Goal: Task Accomplishment & Management: Complete application form

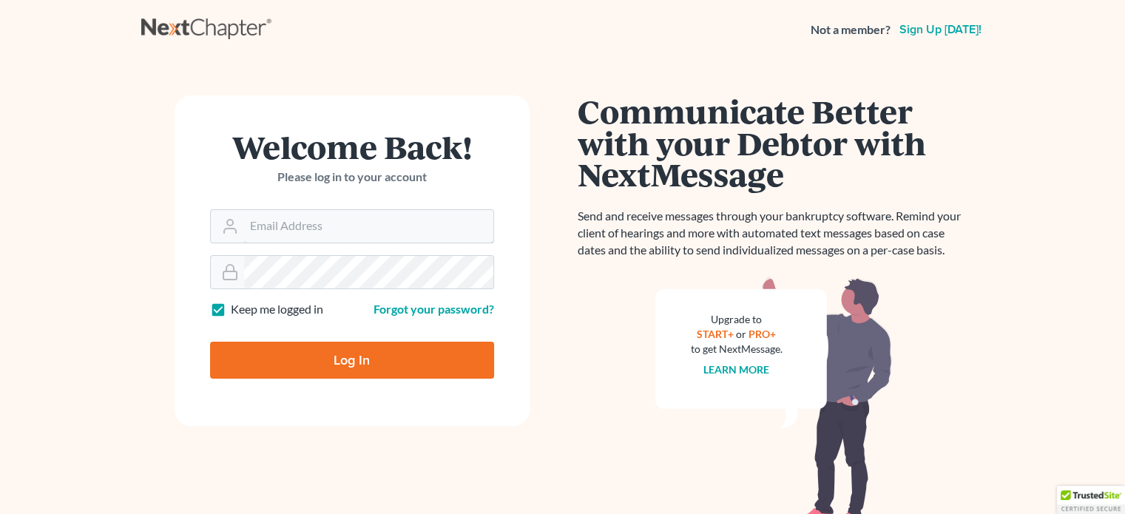
type input "[EMAIL_ADDRESS][DOMAIN_NAME]"
click at [376, 360] on input "Log In" at bounding box center [352, 360] width 284 height 37
type input "Thinking..."
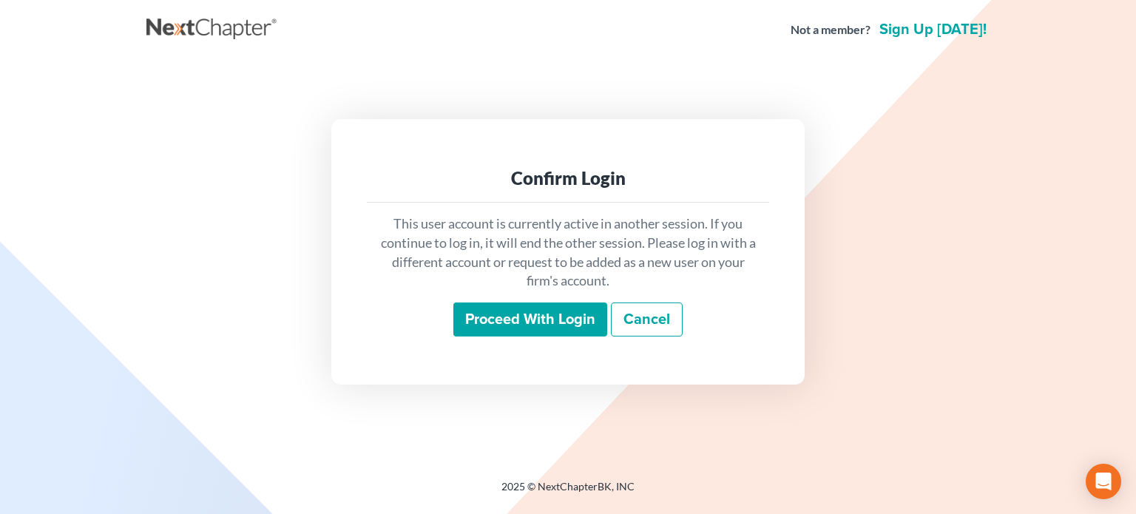
click at [531, 319] on input "Proceed with login" at bounding box center [530, 319] width 154 height 34
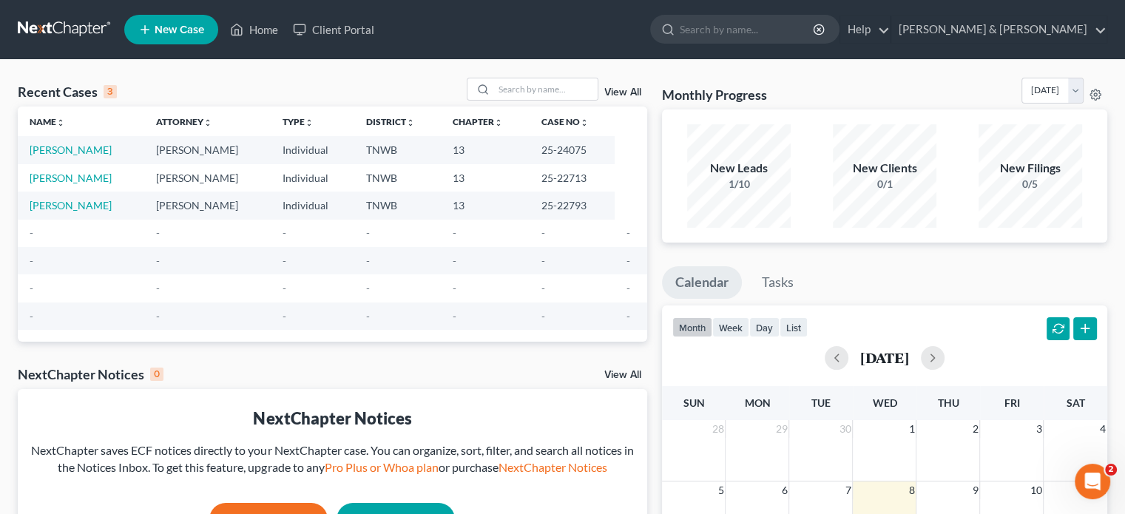
click at [99, 151] on td "[PERSON_NAME]" at bounding box center [81, 149] width 126 height 27
click at [99, 151] on td "Hood, Karen" at bounding box center [81, 149] width 126 height 27
click at [62, 151] on link "[PERSON_NAME]" at bounding box center [71, 149] width 82 height 13
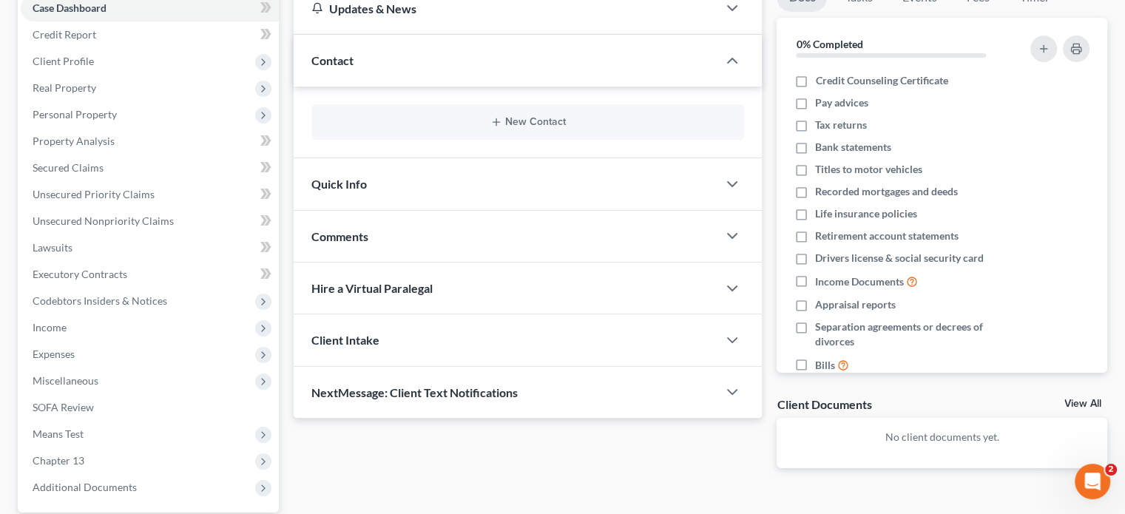
scroll to position [149, 0]
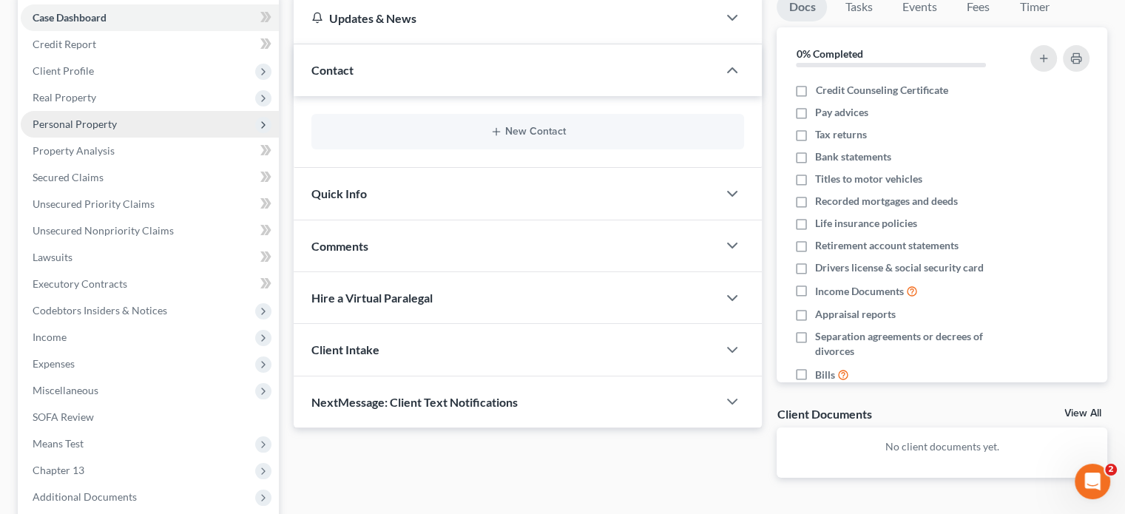
click at [77, 128] on span "Personal Property" at bounding box center [75, 124] width 84 height 13
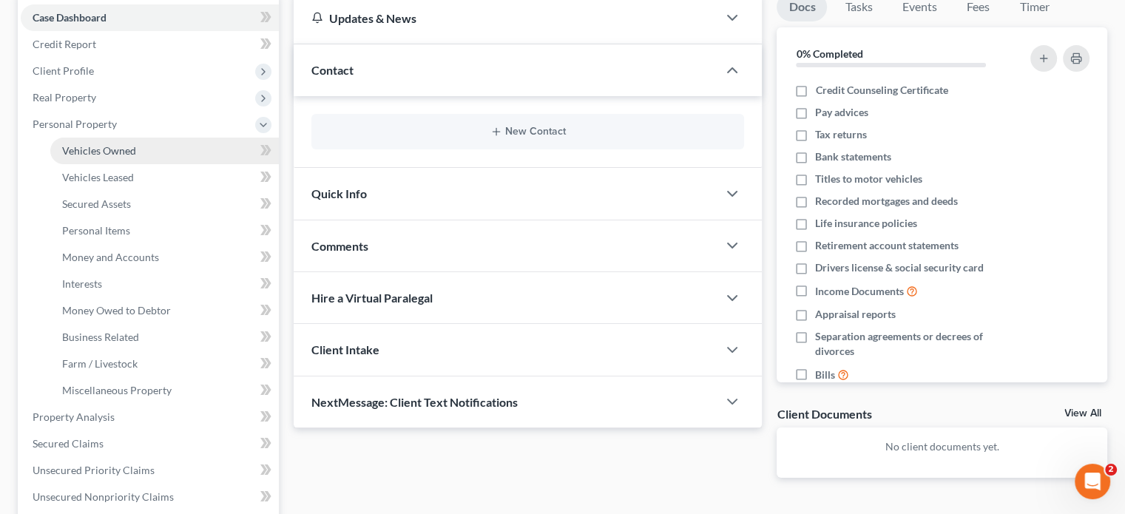
click at [157, 153] on link "Vehicles Owned" at bounding box center [164, 151] width 228 height 27
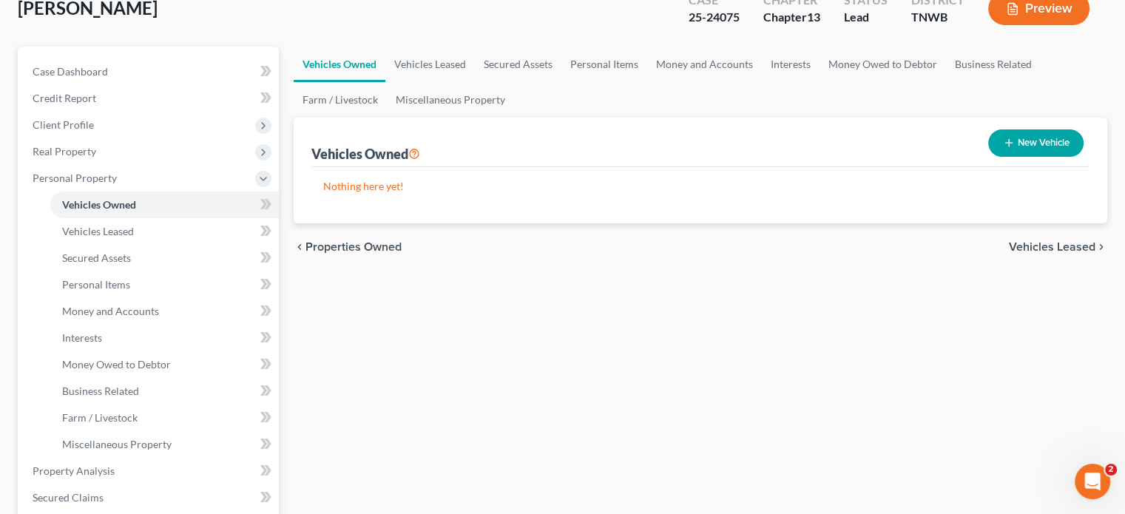
scroll to position [74, 0]
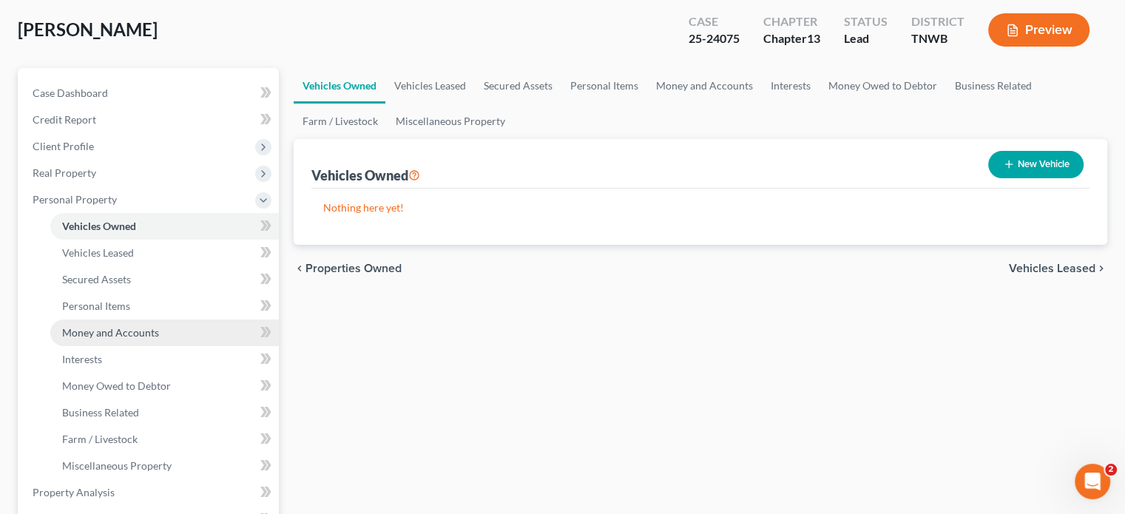
click at [139, 339] on link "Money and Accounts" at bounding box center [164, 332] width 228 height 27
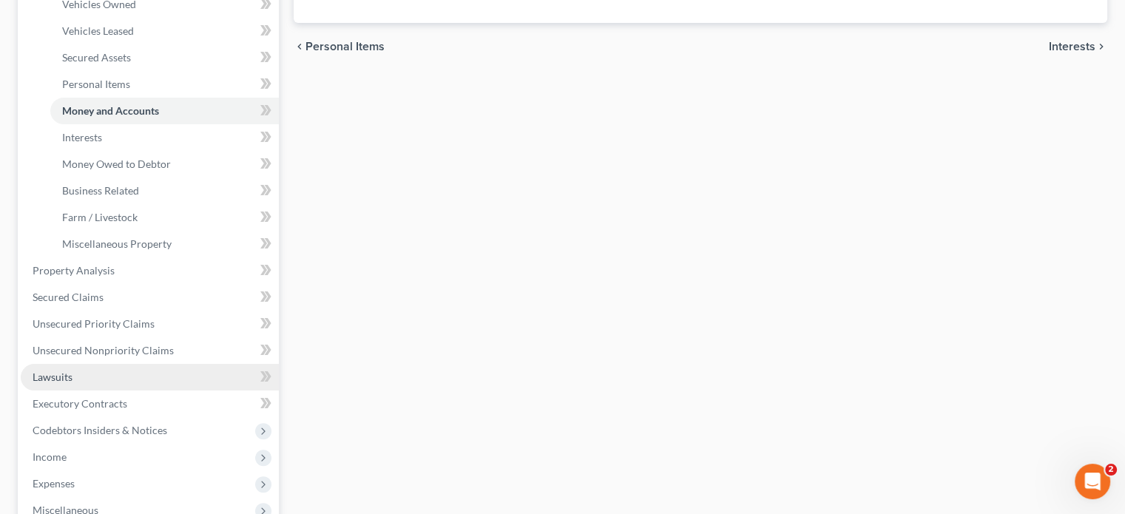
scroll to position [444, 0]
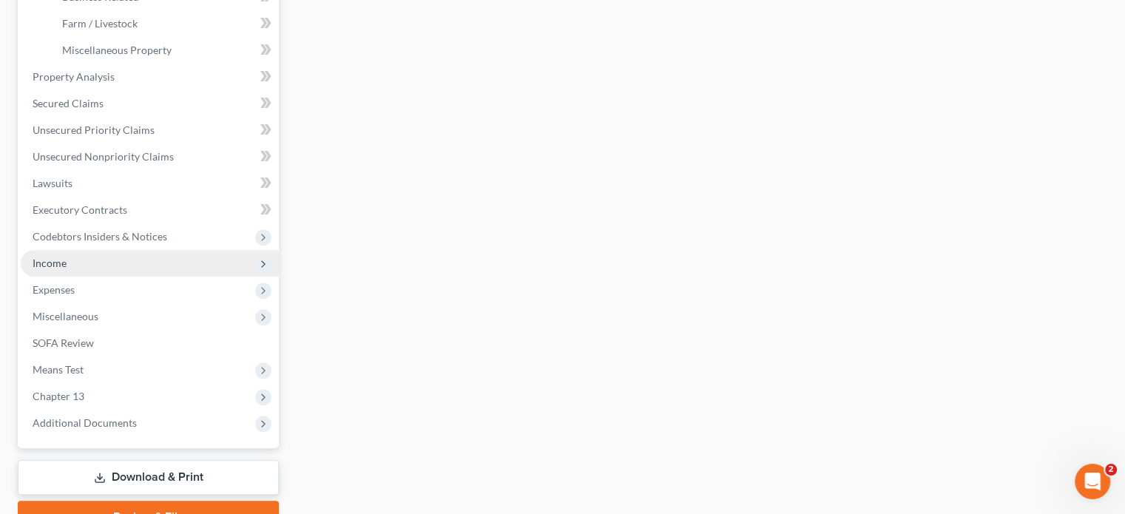
click at [58, 260] on span "Income" at bounding box center [50, 263] width 34 height 13
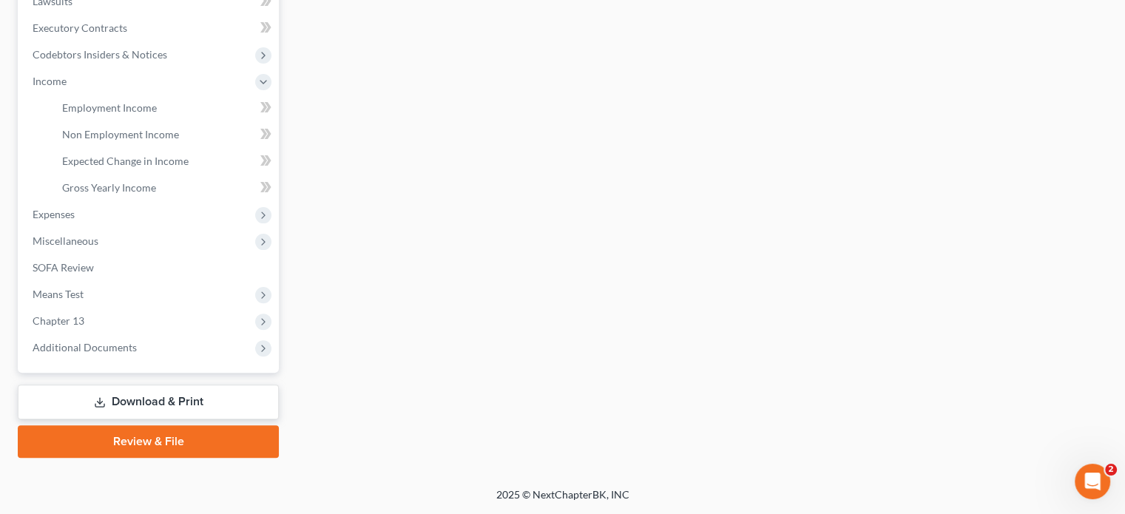
scroll to position [403, 0]
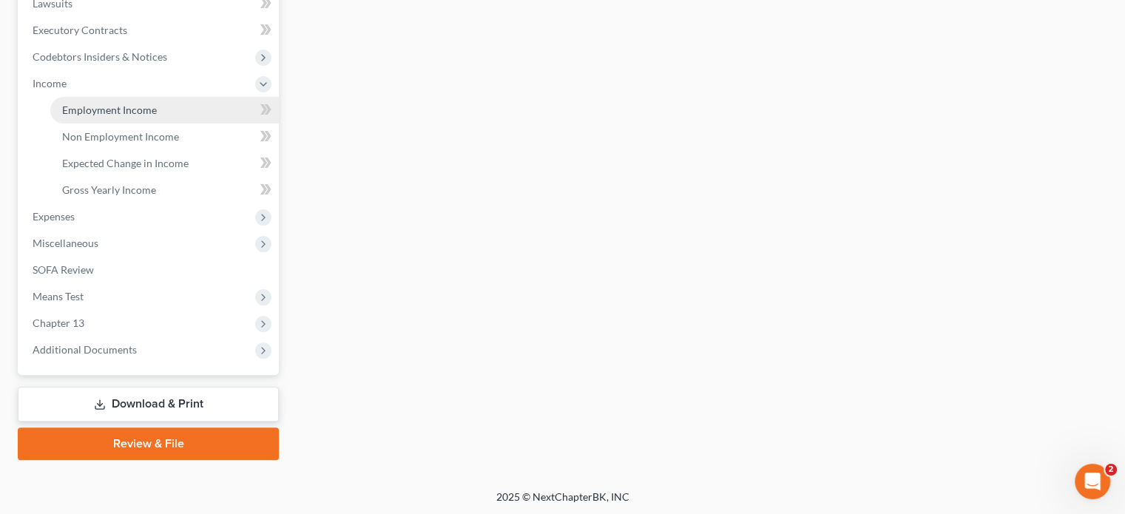
click at [104, 111] on span "Employment Income" at bounding box center [109, 110] width 95 height 13
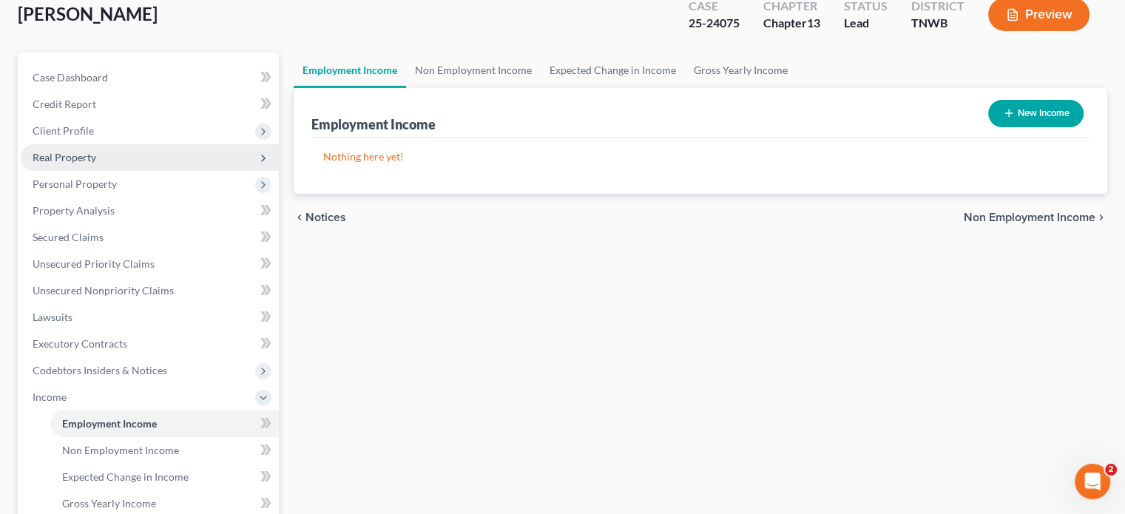
scroll to position [74, 0]
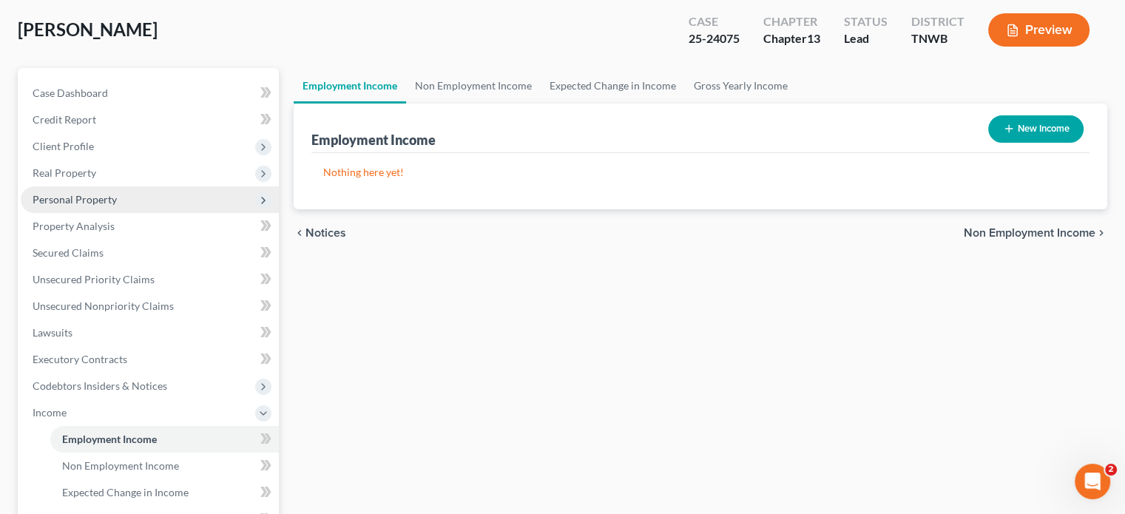
click at [83, 200] on span "Personal Property" at bounding box center [75, 199] width 84 height 13
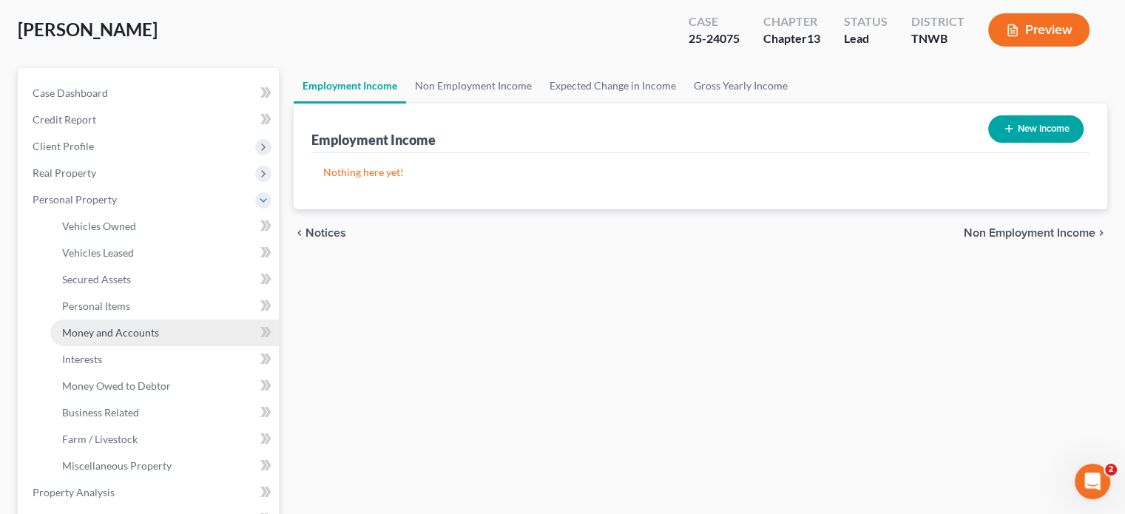
click at [166, 332] on link "Money and Accounts" at bounding box center [164, 332] width 228 height 27
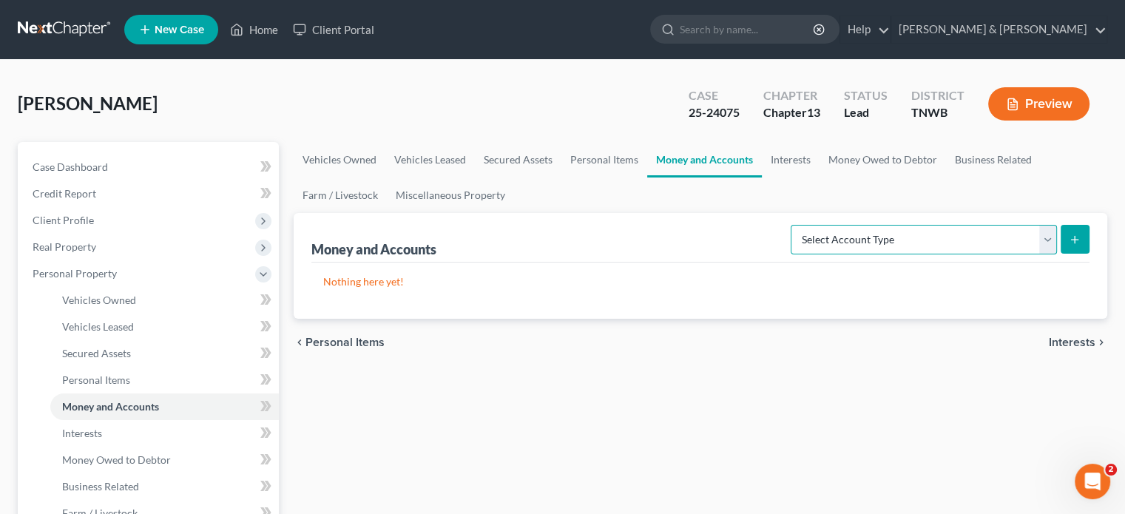
click at [1051, 241] on select "Select Account Type Brokerage Cash on Hand Certificates of Deposit Checking Acc…" at bounding box center [923, 240] width 266 height 30
select select "checking"
click at [793, 225] on select "Select Account Type Brokerage Cash on Hand Certificates of Deposit Checking Acc…" at bounding box center [923, 240] width 266 height 30
click at [1074, 248] on button "submit" at bounding box center [1074, 239] width 29 height 29
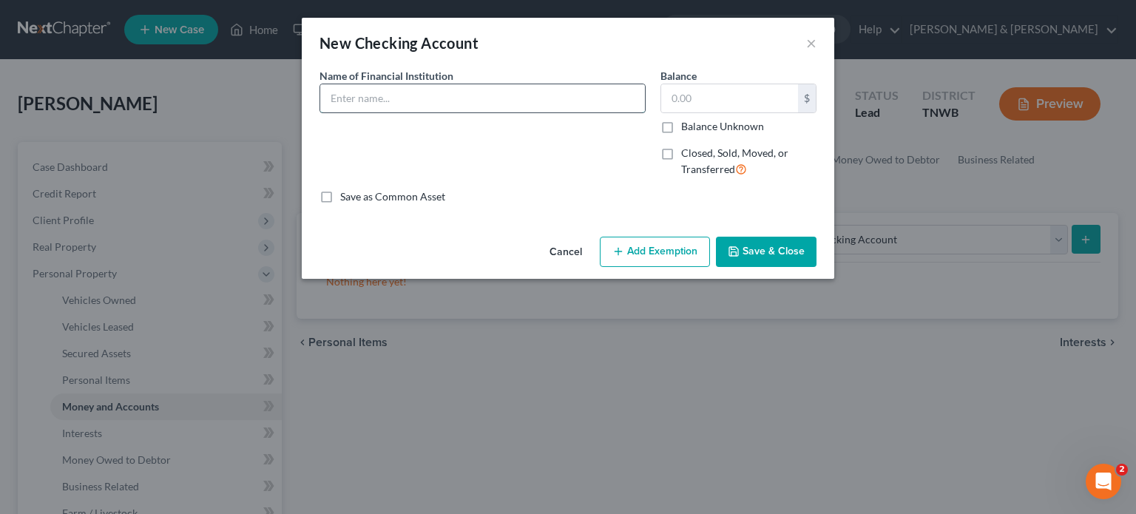
click at [465, 98] on input "text" at bounding box center [482, 98] width 325 height 28
type input "The Bank"
click at [689, 93] on input "text" at bounding box center [729, 98] width 137 height 28
type input "162"
click at [419, 92] on input "The Bank" at bounding box center [482, 98] width 325 height 28
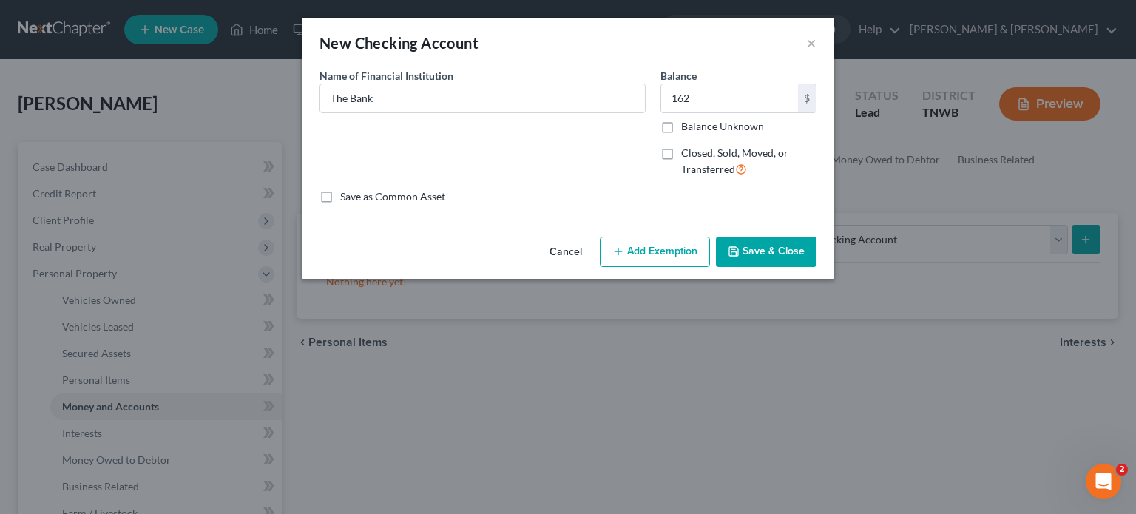
click at [765, 255] on button "Save & Close" at bounding box center [766, 252] width 101 height 31
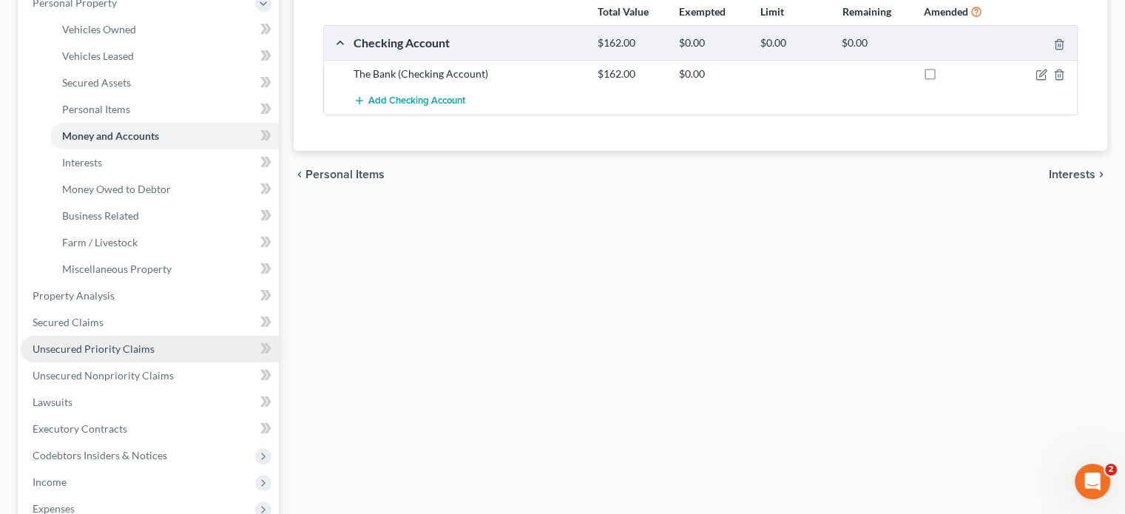
scroll to position [296, 0]
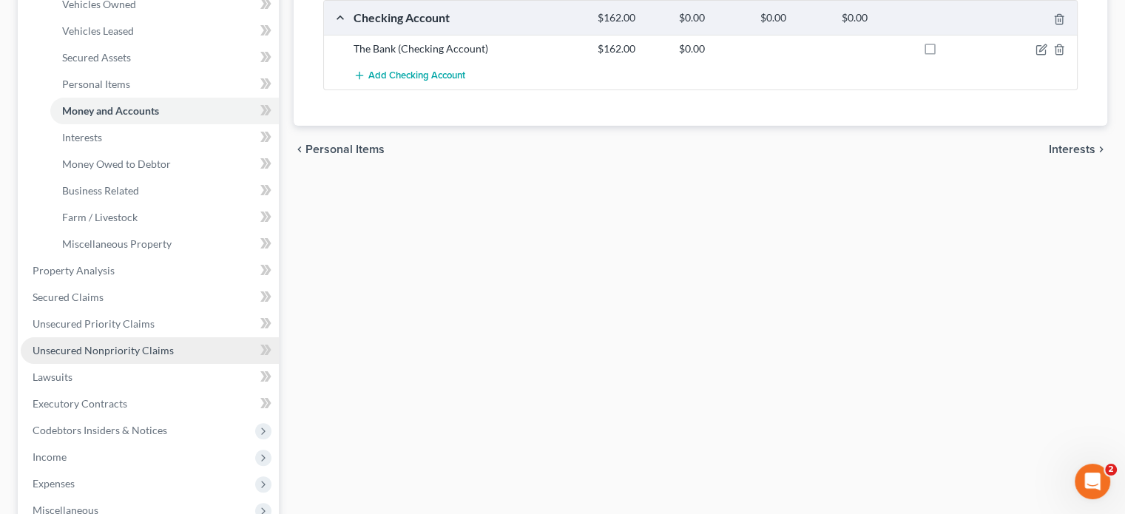
click at [118, 357] on link "Unsecured Nonpriority Claims" at bounding box center [150, 350] width 258 height 27
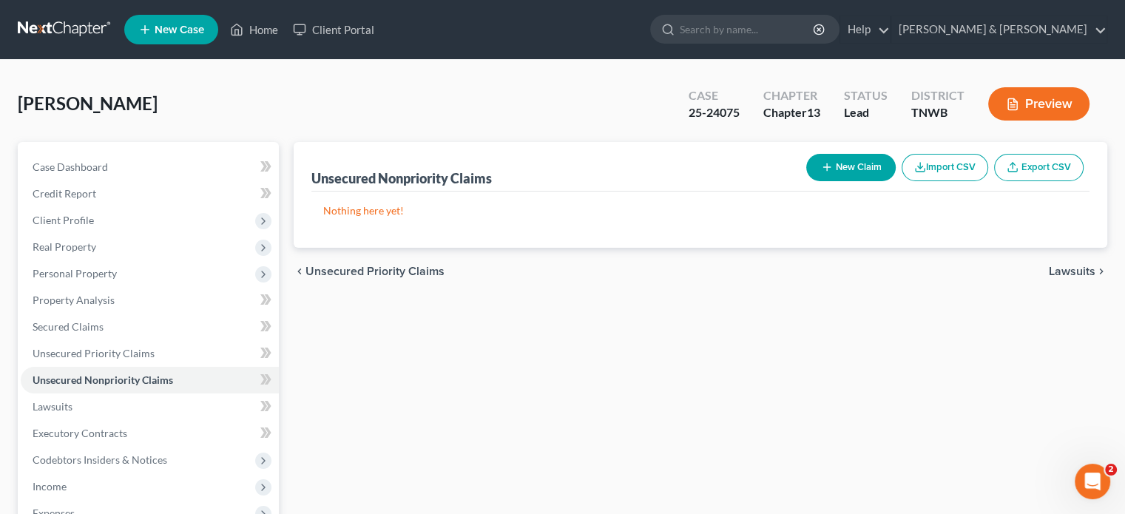
click at [857, 171] on button "New Claim" at bounding box center [850, 167] width 89 height 27
select select "0"
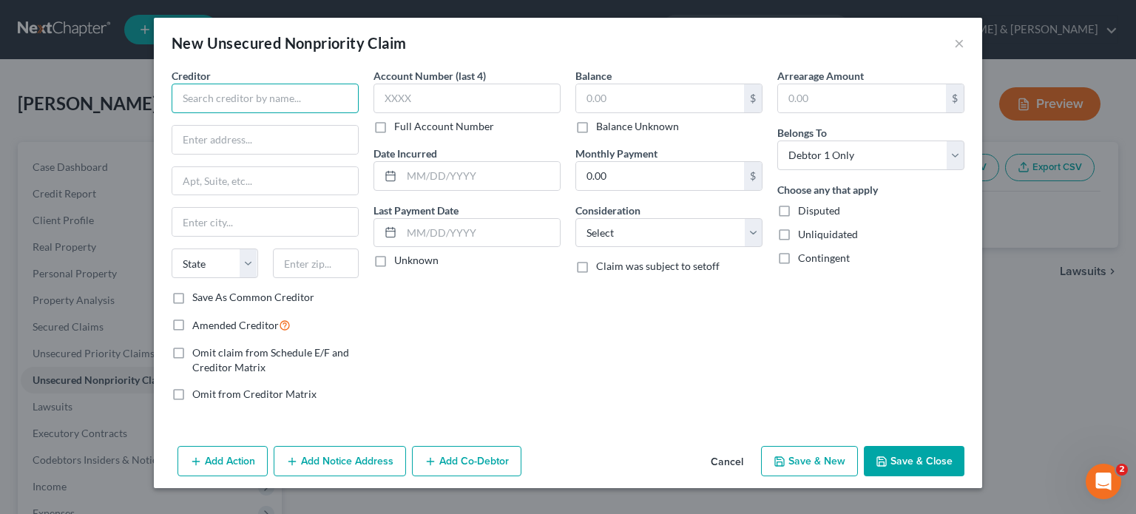
click at [269, 95] on input "text" at bounding box center [265, 99] width 187 height 30
type input "Westlake Financial"
click at [589, 103] on input "text" at bounding box center [660, 98] width 168 height 28
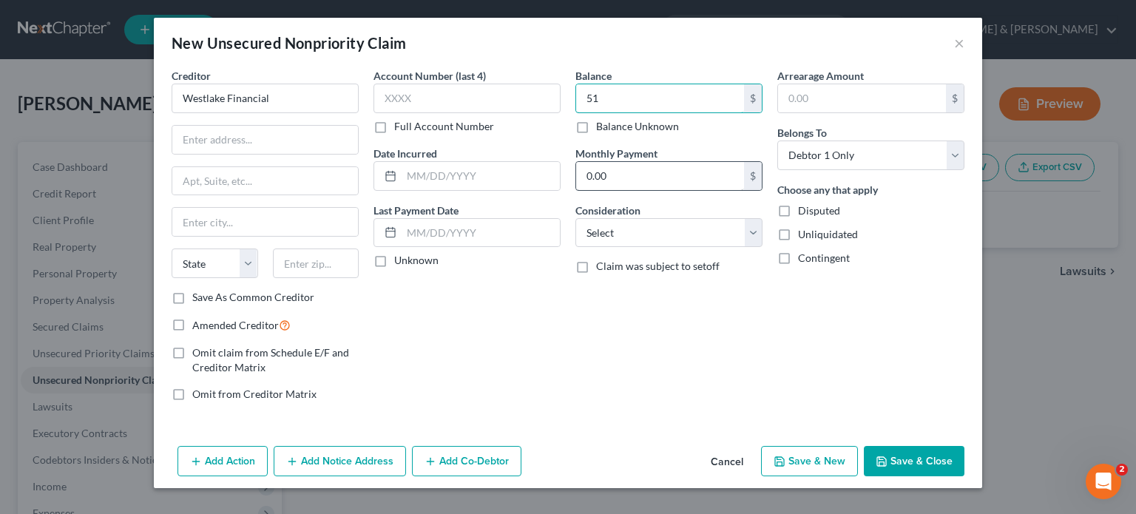
type input "5"
click at [651, 94] on input "5,124" at bounding box center [660, 98] width 168 height 28
type input "5,124.00"
click at [548, 359] on div "Account Number (last 4) Full Account Number Date Incurred Last Payment Date Unk…" at bounding box center [467, 240] width 202 height 345
click at [930, 456] on button "Save & Close" at bounding box center [914, 461] width 101 height 31
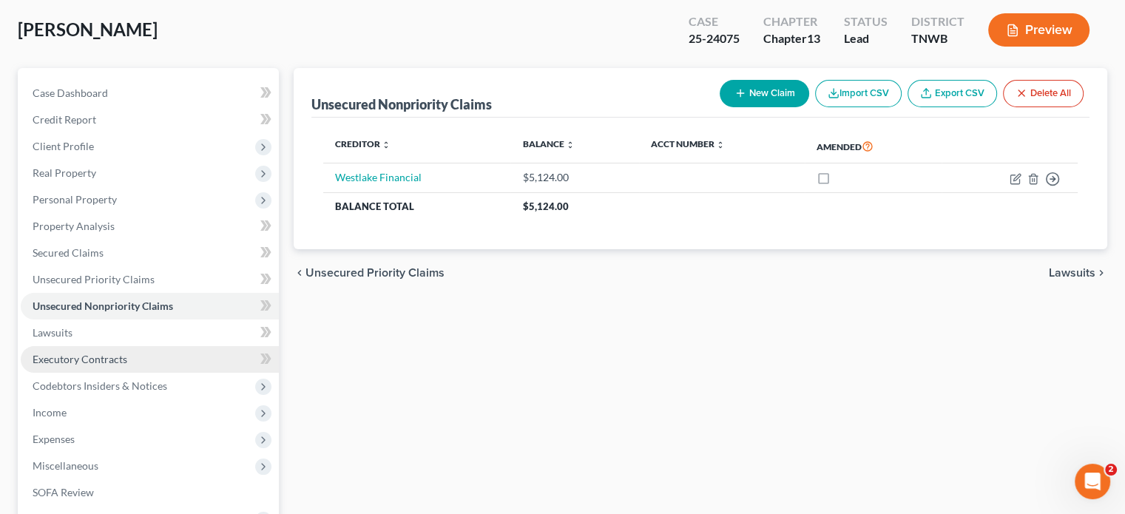
scroll to position [148, 0]
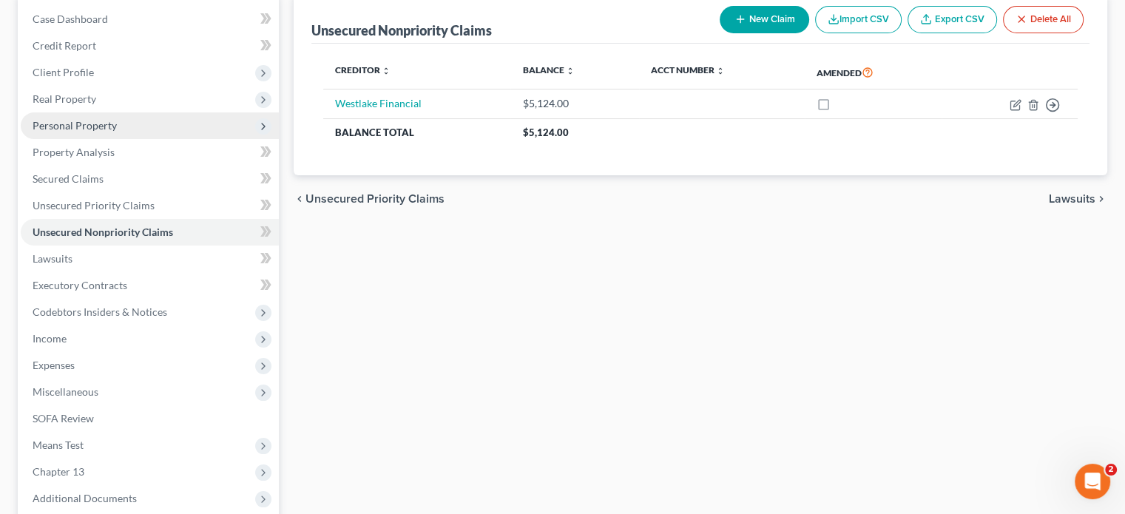
click at [163, 128] on span "Personal Property" at bounding box center [150, 125] width 258 height 27
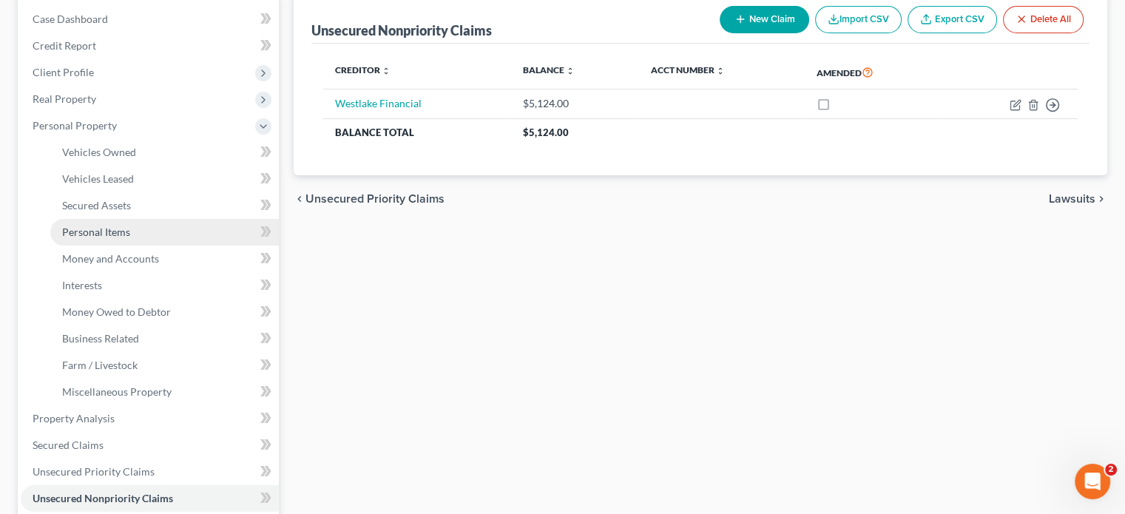
click at [155, 236] on link "Personal Items" at bounding box center [164, 232] width 228 height 27
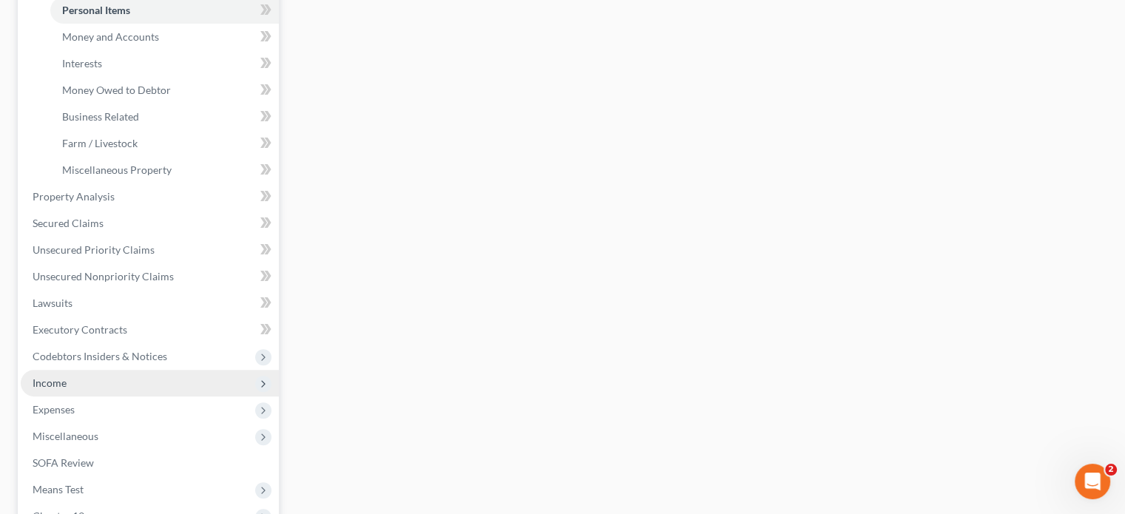
scroll to position [563, 0]
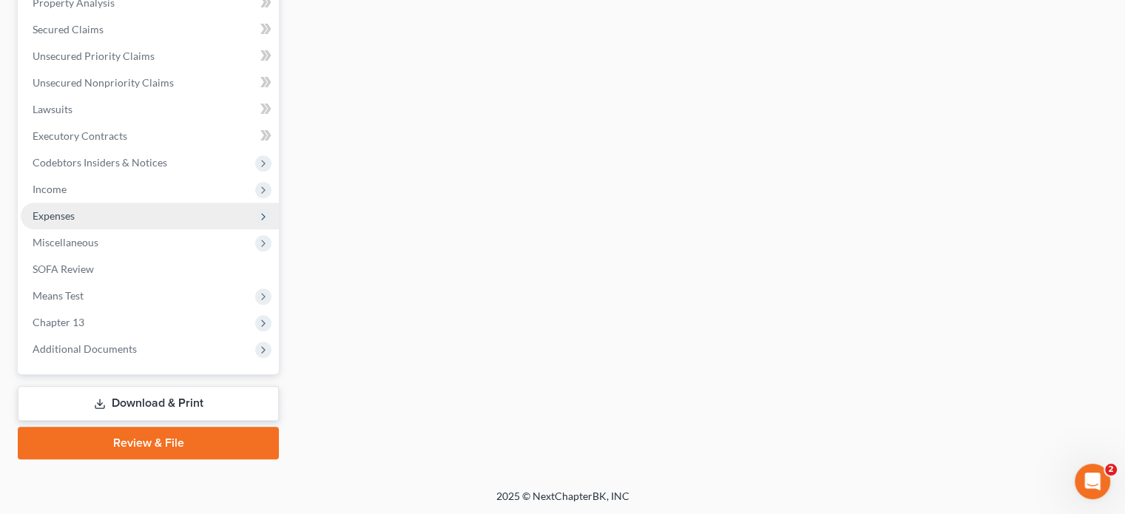
click at [88, 208] on span "Expenses" at bounding box center [150, 216] width 258 height 27
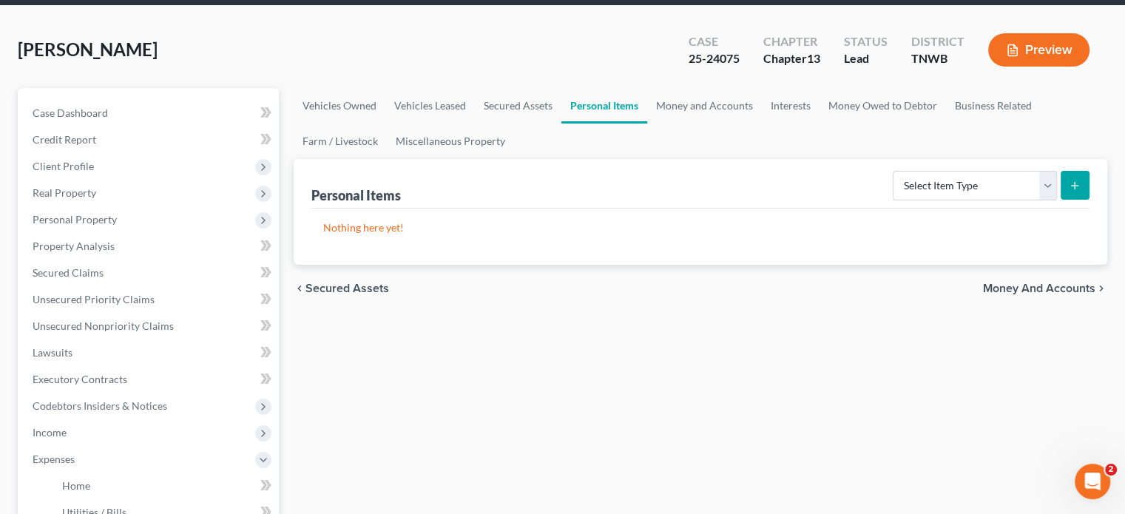
scroll to position [149, 0]
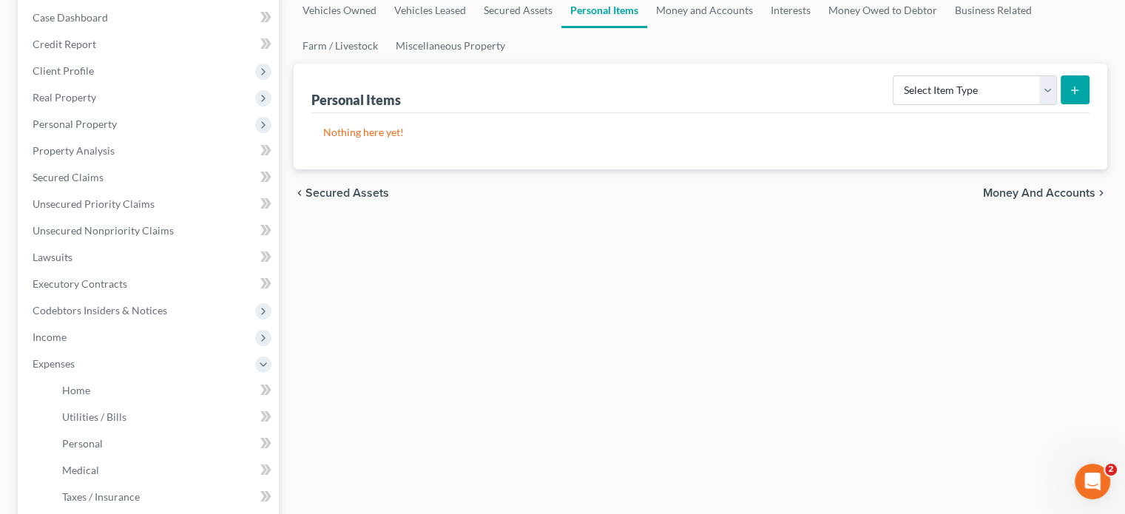
click at [1026, 192] on span "Money and Accounts" at bounding box center [1039, 193] width 112 height 12
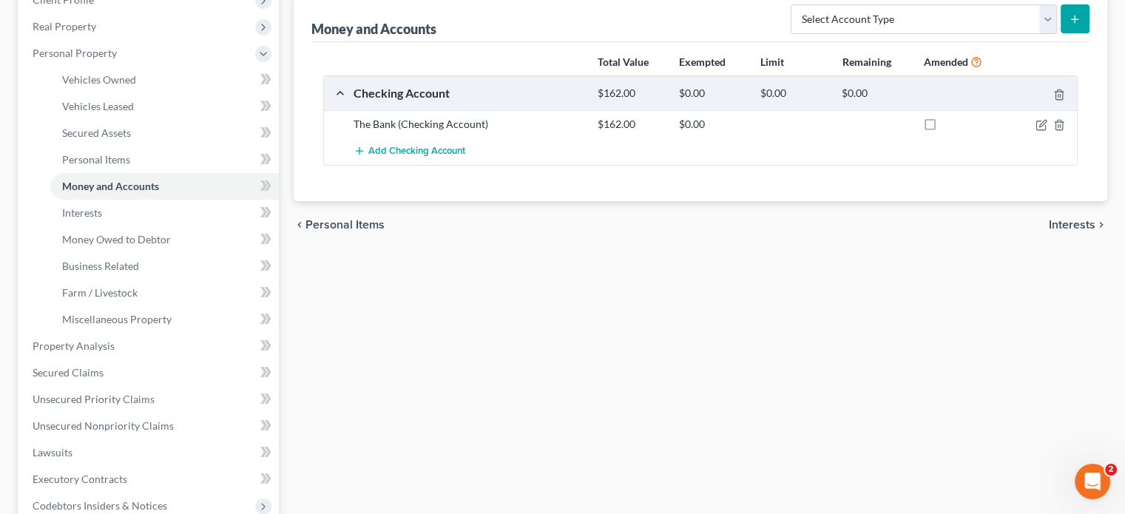
scroll to position [74, 0]
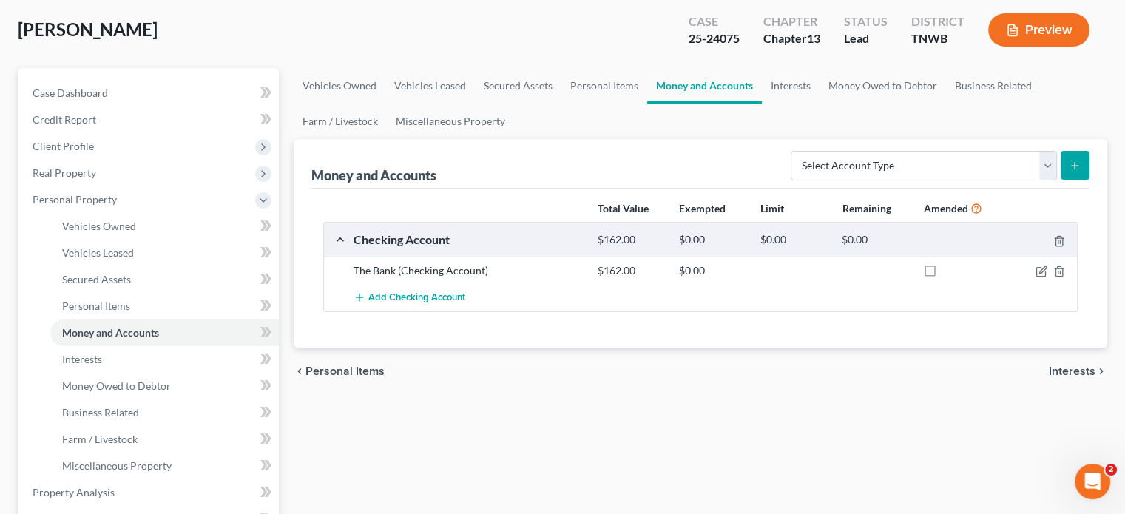
click at [1077, 377] on div "chevron_left Personal Items Interests chevron_right" at bounding box center [700, 371] width 813 height 47
click at [1068, 370] on span "Interests" at bounding box center [1071, 371] width 47 height 12
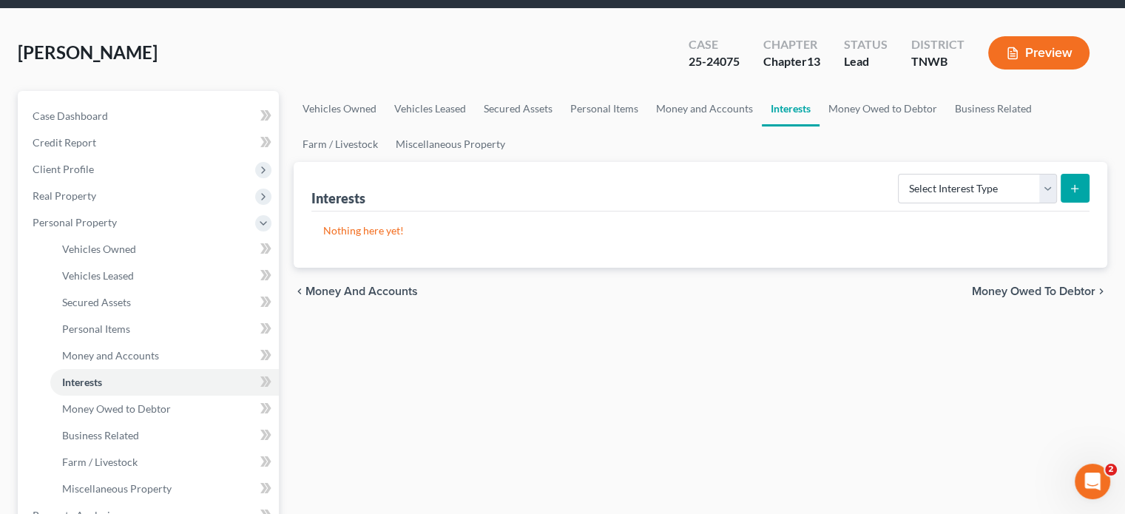
scroll to position [74, 0]
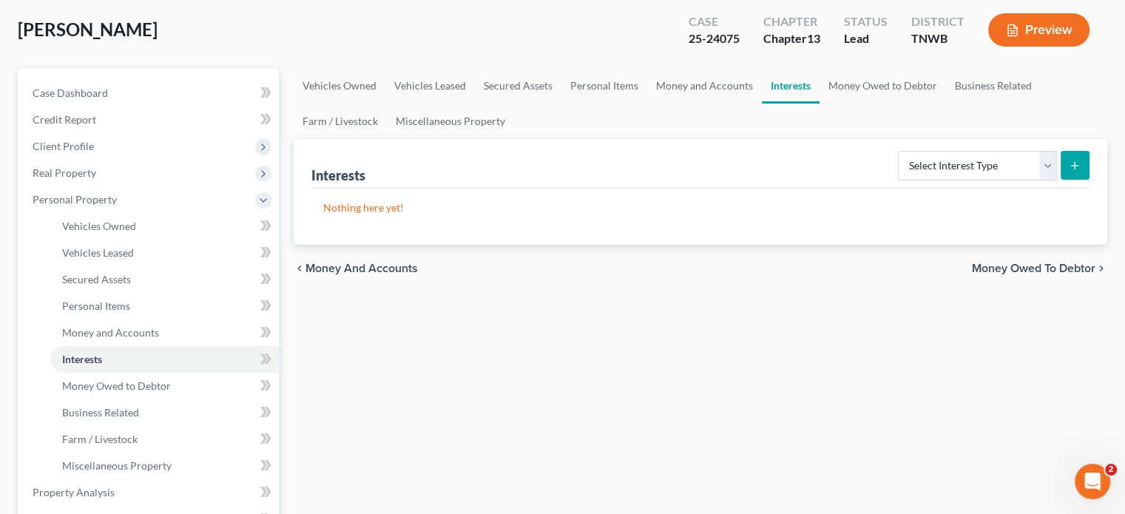
click at [1042, 267] on span "Money Owed to Debtor" at bounding box center [1033, 268] width 123 height 12
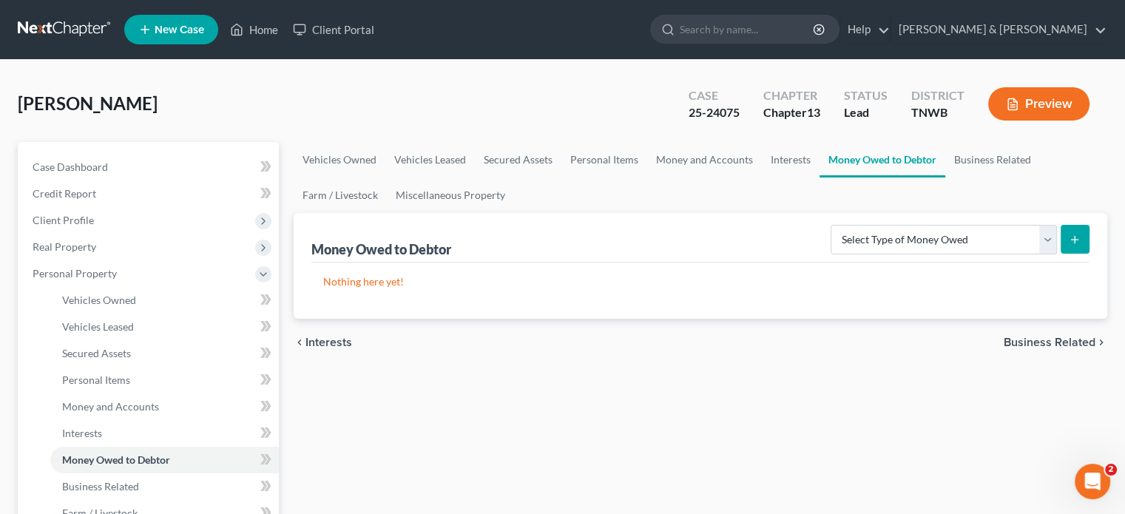
click at [1025, 344] on span "Business Related" at bounding box center [1049, 342] width 92 height 12
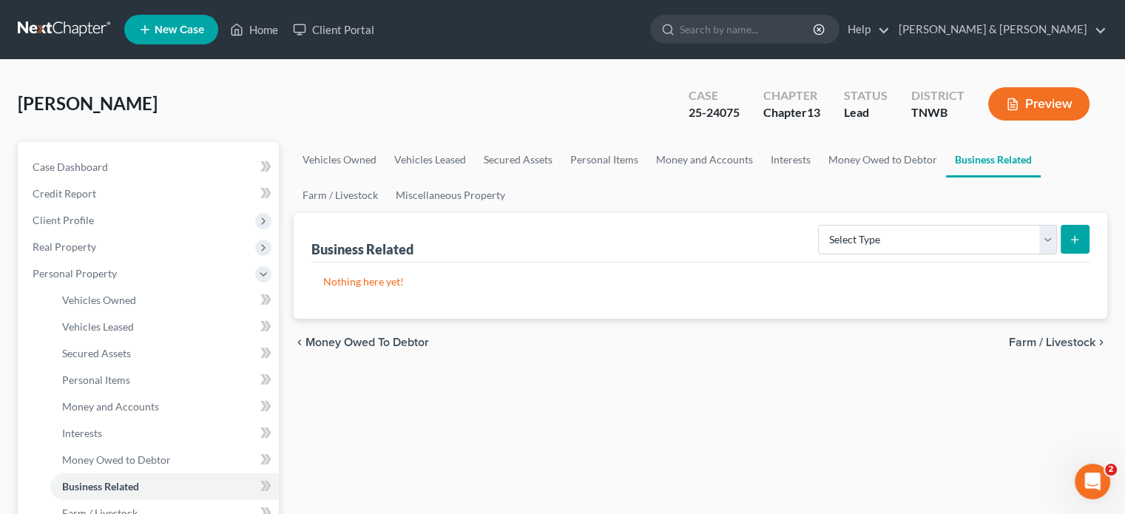
click at [1032, 346] on span "Farm / Livestock" at bounding box center [1052, 342] width 87 height 12
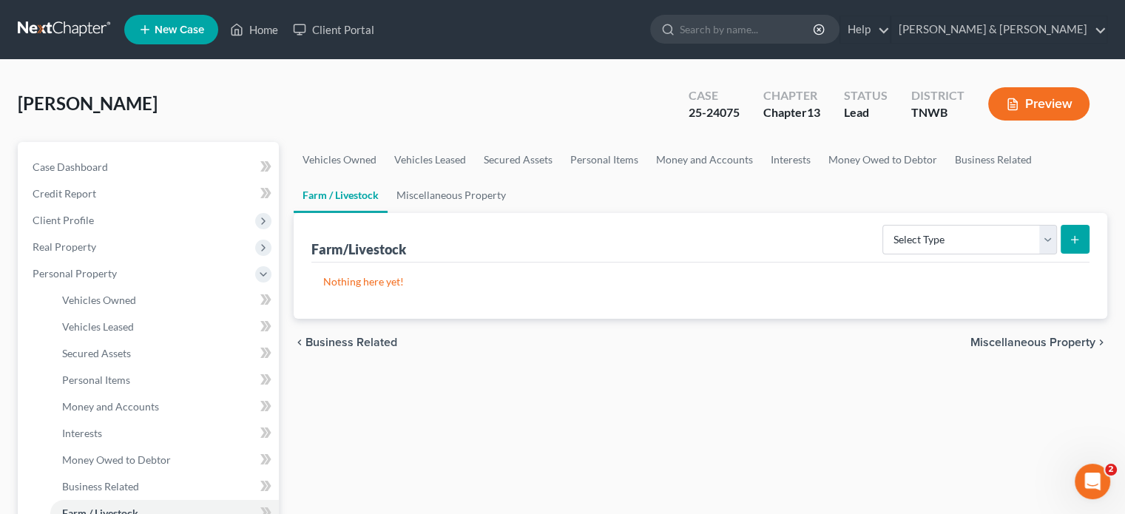
click at [1029, 343] on span "Miscellaneous Property" at bounding box center [1032, 342] width 125 height 12
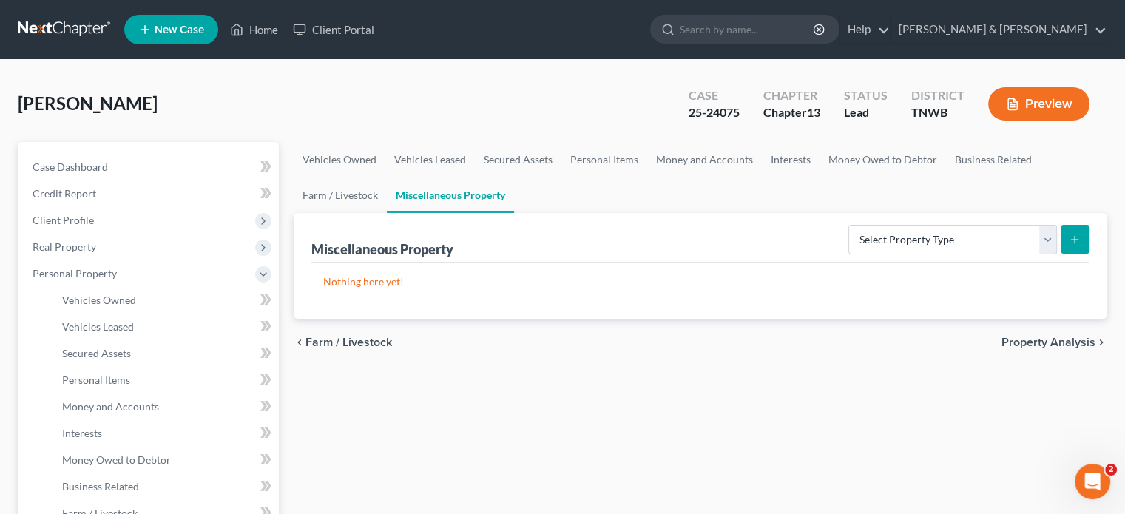
click at [1029, 343] on span "Property Analysis" at bounding box center [1048, 342] width 94 height 12
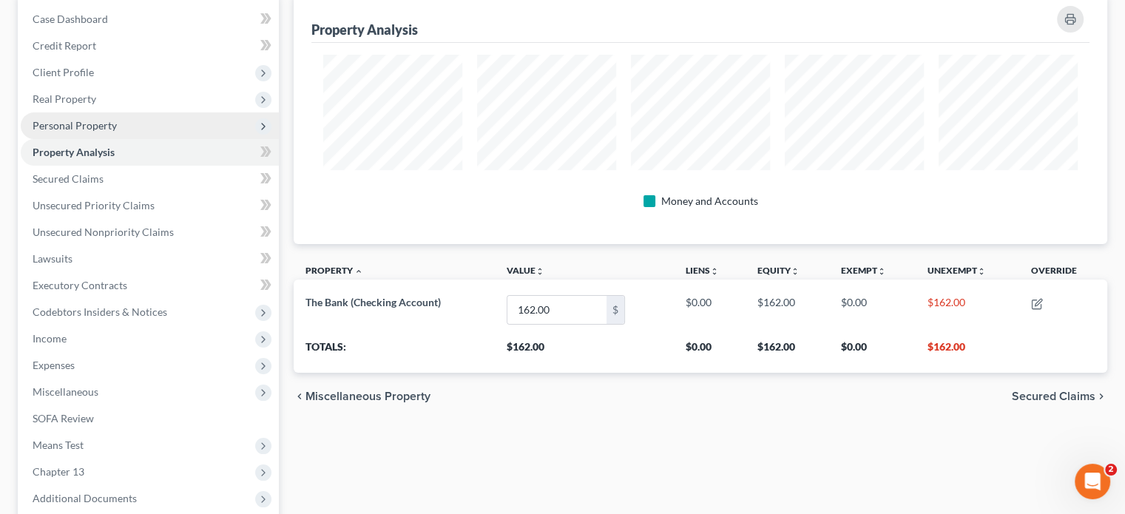
click at [96, 127] on span "Personal Property" at bounding box center [75, 125] width 84 height 13
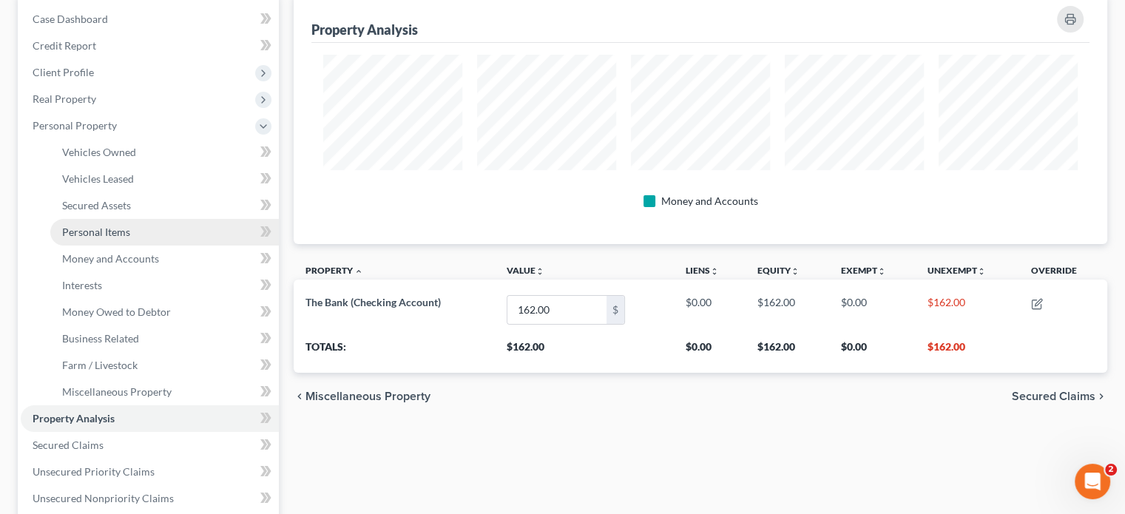
click at [112, 227] on span "Personal Items" at bounding box center [96, 232] width 68 height 13
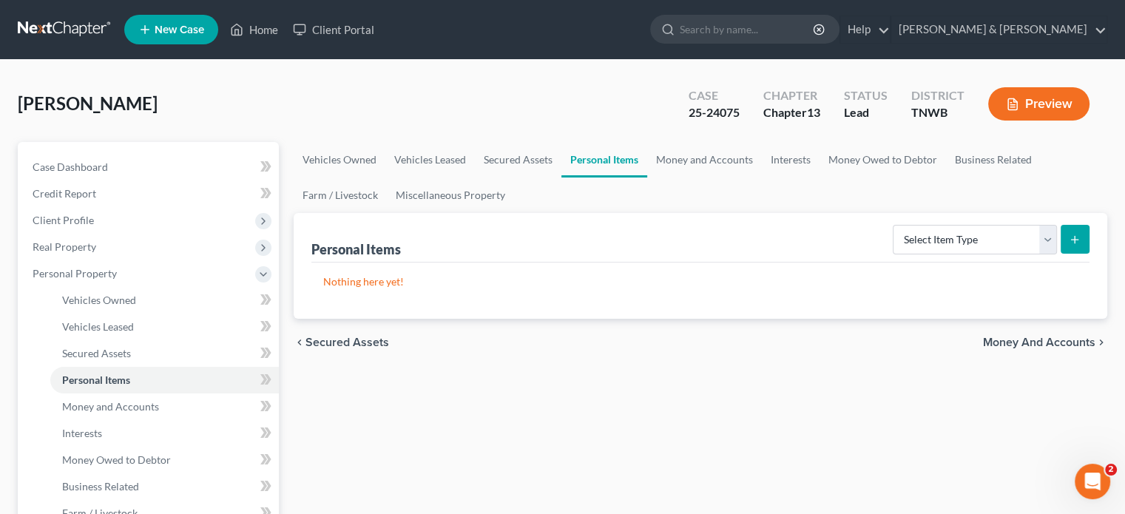
click at [1067, 243] on button "submit" at bounding box center [1074, 239] width 29 height 29
click at [1078, 238] on icon "submit" at bounding box center [1074, 240] width 12 height 12
click at [1048, 239] on select "Select Item Type Clothing Collectibles Of Value Electronics Firearms Household …" at bounding box center [974, 240] width 164 height 30
select select "clothing"
click at [894, 225] on select "Select Item Type Clothing Collectibles Of Value Electronics Firearms Household …" at bounding box center [974, 240] width 164 height 30
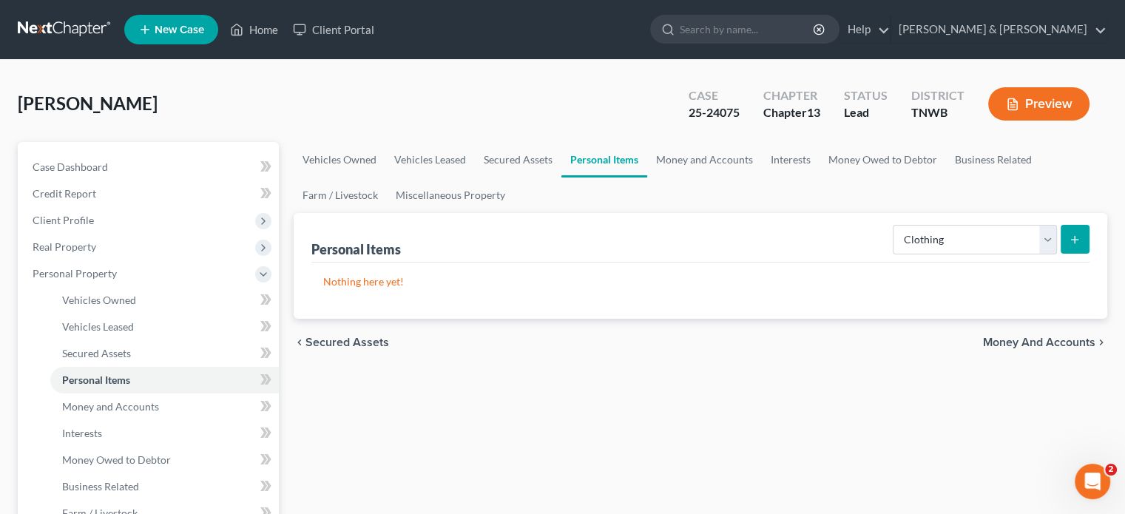
click at [1068, 248] on button "submit" at bounding box center [1074, 239] width 29 height 29
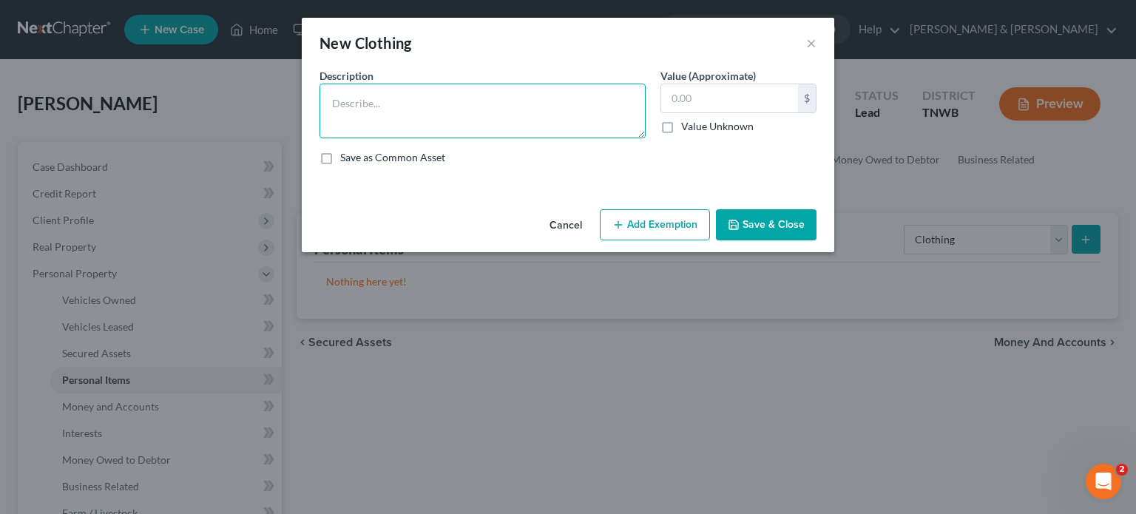
click at [341, 99] on textarea at bounding box center [482, 111] width 326 height 55
type textarea "Clothes"
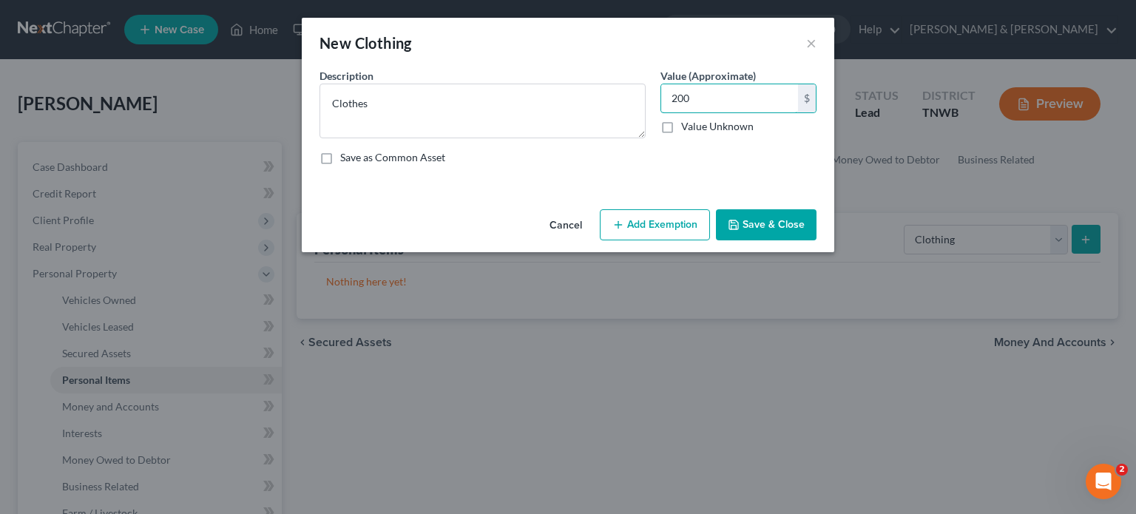
type input "200"
click at [748, 233] on button "Save & Close" at bounding box center [766, 224] width 101 height 31
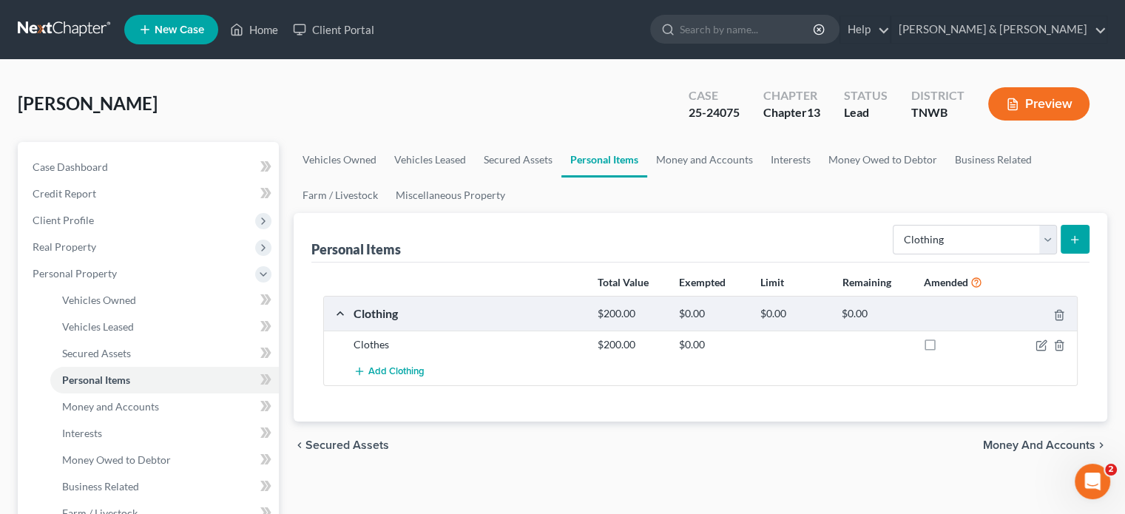
click at [1071, 236] on icon "submit" at bounding box center [1074, 240] width 12 height 12
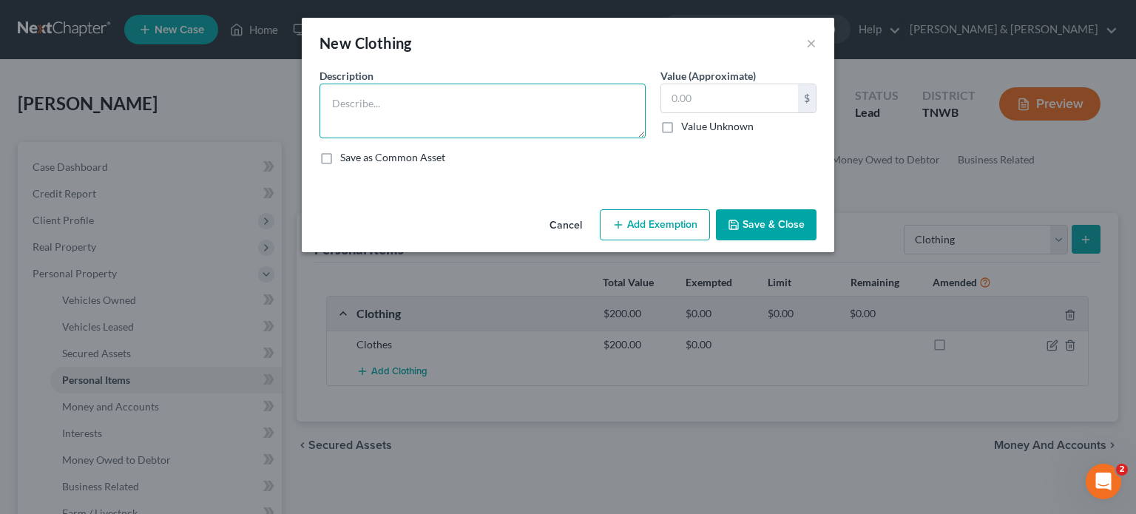
click at [558, 119] on textarea at bounding box center [482, 111] width 326 height 55
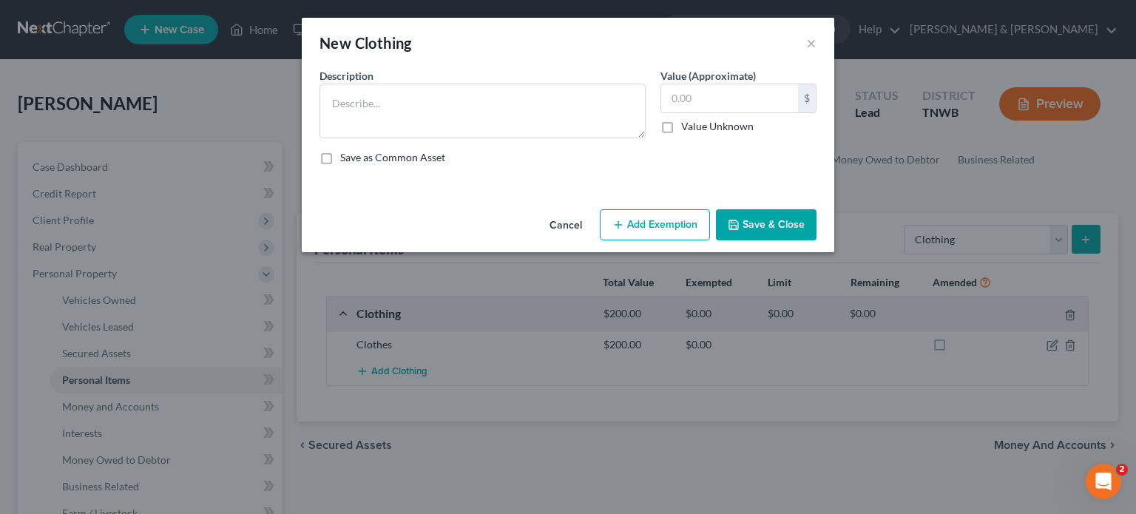
click at [558, 223] on button "Cancel" at bounding box center [566, 226] width 56 height 30
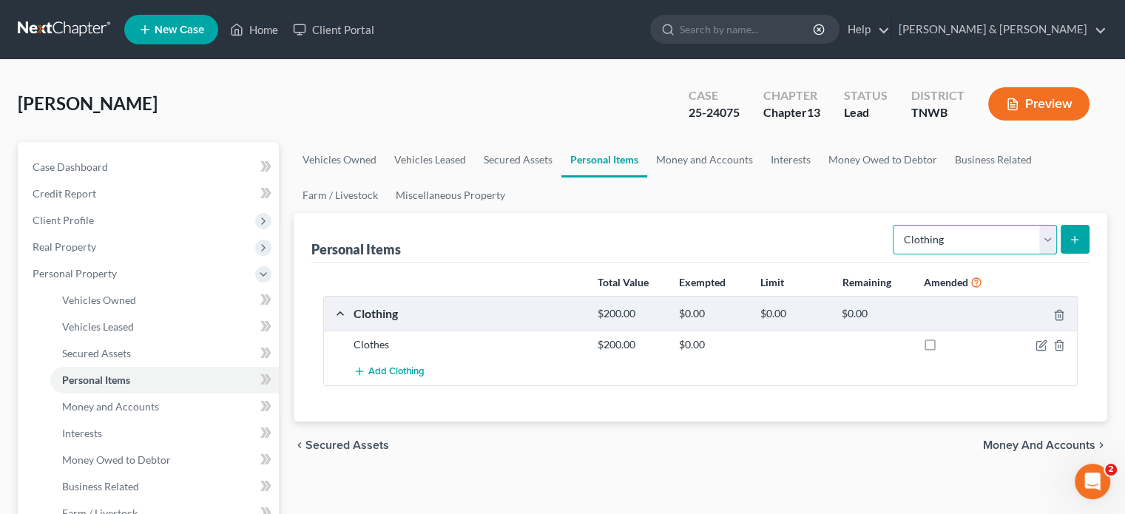
click at [1048, 245] on select "Select Item Type Clothing Collectibles Of Value Electronics Firearms Household …" at bounding box center [974, 240] width 164 height 30
select select "household_goods"
click at [894, 225] on select "Select Item Type Clothing Collectibles Of Value Electronics Firearms Household …" at bounding box center [974, 240] width 164 height 30
click at [1072, 234] on icon "submit" at bounding box center [1074, 240] width 12 height 12
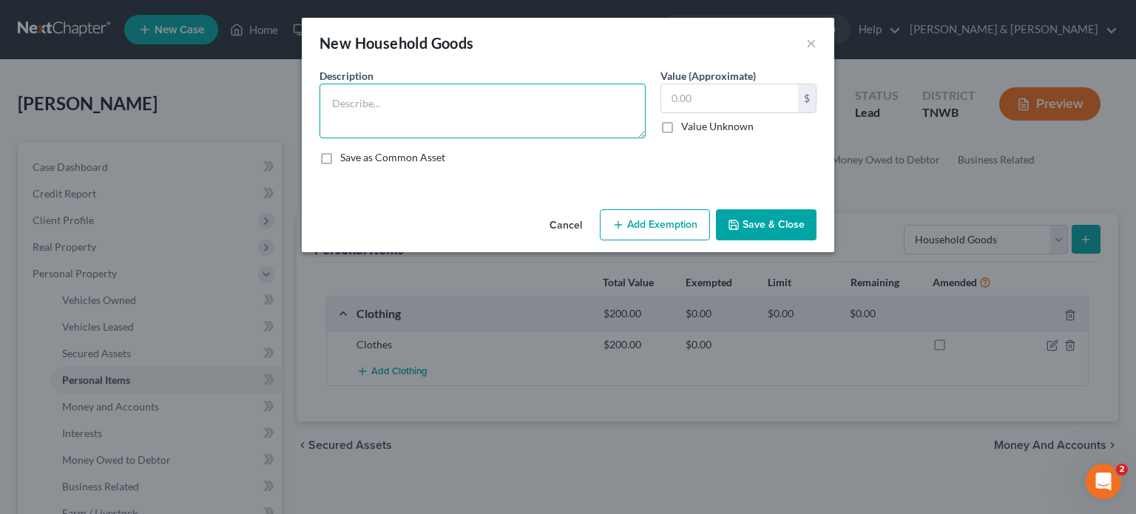
click at [540, 109] on textarea at bounding box center [482, 111] width 326 height 55
type textarea "1"
type textarea "f"
type textarea "g"
type textarea "furniture"
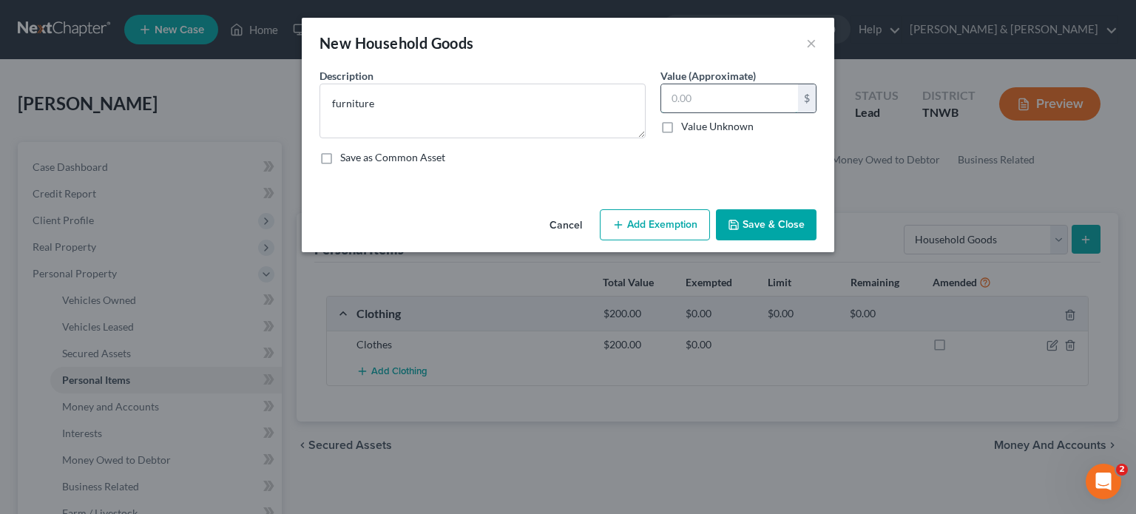
click at [678, 95] on input "text" at bounding box center [729, 98] width 137 height 28
type input "1,000"
click at [752, 224] on button "Save & Close" at bounding box center [766, 224] width 101 height 31
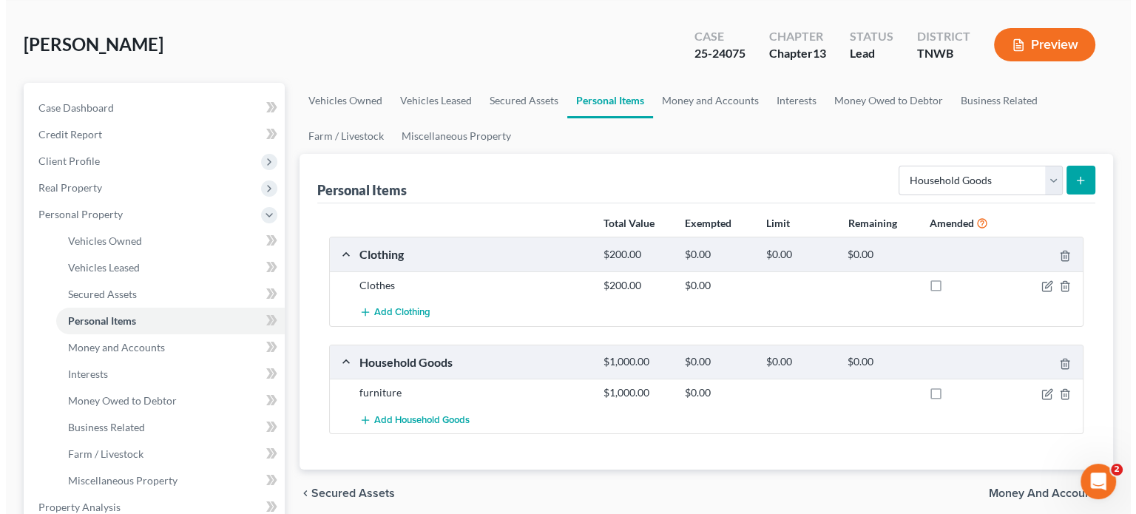
scroll to position [148, 0]
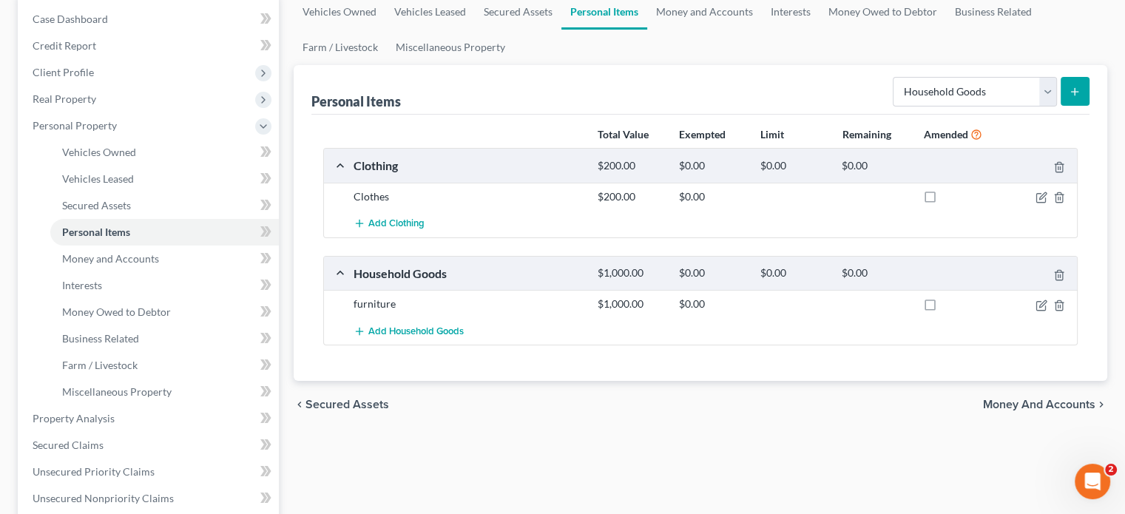
click at [547, 198] on div "Clothes" at bounding box center [468, 196] width 244 height 15
click at [1039, 195] on icon "button" at bounding box center [1041, 197] width 12 height 12
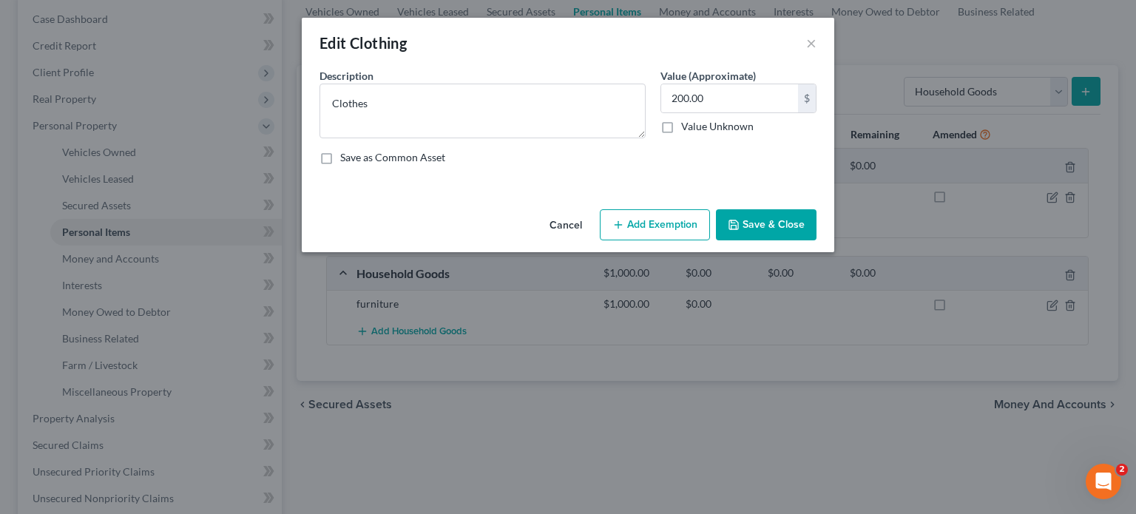
click at [668, 222] on button "Add Exemption" at bounding box center [655, 224] width 110 height 31
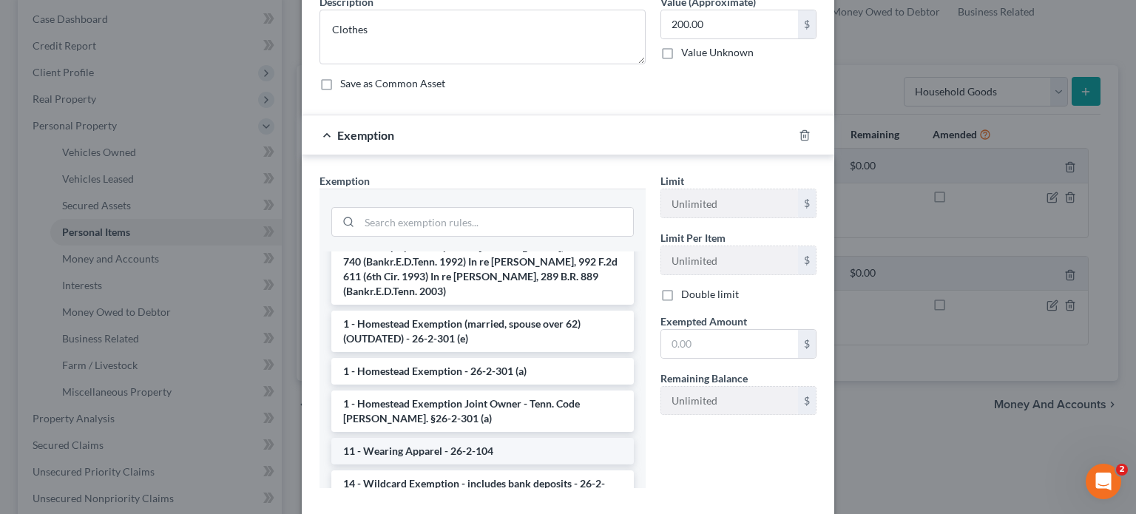
click at [482, 438] on li "11 - Wearing Apparel - 26-2-104" at bounding box center [482, 451] width 302 height 27
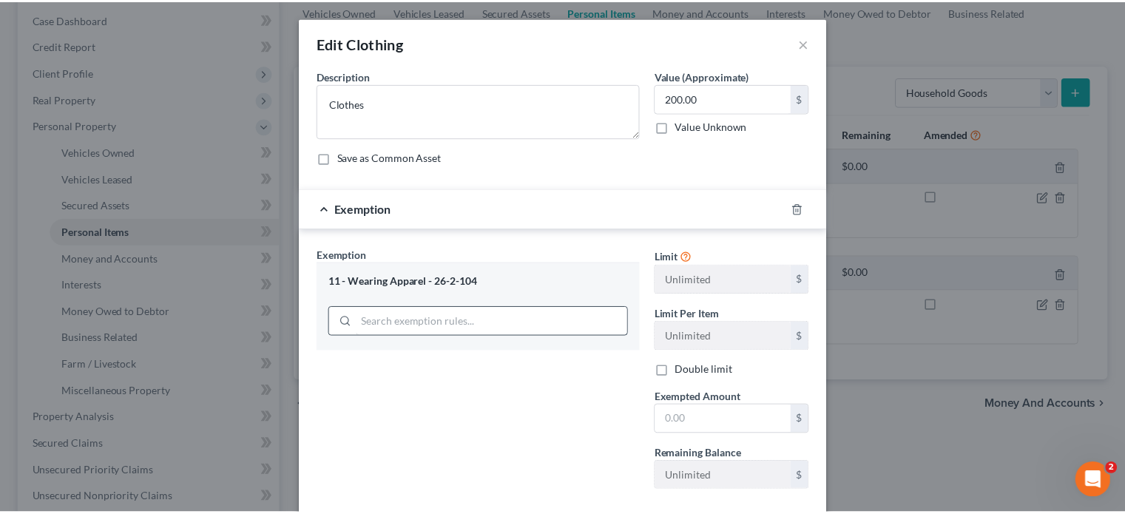
scroll to position [74, 0]
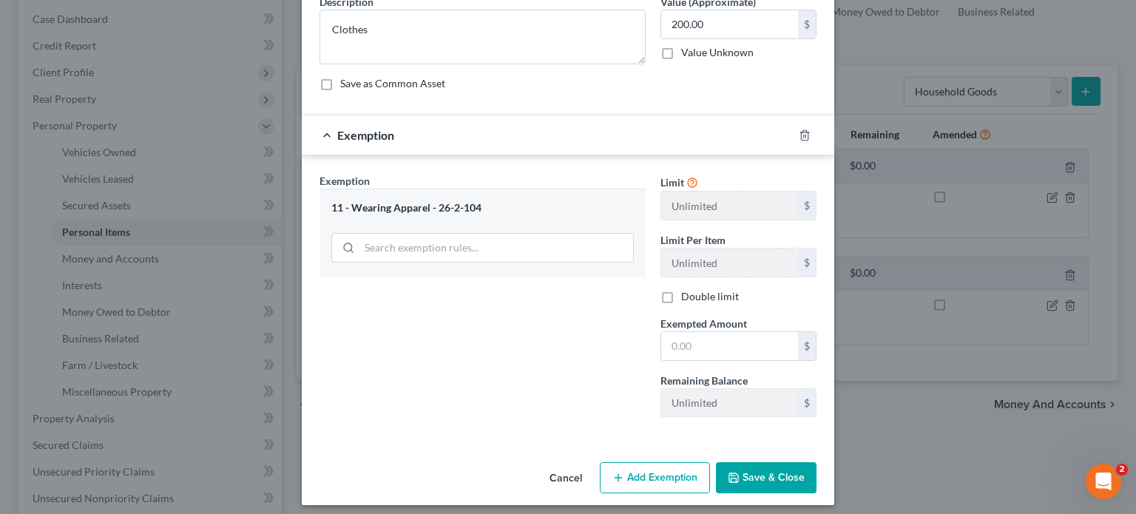
click at [558, 475] on button "Cancel" at bounding box center [566, 479] width 56 height 30
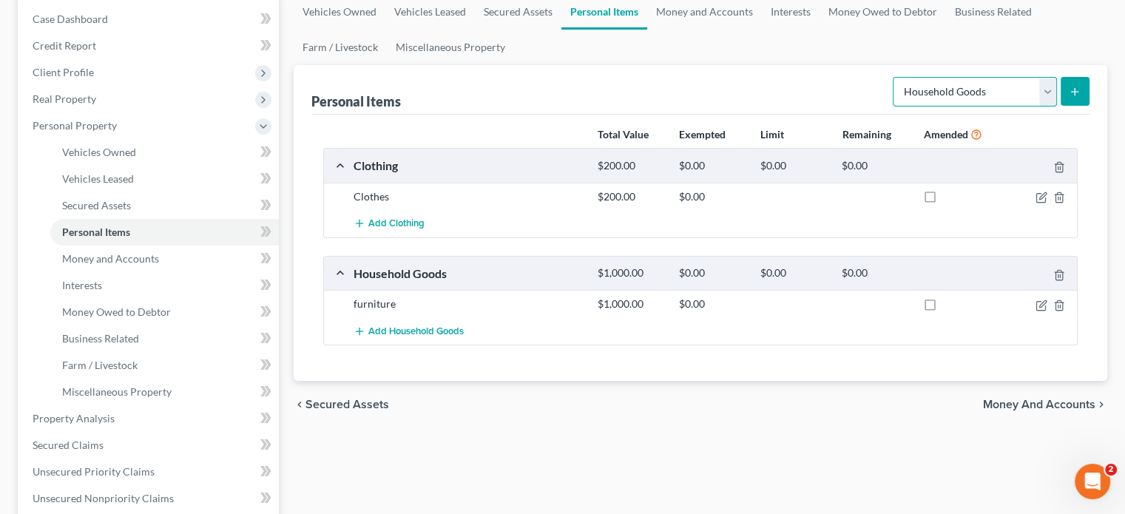
click at [1050, 89] on select "Select Item Type Clothing Collectibles Of Value Electronics Firearms Household …" at bounding box center [974, 92] width 164 height 30
select select "jewelry"
click at [894, 77] on select "Select Item Type Clothing Collectibles Of Value Electronics Firearms Household …" at bounding box center [974, 92] width 164 height 30
click at [1068, 94] on icon "submit" at bounding box center [1074, 92] width 12 height 12
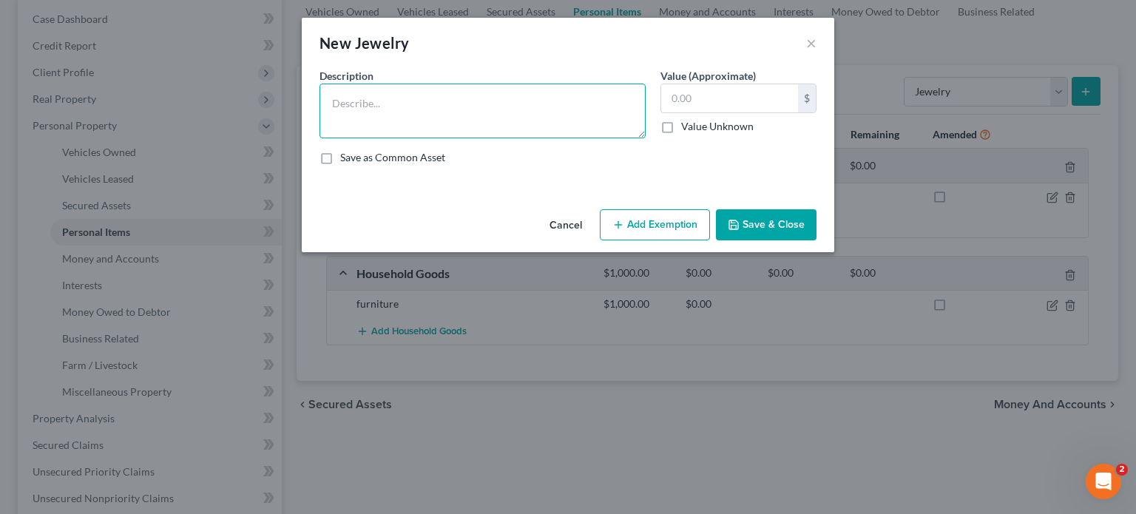
click at [500, 116] on textarea at bounding box center [482, 111] width 326 height 55
type textarea "Jewelry"
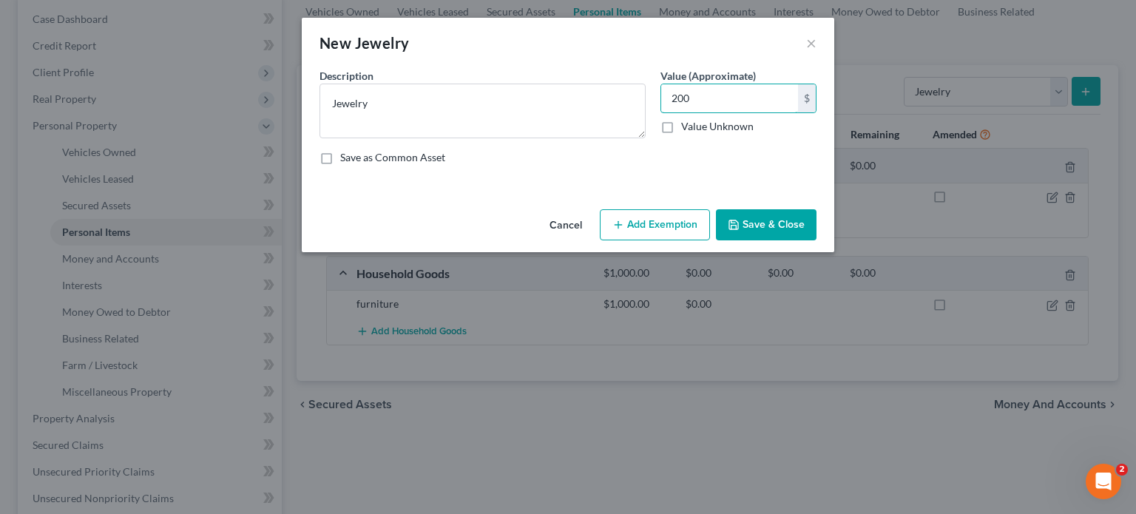
type input "200"
click at [742, 228] on button "Save & Close" at bounding box center [766, 224] width 101 height 31
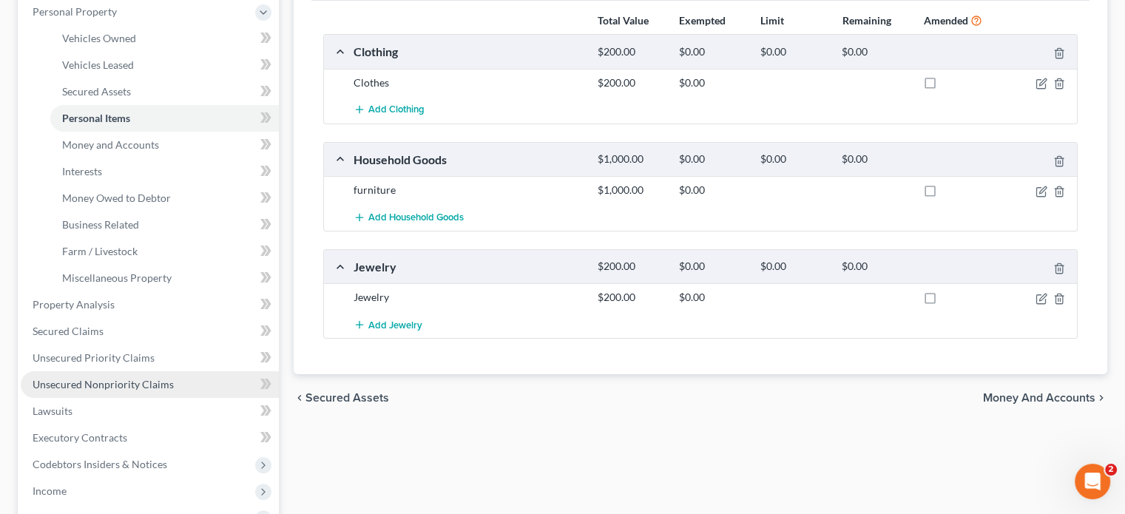
scroll to position [296, 0]
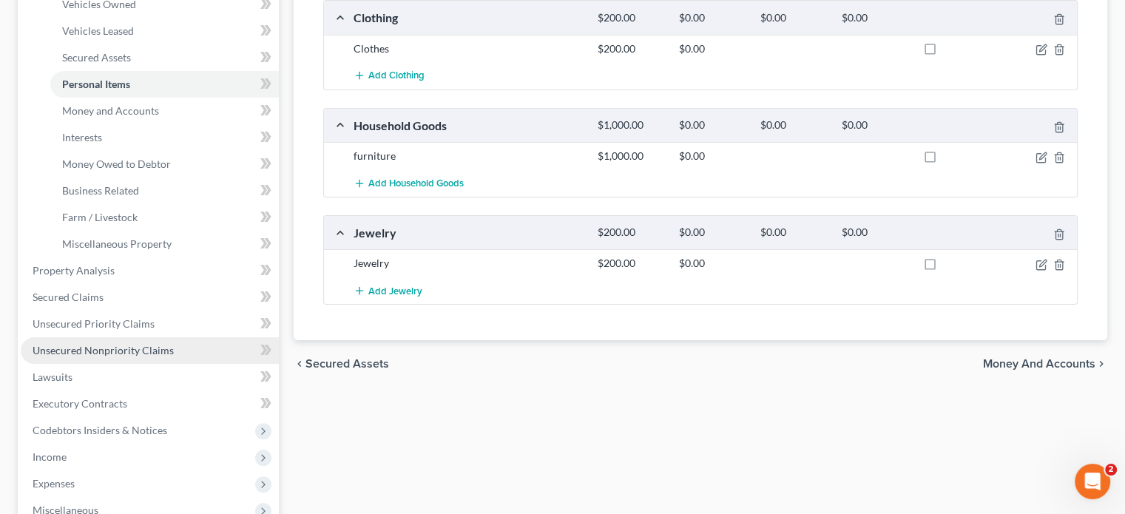
click at [136, 345] on span "Unsecured Nonpriority Claims" at bounding box center [103, 350] width 141 height 13
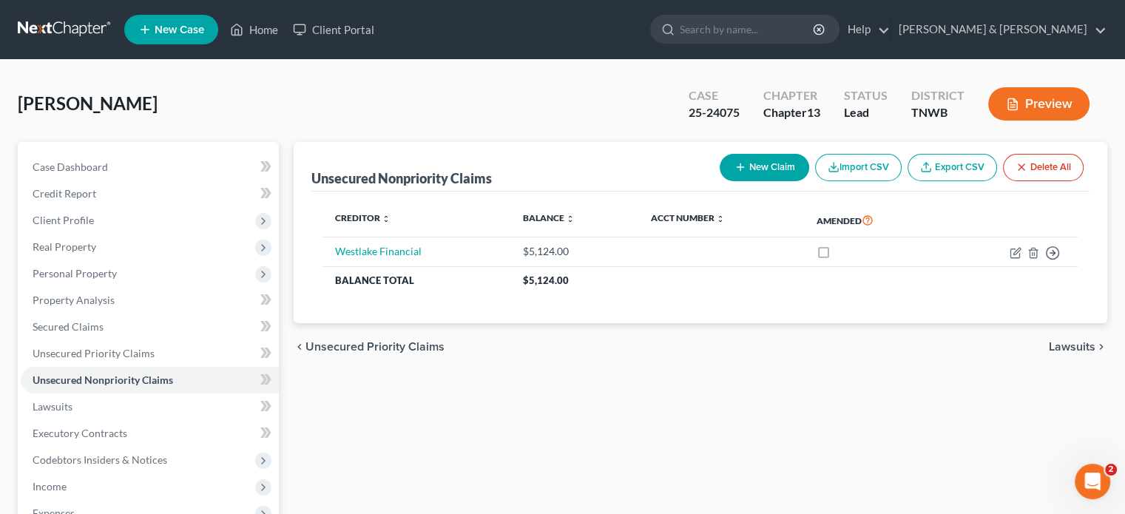
click at [783, 169] on button "New Claim" at bounding box center [763, 167] width 89 height 27
select select "0"
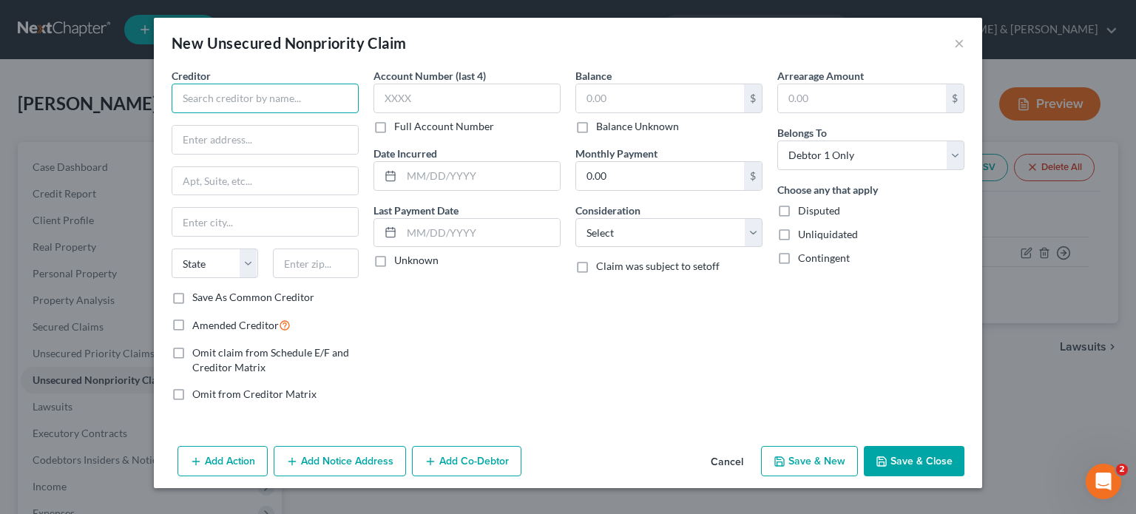
click at [299, 103] on input "text" at bounding box center [265, 99] width 187 height 30
type input "Arlington Manor"
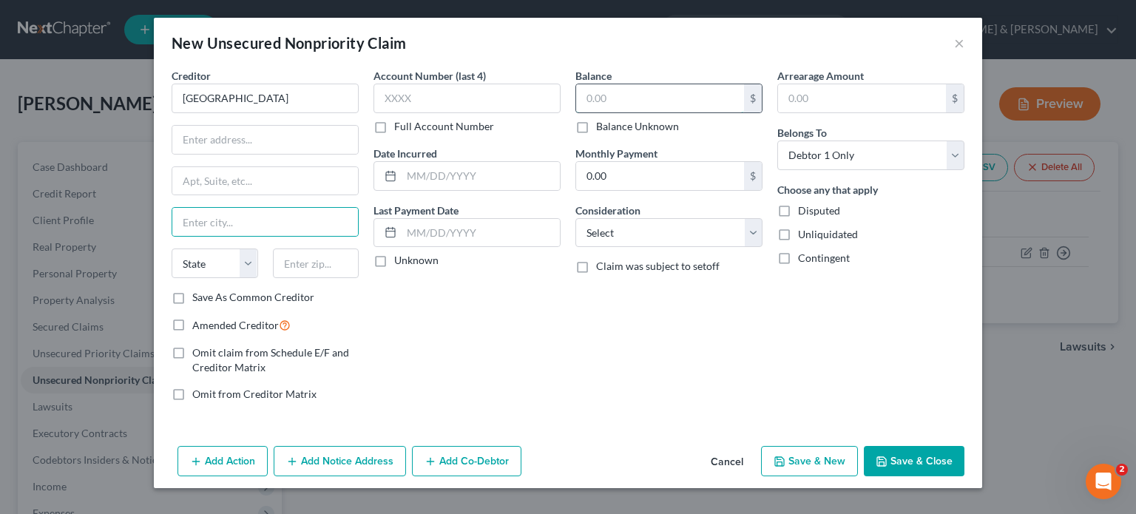
click at [605, 103] on input "text" at bounding box center [660, 98] width 168 height 28
click at [958, 41] on button "×" at bounding box center [959, 43] width 10 height 18
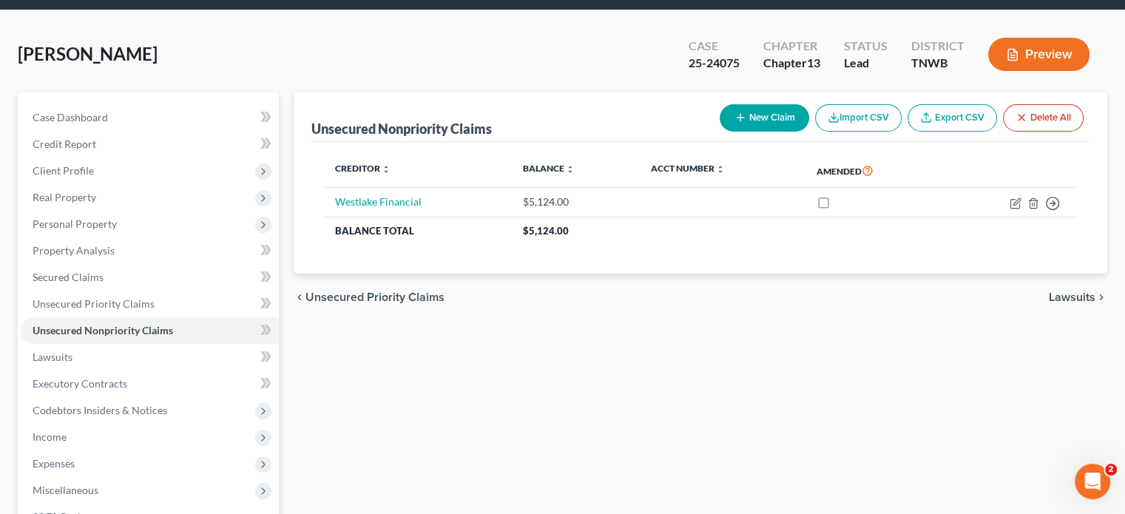
scroll to position [148, 0]
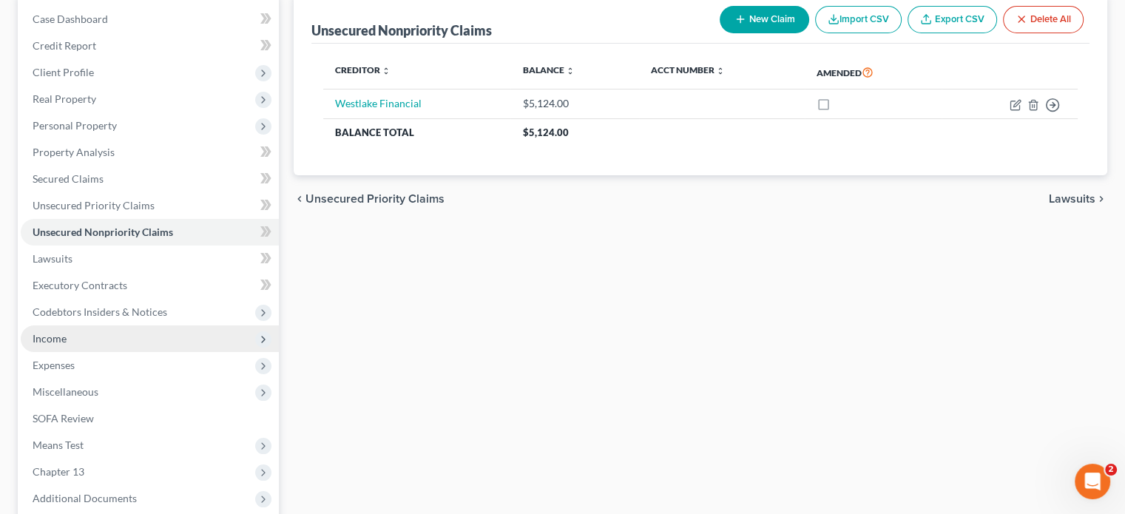
click at [70, 337] on span "Income" at bounding box center [150, 338] width 258 height 27
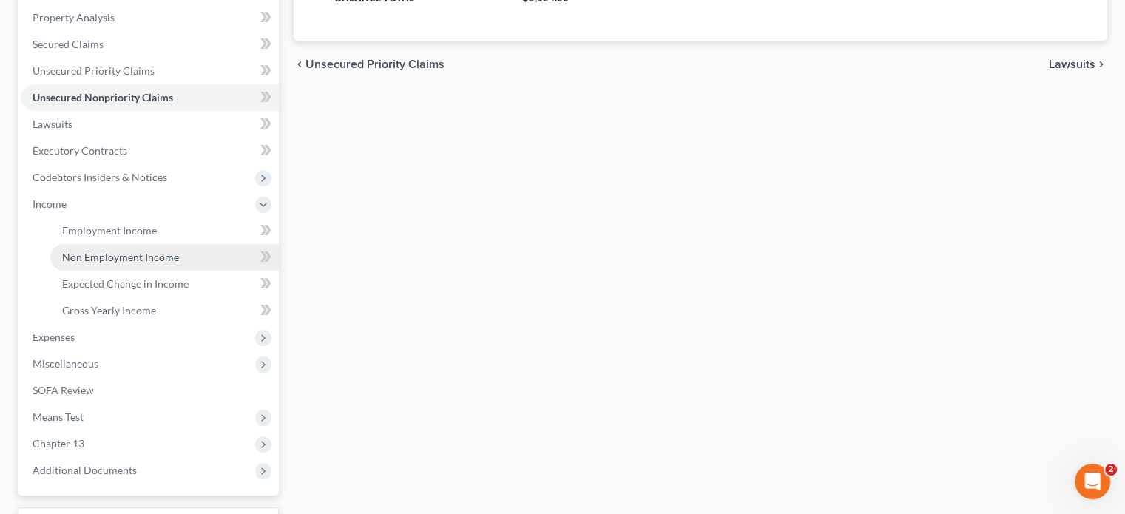
scroll to position [296, 0]
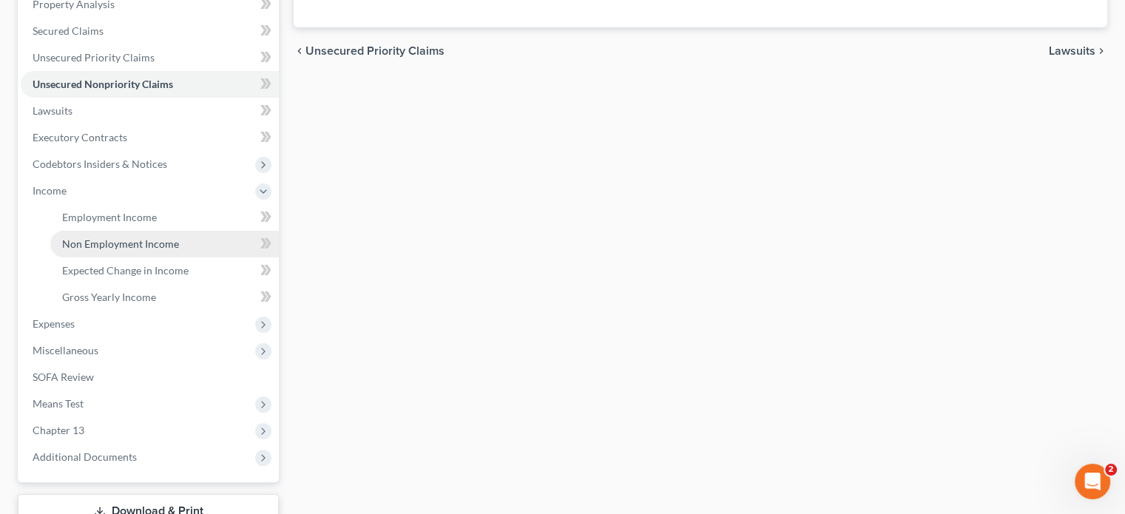
click at [135, 239] on span "Non Employment Income" at bounding box center [120, 243] width 117 height 13
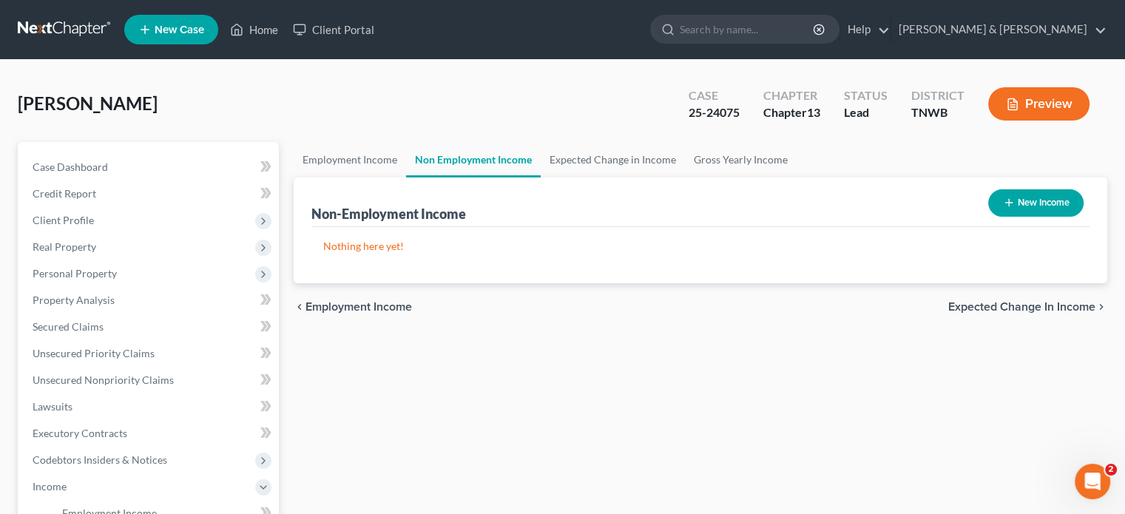
click at [1016, 197] on button "New Income" at bounding box center [1035, 202] width 95 height 27
select select "0"
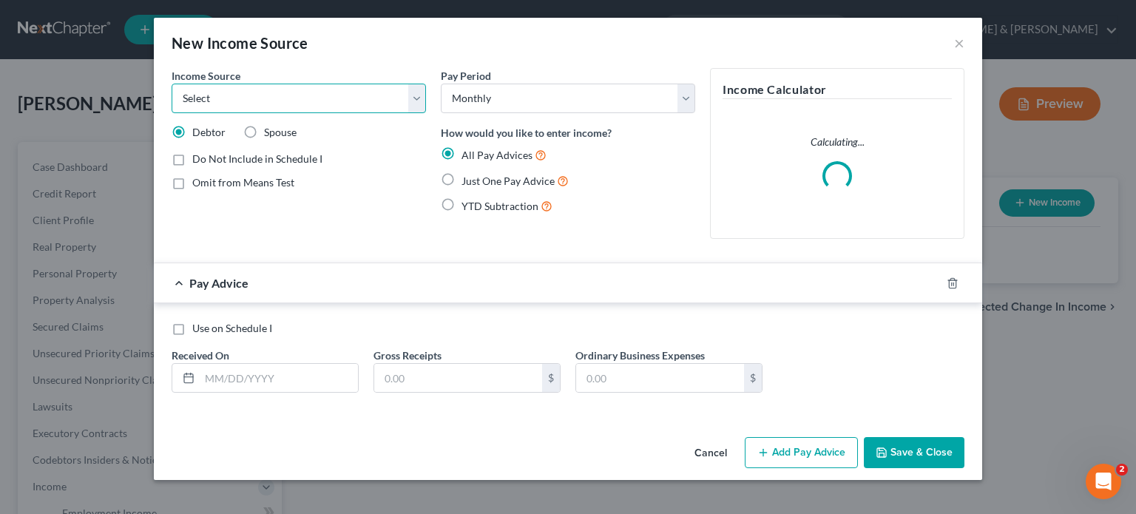
click at [278, 92] on select "Select Unemployment Disability (from employer) Pension Retirement Social Securi…" at bounding box center [299, 99] width 254 height 30
select select "1"
click at [172, 84] on select "Select Unemployment Disability (from employer) Pension Retirement Social Securi…" at bounding box center [299, 99] width 254 height 30
click at [317, 212] on div "Income Source * Select Unemployment Disability (from employer) Pension Retireme…" at bounding box center [298, 159] width 269 height 183
drag, startPoint x: 310, startPoint y: 212, endPoint x: 355, endPoint y: 197, distance: 47.5
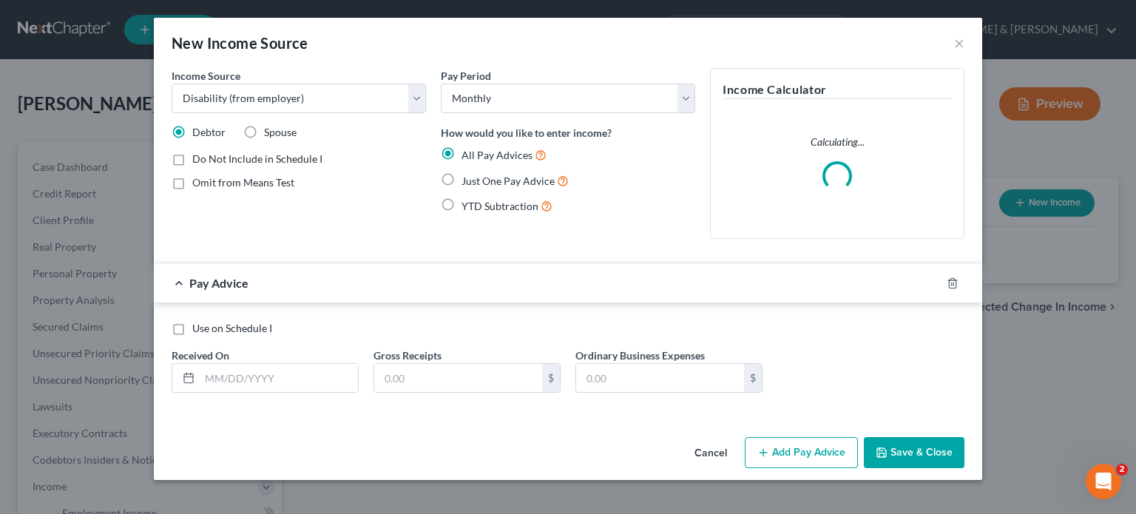
click at [311, 212] on div "Income Source * Select Unemployment Disability (from employer) Pension Retireme…" at bounding box center [298, 159] width 269 height 183
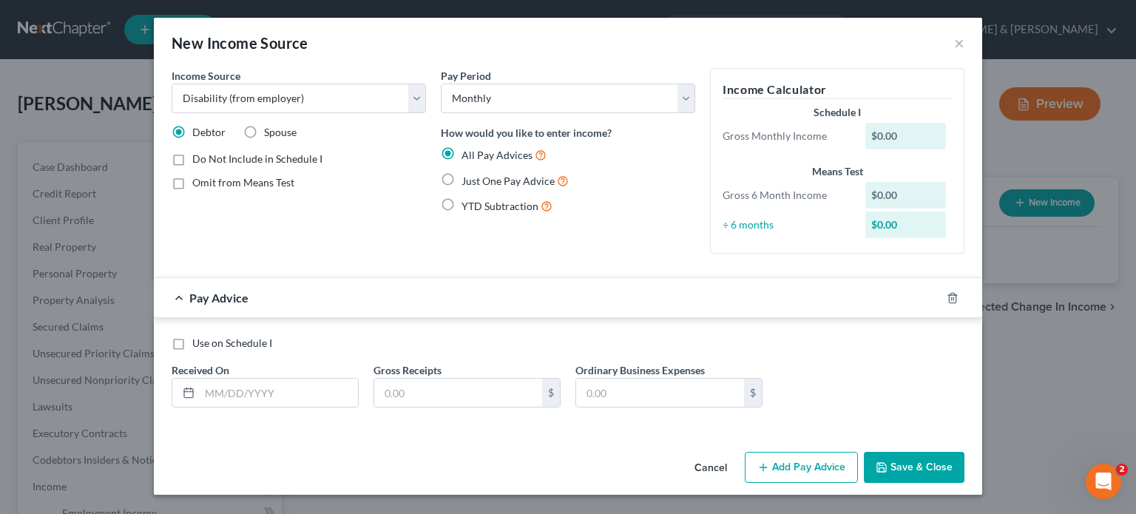
click at [921, 135] on div "$0.00" at bounding box center [905, 136] width 81 height 27
click at [908, 134] on div "$0.00" at bounding box center [905, 136] width 81 height 27
click at [691, 103] on select "Select Monthly Twice Monthly Every Other Week Weekly" at bounding box center [568, 99] width 254 height 30
click at [441, 84] on select "Select Monthly Twice Monthly Every Other Week Weekly" at bounding box center [568, 99] width 254 height 30
click at [645, 238] on div "Pay Period Select Monthly Twice Monthly Every Other Week Weekly How would you l…" at bounding box center [567, 166] width 269 height 197
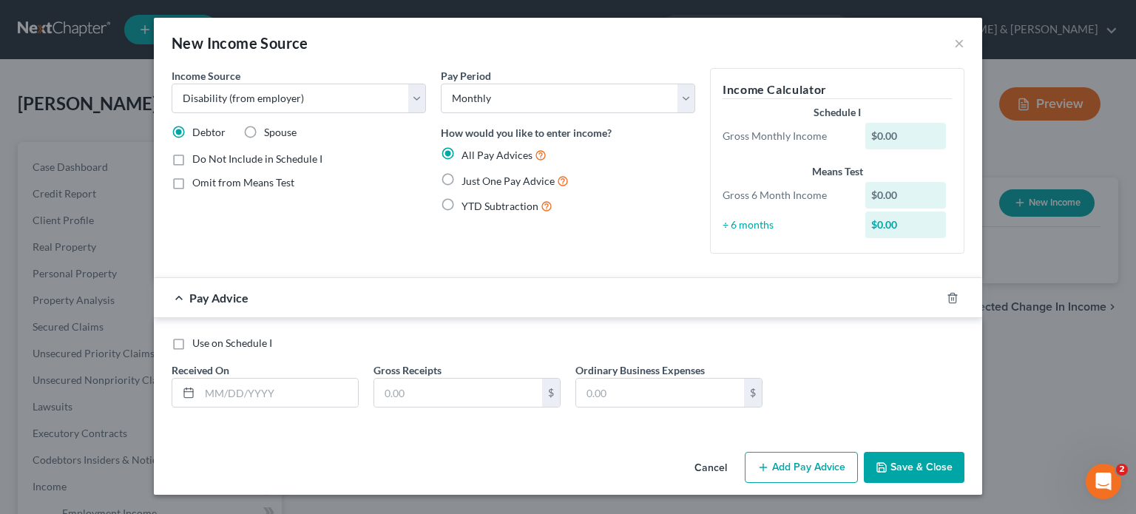
click at [896, 138] on div "$0.00" at bounding box center [905, 136] width 81 height 27
click at [897, 135] on div "$0.00" at bounding box center [905, 136] width 81 height 27
click at [333, 392] on input "text" at bounding box center [279, 393] width 158 height 28
type input "07/15/25"
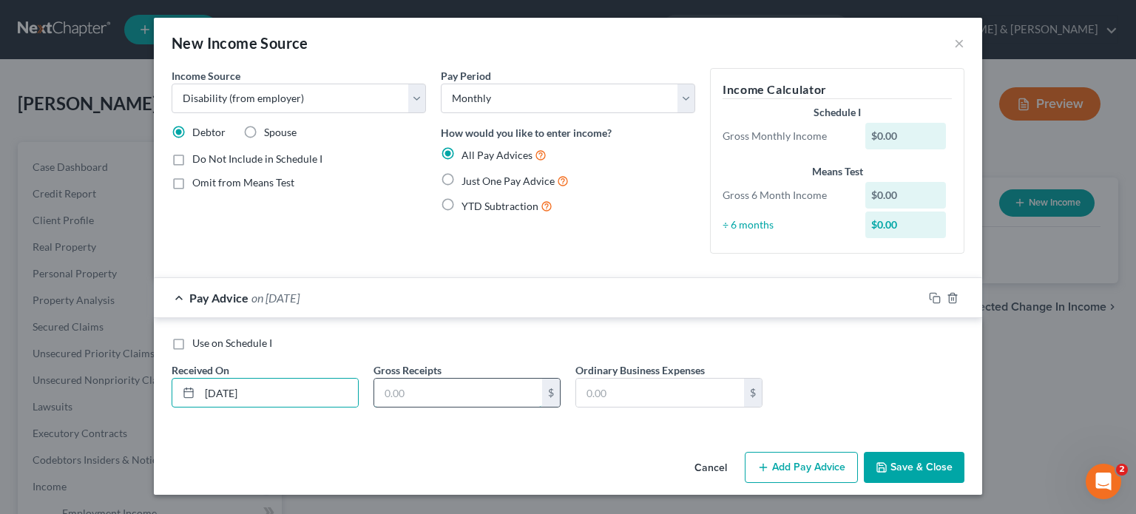
click at [450, 396] on input "text" at bounding box center [458, 393] width 168 height 28
type input "962"
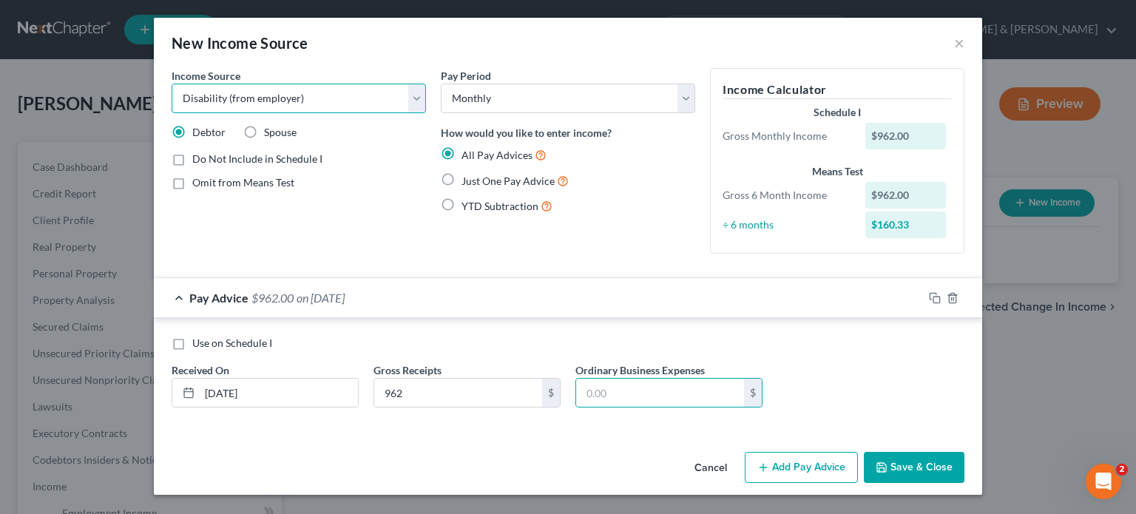
click at [414, 95] on select "Select Unemployment Disability (from employer) Pension Retirement Social Securi…" at bounding box center [299, 99] width 254 height 30
select select "4"
click at [172, 84] on select "Select Unemployment Disability (from employer) Pension Retirement Social Securi…" at bounding box center [299, 99] width 254 height 30
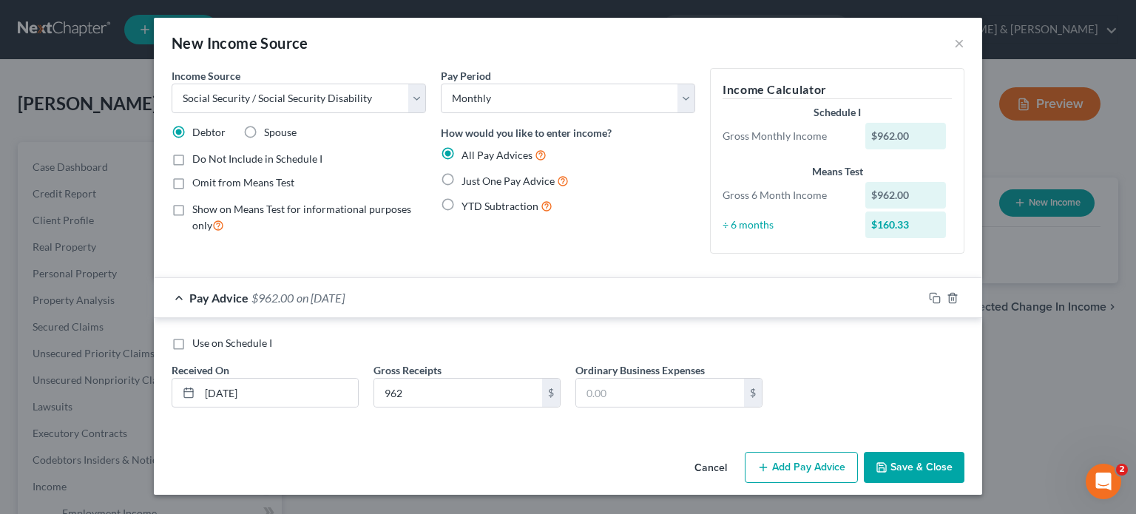
click at [385, 152] on div "Do Not Include in Schedule I" at bounding box center [299, 159] width 254 height 15
click at [906, 191] on div "$962.00" at bounding box center [905, 195] width 81 height 27
click at [926, 179] on div "Means Test Gross 6 Month Income $962.00 ÷ 6 months $160.33" at bounding box center [837, 202] width 244 height 77
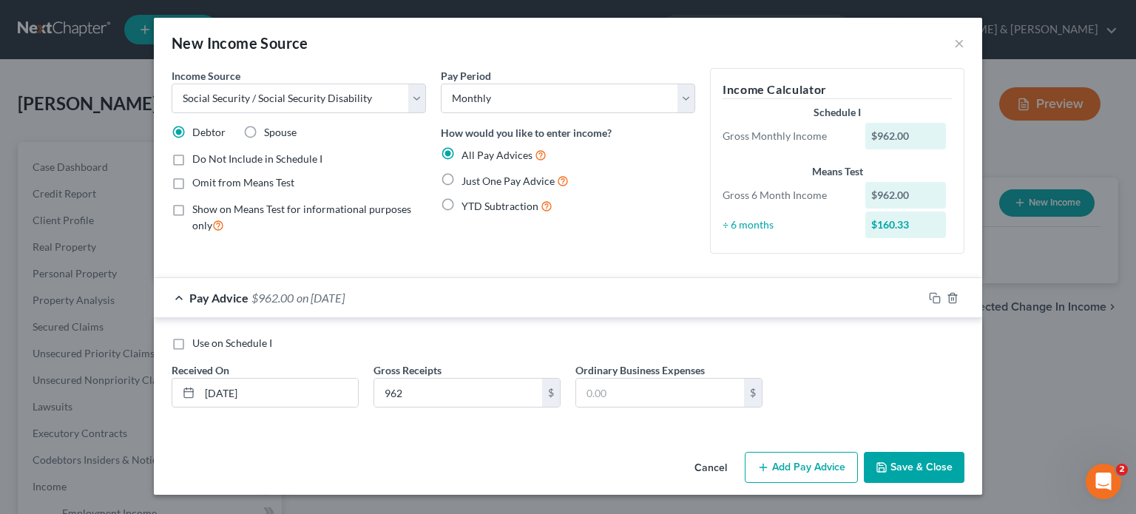
click at [922, 188] on div "$962.00" at bounding box center [905, 195] width 81 height 27
click at [541, 387] on input "962" at bounding box center [458, 393] width 168 height 28
click at [556, 392] on div "$" at bounding box center [551, 393] width 18 height 28
click at [264, 396] on input "07/15/25" at bounding box center [279, 393] width 158 height 28
click at [331, 349] on div "Use on Schedule I" at bounding box center [568, 343] width 793 height 15
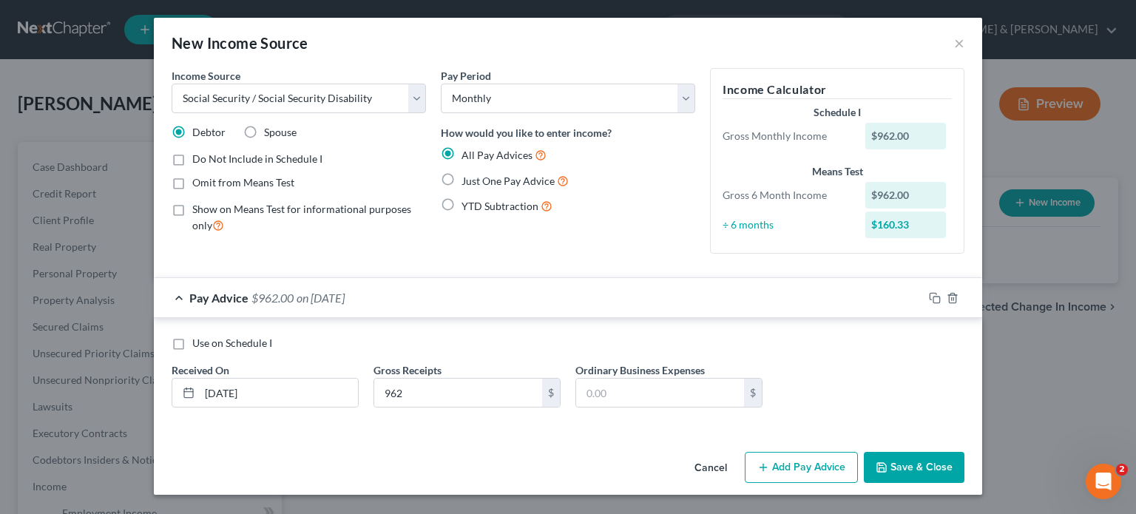
click at [190, 294] on span "Pay Advice" at bounding box center [218, 298] width 59 height 14
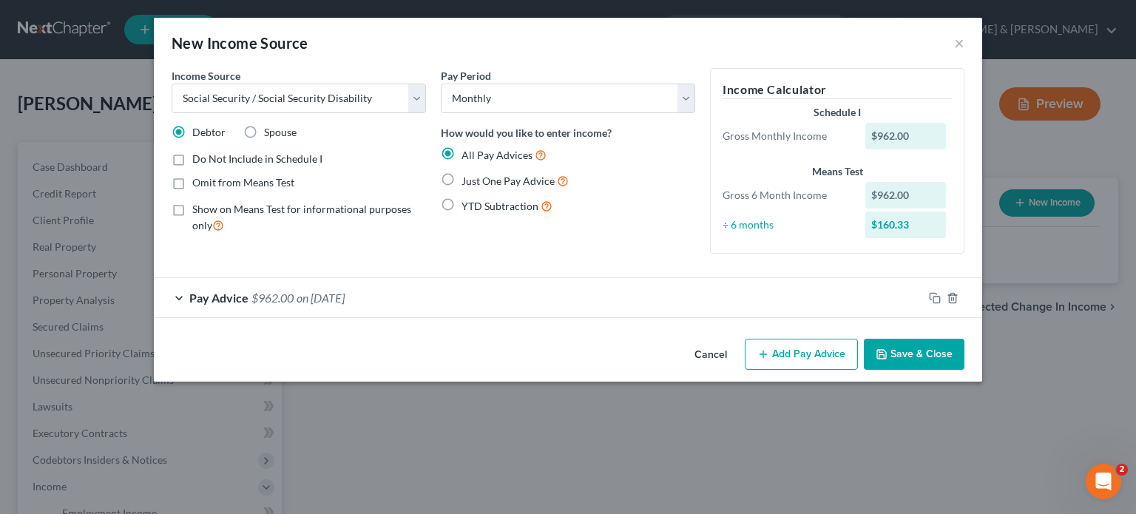
click at [203, 294] on span "Pay Advice" at bounding box center [218, 298] width 59 height 14
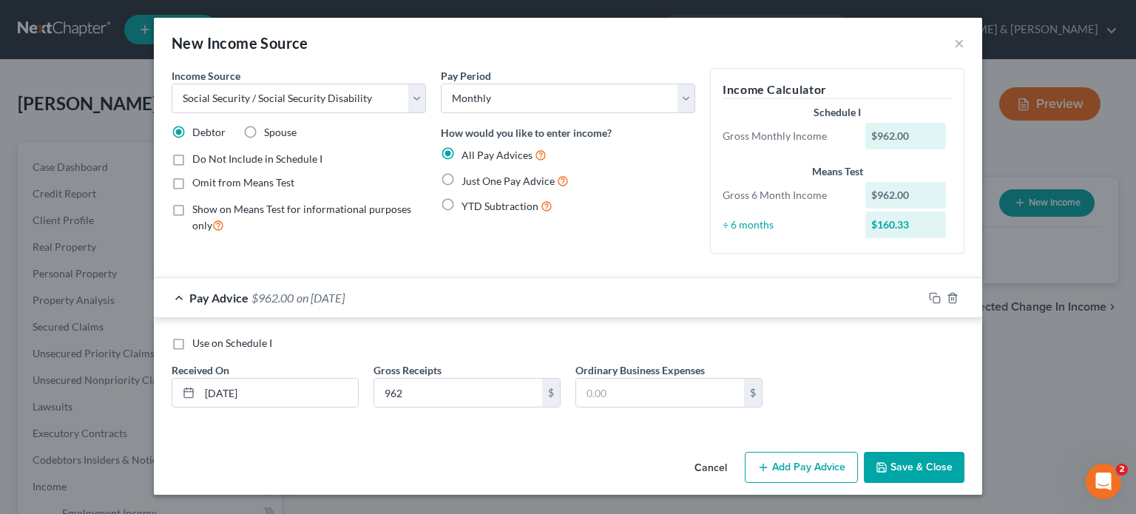
click at [790, 470] on button "Add Pay Advice" at bounding box center [801, 467] width 113 height 31
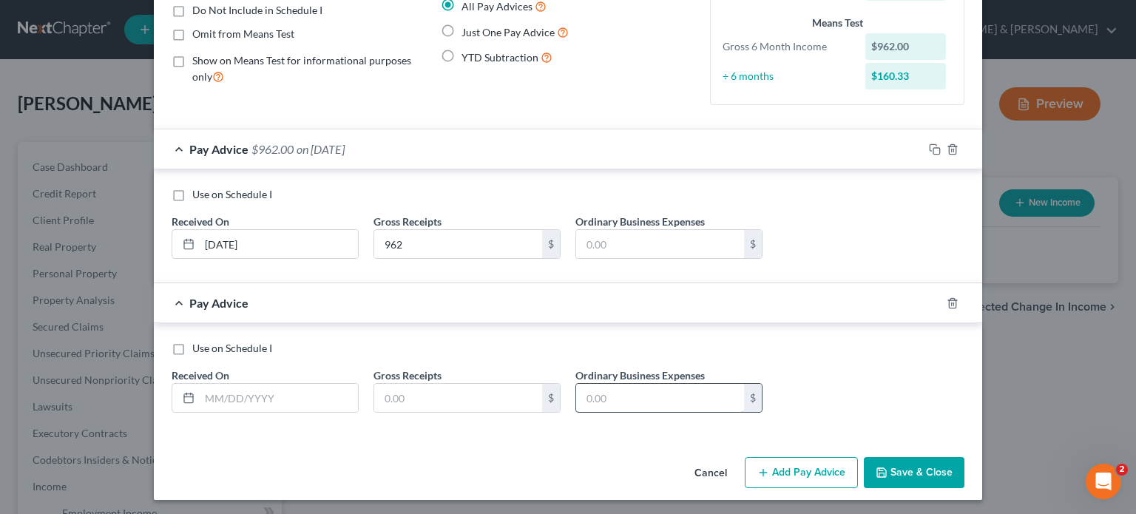
scroll to position [150, 0]
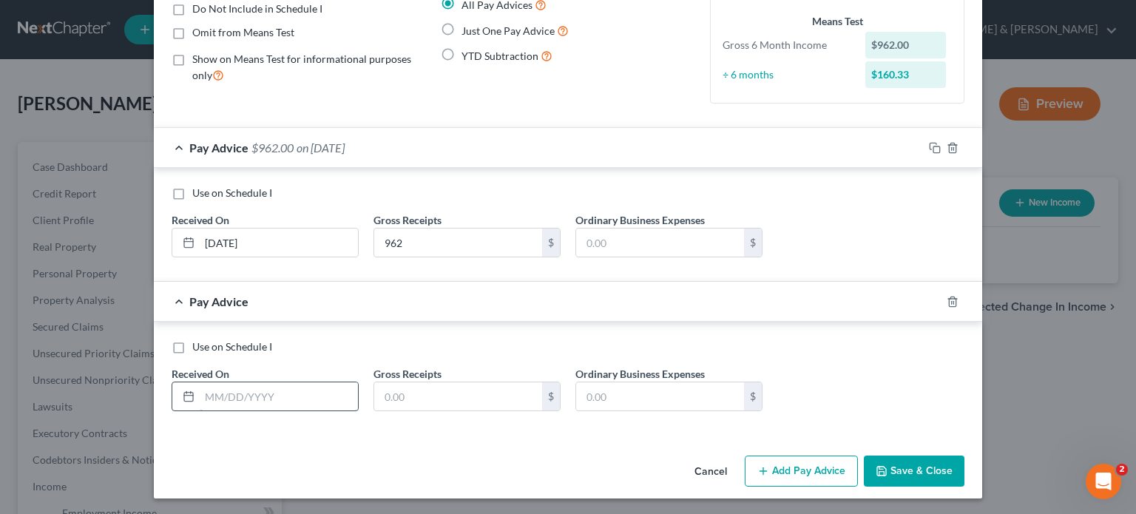
click at [319, 399] on input "text" at bounding box center [279, 396] width 158 height 28
click at [427, 349] on div "Use on Schedule I" at bounding box center [568, 346] width 793 height 15
click at [929, 146] on icon "button" at bounding box center [935, 148] width 12 height 12
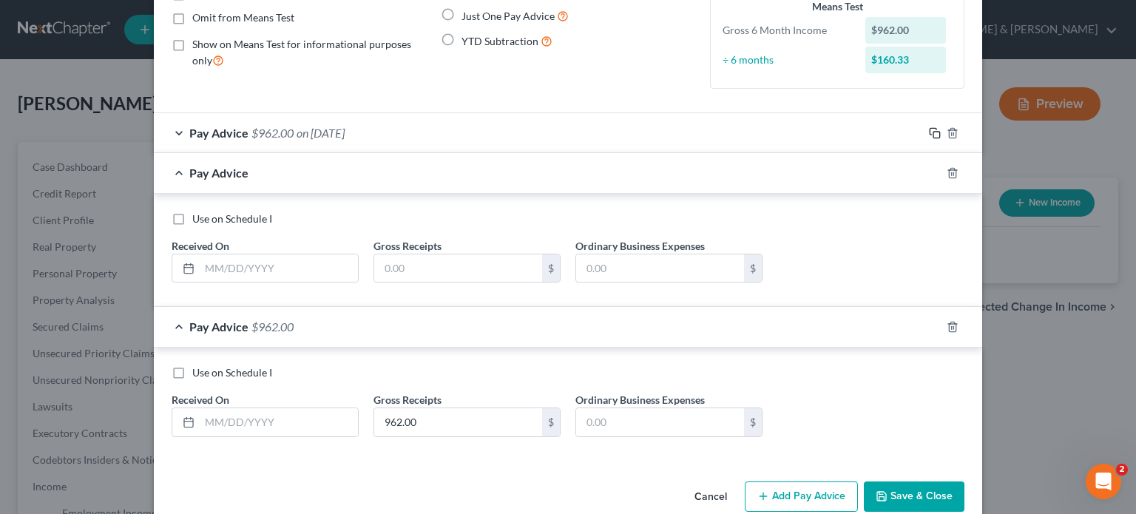
scroll to position [190, 0]
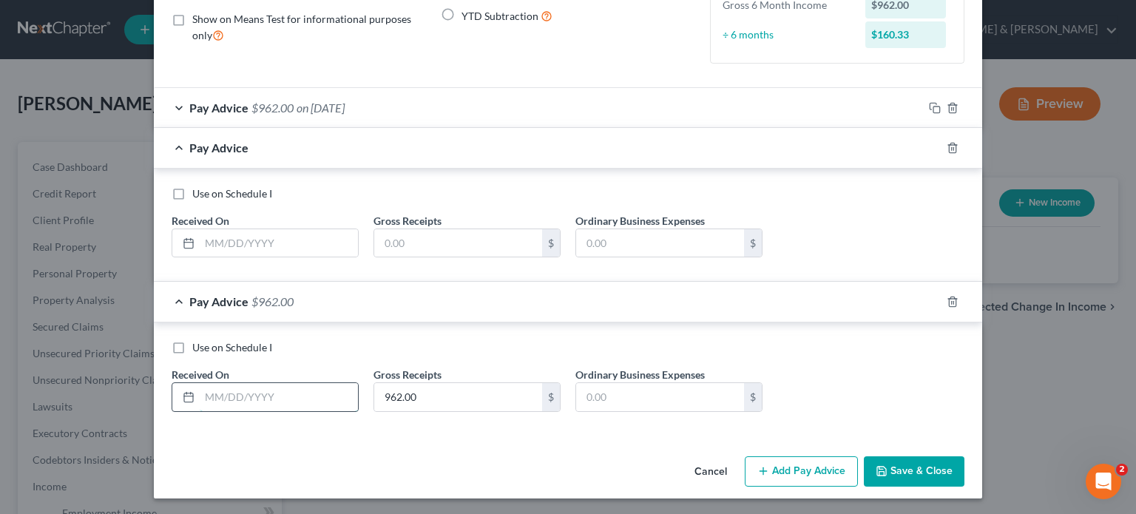
click at [251, 397] on input "text" at bounding box center [279, 397] width 158 height 28
type input "06/15/2025"
click at [243, 242] on input "text" at bounding box center [279, 243] width 158 height 28
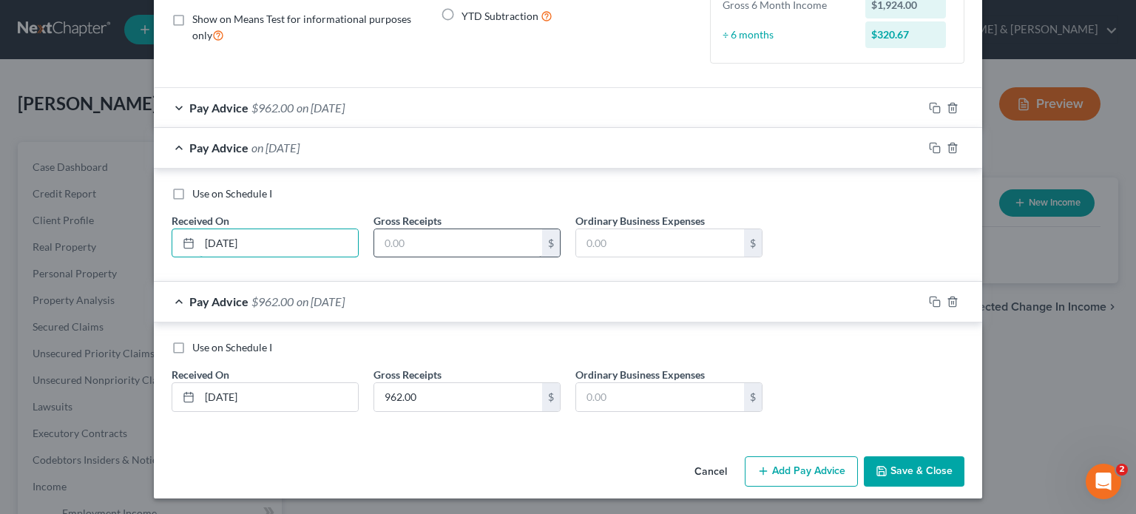
type input "05/15/2025"
click at [414, 245] on input "text" at bounding box center [458, 243] width 168 height 28
type input "962"
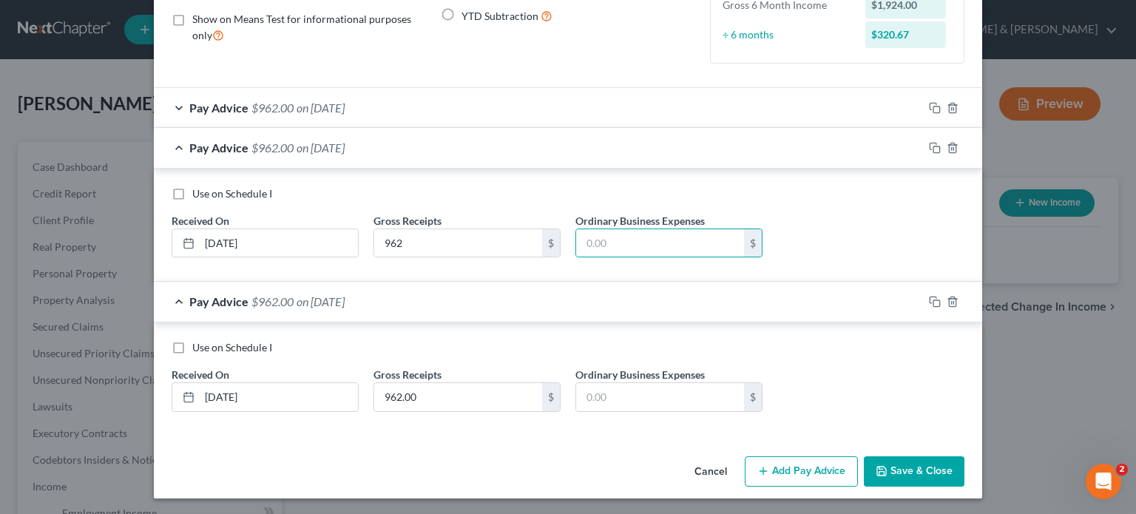
click at [805, 471] on button "Add Pay Advice" at bounding box center [801, 471] width 113 height 31
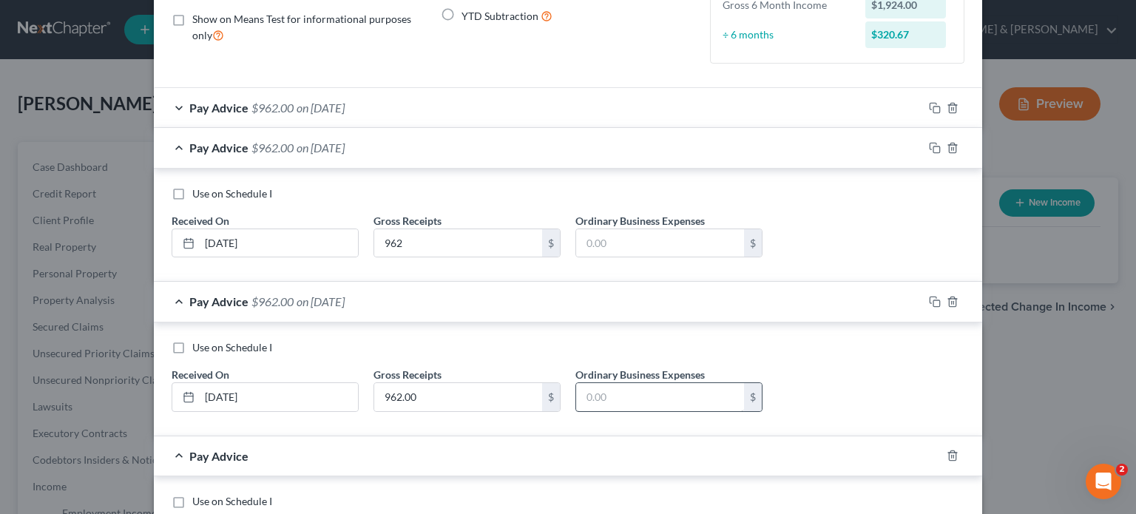
scroll to position [338, 0]
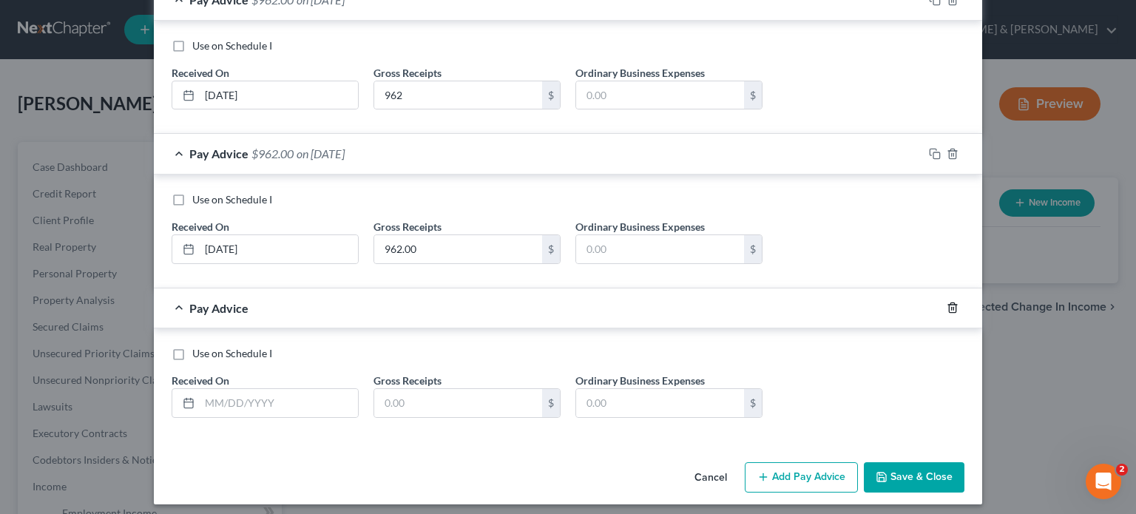
click at [946, 308] on icon "button" at bounding box center [952, 308] width 12 height 12
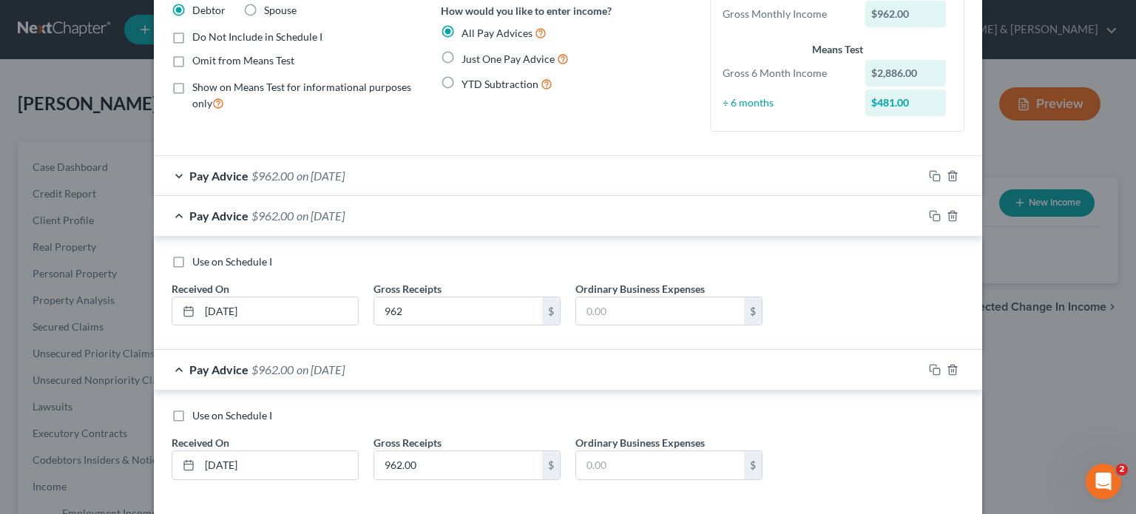
scroll to position [148, 0]
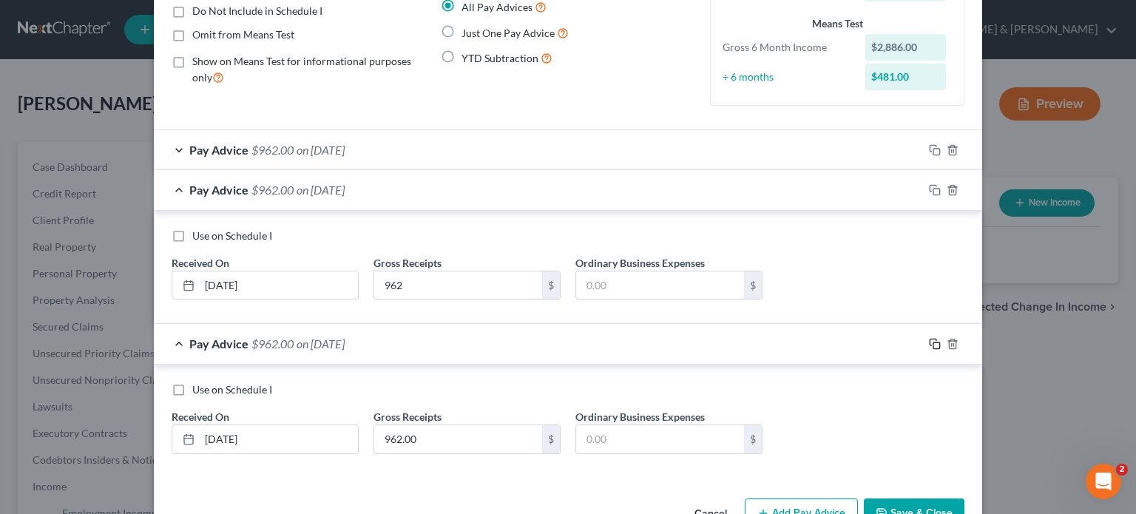
click at [933, 347] on rect "button" at bounding box center [936, 345] width 7 height 7
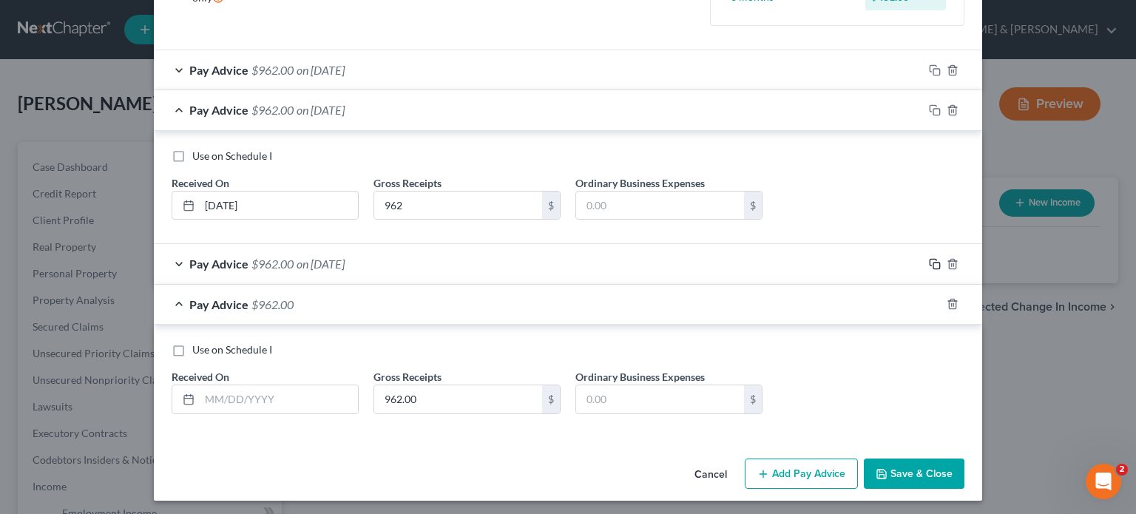
scroll to position [231, 0]
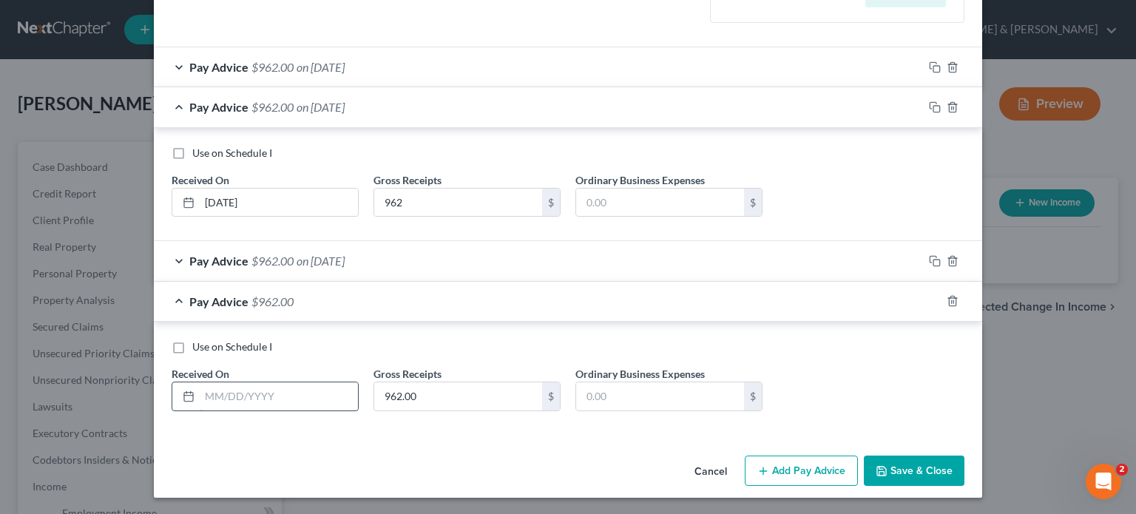
click at [268, 396] on input "text" at bounding box center [279, 396] width 158 height 28
type input "03/15/2025"
click at [935, 297] on div at bounding box center [952, 301] width 59 height 24
click at [929, 302] on icon "button" at bounding box center [935, 301] width 12 height 12
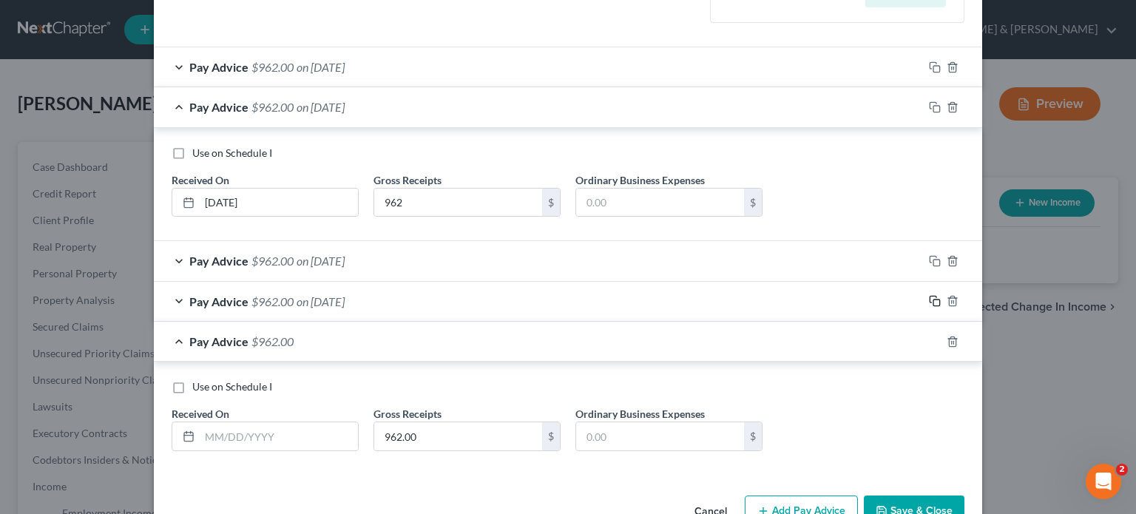
scroll to position [270, 0]
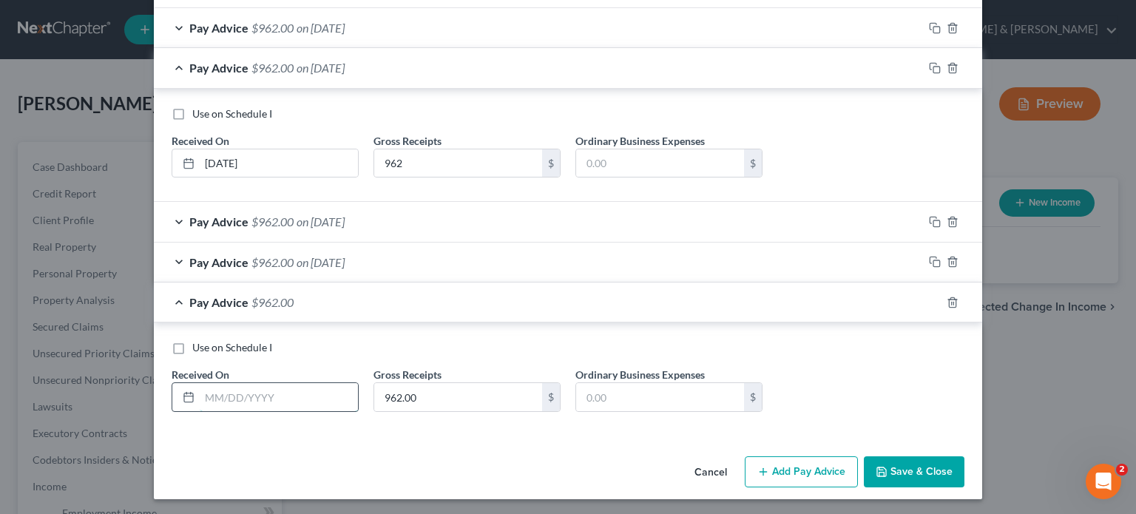
click at [268, 390] on input "text" at bounding box center [279, 397] width 158 height 28
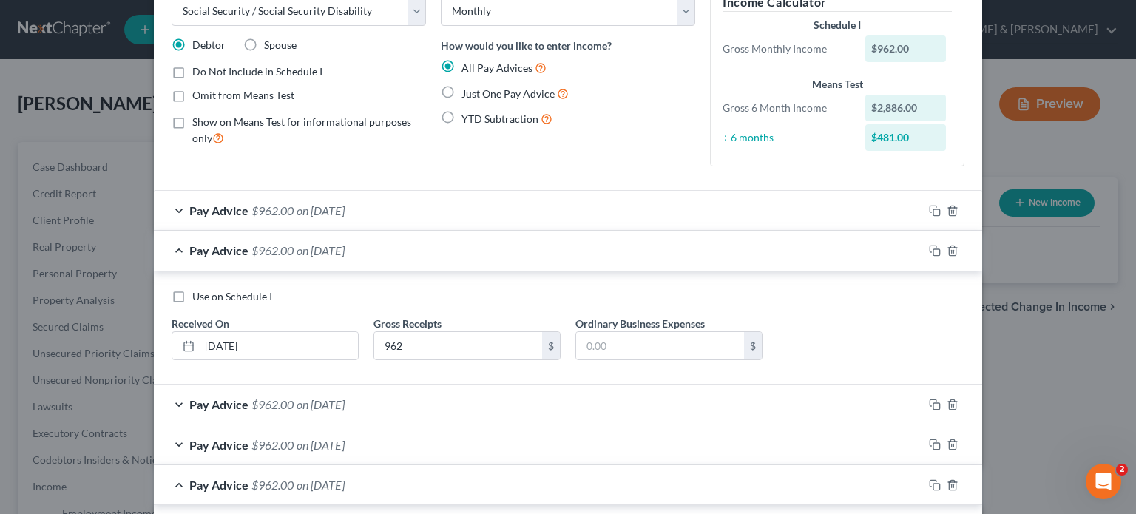
scroll to position [222, 0]
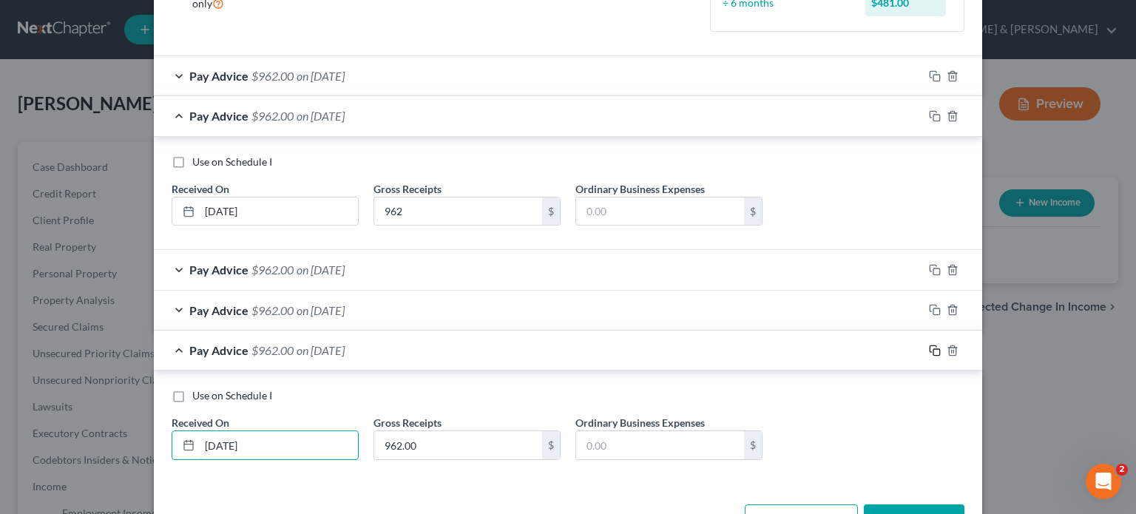
type input "02/15/2025"
click at [929, 346] on icon "button" at bounding box center [935, 351] width 12 height 12
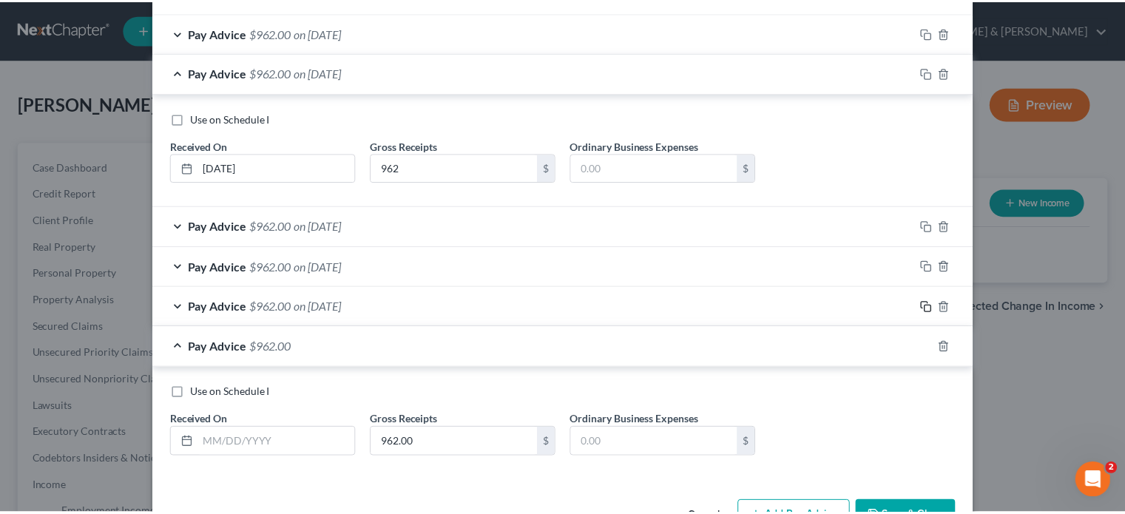
scroll to position [311, 0]
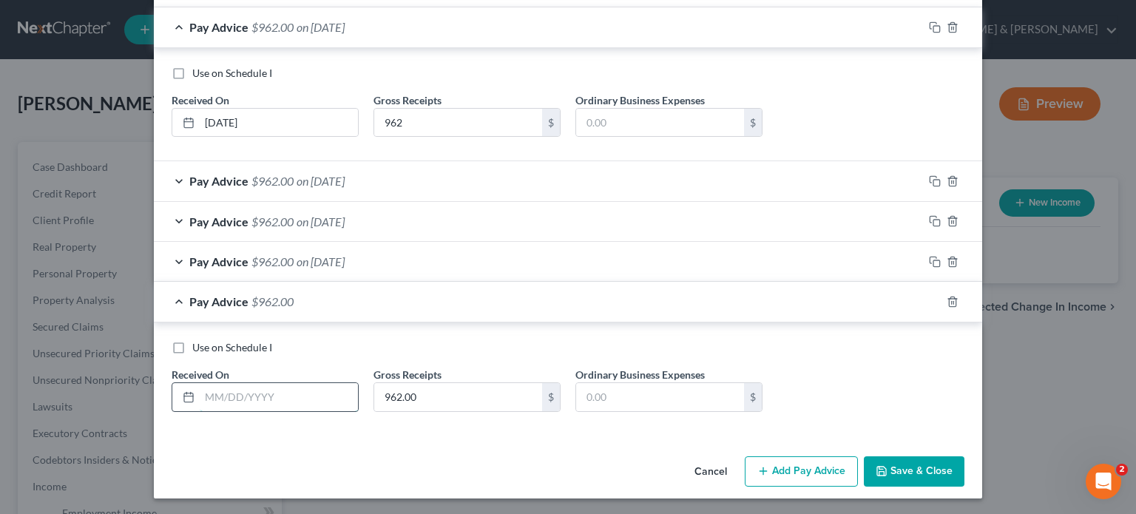
click at [328, 393] on input "text" at bounding box center [279, 397] width 158 height 28
type input "04/15/2025"
click at [919, 470] on button "Save & Close" at bounding box center [914, 471] width 101 height 31
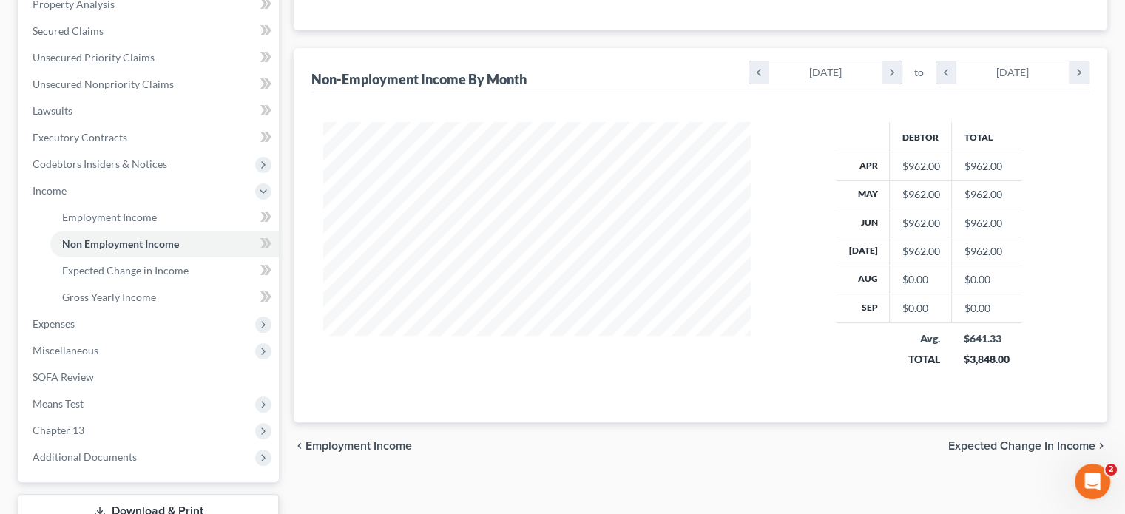
scroll to position [0, 0]
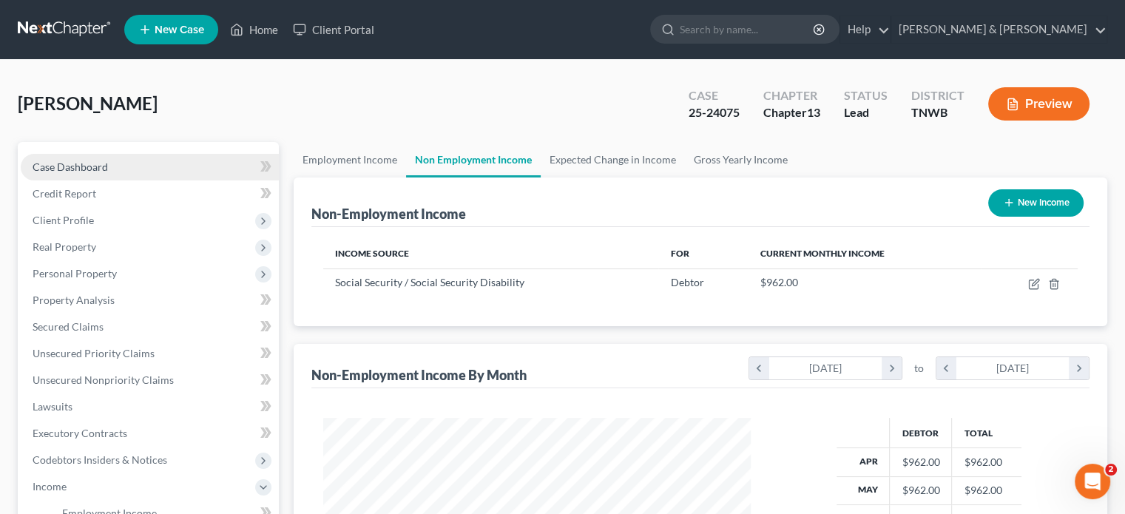
click at [72, 163] on span "Case Dashboard" at bounding box center [70, 166] width 75 height 13
select select "10"
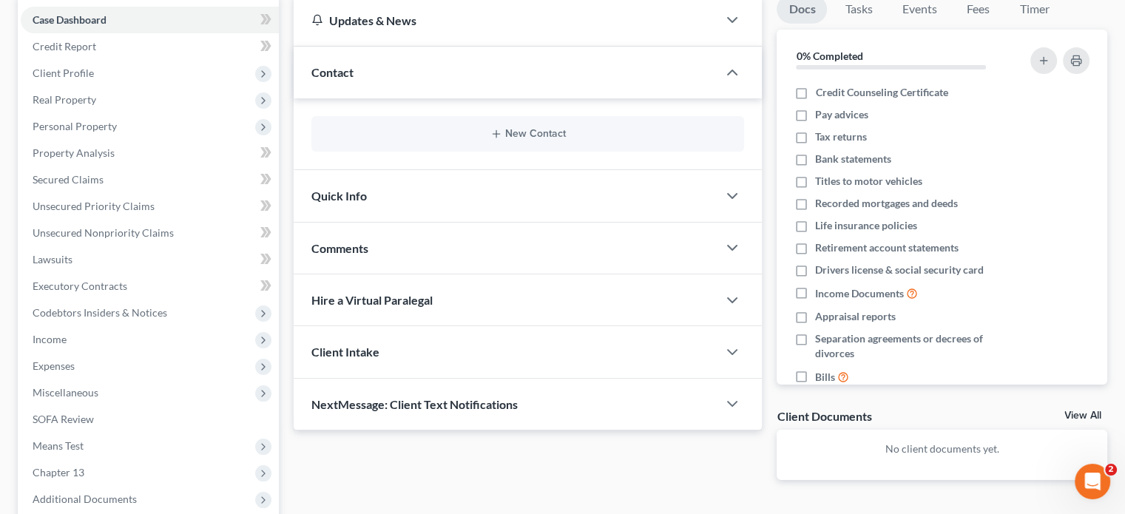
scroll to position [148, 0]
click at [350, 197] on span "Quick Info" at bounding box center [338, 195] width 55 height 14
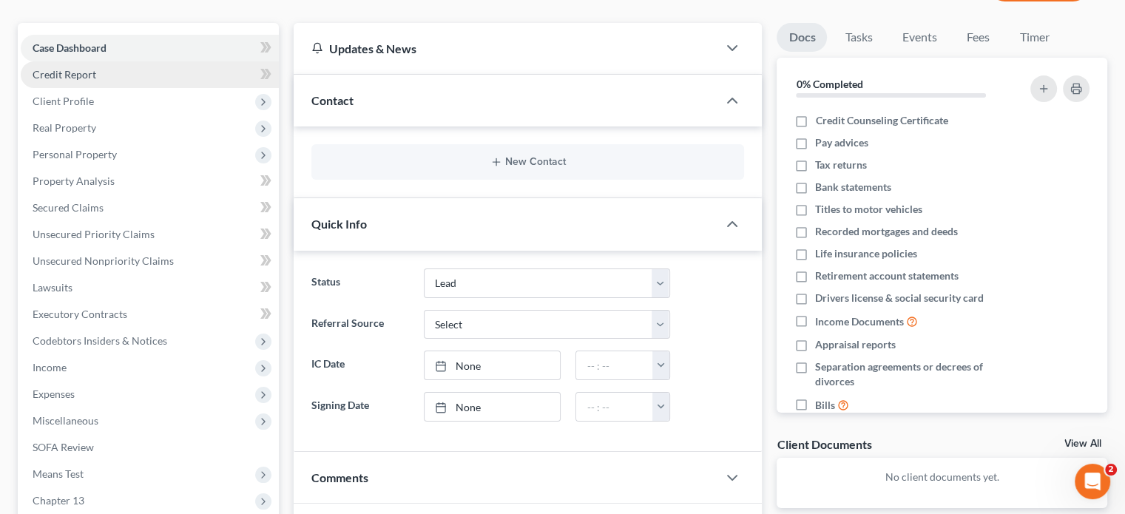
scroll to position [74, 0]
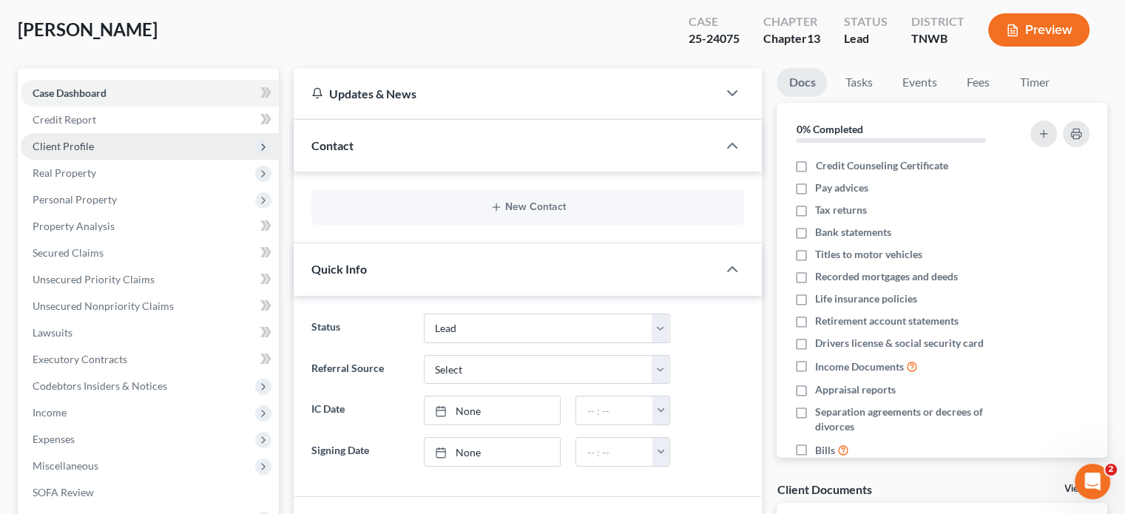
click at [98, 144] on span "Client Profile" at bounding box center [150, 146] width 258 height 27
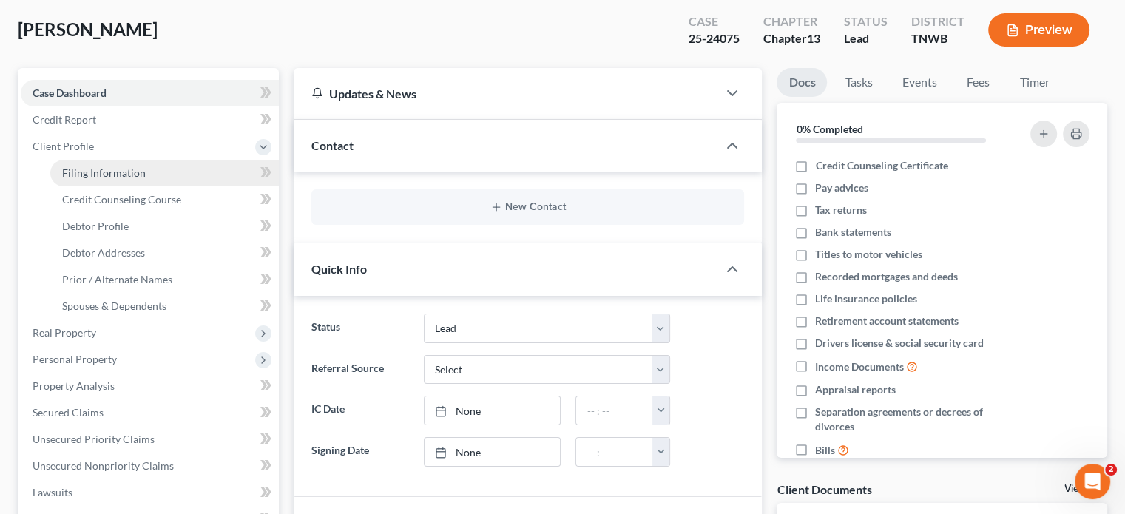
click at [121, 166] on span "Filing Information" at bounding box center [104, 172] width 84 height 13
select select "1"
select select "0"
select select "3"
select select "44"
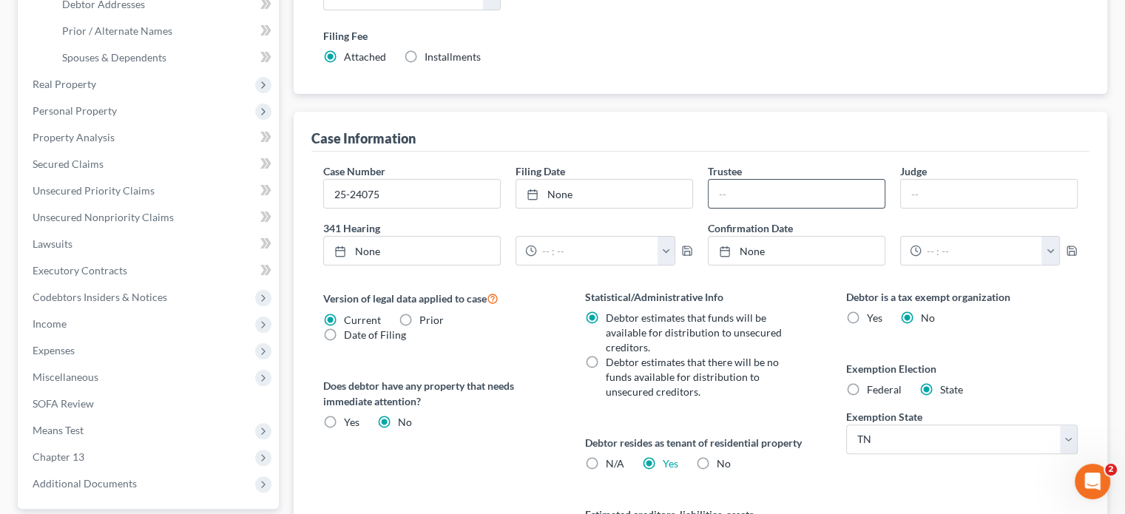
scroll to position [444, 0]
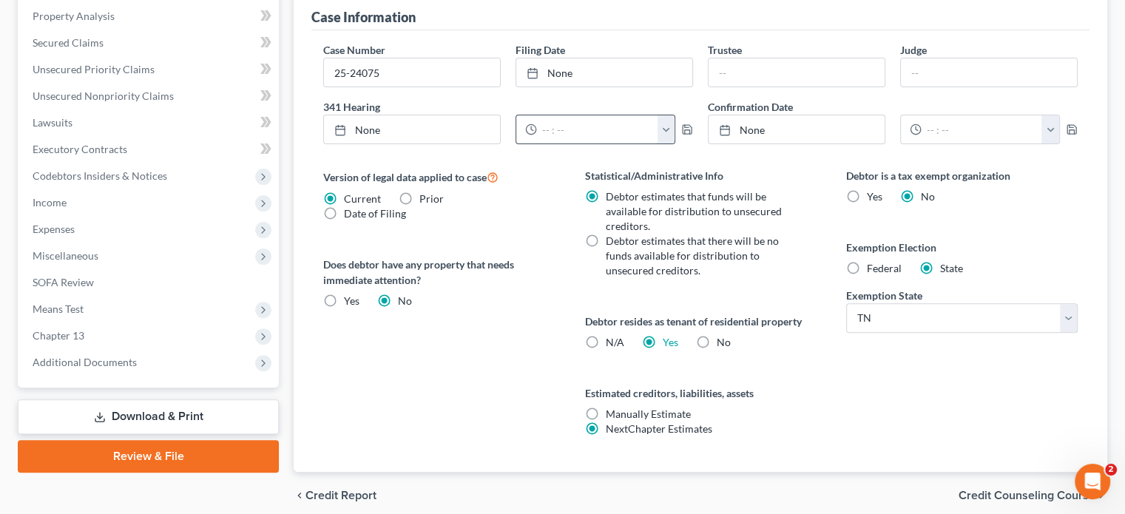
click at [556, 126] on input "text" at bounding box center [597, 129] width 121 height 28
click at [583, 70] on link "None" at bounding box center [604, 72] width 176 height 28
type input "10/8/2025"
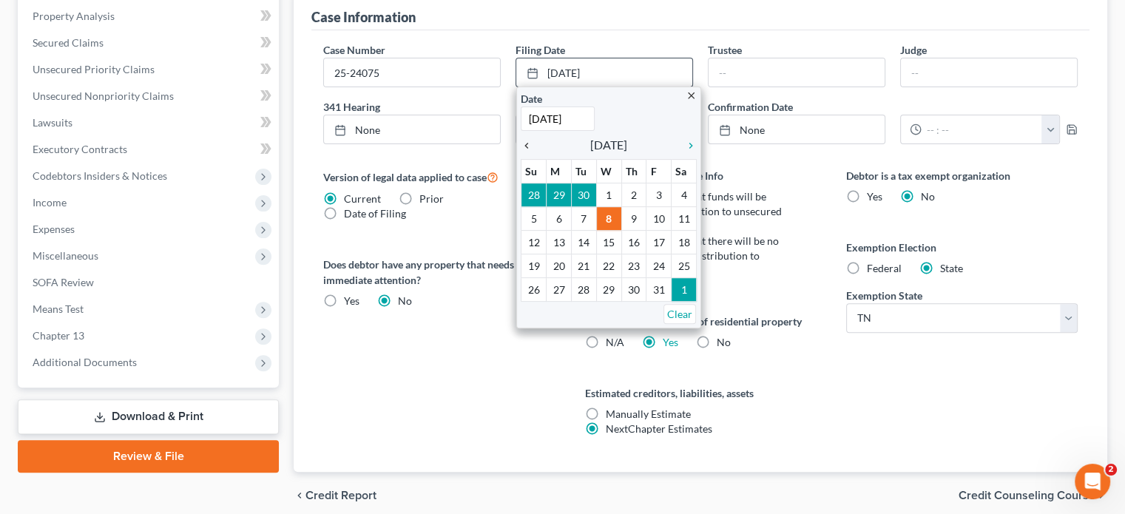
click at [531, 146] on icon "chevron_left" at bounding box center [530, 146] width 19 height 12
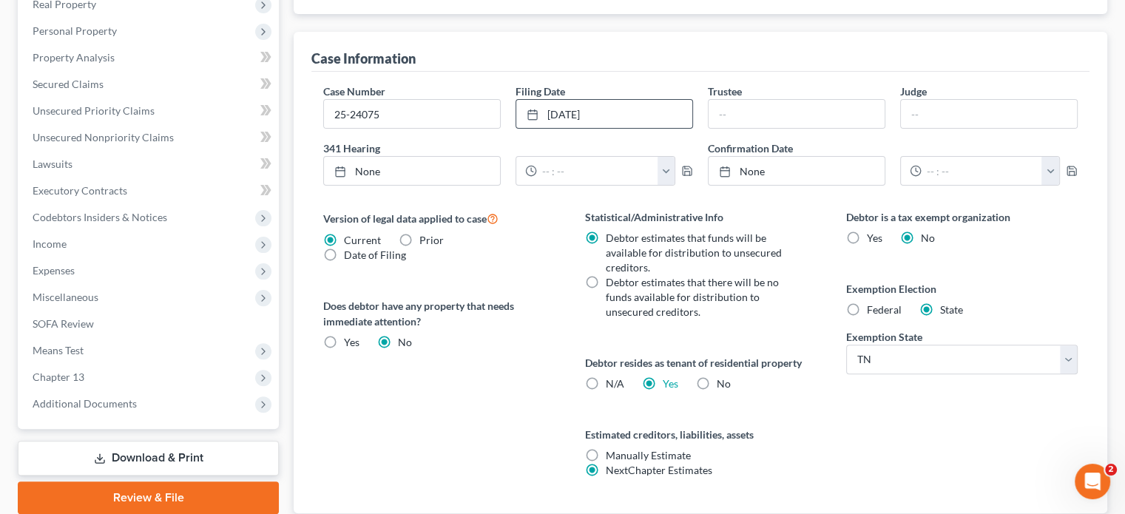
scroll to position [370, 0]
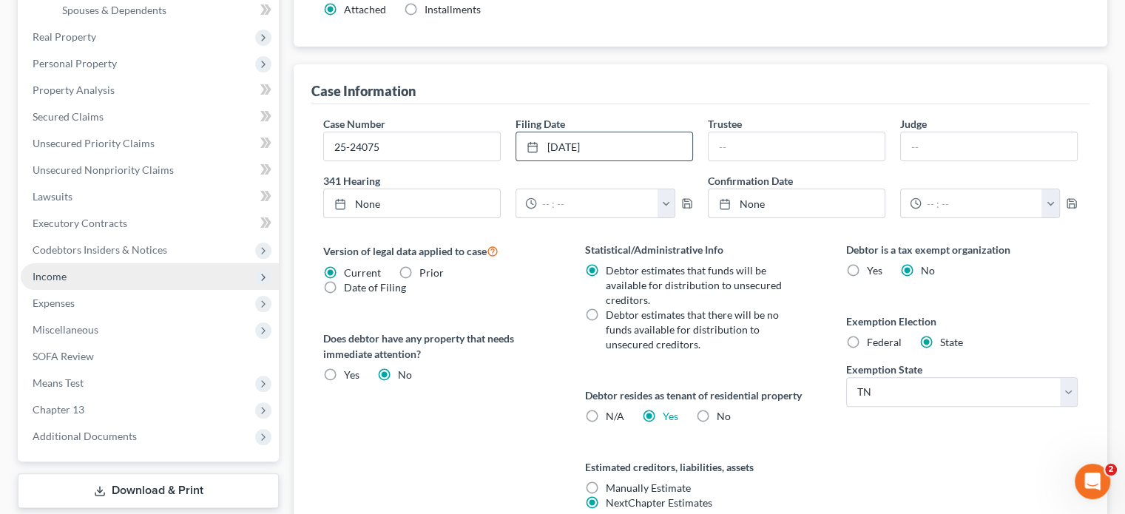
click at [95, 281] on span "Income" at bounding box center [150, 276] width 258 height 27
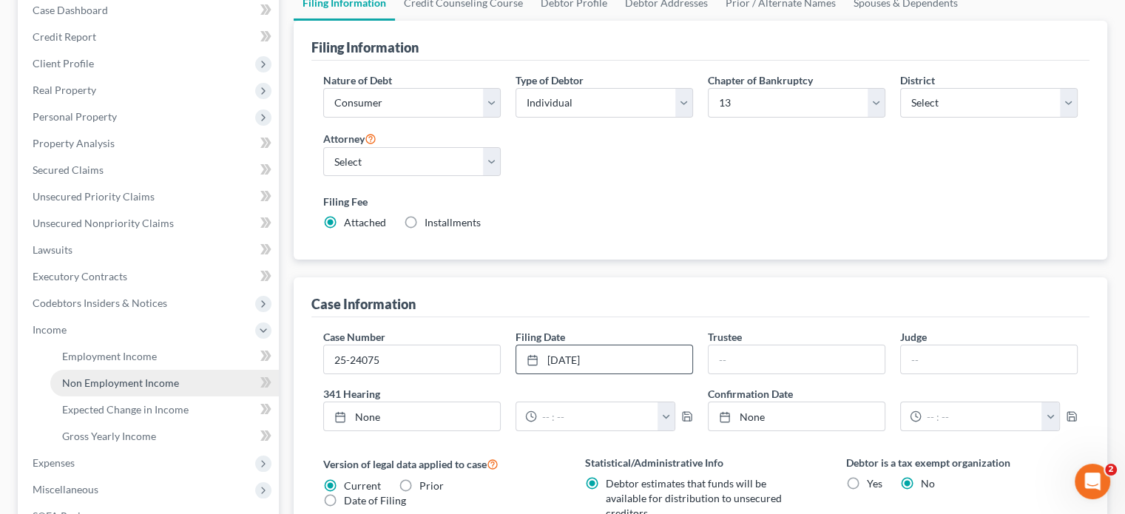
scroll to position [148, 0]
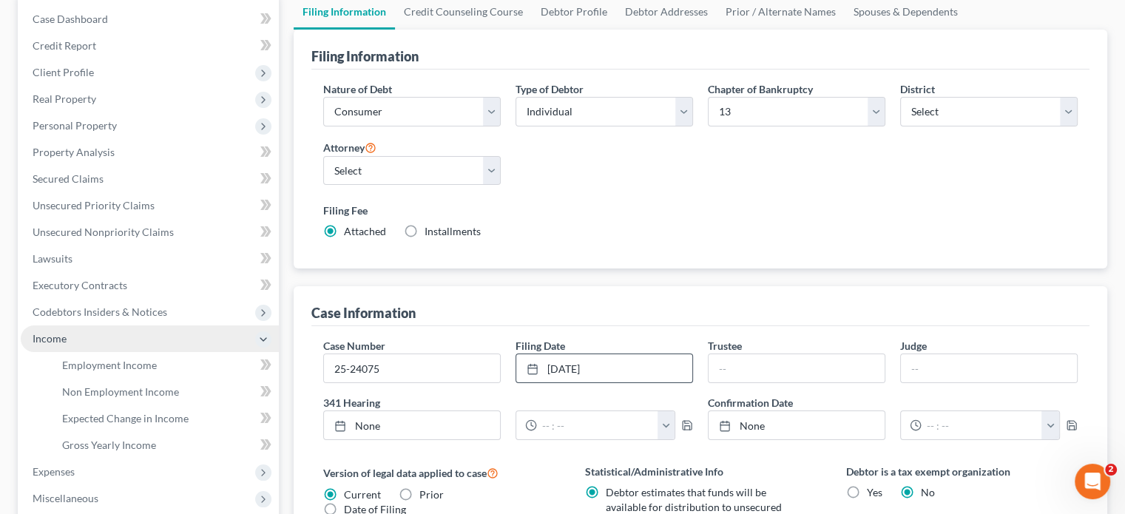
click at [97, 340] on span "Income" at bounding box center [150, 338] width 258 height 27
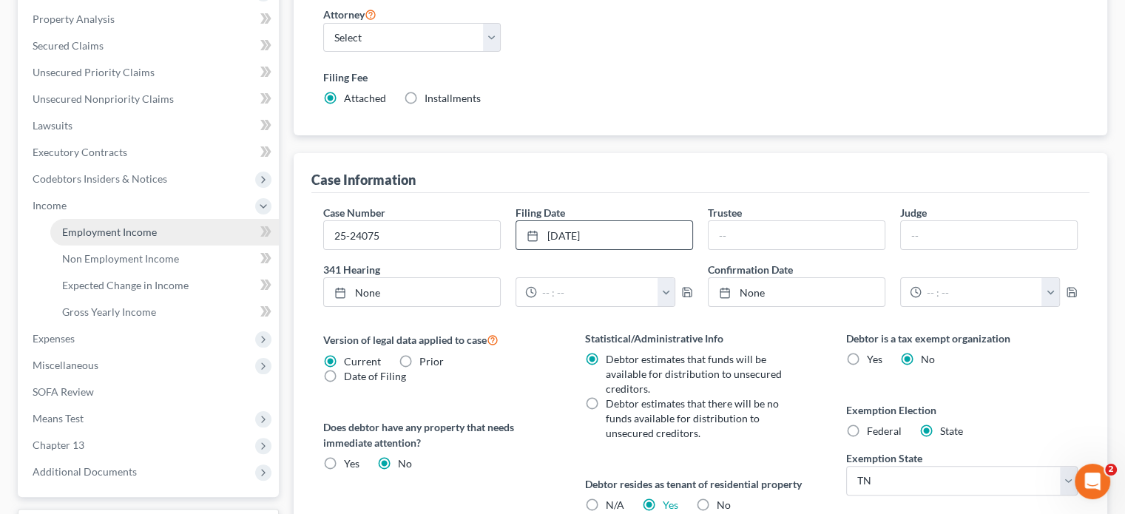
scroll to position [296, 0]
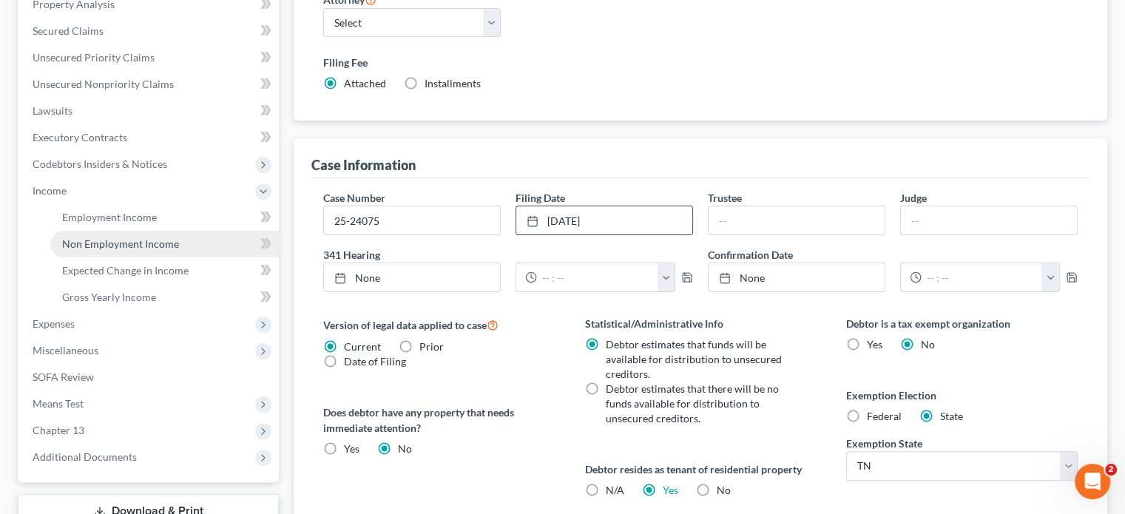
click at [129, 240] on span "Non Employment Income" at bounding box center [120, 243] width 117 height 13
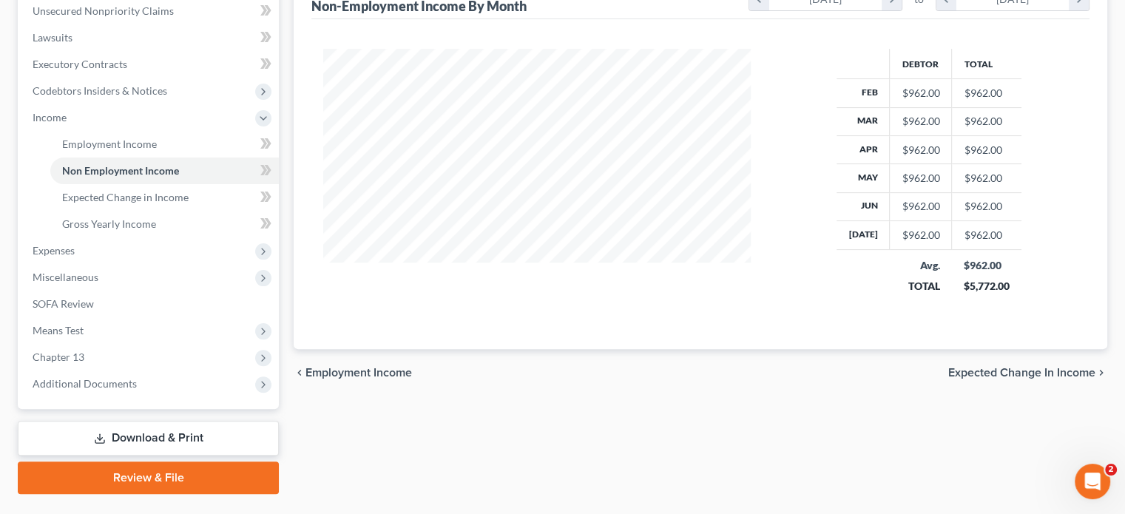
scroll to position [370, 0]
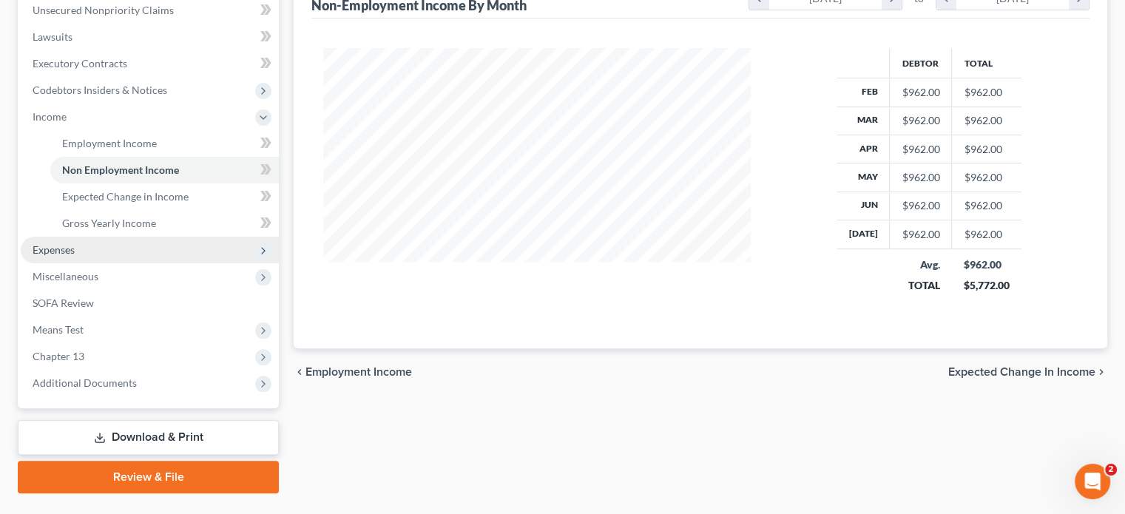
click at [86, 250] on span "Expenses" at bounding box center [150, 250] width 258 height 27
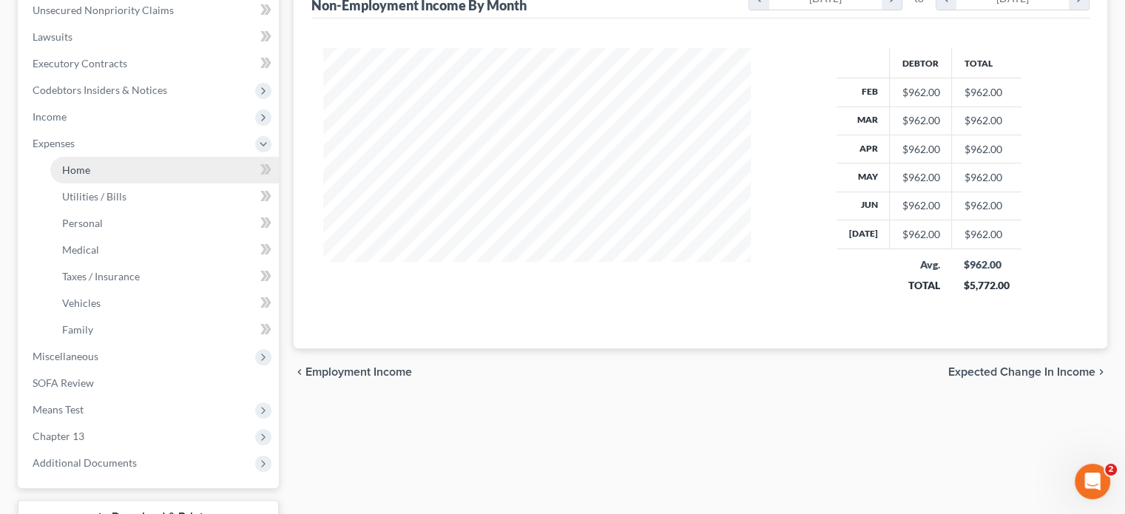
click at [166, 177] on link "Home" at bounding box center [164, 170] width 228 height 27
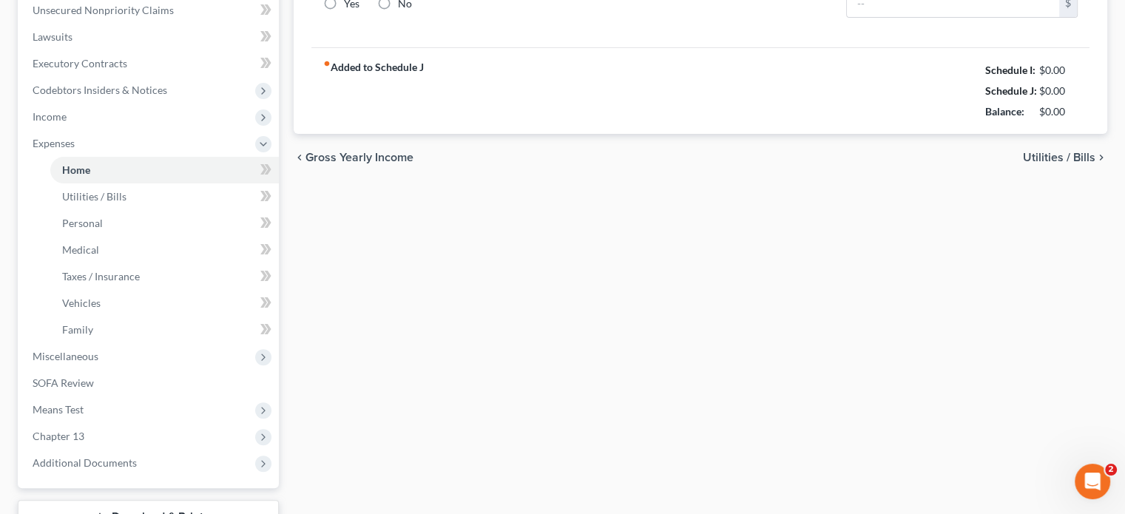
type input "0.00"
radio input "true"
type input "0.00"
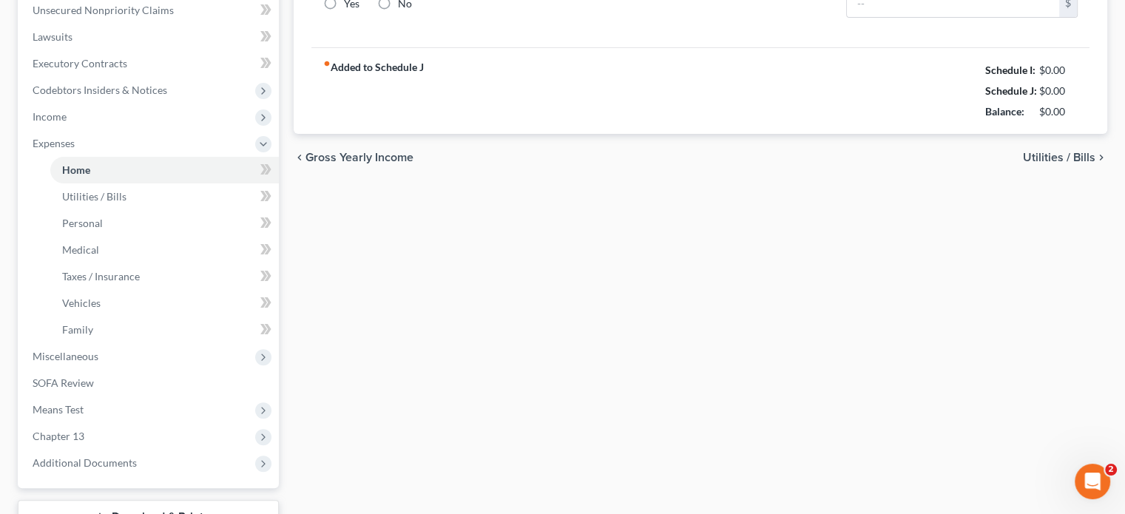
type input "0.00"
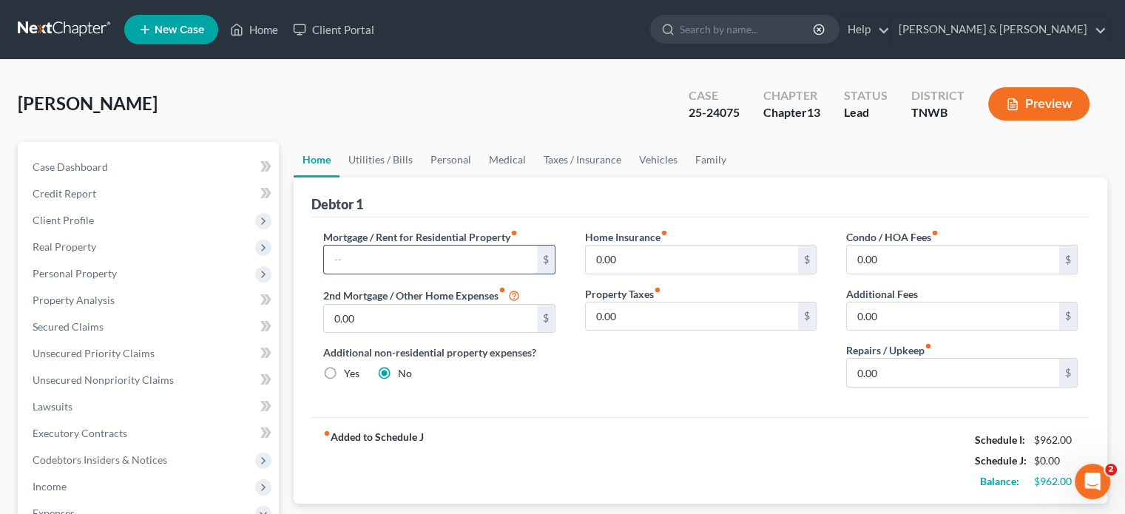
click at [420, 253] on input "text" at bounding box center [430, 259] width 212 height 28
click at [410, 263] on input "text" at bounding box center [430, 259] width 212 height 28
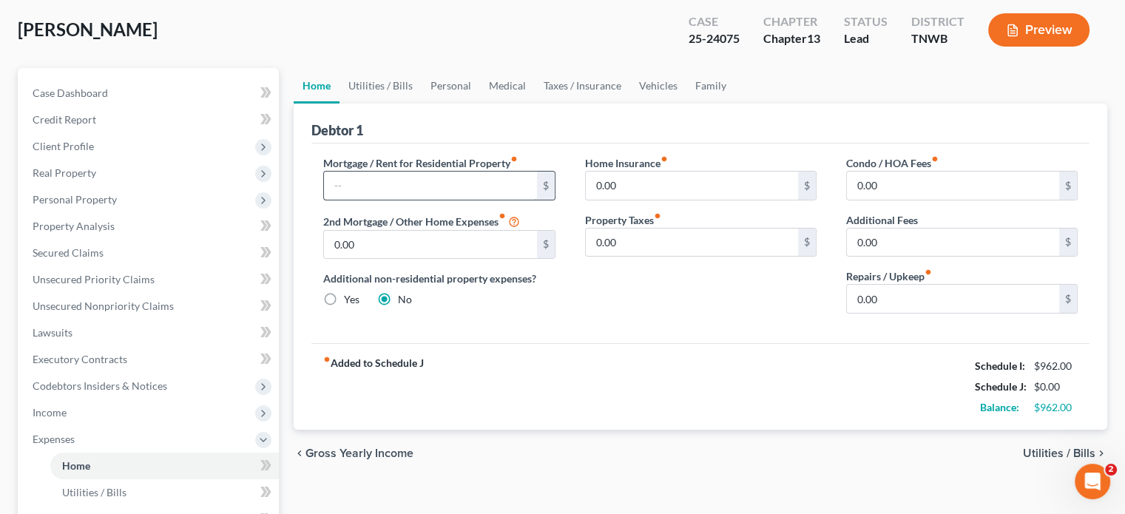
drag, startPoint x: 546, startPoint y: 191, endPoint x: 455, endPoint y: 195, distance: 91.0
click at [548, 191] on div "$" at bounding box center [546, 186] width 18 height 28
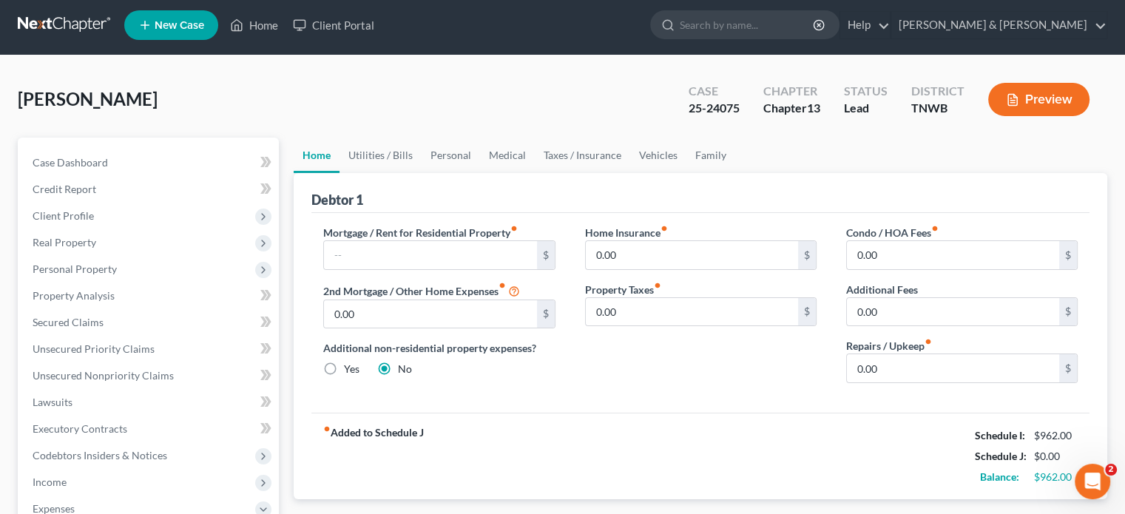
scroll to position [0, 0]
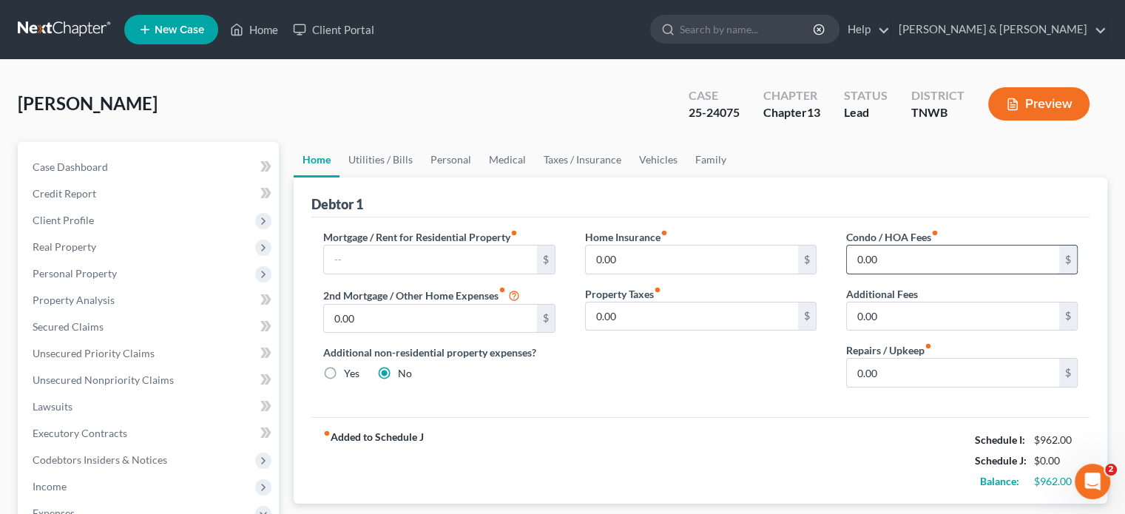
click at [970, 260] on input "0.00" at bounding box center [953, 259] width 212 height 28
click at [971, 315] on input "0.00" at bounding box center [953, 316] width 212 height 28
click at [975, 368] on input "0.00" at bounding box center [953, 373] width 212 height 28
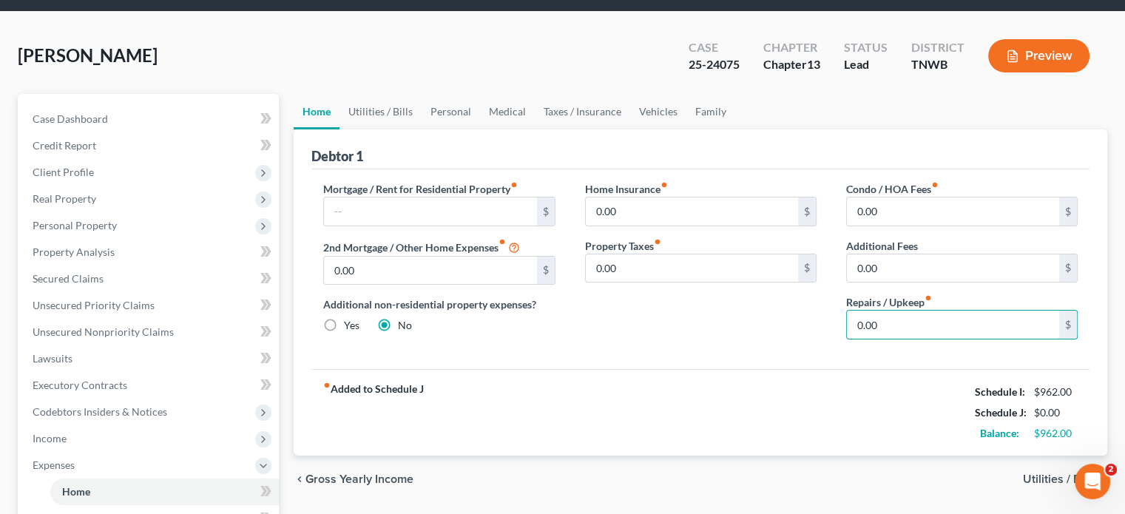
scroll to position [74, 0]
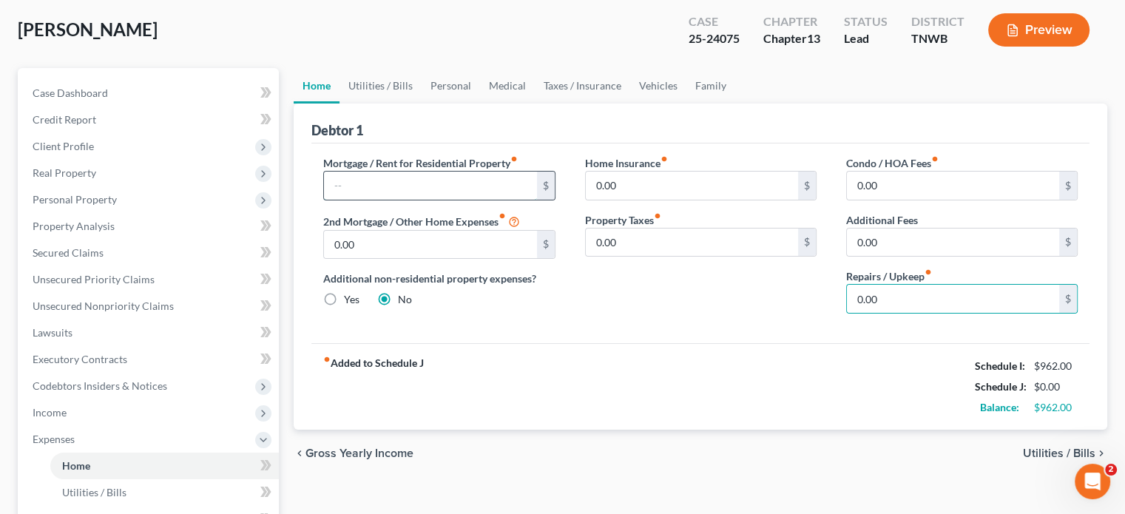
click at [406, 186] on input "text" at bounding box center [430, 186] width 212 height 28
type input "5"
type input "169"
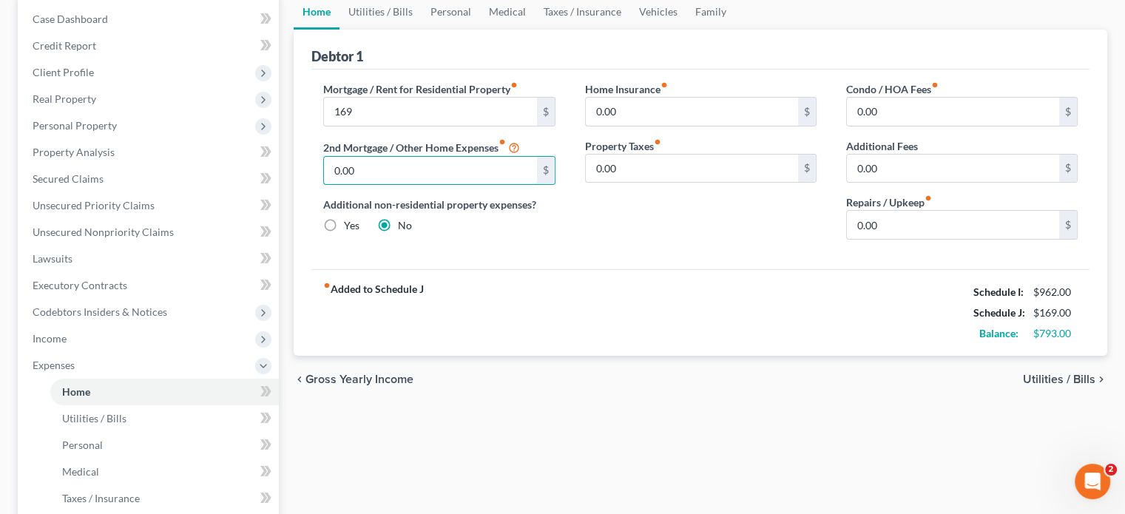
scroll to position [0, 0]
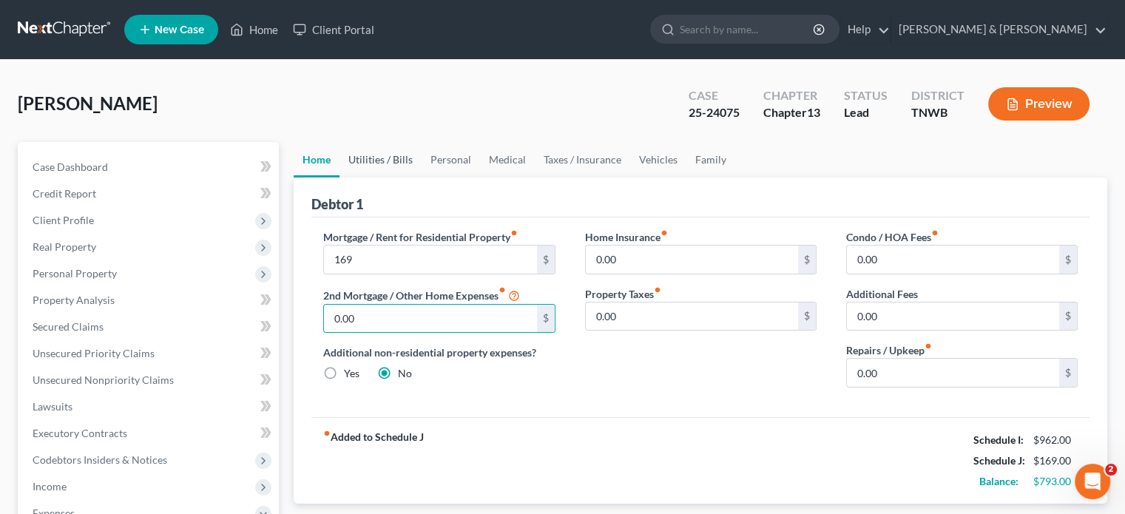
click at [393, 161] on link "Utilities / Bills" at bounding box center [380, 159] width 82 height 35
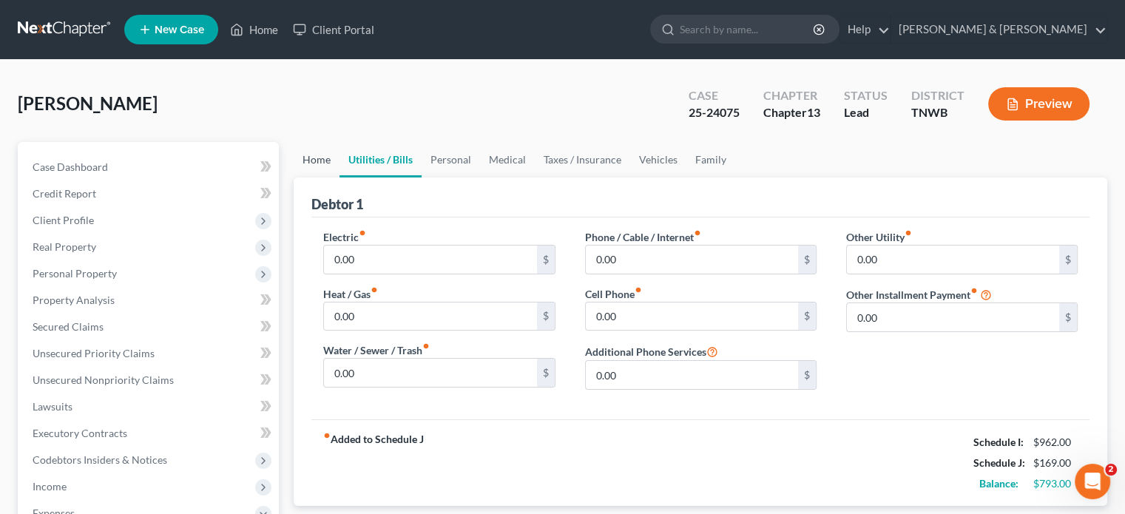
click at [323, 160] on link "Home" at bounding box center [317, 159] width 46 height 35
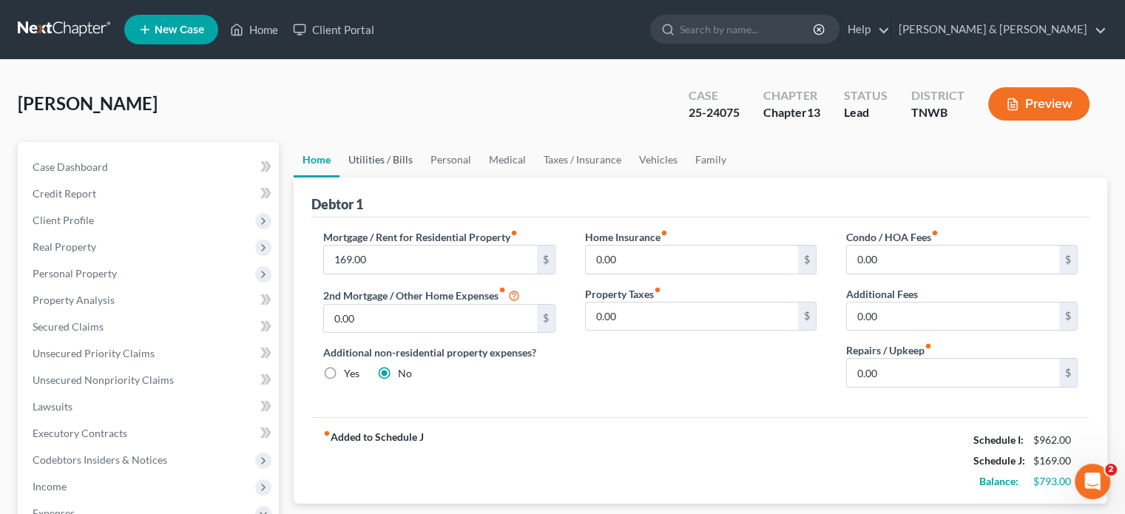
click at [396, 158] on link "Utilities / Bills" at bounding box center [380, 159] width 82 height 35
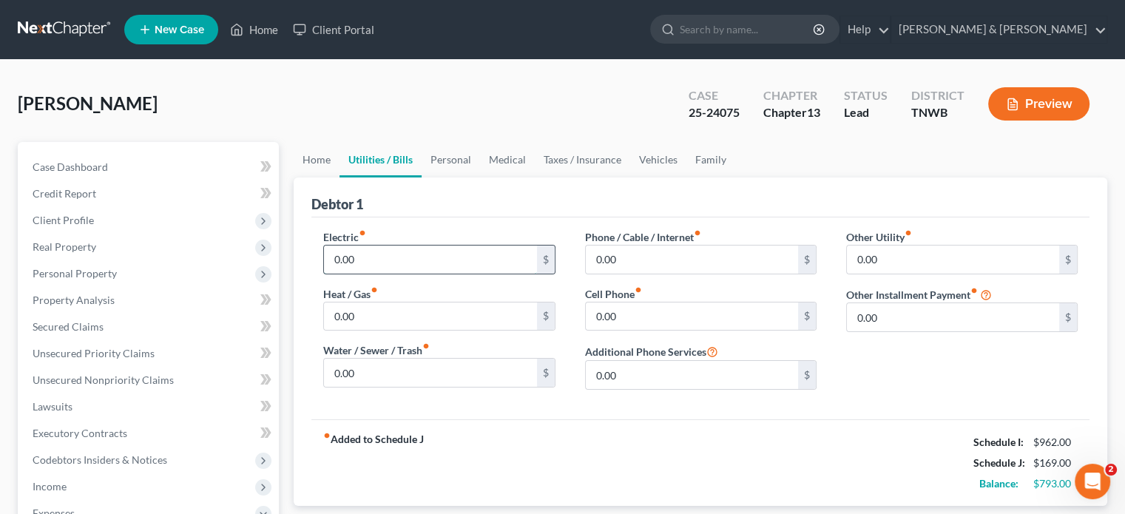
click at [444, 263] on input "0.00" at bounding box center [430, 259] width 212 height 28
type input "200"
click at [463, 161] on link "Personal" at bounding box center [450, 159] width 58 height 35
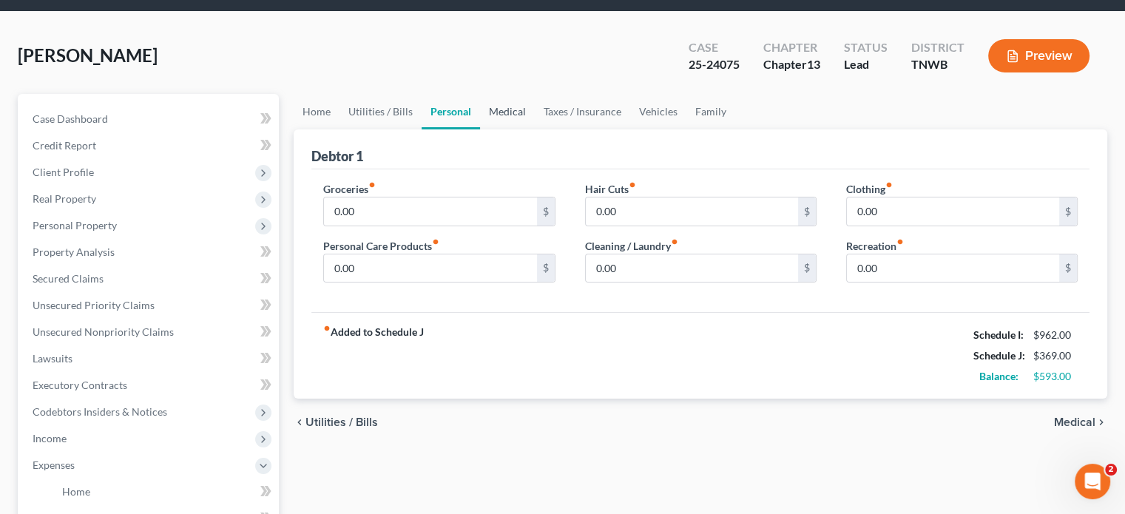
scroll to position [74, 0]
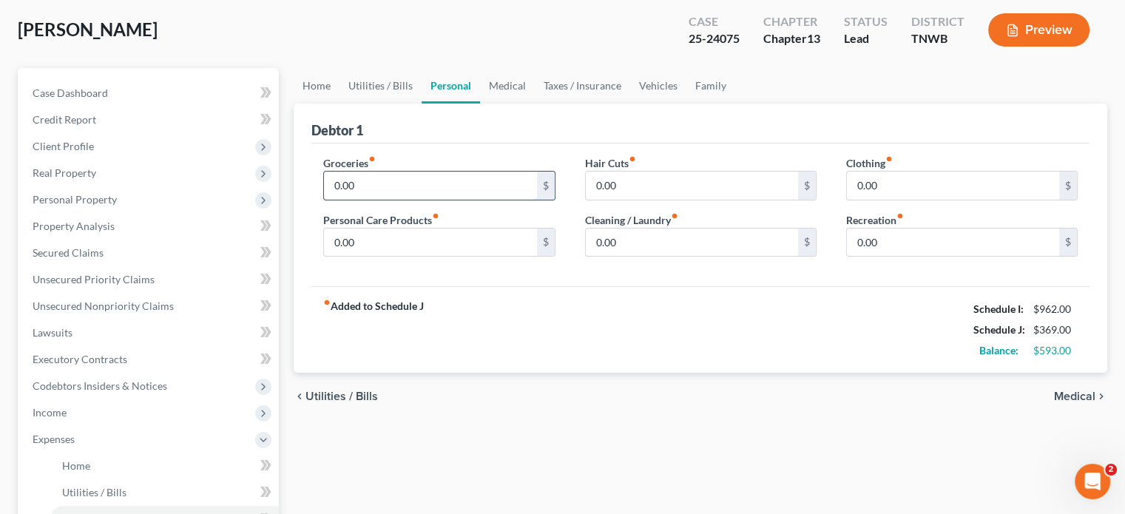
click at [431, 187] on input "0.00" at bounding box center [430, 186] width 212 height 28
type input "600"
click at [494, 85] on link "Medical" at bounding box center [507, 85] width 55 height 35
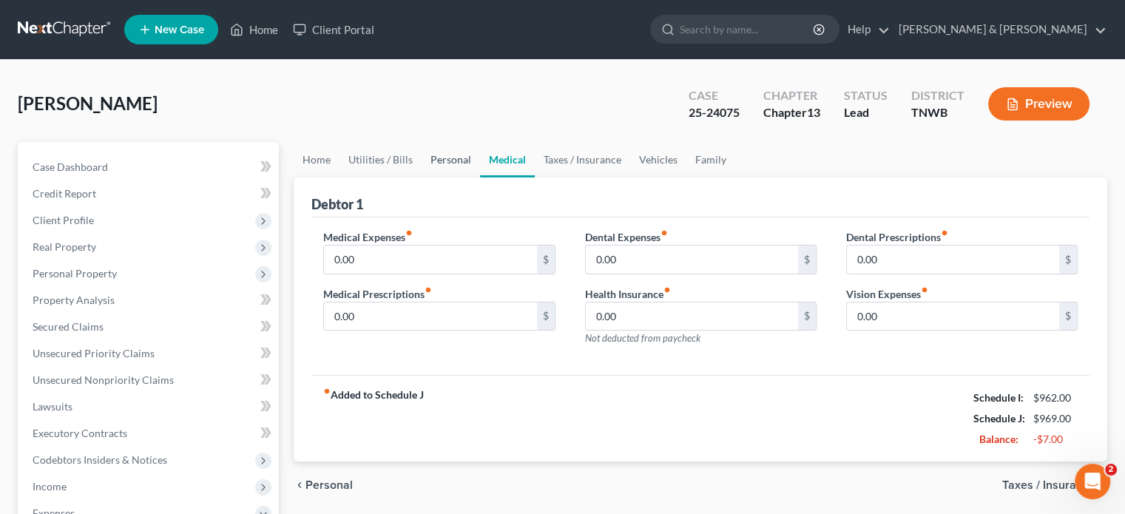
click at [455, 159] on link "Personal" at bounding box center [450, 159] width 58 height 35
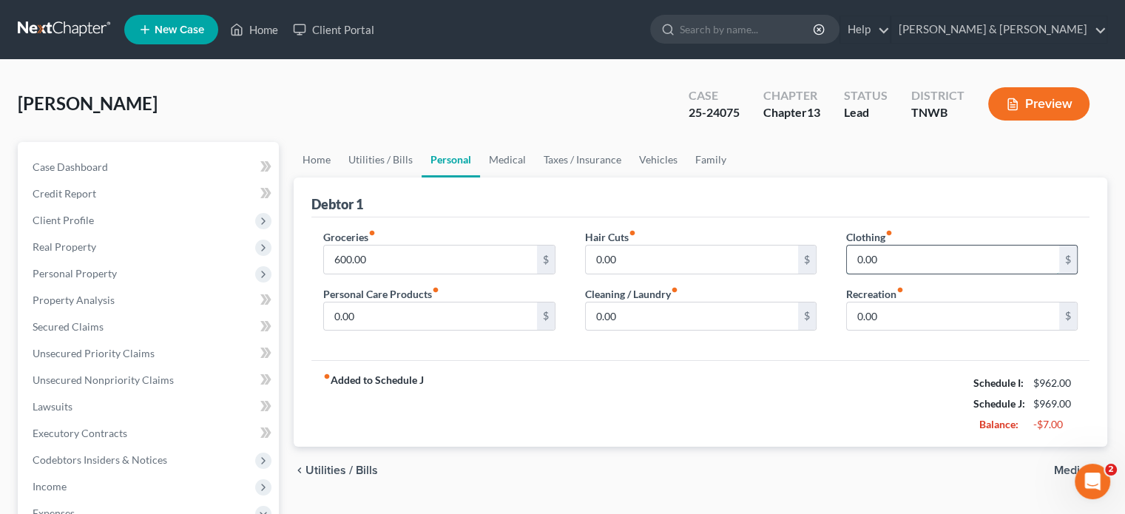
click at [946, 268] on input "0.00" at bounding box center [953, 259] width 212 height 28
type input "1"
type input "5"
drag, startPoint x: 711, startPoint y: 402, endPoint x: 716, endPoint y: 396, distance: 8.0
click at [712, 401] on div "fiber_manual_record Added to Schedule J Schedule I: $962.00 Schedule J: $969.00…" at bounding box center [700, 403] width 778 height 87
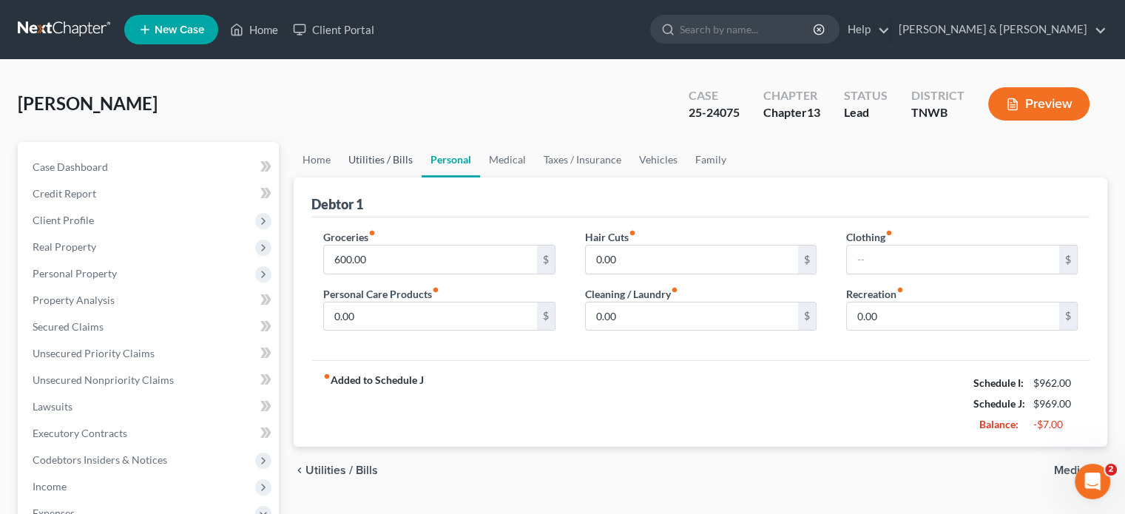
click at [383, 161] on link "Utilities / Bills" at bounding box center [380, 159] width 82 height 35
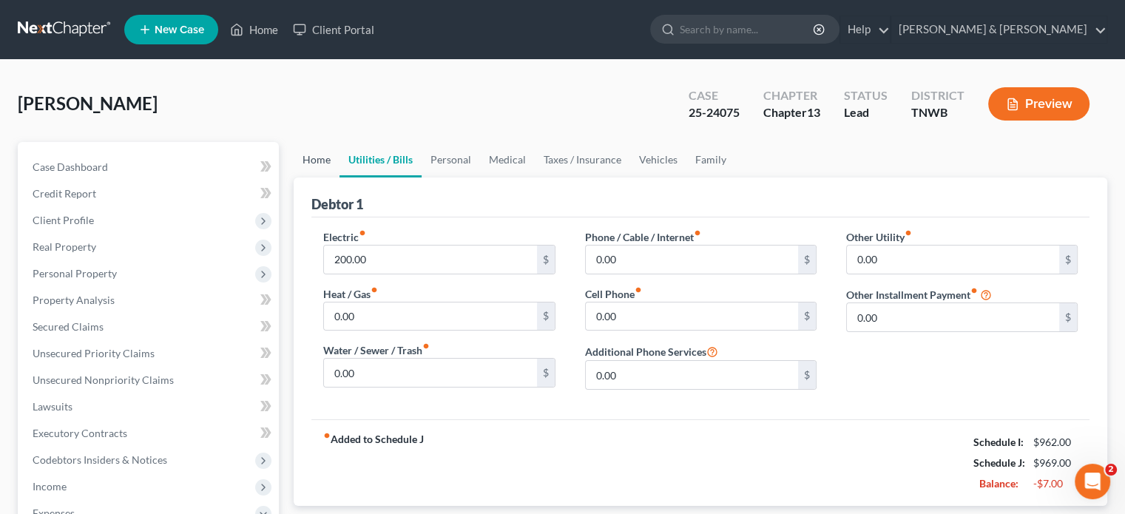
click at [312, 162] on link "Home" at bounding box center [317, 159] width 46 height 35
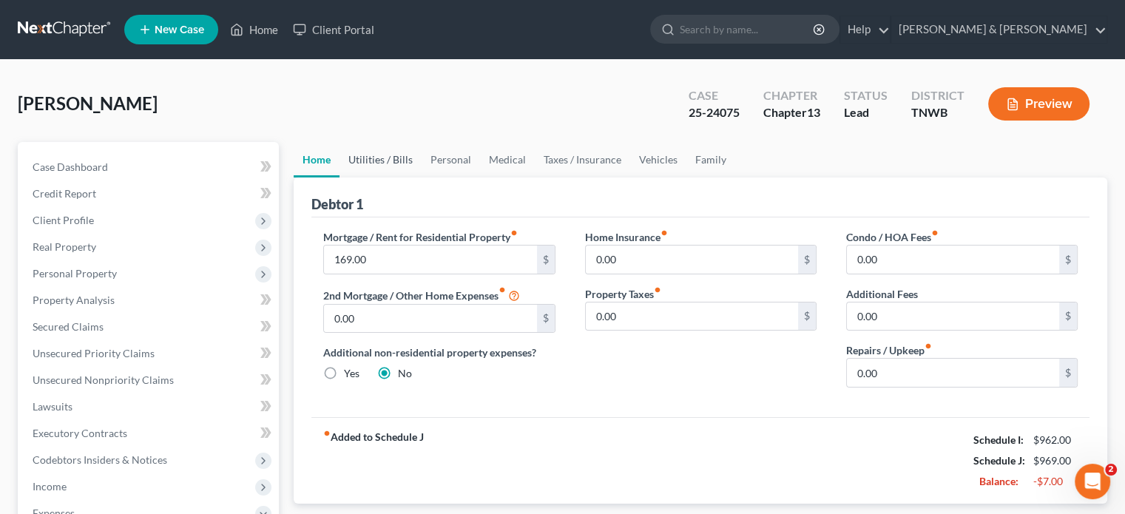
click at [393, 160] on link "Utilities / Bills" at bounding box center [380, 159] width 82 height 35
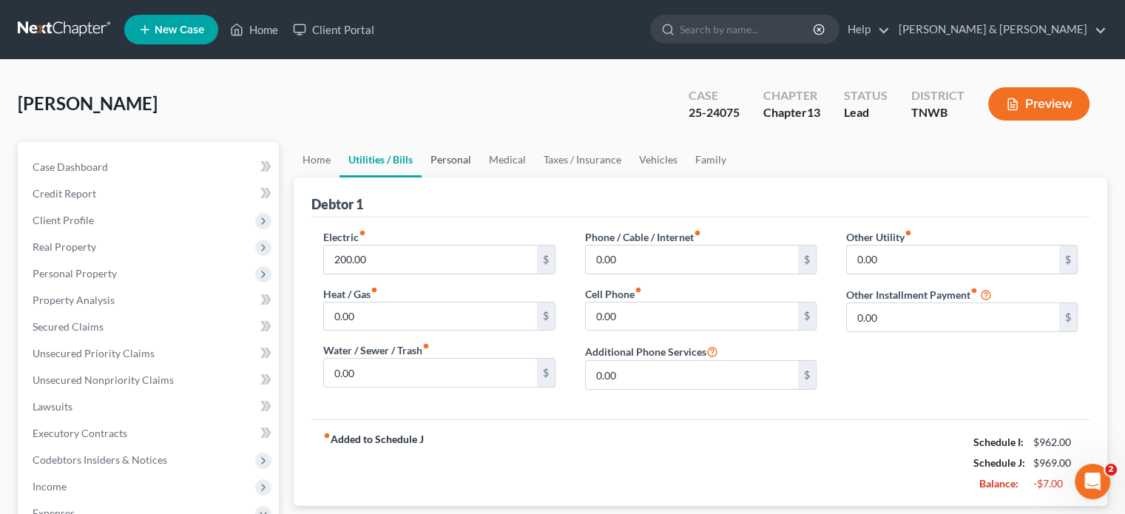
click at [462, 165] on link "Personal" at bounding box center [450, 159] width 58 height 35
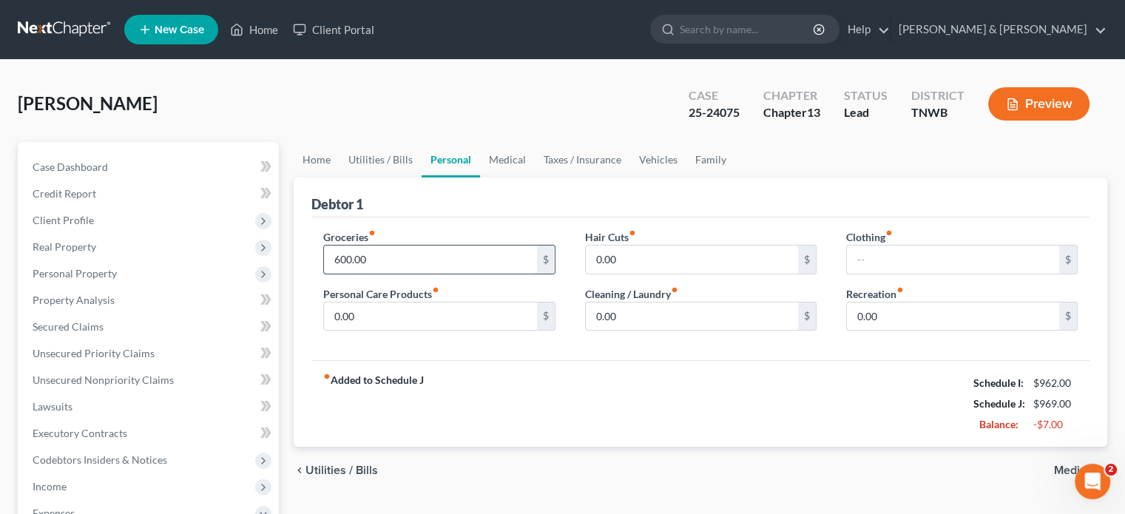
drag, startPoint x: 338, startPoint y: 254, endPoint x: 347, endPoint y: 274, distance: 22.5
click at [338, 254] on input "600.00" at bounding box center [430, 259] width 212 height 28
type input "500"
click at [356, 254] on input "500" at bounding box center [430, 259] width 212 height 28
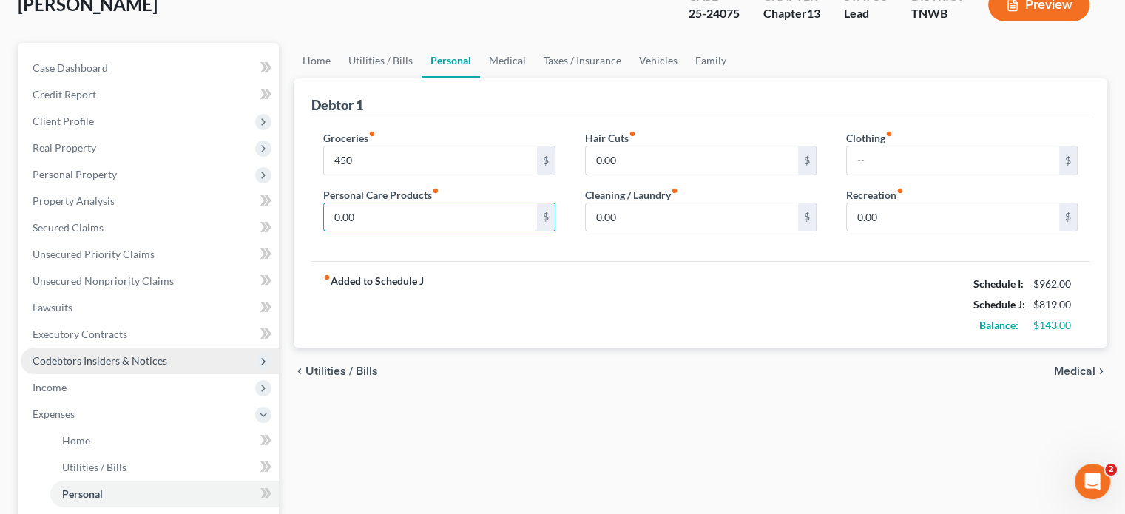
scroll to position [74, 0]
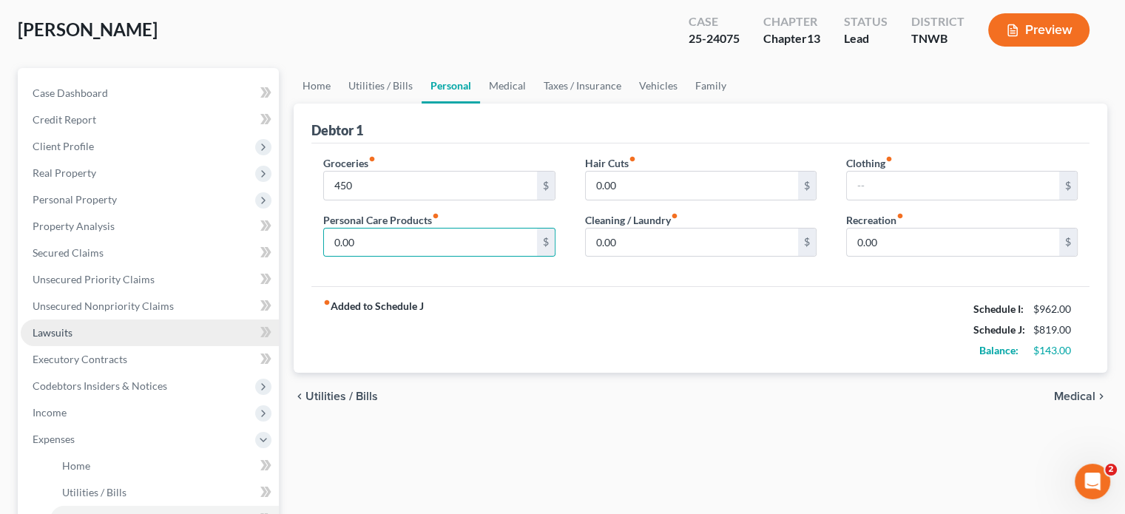
click at [136, 331] on link "Lawsuits" at bounding box center [150, 332] width 258 height 27
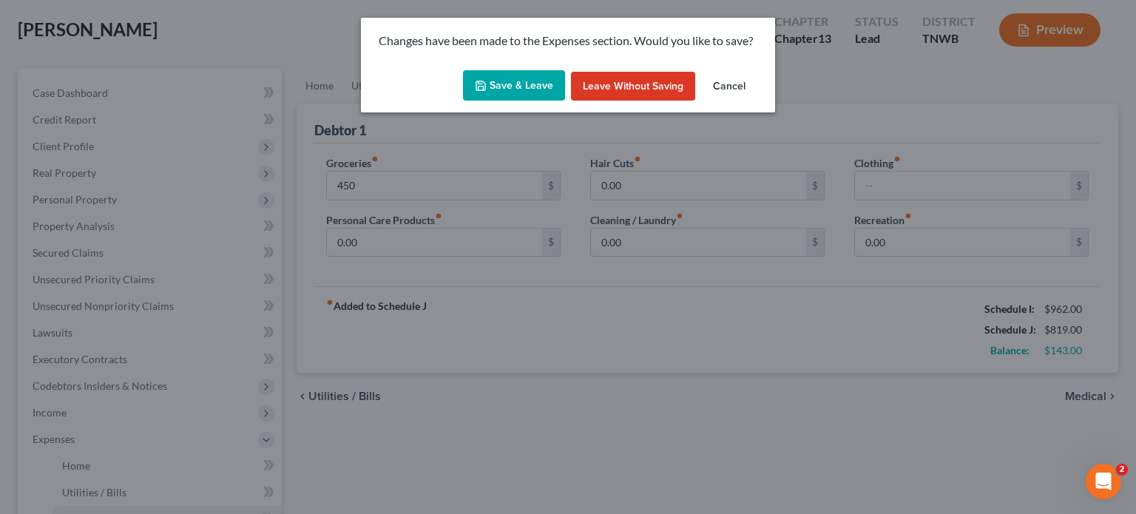
click at [506, 84] on button "Save & Leave" at bounding box center [514, 85] width 102 height 31
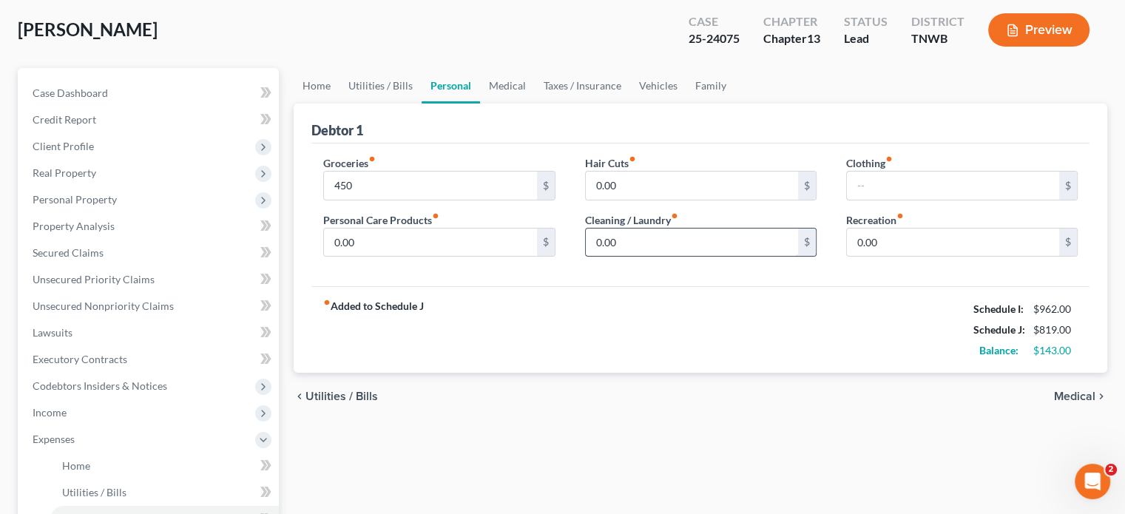
type input "450.00"
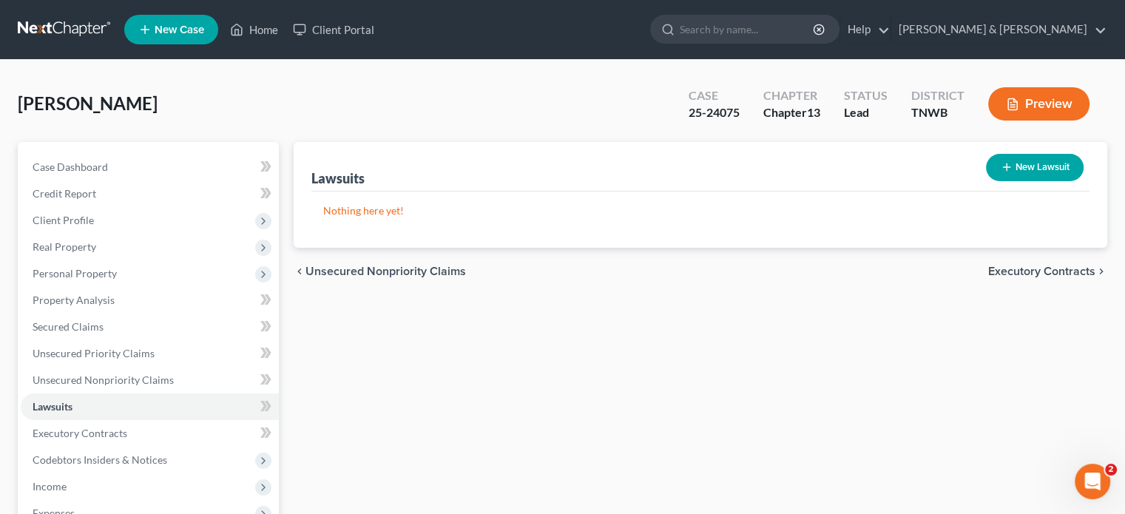
click at [1054, 171] on button "New Lawsuit" at bounding box center [1035, 167] width 98 height 27
select select "0"
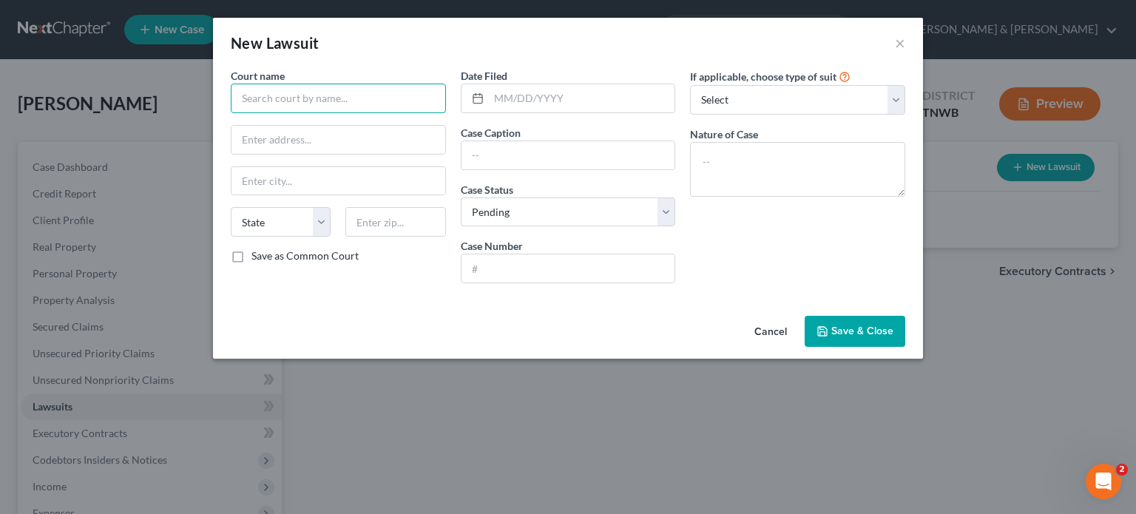
click at [335, 88] on input "text" at bounding box center [338, 99] width 215 height 30
click at [348, 140] on input "text" at bounding box center [338, 140] width 214 height 28
type input "Shelby County Chancery Court"
click at [482, 324] on div "Cancel Save & Close" at bounding box center [568, 334] width 710 height 49
paste input "CT-1795-25"
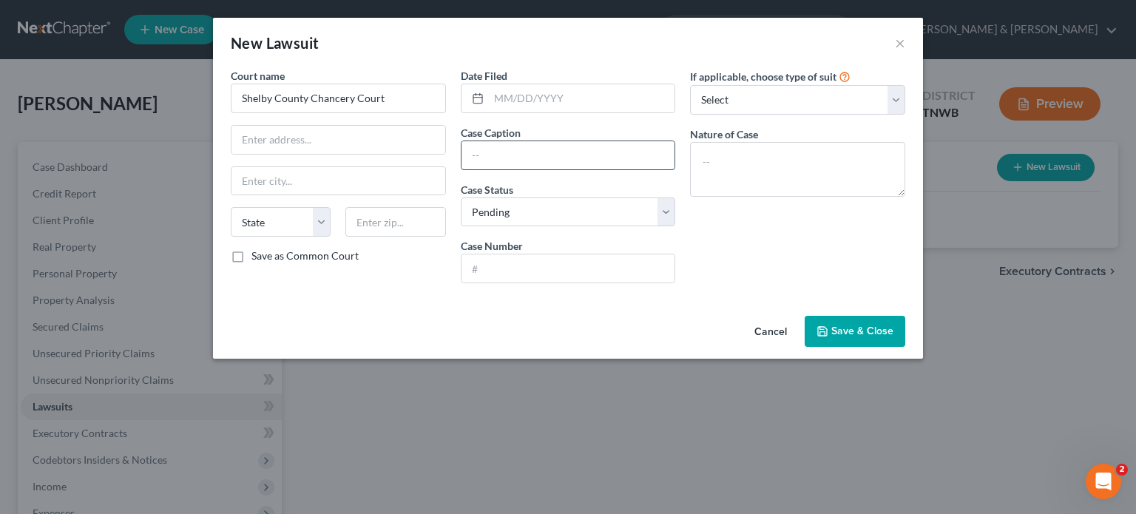
type input "CT-1795-25"
click at [521, 156] on input "CT-1795-25" at bounding box center [568, 155] width 214 height 28
click at [498, 268] on input "text" at bounding box center [568, 268] width 214 height 28
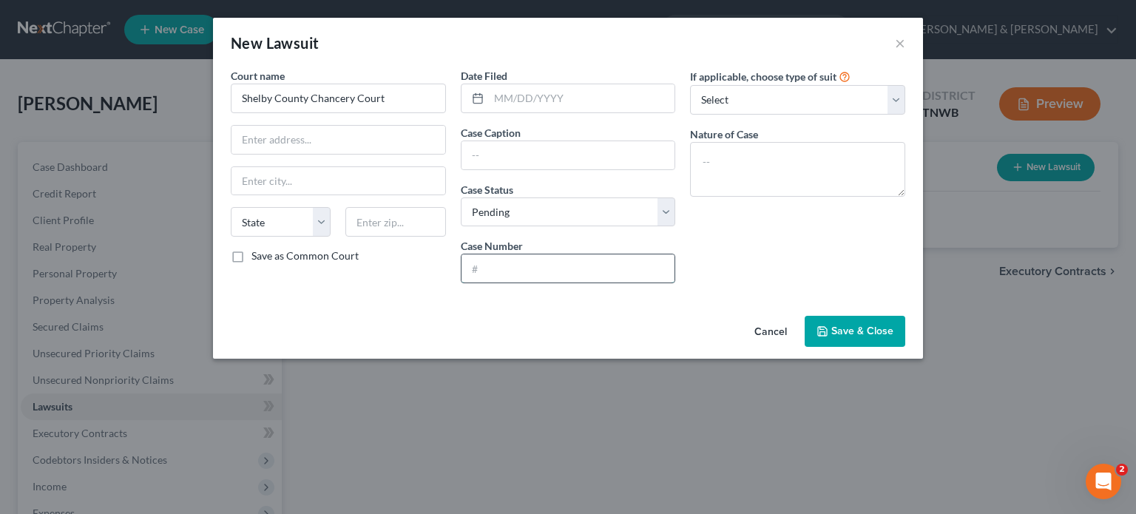
paste input "CT-1795-25"
type input "CT-1795-25"
click at [509, 161] on input "text" at bounding box center [568, 155] width 214 height 28
type input "Arlington Manor v. Karen Hood"
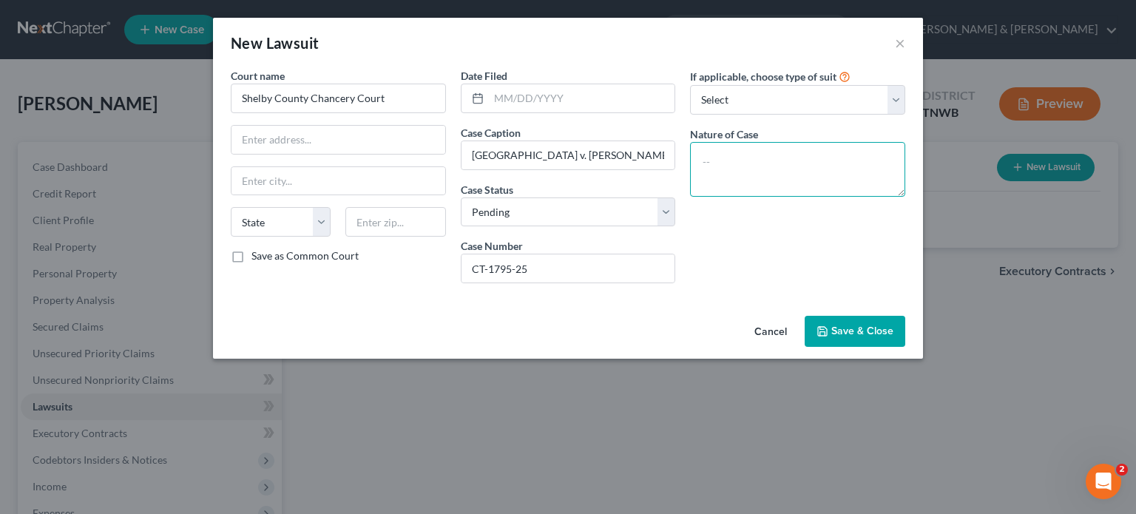
click at [816, 157] on textarea at bounding box center [797, 169] width 215 height 55
click at [890, 165] on textarea "suit for non-acceptance of federal assistance in re: subsidized housing" at bounding box center [797, 169] width 215 height 55
type textarea "suit for non-acceptance of federal assistance in re: subsidized housing"
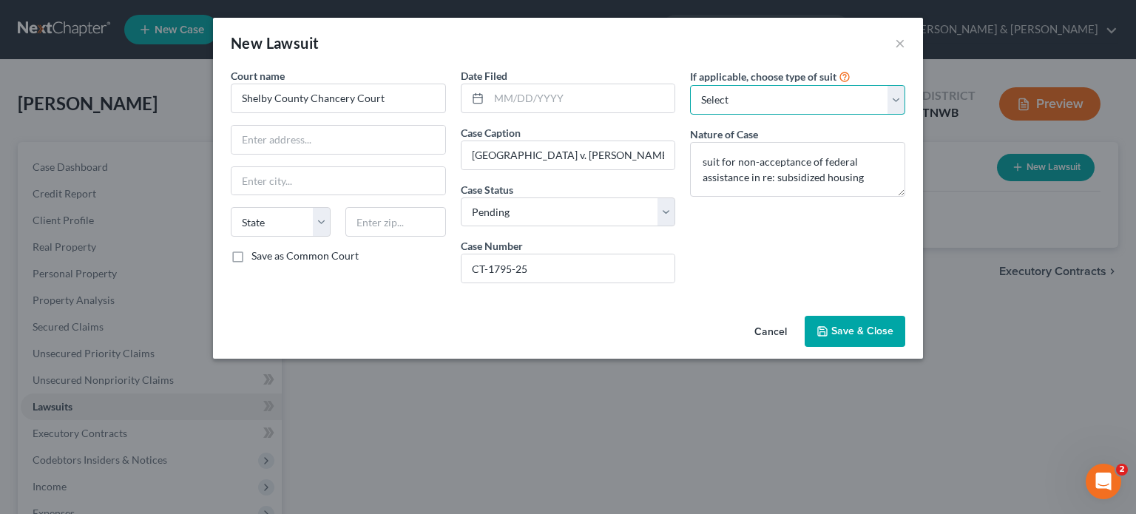
click at [833, 103] on select "Select Repossession Garnishment Foreclosure Attached, Seized, Or Levied Other" at bounding box center [797, 100] width 215 height 30
select select "4"
click at [690, 85] on select "Select Repossession Garnishment Foreclosure Attached, Seized, Or Levied Other" at bounding box center [797, 100] width 215 height 30
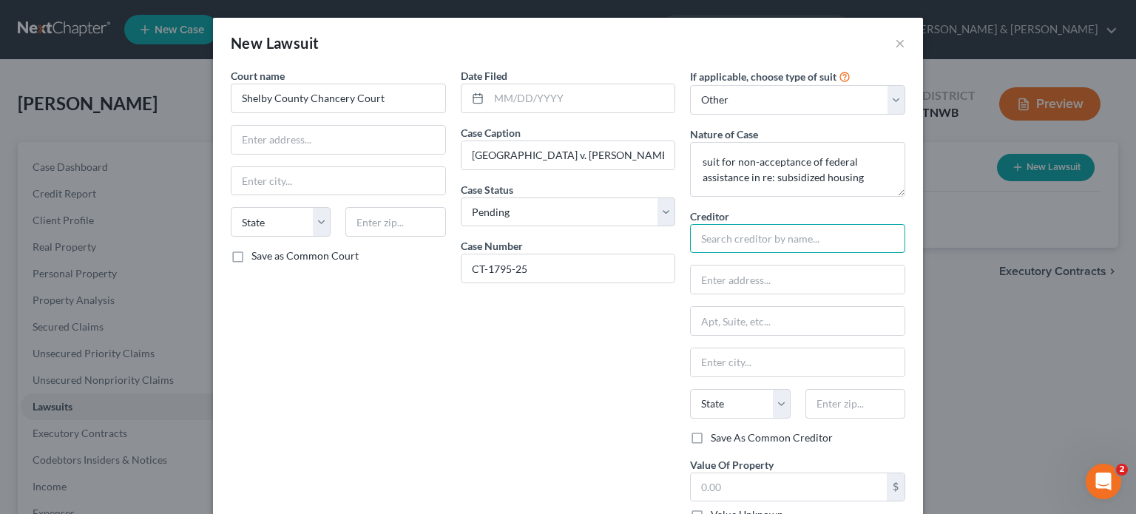
click at [771, 244] on input "text" at bounding box center [797, 239] width 215 height 30
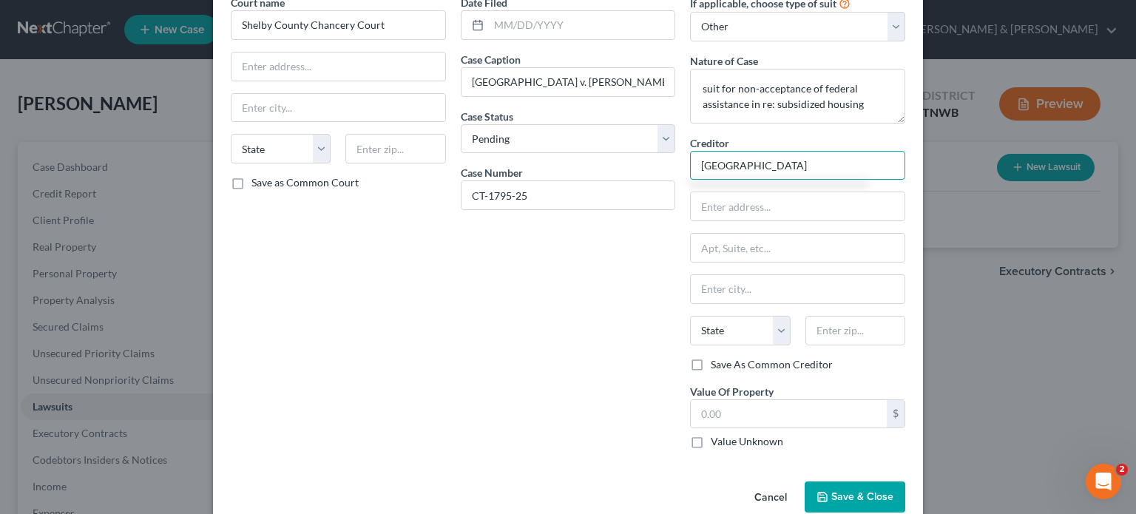
scroll to position [74, 0]
click at [765, 196] on input "text" at bounding box center [798, 205] width 214 height 28
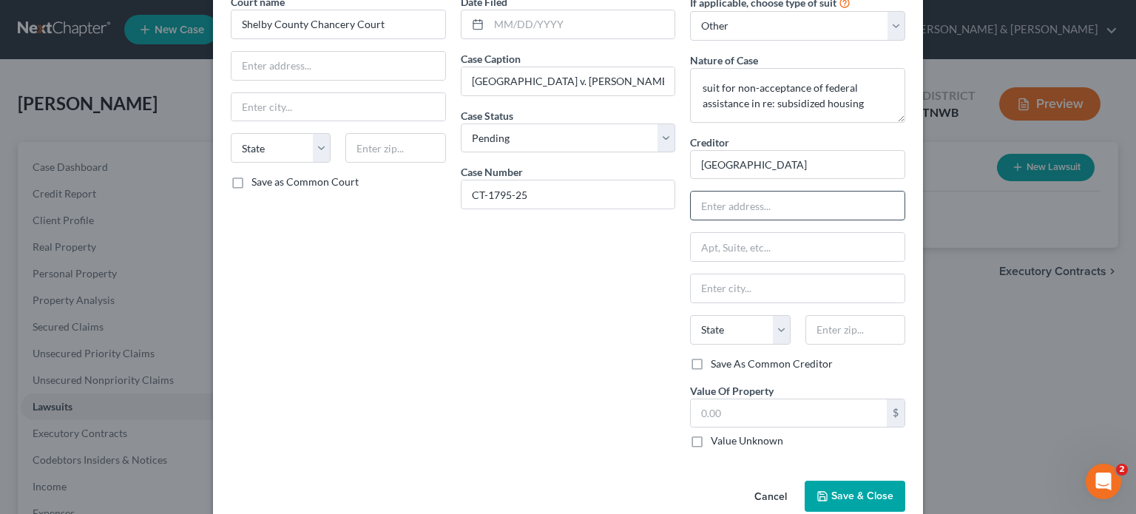
type input "Arlington Manor"
type input "11199 Marquis Ct."
type input "No. 5"
type input "a"
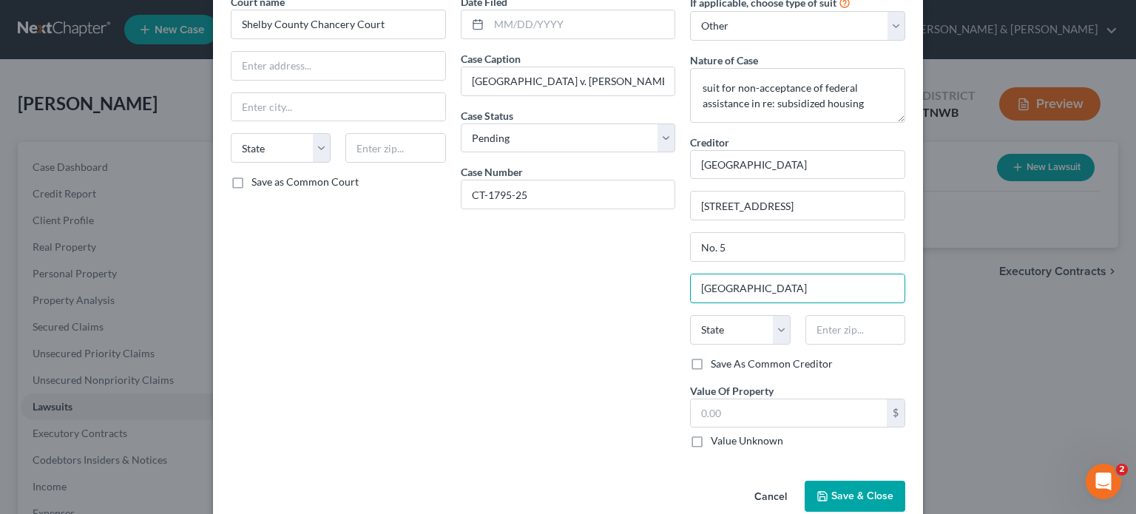
type input "Arlington"
select select "44"
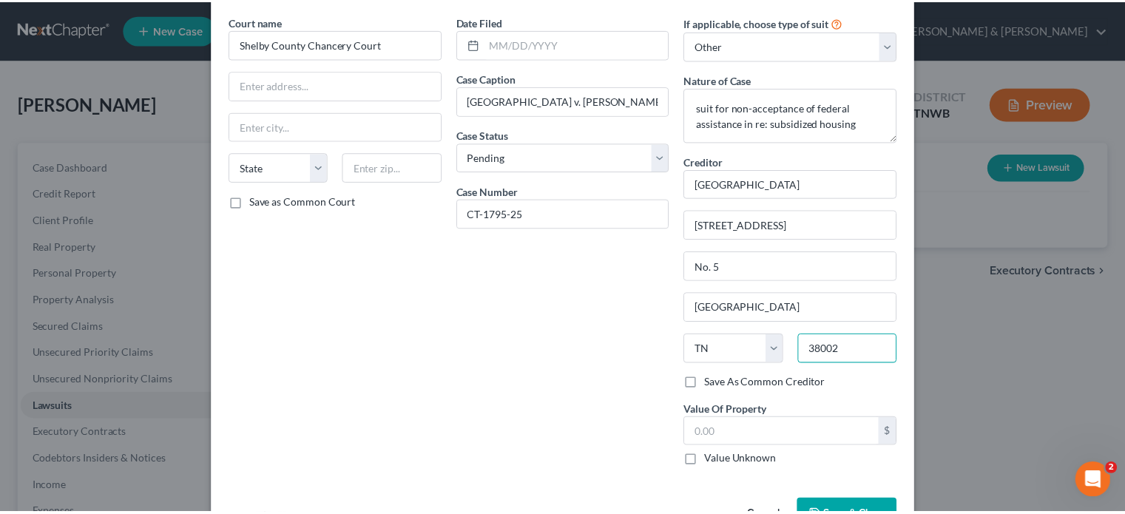
scroll to position [99, 0]
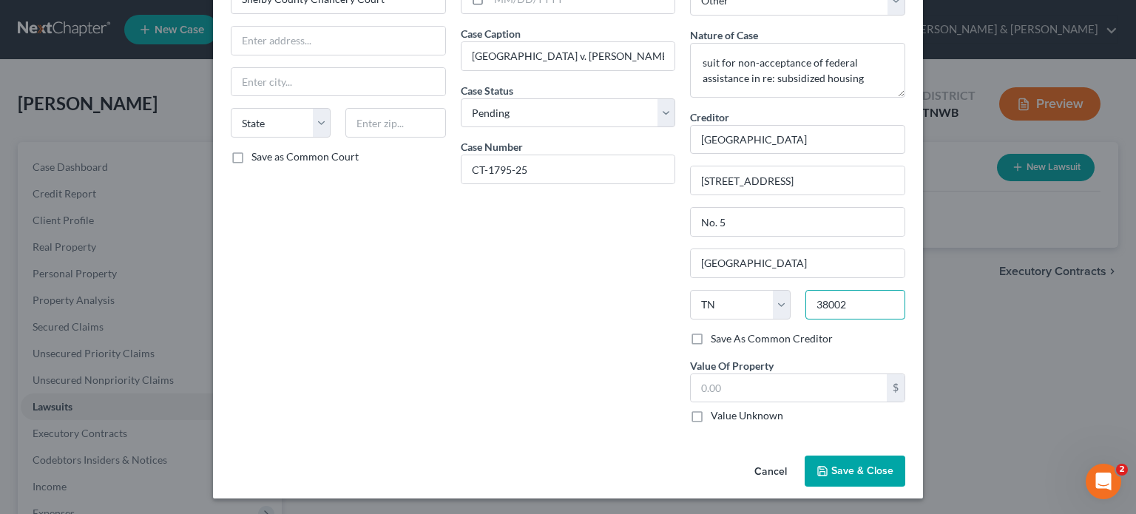
type input "38002"
click at [831, 477] on button "Save & Close" at bounding box center [854, 470] width 101 height 31
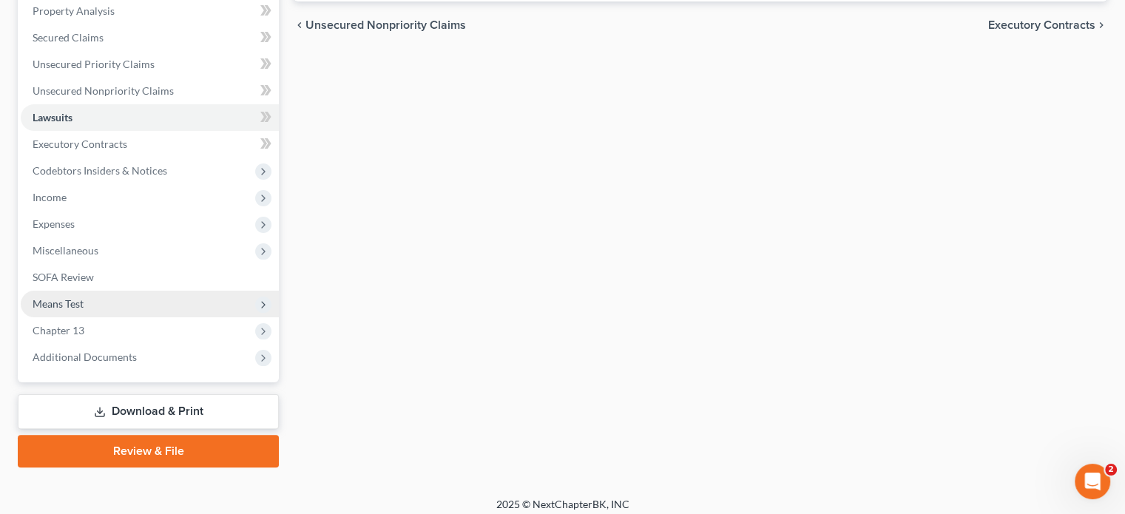
scroll to position [296, 0]
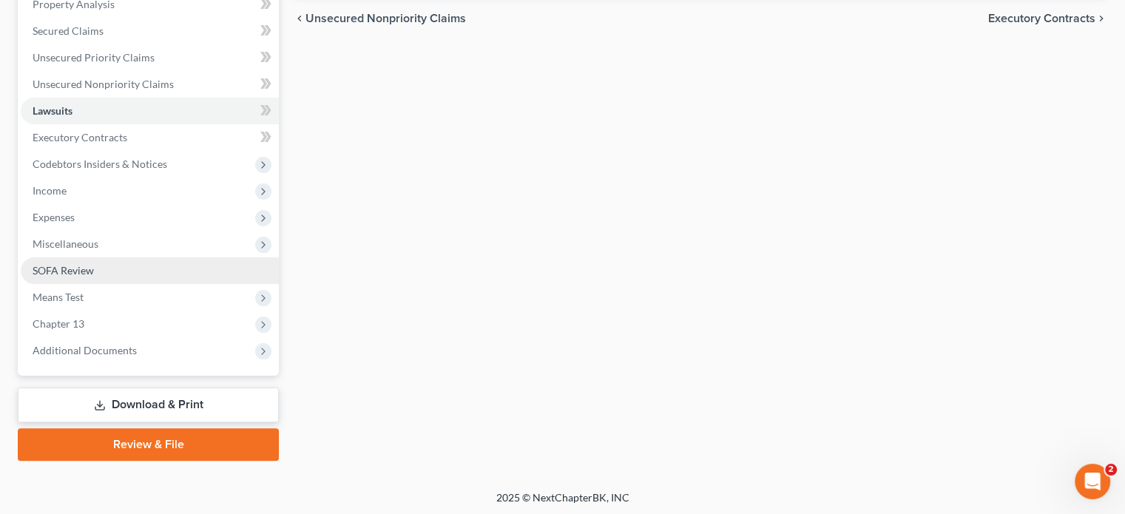
click at [81, 274] on span "SOFA Review" at bounding box center [63, 270] width 61 height 13
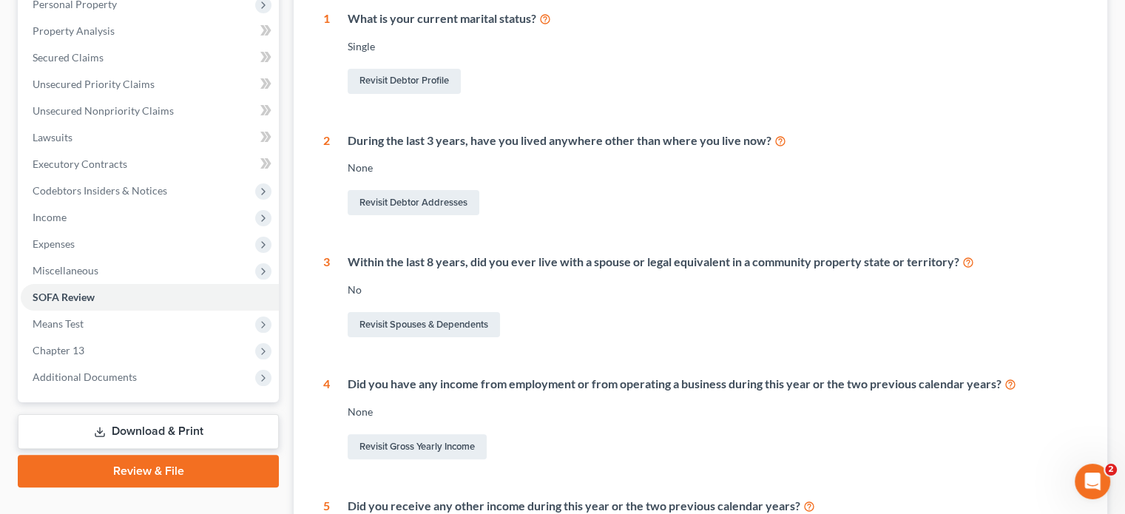
scroll to position [125, 0]
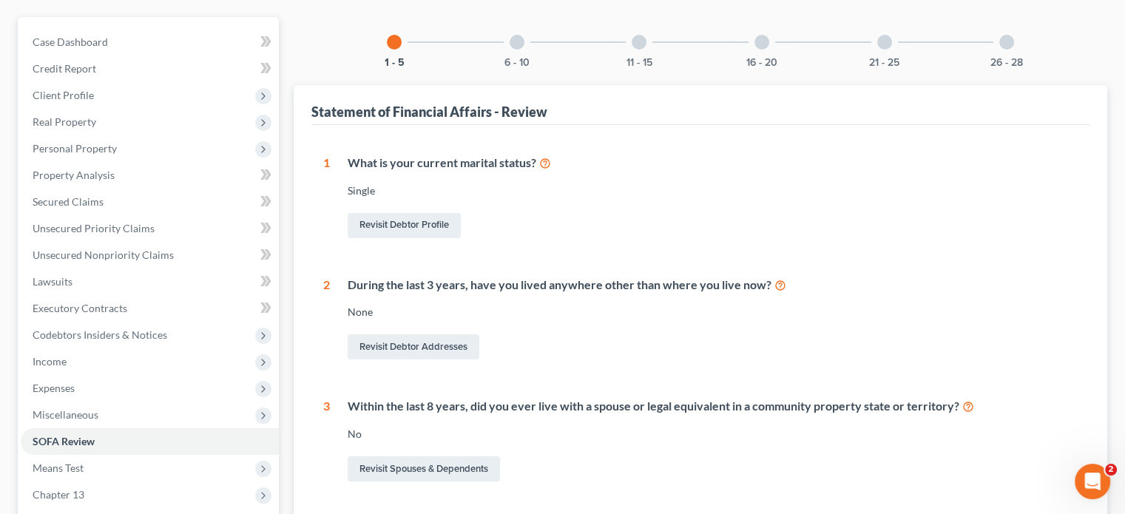
click at [510, 41] on div at bounding box center [516, 42] width 15 height 15
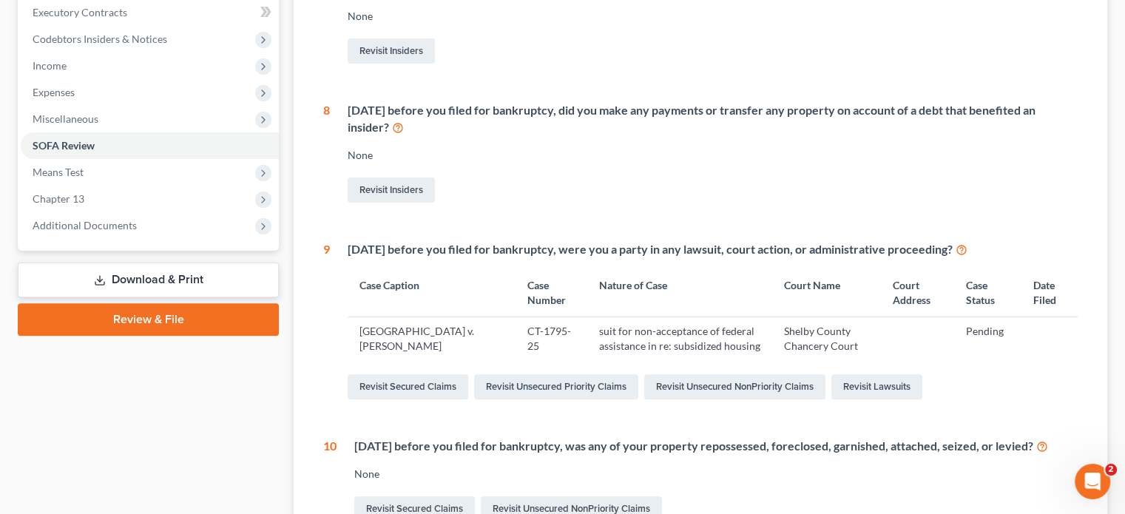
scroll to position [569, 0]
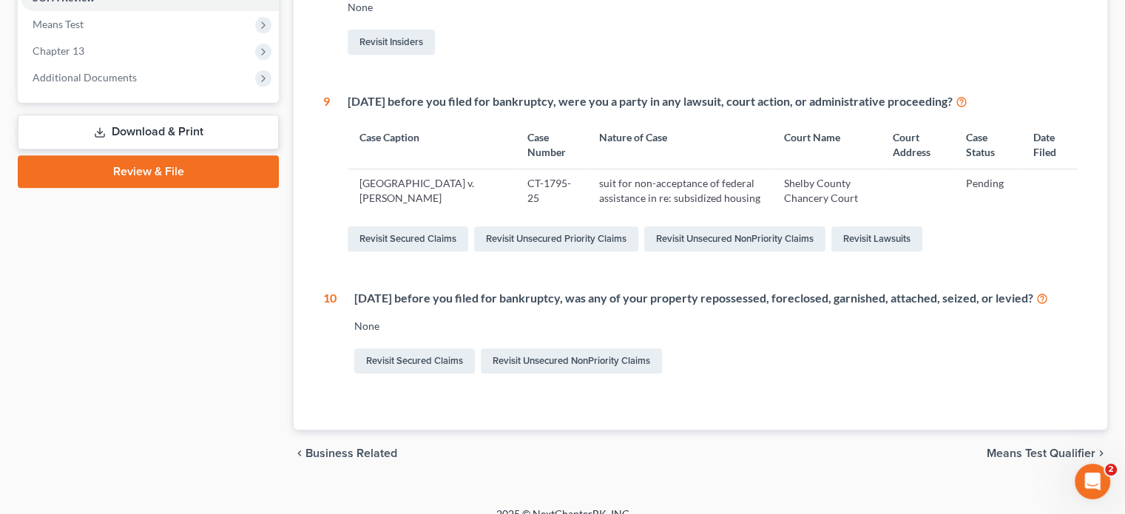
click at [328, 295] on div "10" at bounding box center [329, 333] width 13 height 87
click at [414, 323] on div "None" at bounding box center [715, 326] width 723 height 15
click at [374, 328] on div "None" at bounding box center [715, 326] width 723 height 15
click at [364, 328] on div "None" at bounding box center [715, 326] width 723 height 15
click at [556, 365] on link "Revisit Unsecured NonPriority Claims" at bounding box center [571, 360] width 181 height 25
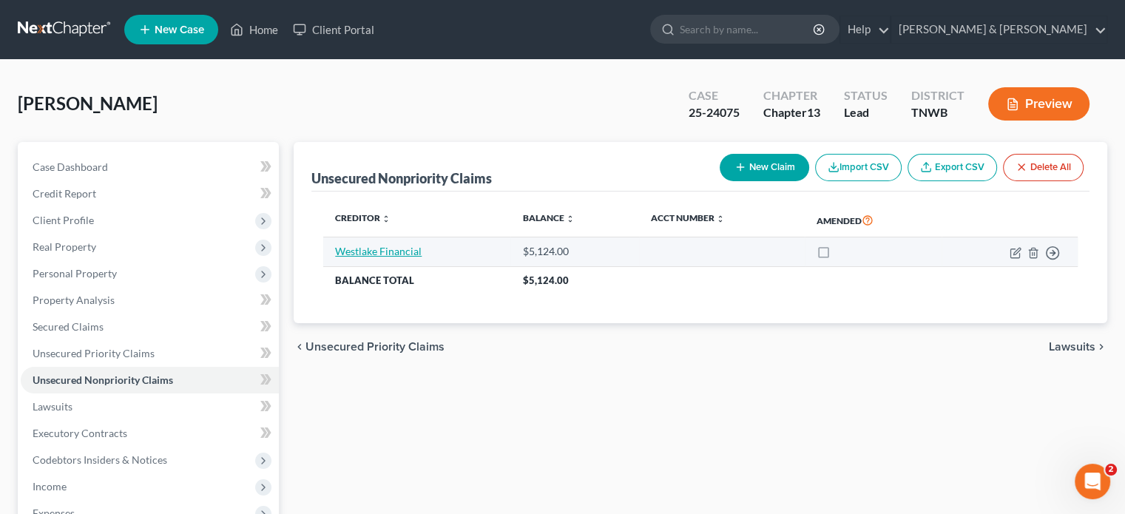
click at [364, 250] on link "Westlake Financial" at bounding box center [378, 251] width 87 height 13
select select "0"
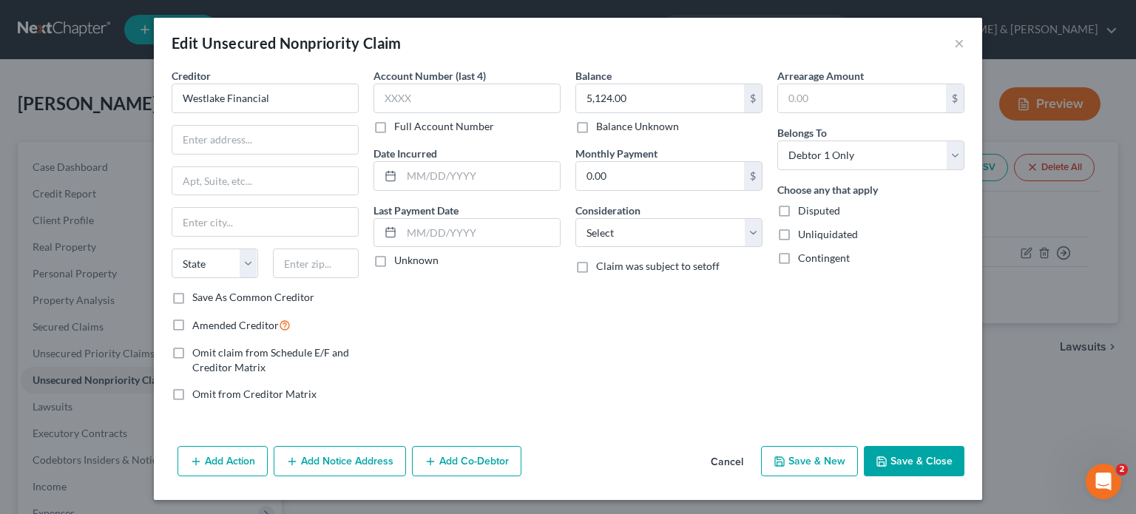
click at [216, 471] on button "Add Action" at bounding box center [222, 461] width 90 height 31
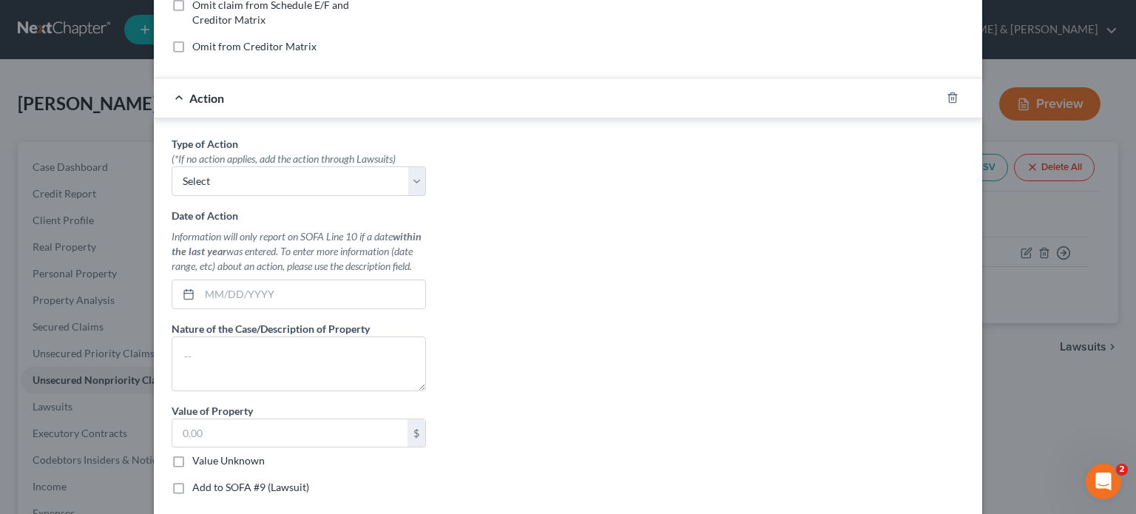
scroll to position [370, 0]
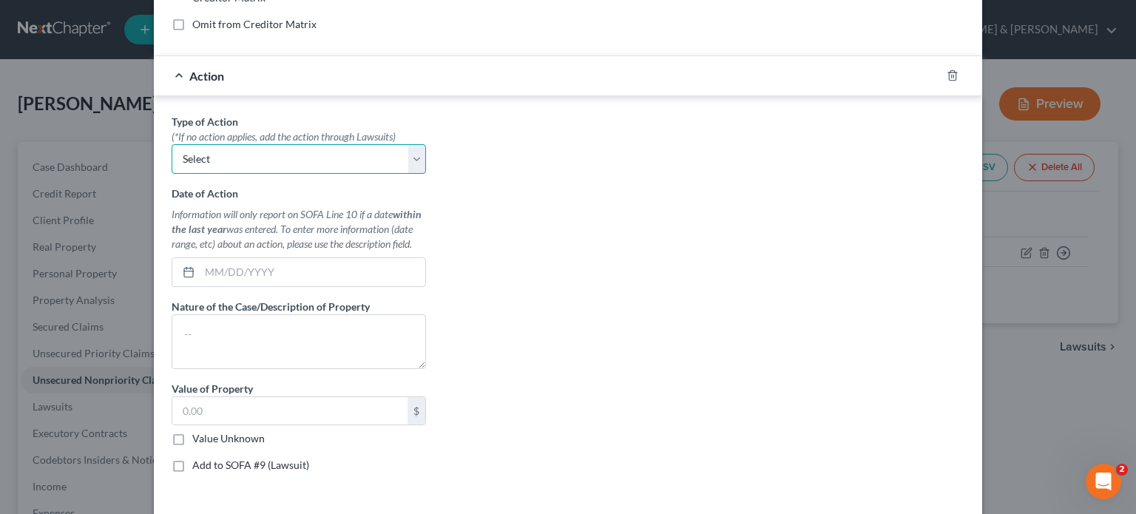
click at [302, 152] on select "Select Repossession Garnishment Foreclosure Personal Injury Attached, Seized, O…" at bounding box center [299, 159] width 254 height 30
select select "0"
click at [172, 144] on select "Select Repossession Garnishment Foreclosure Personal Injury Attached, Seized, O…" at bounding box center [299, 159] width 254 height 30
click at [272, 274] on input "text" at bounding box center [313, 272] width 226 height 28
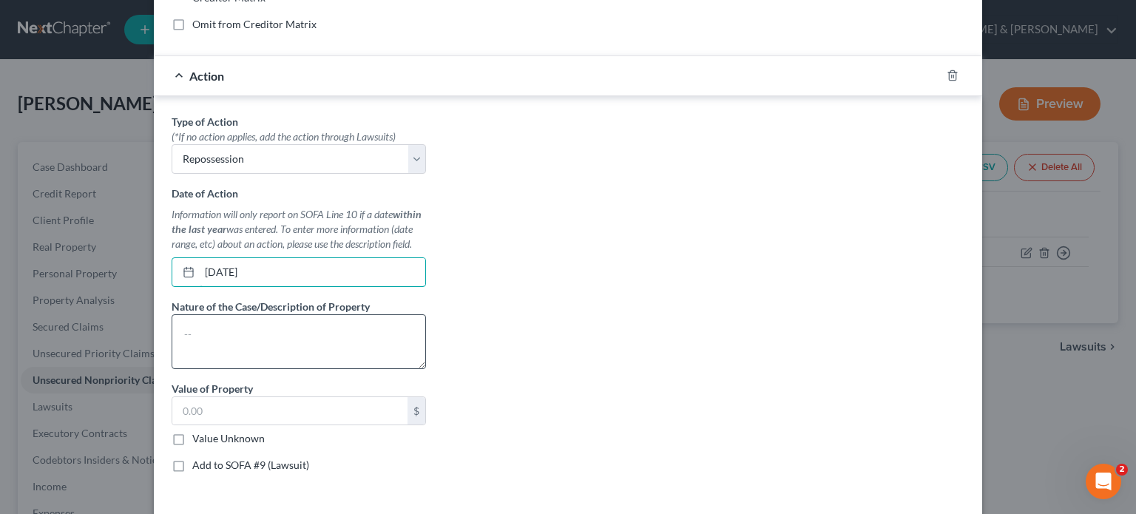
type input "01/15/2024"
click at [280, 319] on textarea at bounding box center [299, 341] width 254 height 55
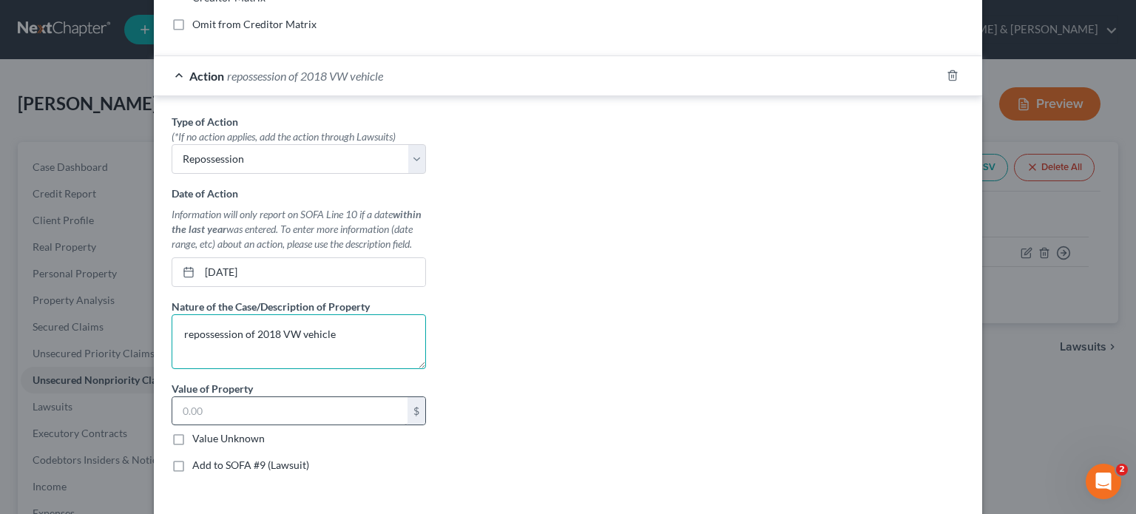
type textarea "repossession of 2018 VW vehicle"
click at [256, 410] on input "text" at bounding box center [289, 411] width 235 height 28
type input "1"
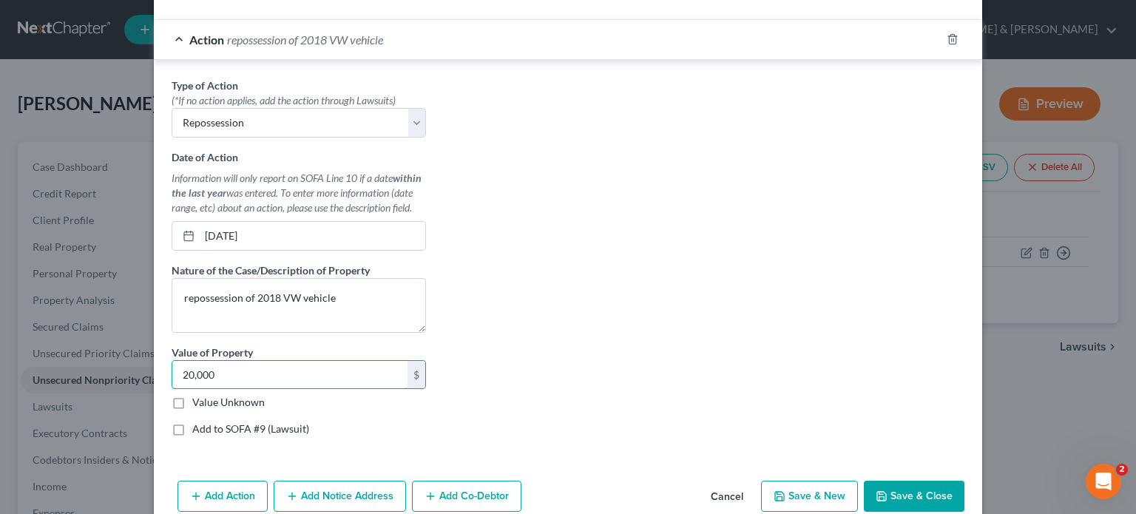
scroll to position [441, 0]
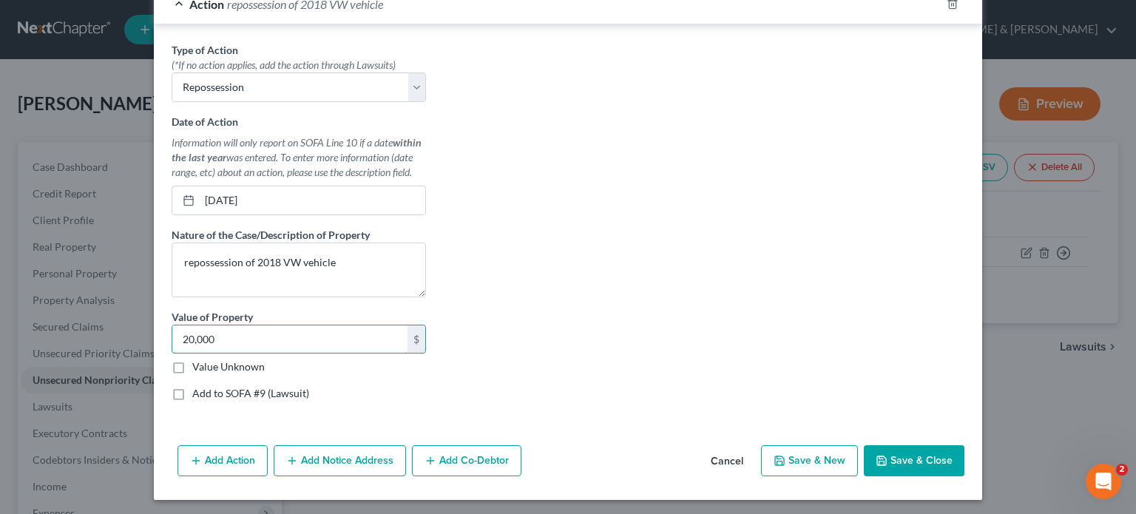
type input "20,000"
click at [192, 393] on label "Add to SOFA #9 (Lawsuit)" at bounding box center [250, 393] width 117 height 15
click at [198, 393] on input "Add to SOFA #9 (Lawsuit)" at bounding box center [203, 391] width 10 height 10
checkbox input "true"
select select "0"
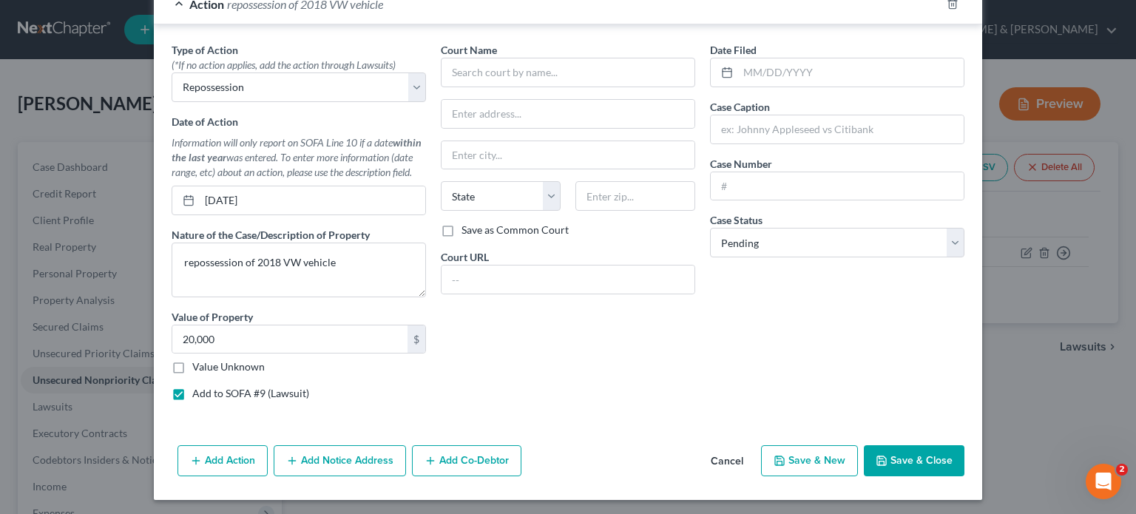
click at [896, 467] on button "Save & Close" at bounding box center [914, 460] width 101 height 31
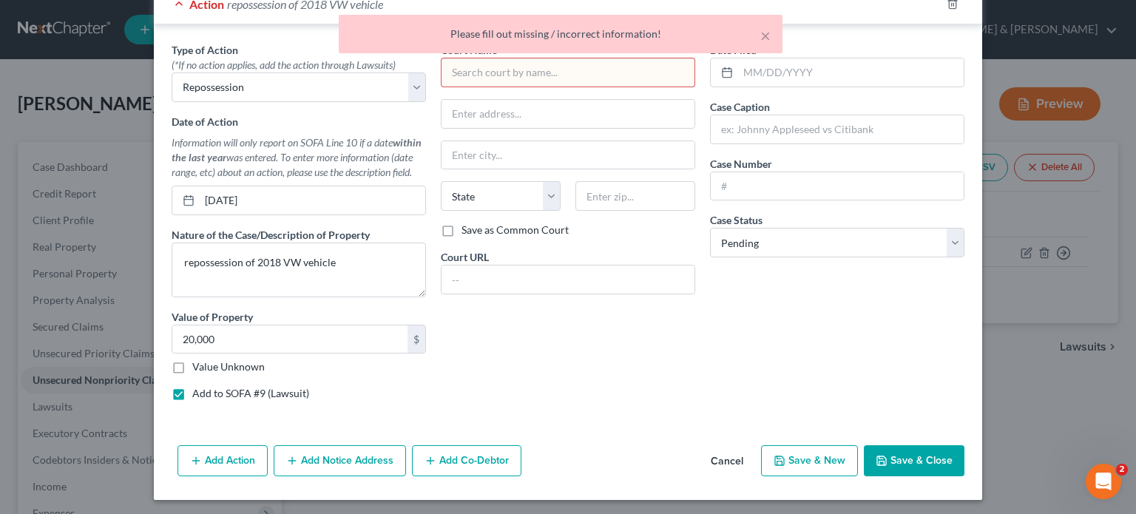
click at [540, 366] on div "Court Name * State AL AK AR AZ CA CO CT DE DC FL GA GU HI ID IL IN IA KS KY LA …" at bounding box center [567, 227] width 269 height 370
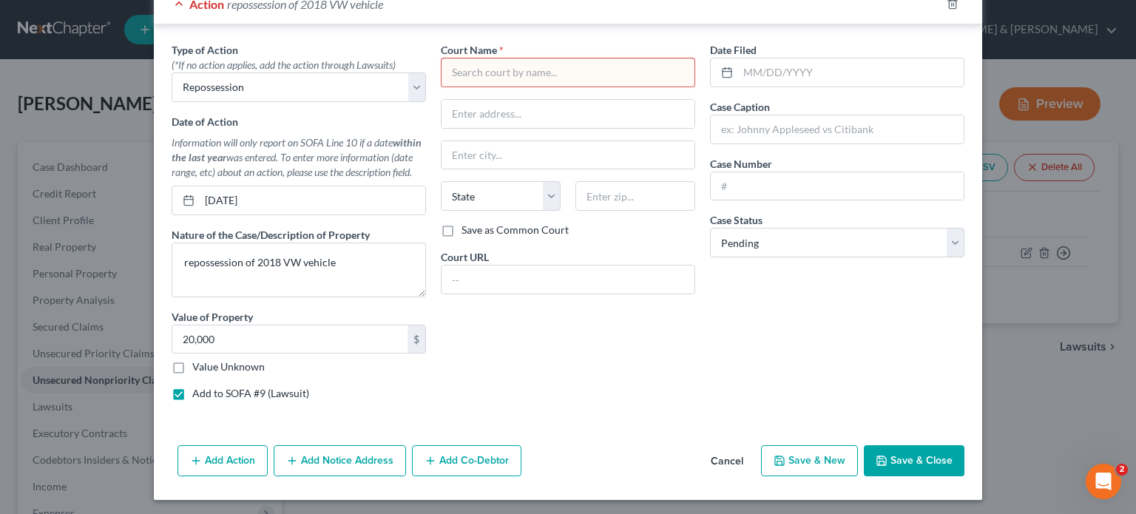
click at [192, 391] on label "Add to SOFA #9 (Lawsuit)" at bounding box center [250, 393] width 117 height 15
click at [198, 391] on input "Add to SOFA #9 (Lawsuit)" at bounding box center [203, 391] width 10 height 10
checkbox input "false"
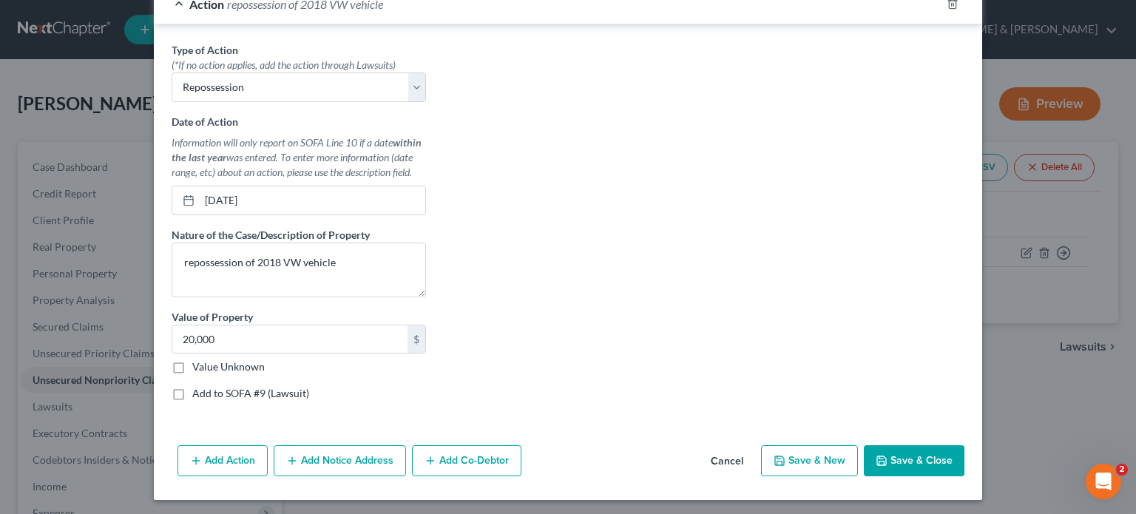
click at [918, 461] on button "Save & Close" at bounding box center [914, 460] width 101 height 31
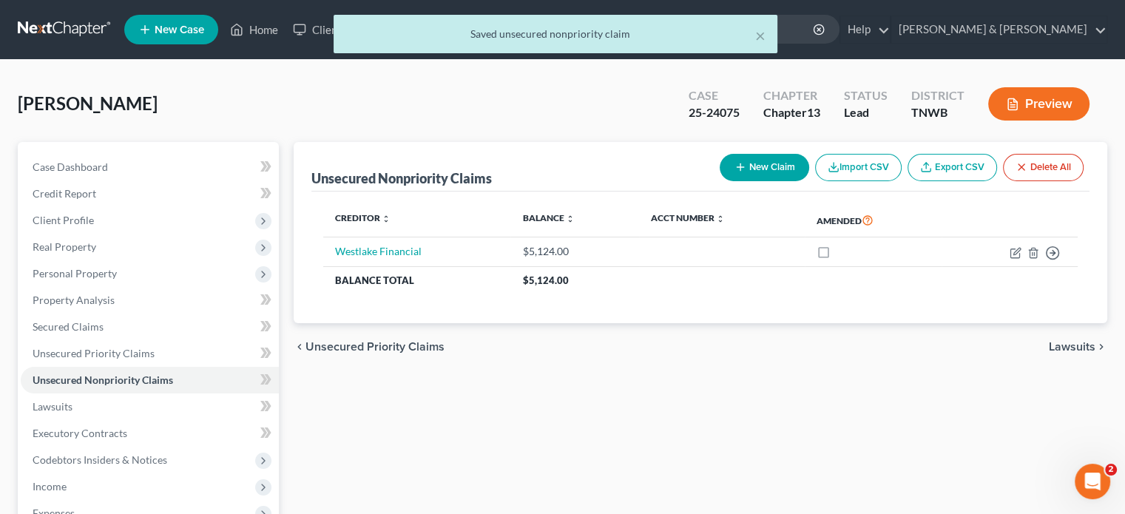
scroll to position [296, 0]
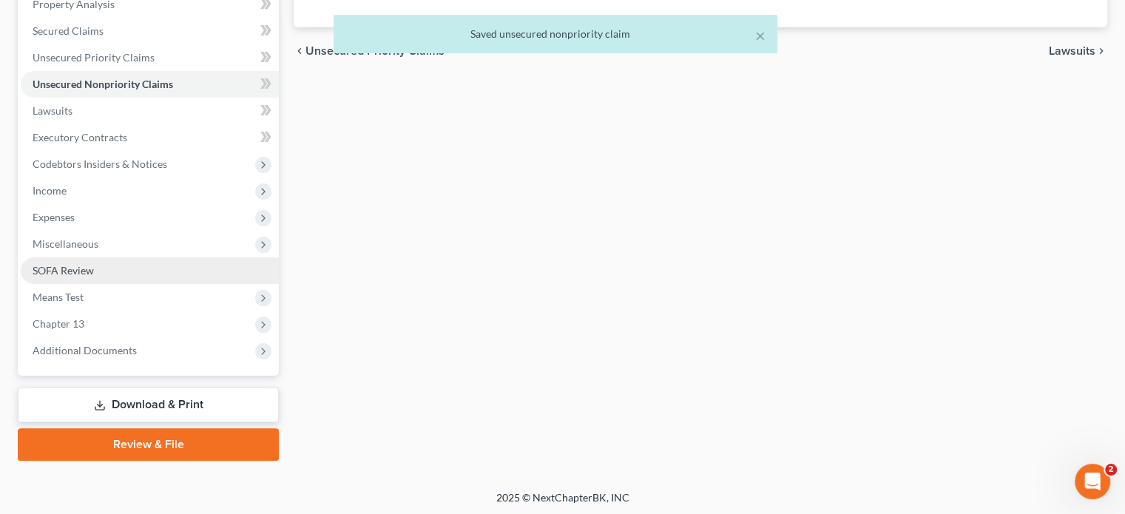
click at [113, 269] on link "SOFA Review" at bounding box center [150, 270] width 258 height 27
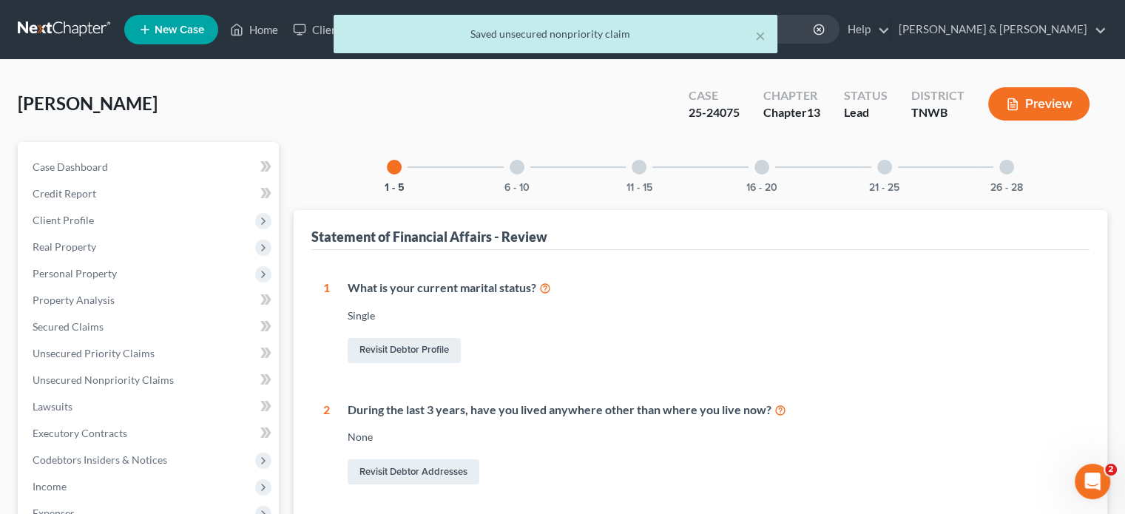
click at [528, 165] on div "6 - 10" at bounding box center [517, 167] width 50 height 50
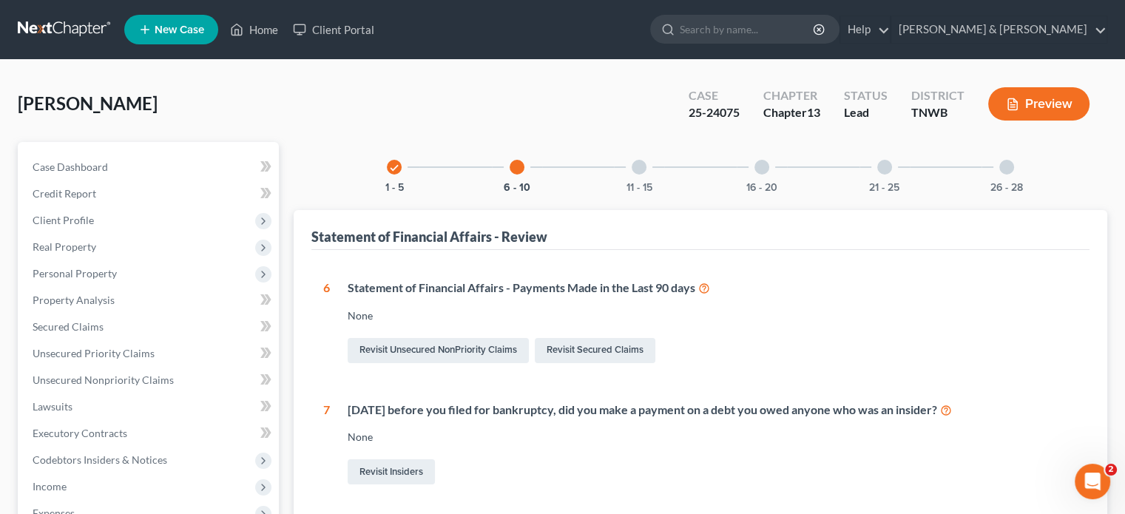
click at [635, 171] on div at bounding box center [638, 167] width 15 height 15
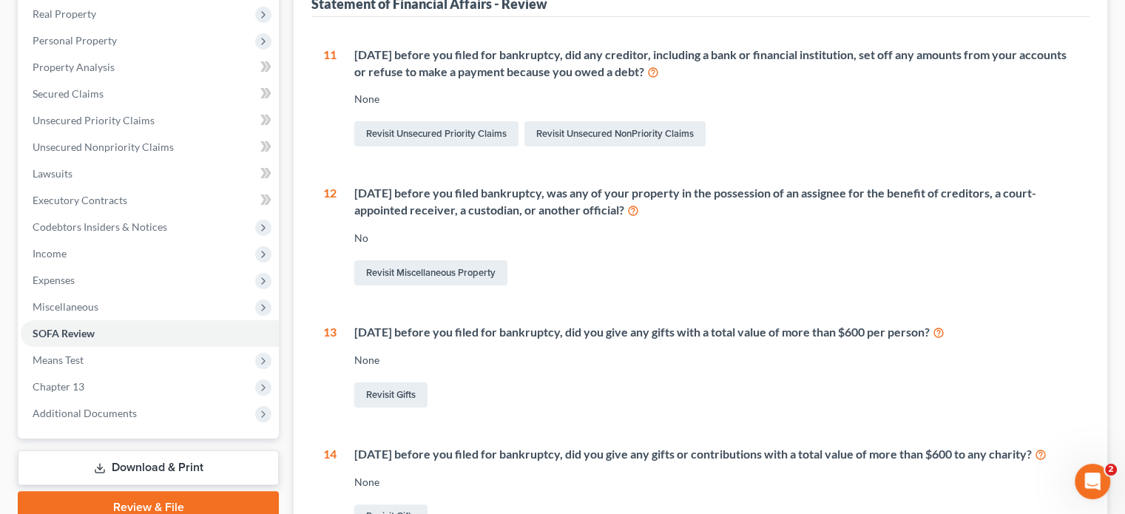
scroll to position [296, 0]
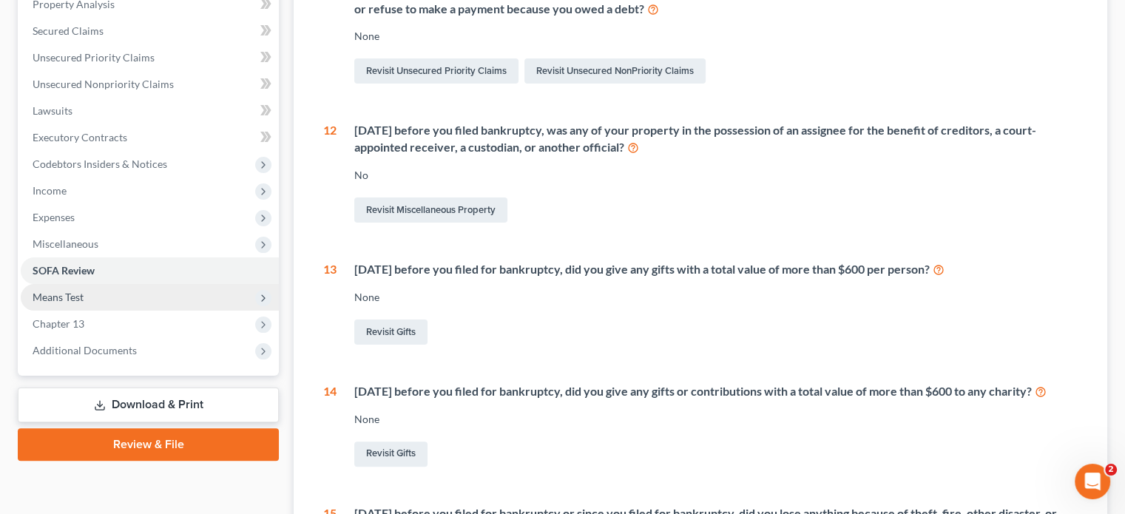
click at [56, 301] on span "Means Test" at bounding box center [58, 297] width 51 height 13
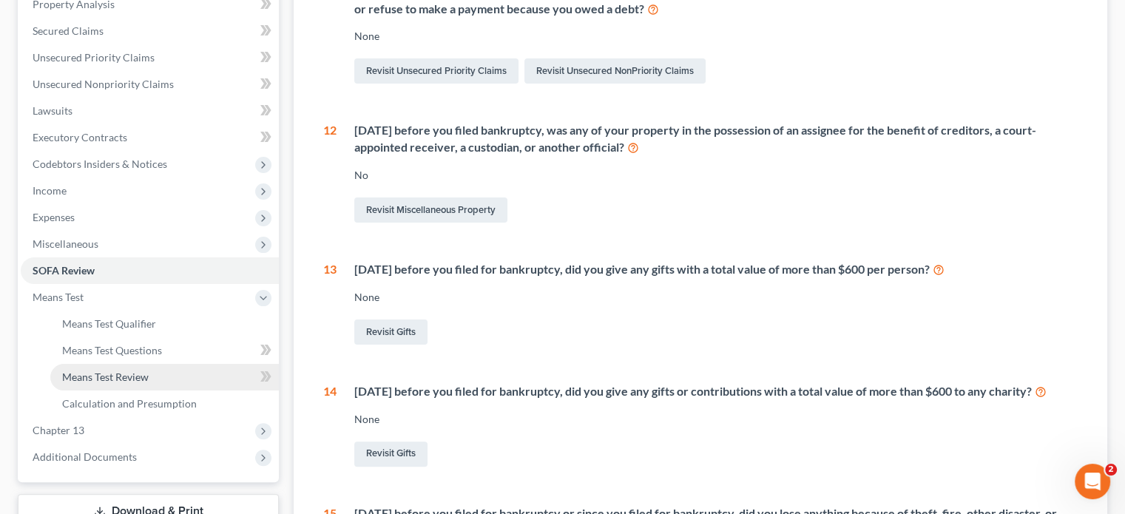
click at [121, 380] on span "Means Test Review" at bounding box center [105, 376] width 87 height 13
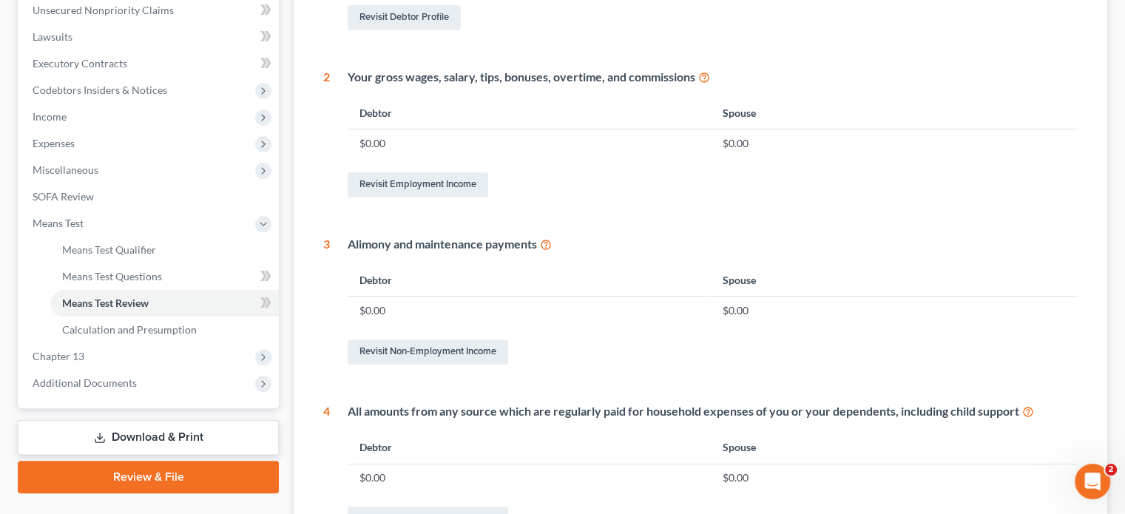
scroll to position [148, 0]
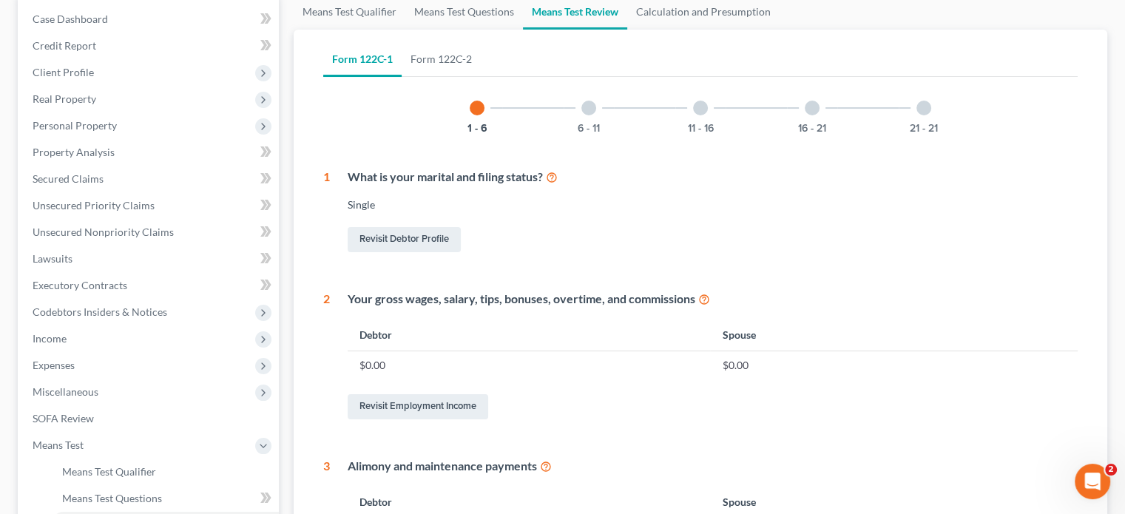
click at [587, 107] on div at bounding box center [588, 108] width 15 height 15
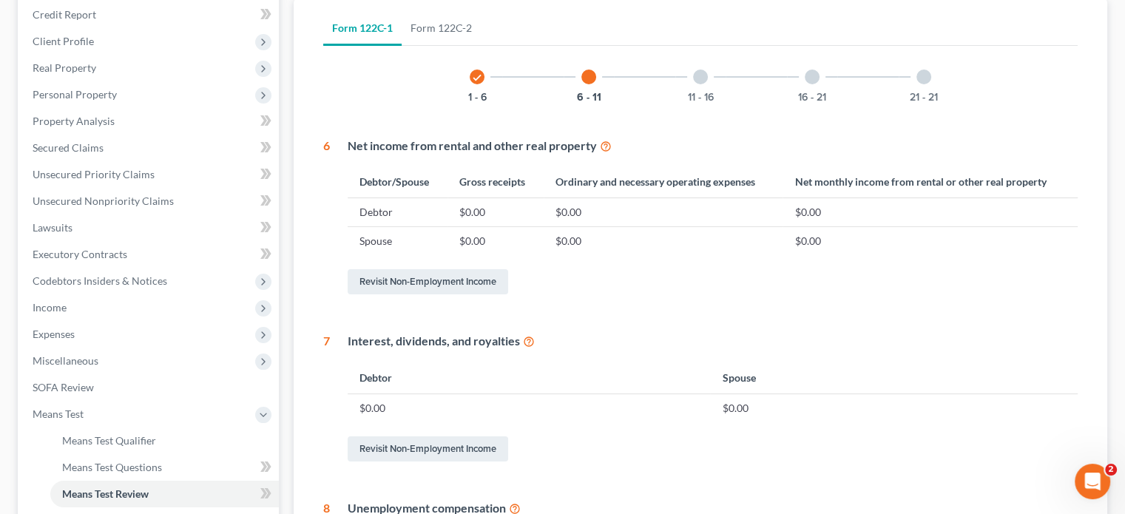
scroll to position [30, 0]
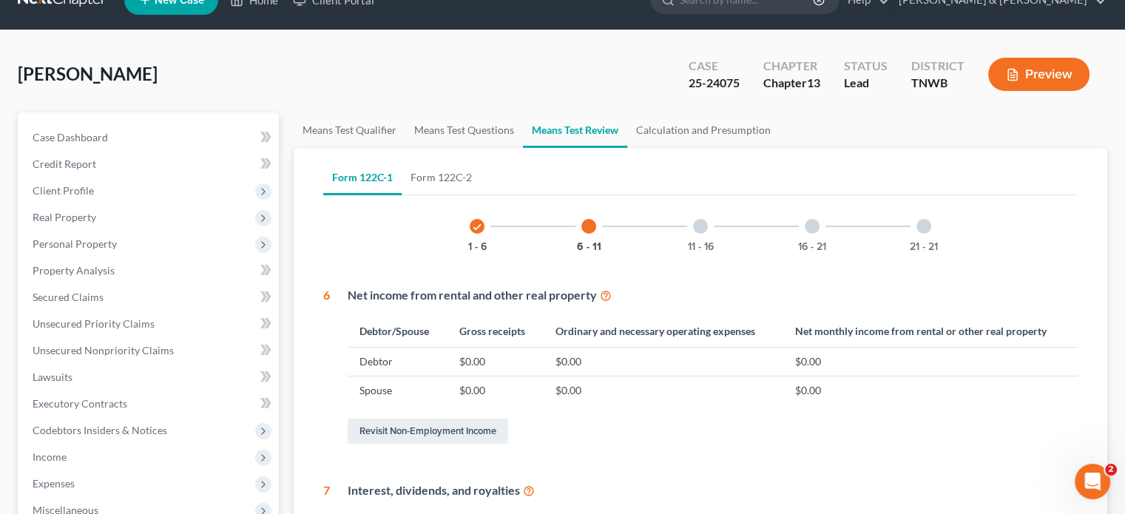
click at [703, 227] on div at bounding box center [700, 226] width 15 height 15
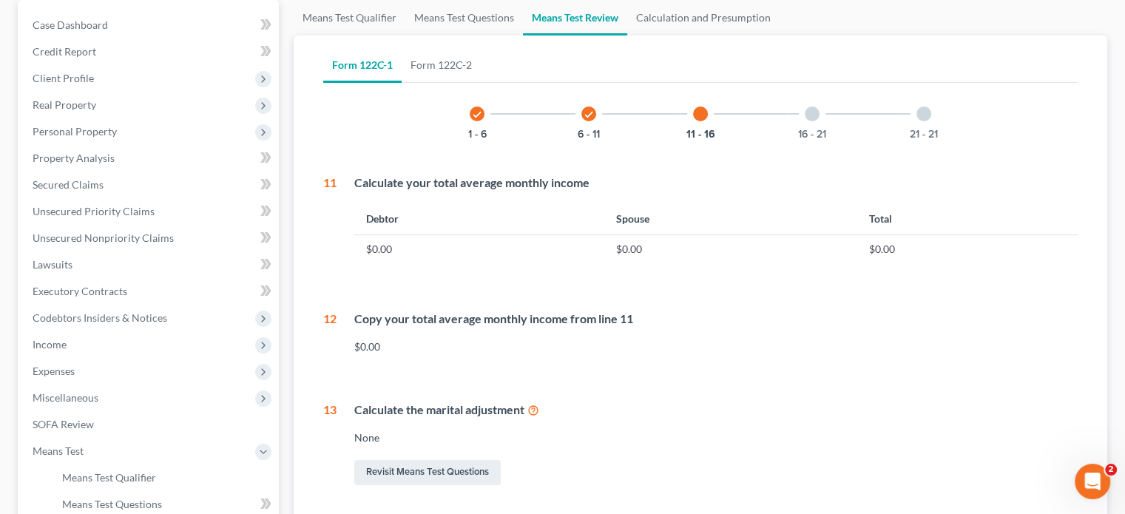
scroll to position [9, 0]
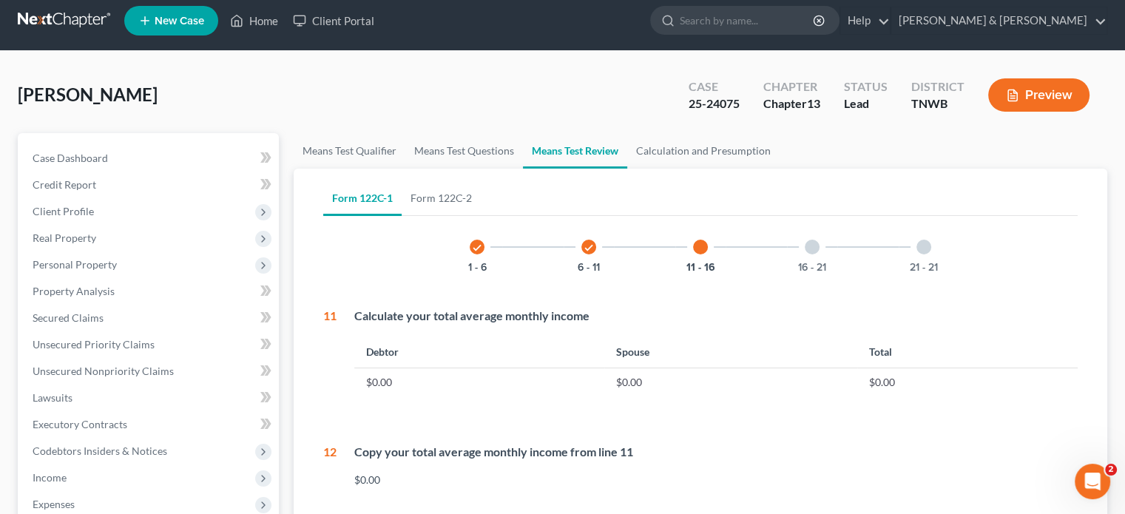
click at [807, 237] on div "16 - 21" at bounding box center [812, 247] width 50 height 50
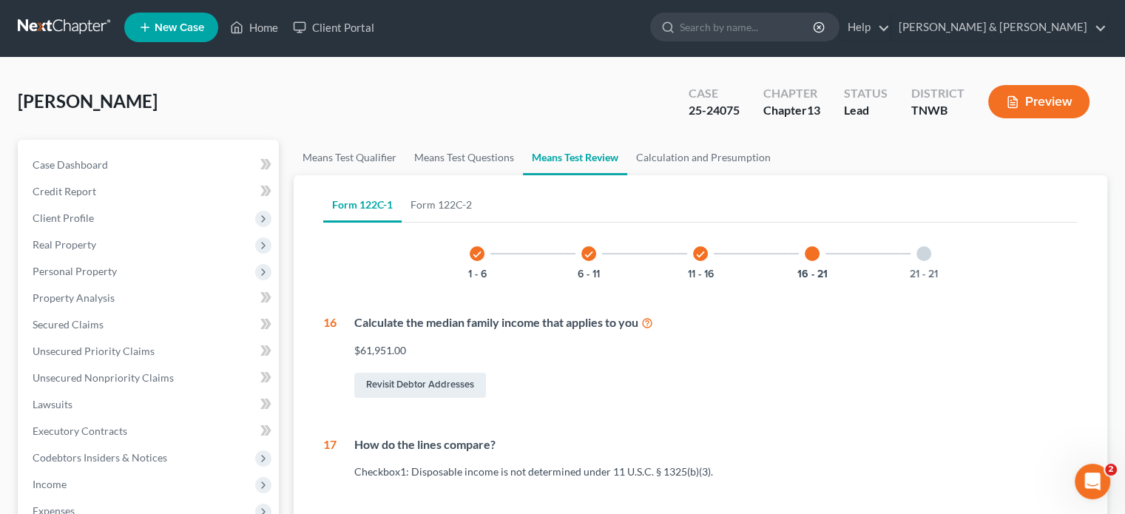
scroll to position [0, 0]
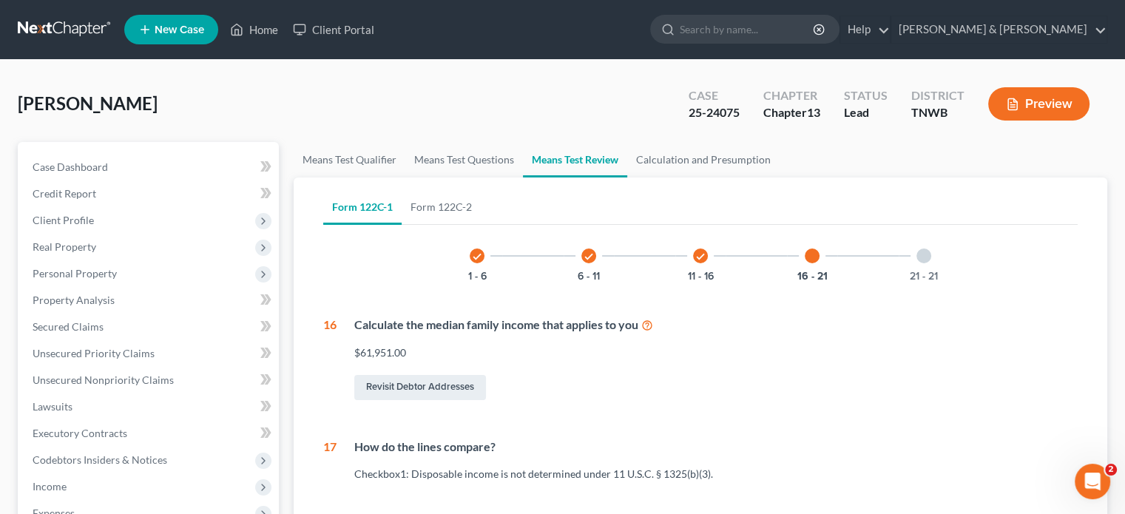
click at [923, 255] on div at bounding box center [923, 255] width 15 height 15
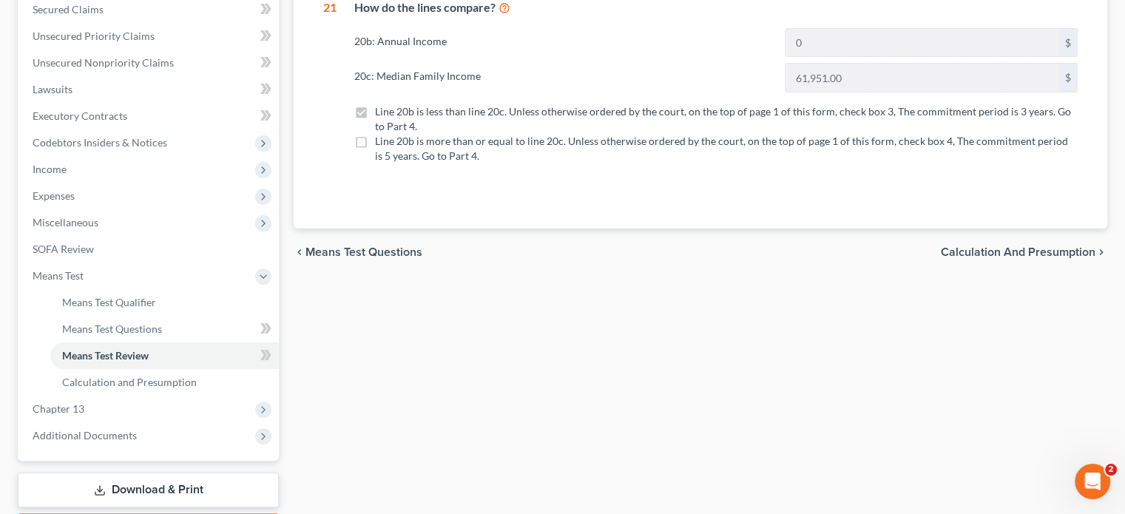
scroll to position [404, 0]
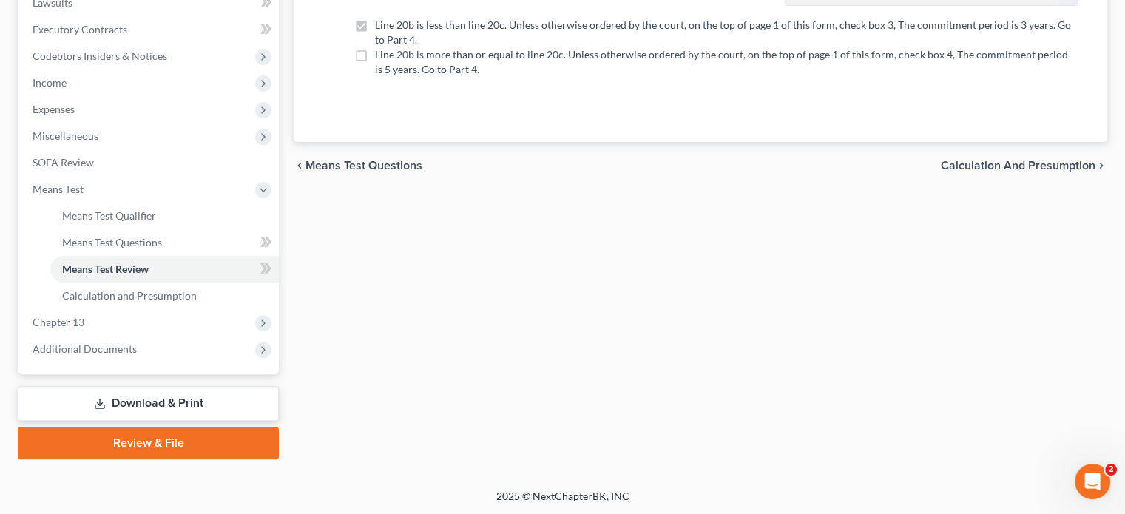
click at [151, 437] on link "Review & File" at bounding box center [148, 443] width 261 height 33
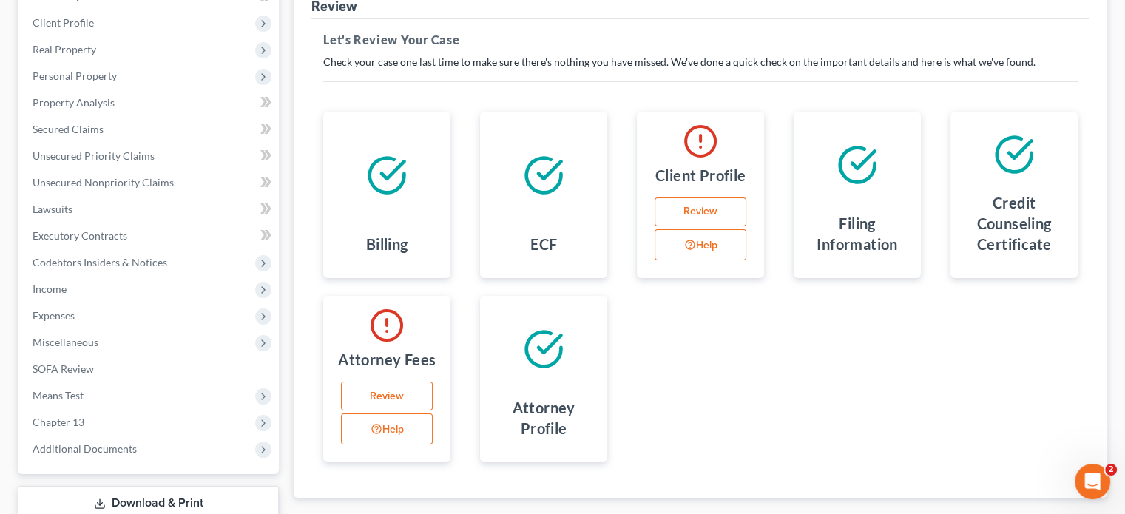
scroll to position [296, 0]
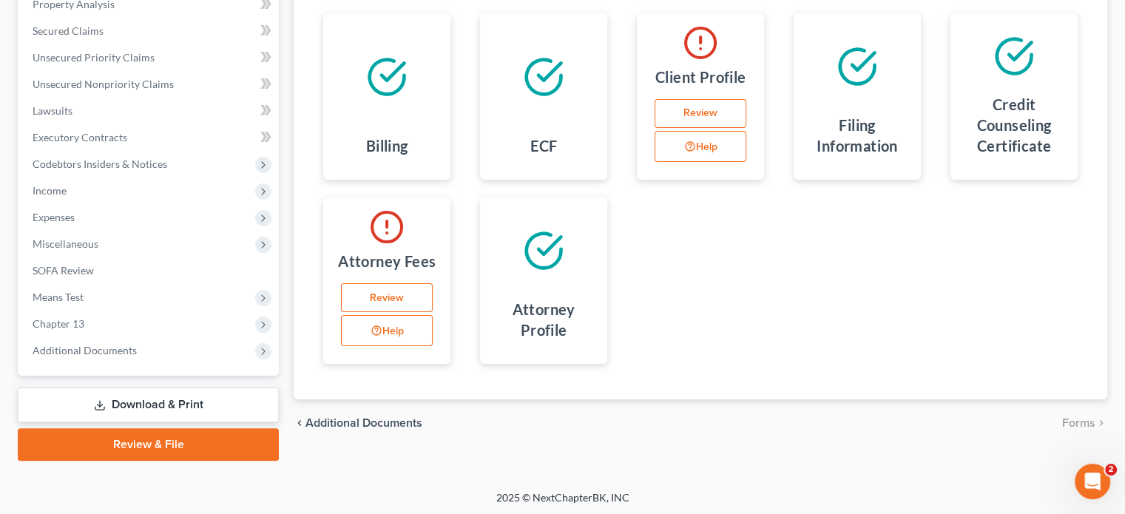
click at [373, 286] on link "Review" at bounding box center [387, 298] width 92 height 30
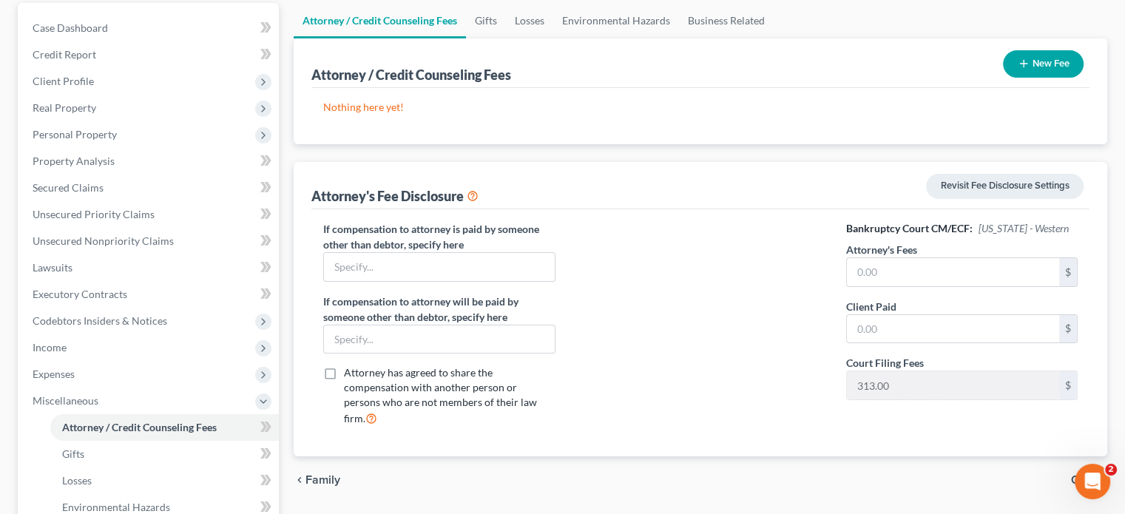
scroll to position [148, 0]
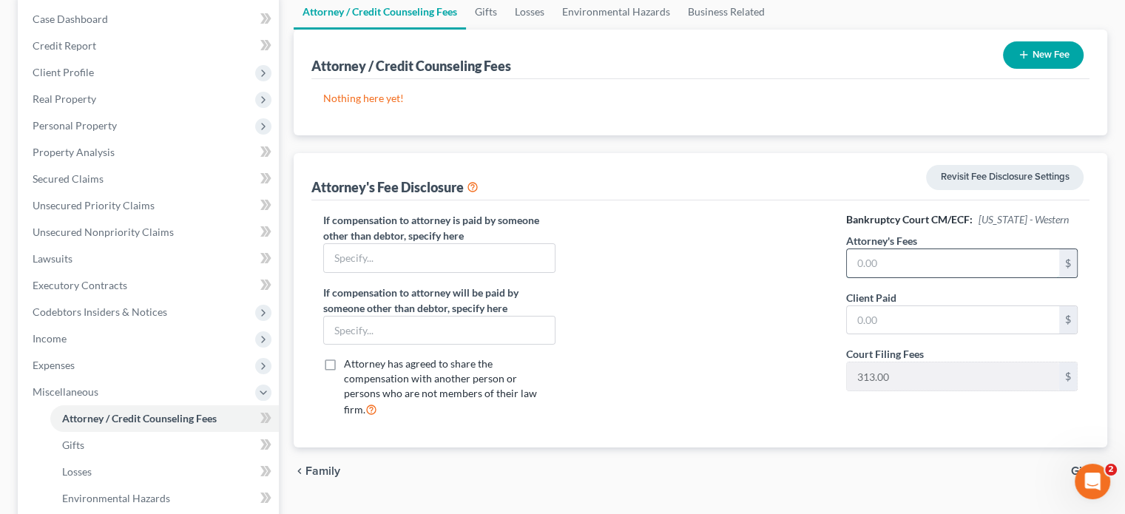
click at [923, 275] on input "text" at bounding box center [953, 263] width 212 height 28
type input "3,800"
type input "800"
click at [707, 353] on div at bounding box center [700, 320] width 261 height 217
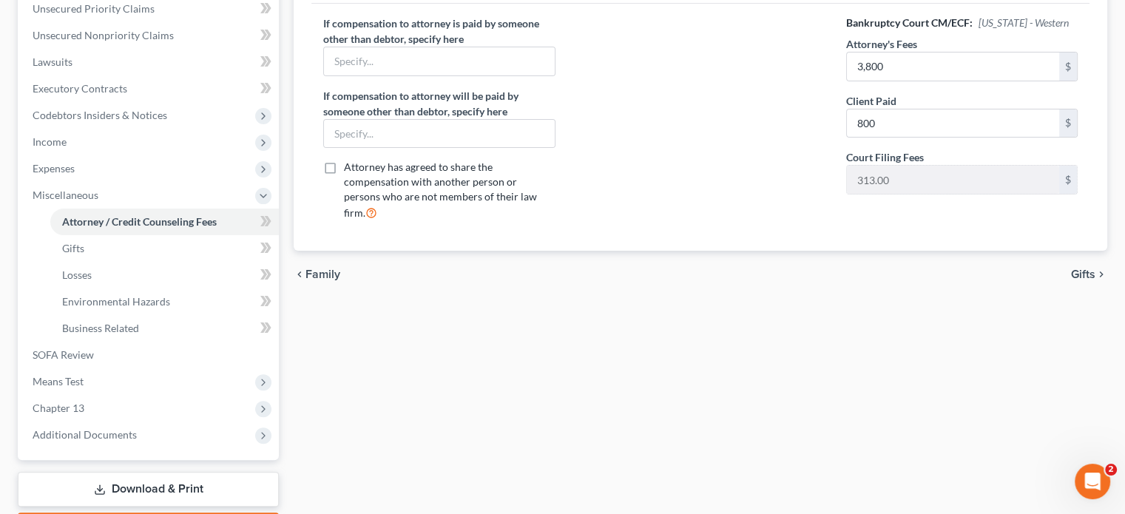
scroll to position [430, 0]
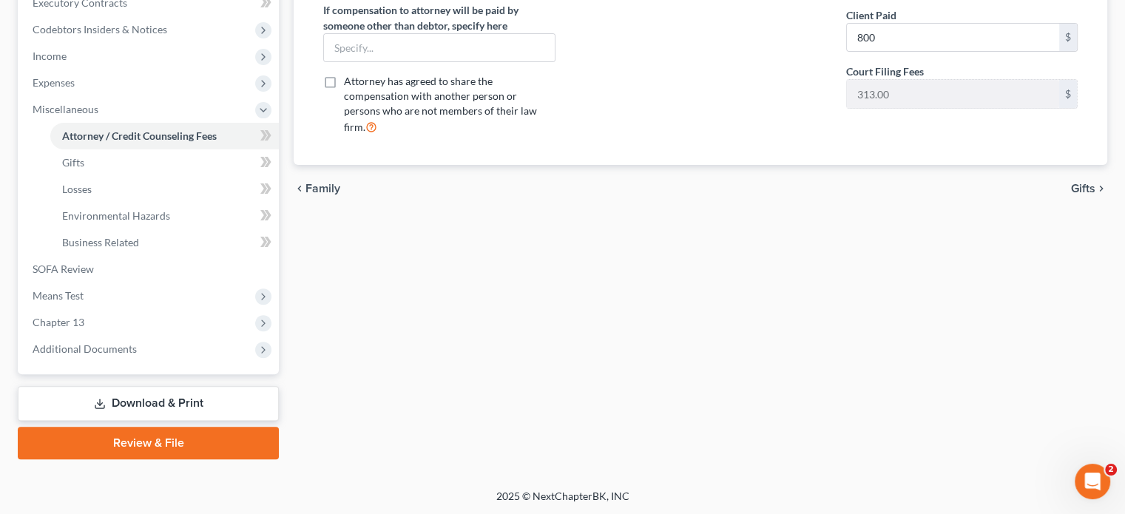
drag, startPoint x: 191, startPoint y: 442, endPoint x: 447, endPoint y: 362, distance: 268.2
click at [191, 442] on link "Review & File" at bounding box center [148, 443] width 261 height 33
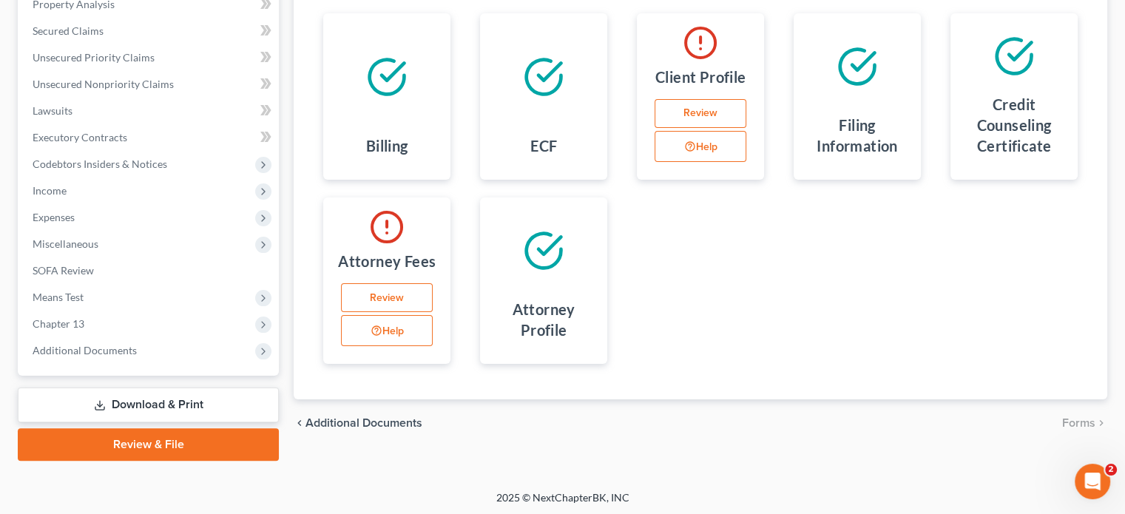
click at [401, 305] on link "Review" at bounding box center [387, 298] width 92 height 30
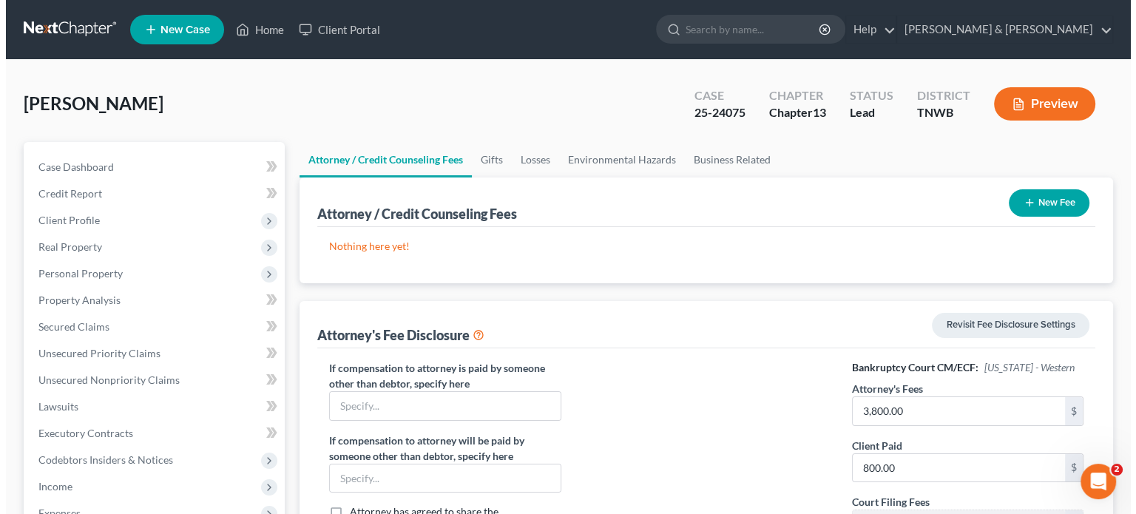
scroll to position [74, 0]
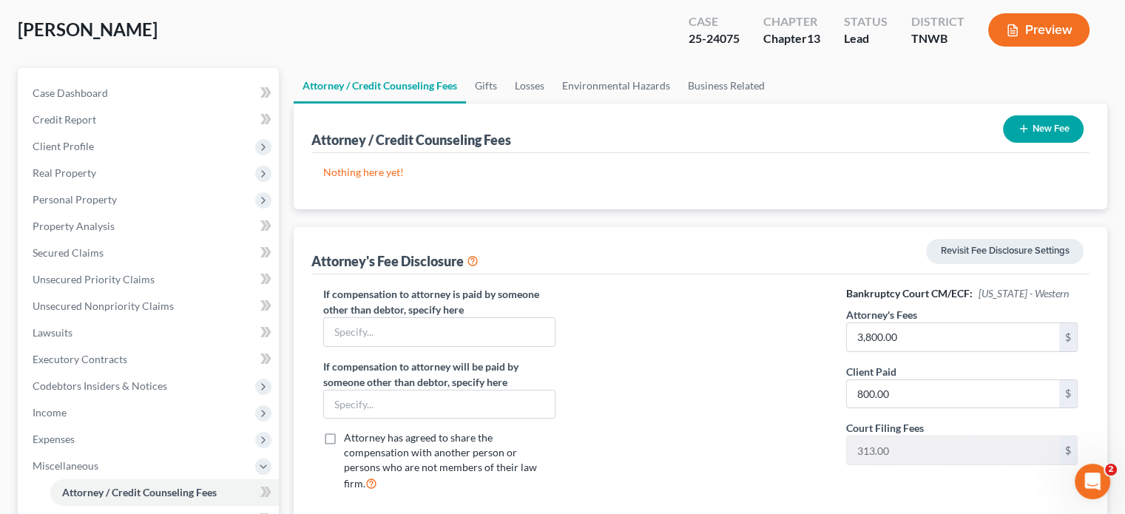
click at [1030, 132] on button "New Fee" at bounding box center [1043, 128] width 81 height 27
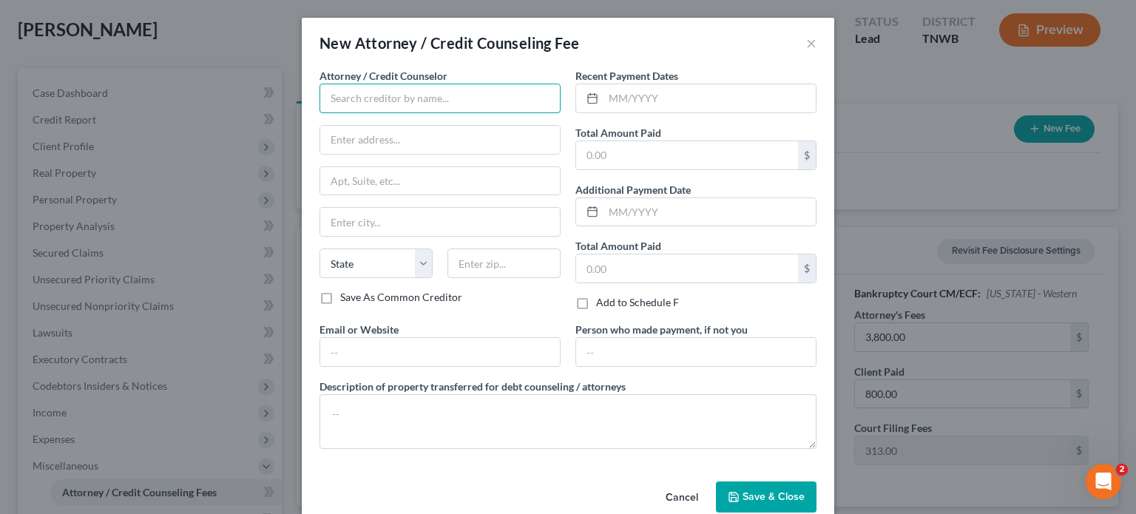
click at [418, 93] on input "text" at bounding box center [439, 99] width 241 height 30
type input "C"
type input "D"
type input "[PERSON_NAME] & [PERSON_NAME]"
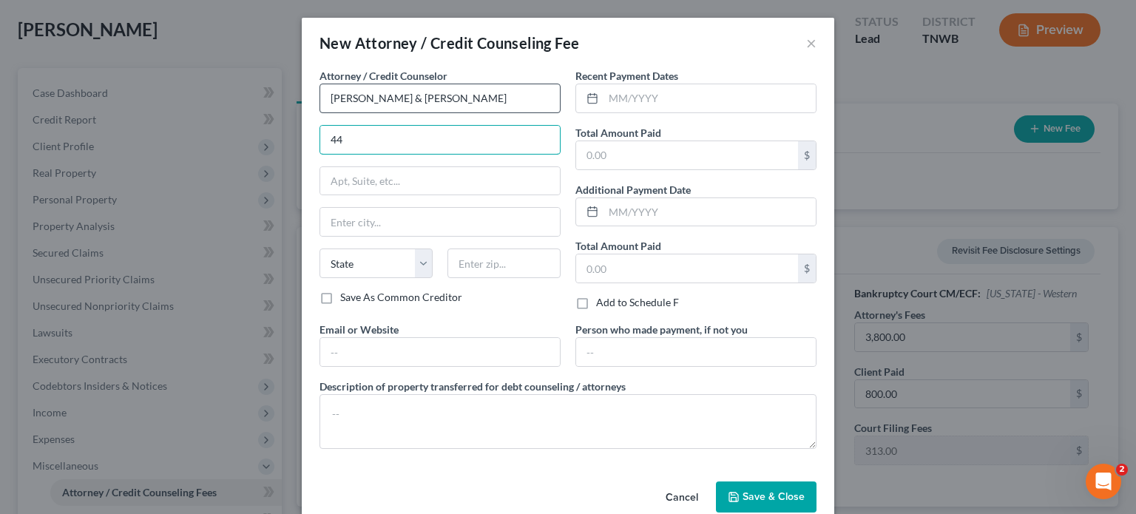
type input "4"
type input "[EMAIL_ADDRESS][DOMAIN_NAME]"
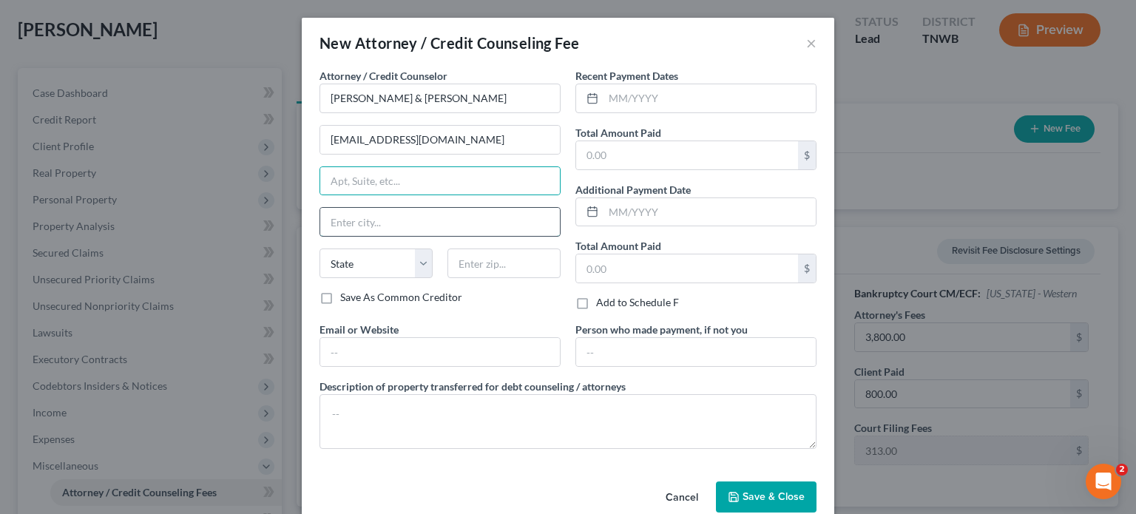
drag, startPoint x: 393, startPoint y: 221, endPoint x: 504, endPoint y: 225, distance: 111.7
click at [393, 221] on input "text" at bounding box center [440, 222] width 240 height 28
drag, startPoint x: 461, startPoint y: 179, endPoint x: 490, endPoint y: 143, distance: 46.3
click at [461, 179] on input "text" at bounding box center [440, 181] width 240 height 28
click at [491, 141] on input "[EMAIL_ADDRESS][DOMAIN_NAME]" at bounding box center [440, 140] width 240 height 28
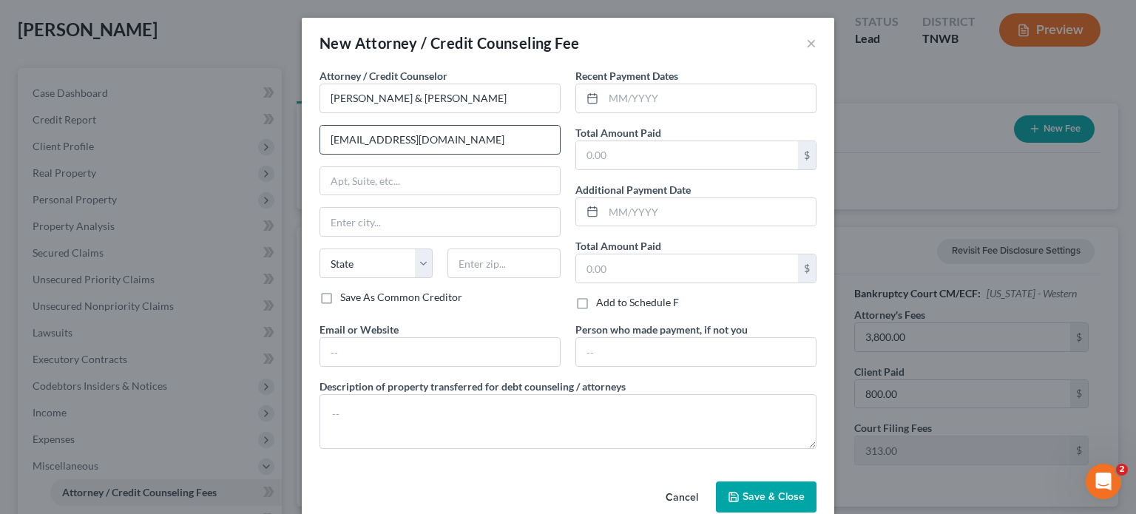
click at [491, 141] on input "[EMAIL_ADDRESS][DOMAIN_NAME]" at bounding box center [440, 140] width 240 height 28
type input "44 N 2nd St., Ste 600"
type input "Memphis"
select select "44"
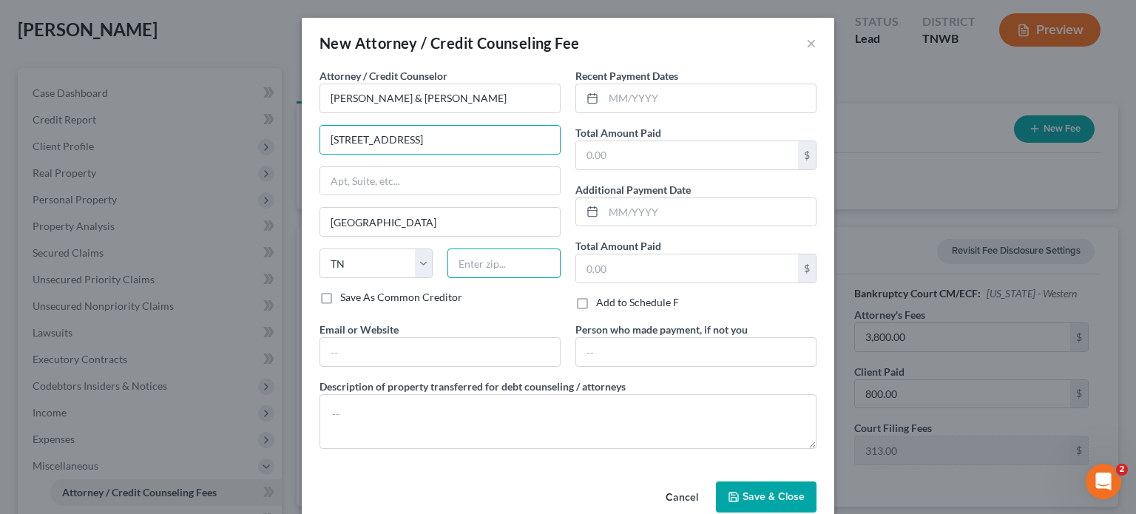
type input "38103"
type input "[EMAIL_ADDRESS][DOMAIN_NAME]"
click at [366, 177] on input "text" at bounding box center [440, 181] width 240 height 28
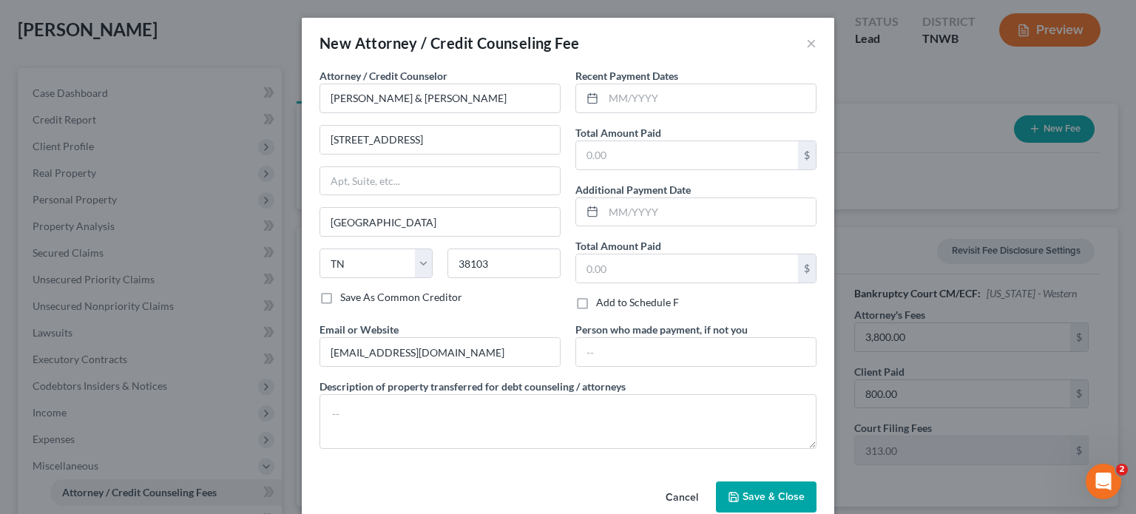
click at [463, 308] on div "Attorney / Credit Counselor * Craig & Lofton 44 N 2nd St., Ste 600 Memphis Stat…" at bounding box center [440, 195] width 256 height 254
click at [478, 401] on textarea at bounding box center [567, 421] width 497 height 55
click at [699, 162] on input "text" at bounding box center [687, 155] width 222 height 28
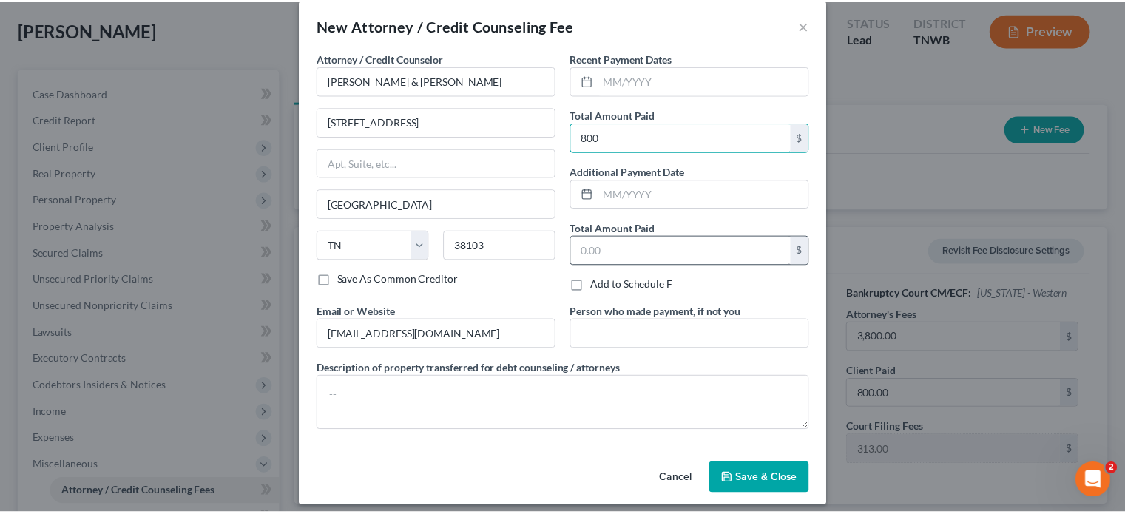
scroll to position [26, 0]
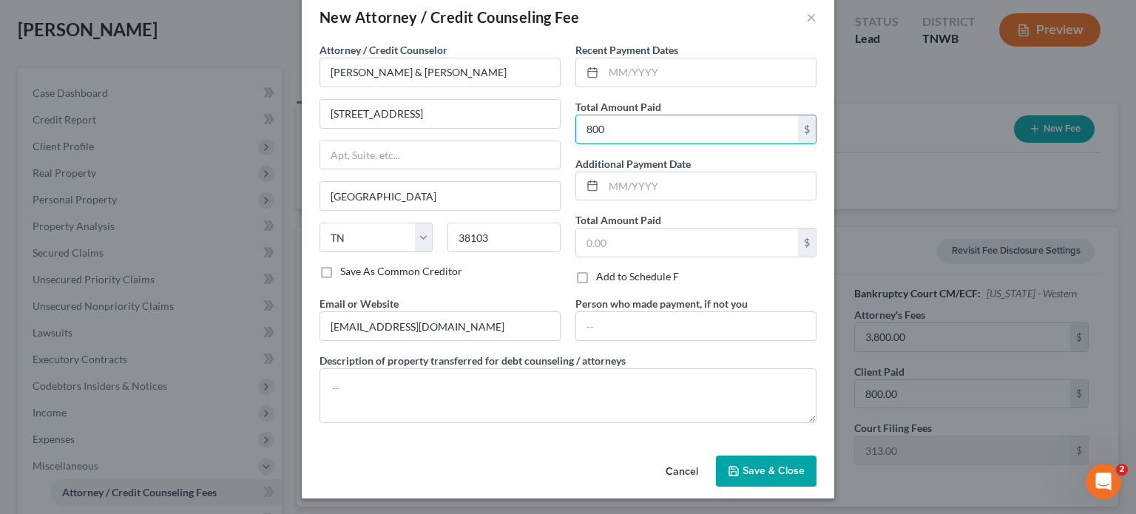
type input "800"
click at [775, 481] on button "Save & Close" at bounding box center [766, 470] width 101 height 31
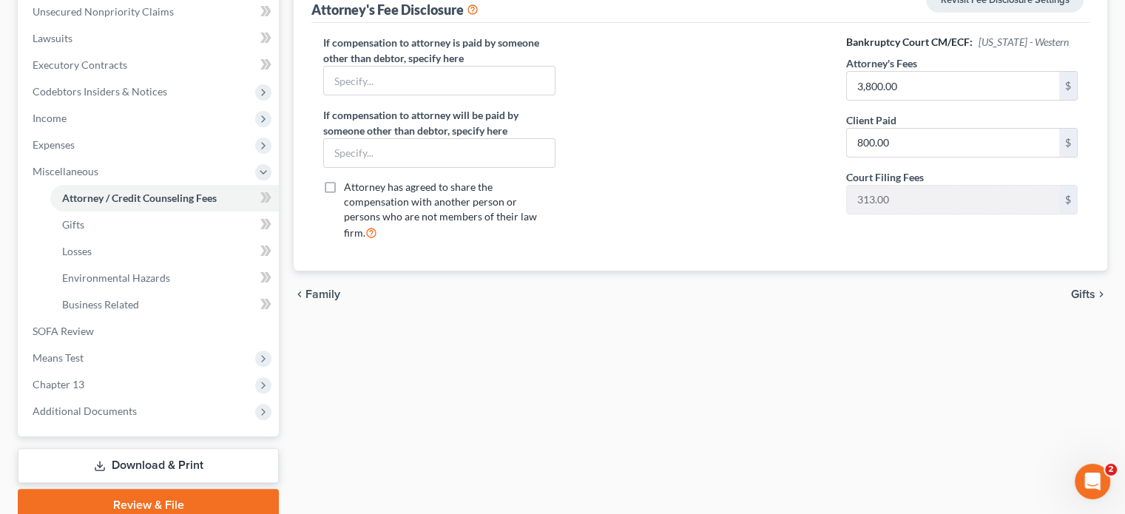
scroll to position [430, 0]
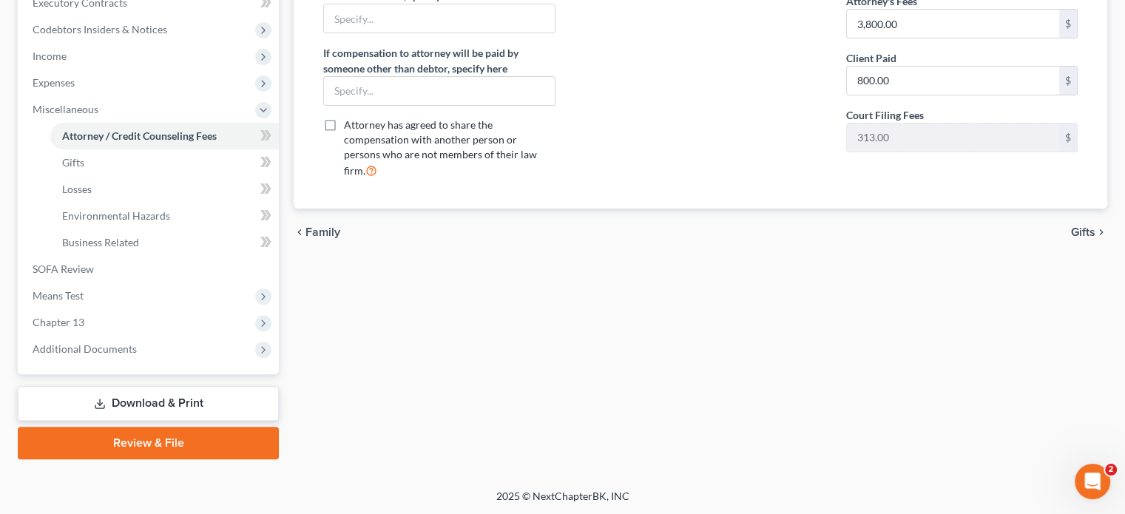
click at [151, 445] on link "Review & File" at bounding box center [148, 443] width 261 height 33
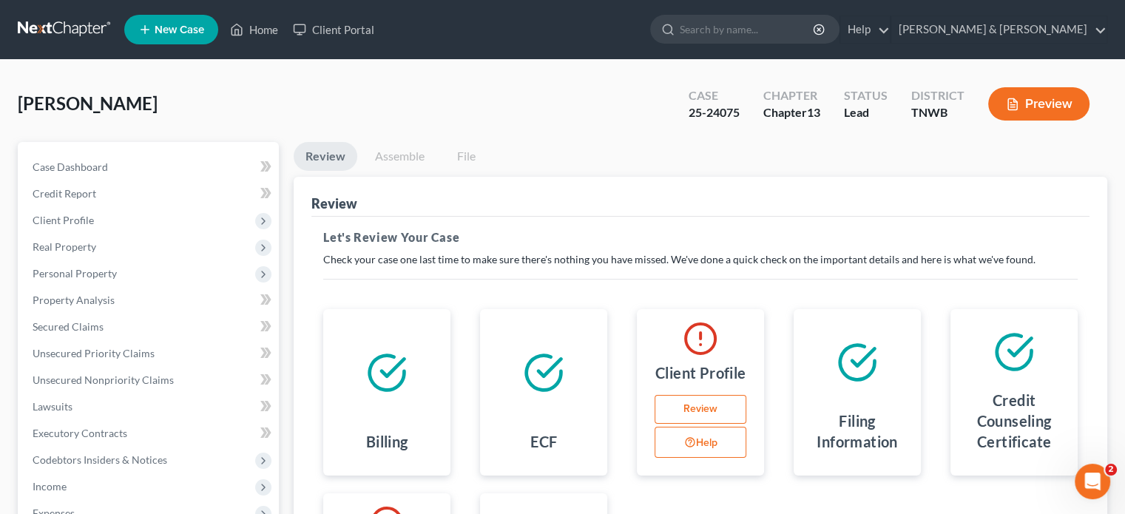
scroll to position [222, 0]
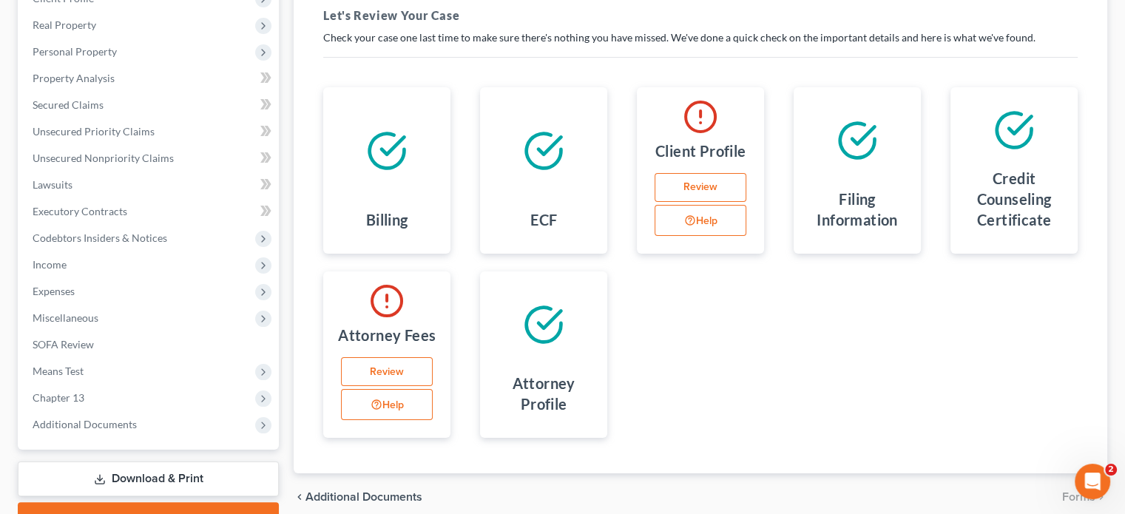
click at [710, 188] on link "Review" at bounding box center [700, 188] width 92 height 30
select select "0"
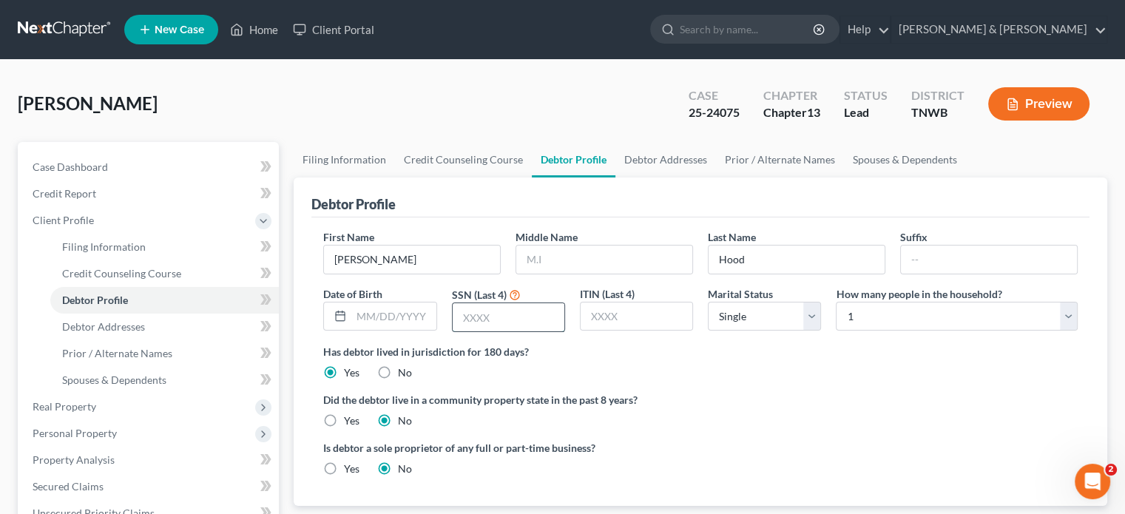
click at [478, 313] on input "text" at bounding box center [508, 317] width 112 height 28
type input "9129"
drag, startPoint x: 837, startPoint y: 393, endPoint x: 838, endPoint y: 383, distance: 9.6
click at [837, 393] on label "Did the debtor live in a community property state in the past 8 years?" at bounding box center [700, 400] width 754 height 16
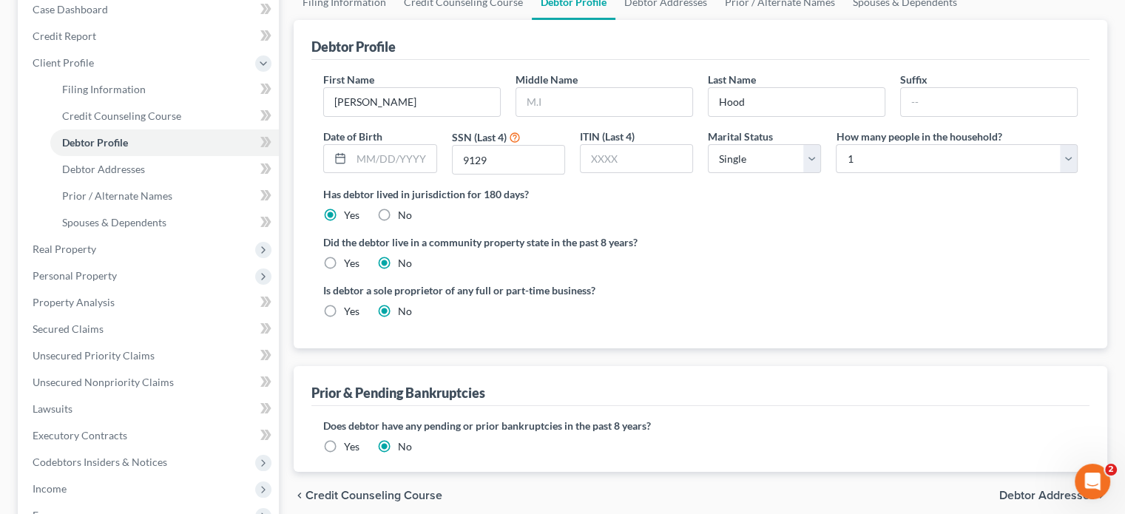
scroll to position [74, 0]
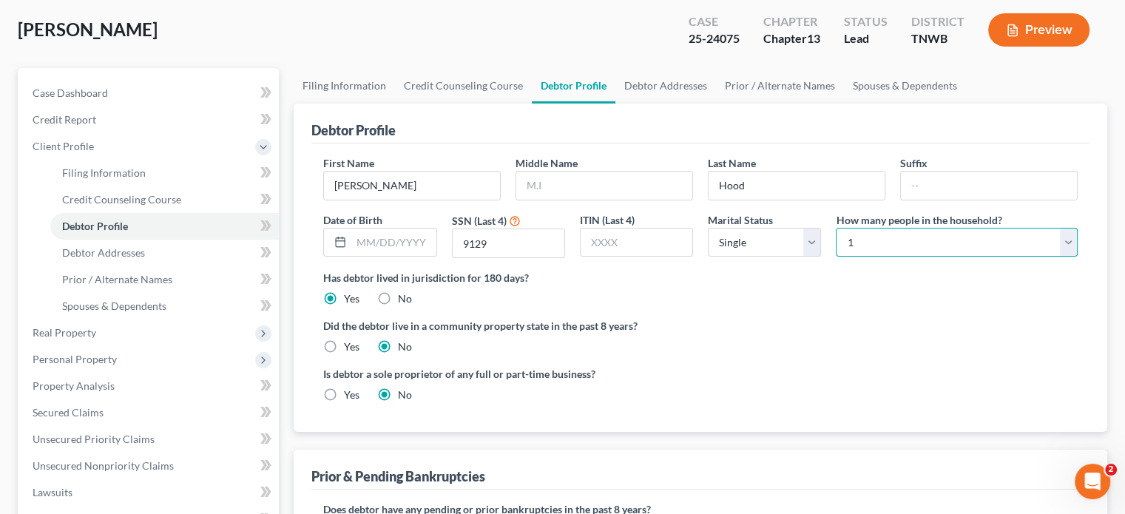
click at [876, 239] on select "Select 1 2 3 4 5 6 7 8 9 10 11 12 13 14 15 16 17 18 19 20" at bounding box center [956, 243] width 242 height 30
select select "1"
click at [835, 228] on select "Select 1 2 3 4 5 6 7 8 9 10 11 12 13 14 15 16 17 18 19 20" at bounding box center [956, 243] width 242 height 30
click at [883, 339] on div "Did the debtor live in a community property state in the past 8 years? Yes No" at bounding box center [700, 336] width 754 height 36
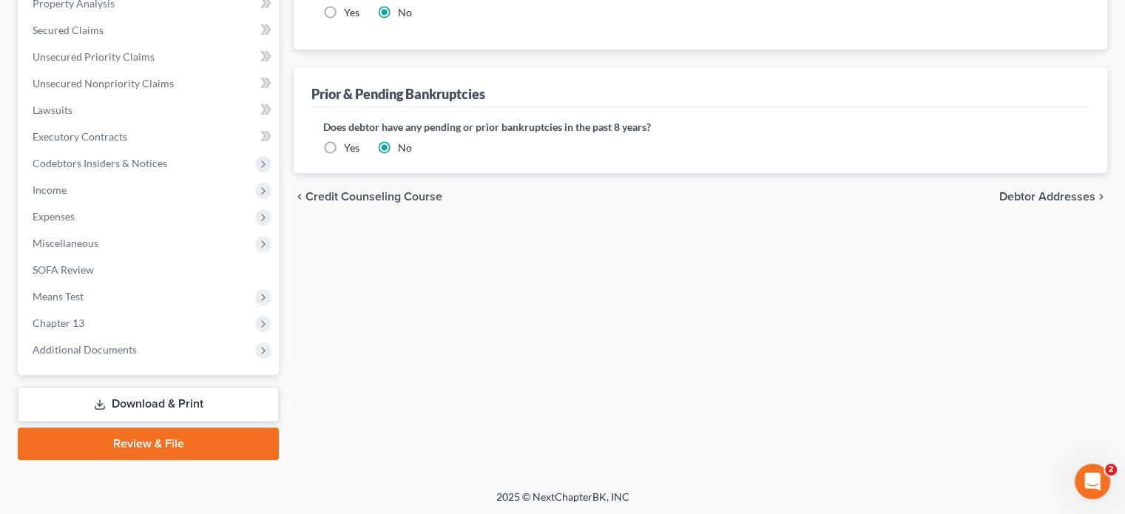
scroll to position [457, 0]
click at [235, 438] on link "Review & File" at bounding box center [148, 443] width 261 height 33
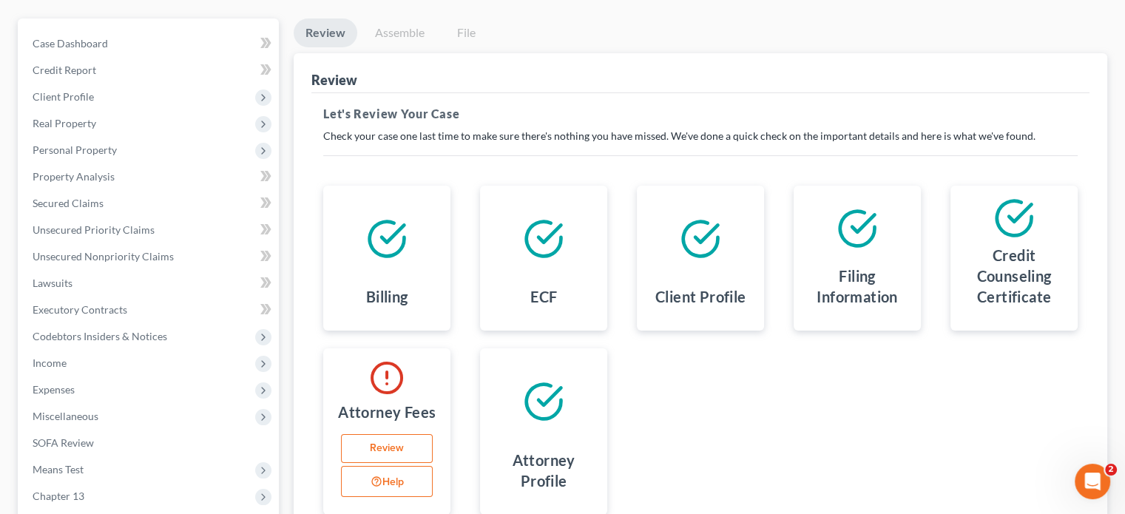
scroll to position [222, 0]
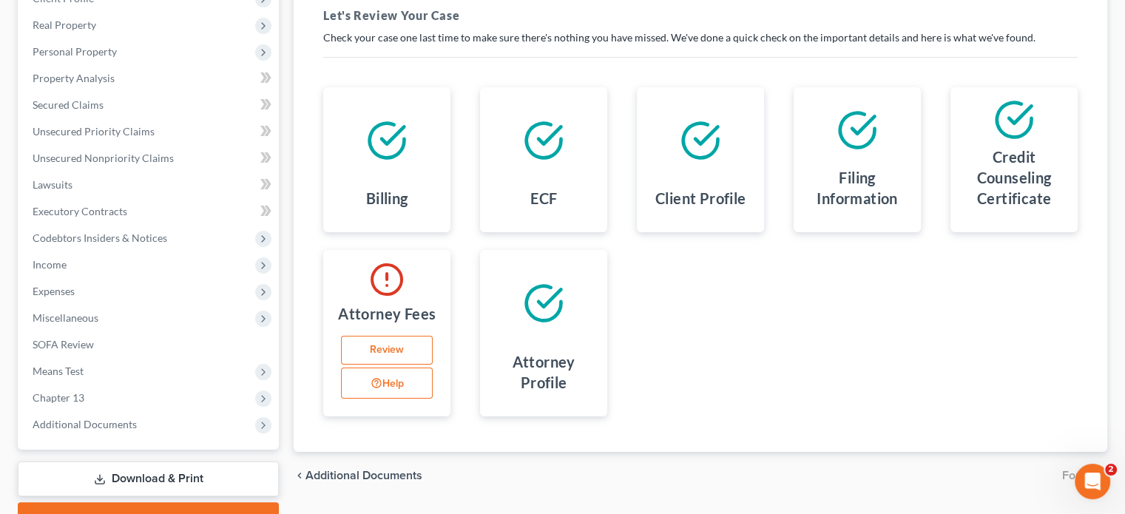
click at [401, 345] on link "Review" at bounding box center [387, 351] width 92 height 30
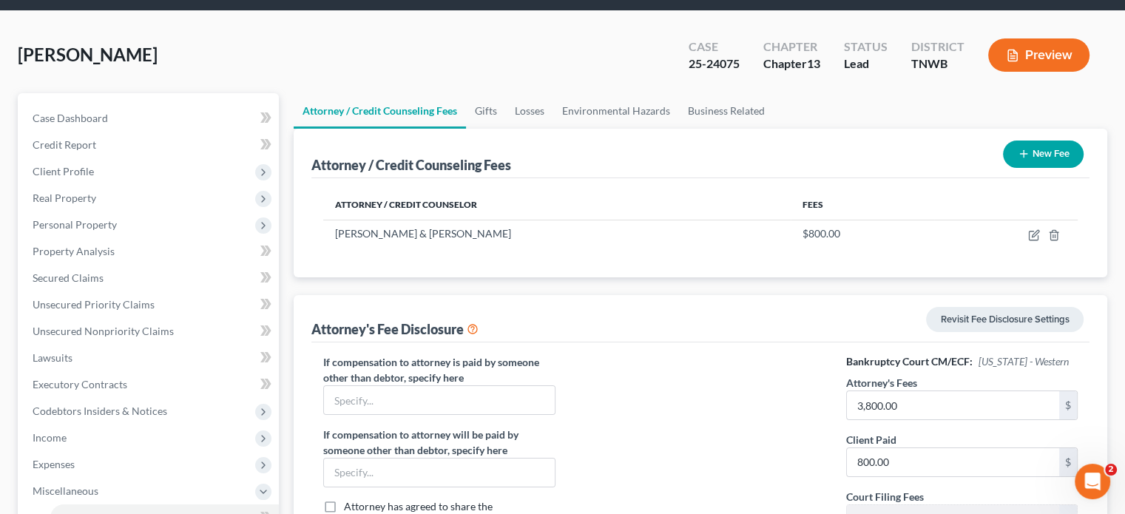
scroll to position [74, 0]
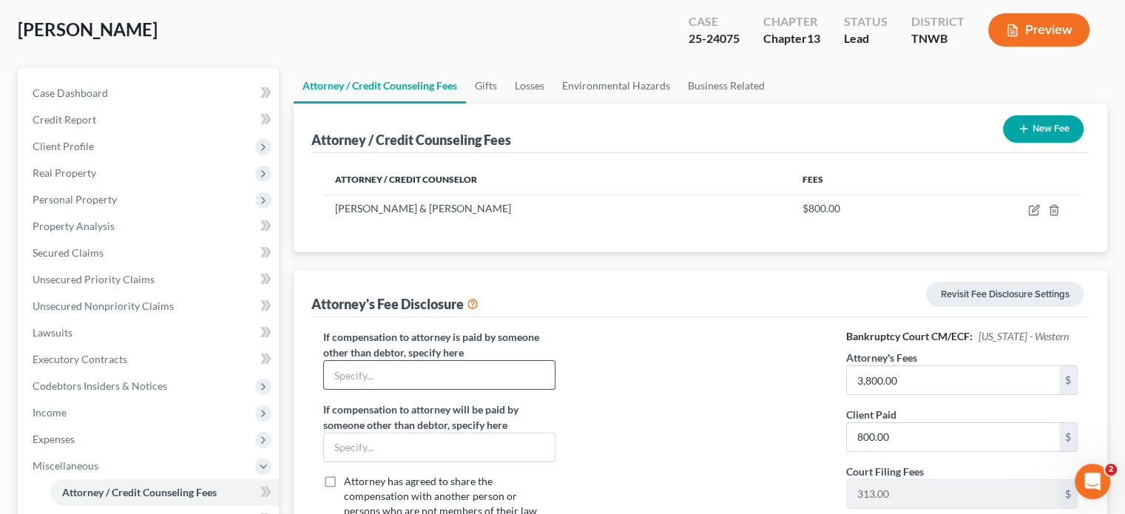
click at [515, 379] on input "text" at bounding box center [439, 375] width 230 height 28
type input "none"
click at [408, 455] on input "text" at bounding box center [439, 447] width 230 height 28
type input "none"
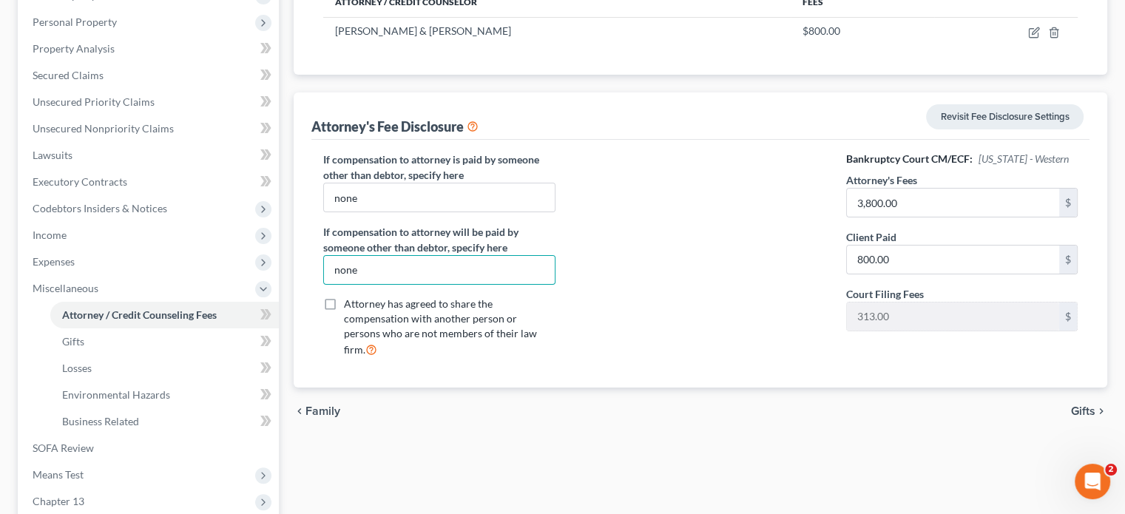
scroll to position [430, 0]
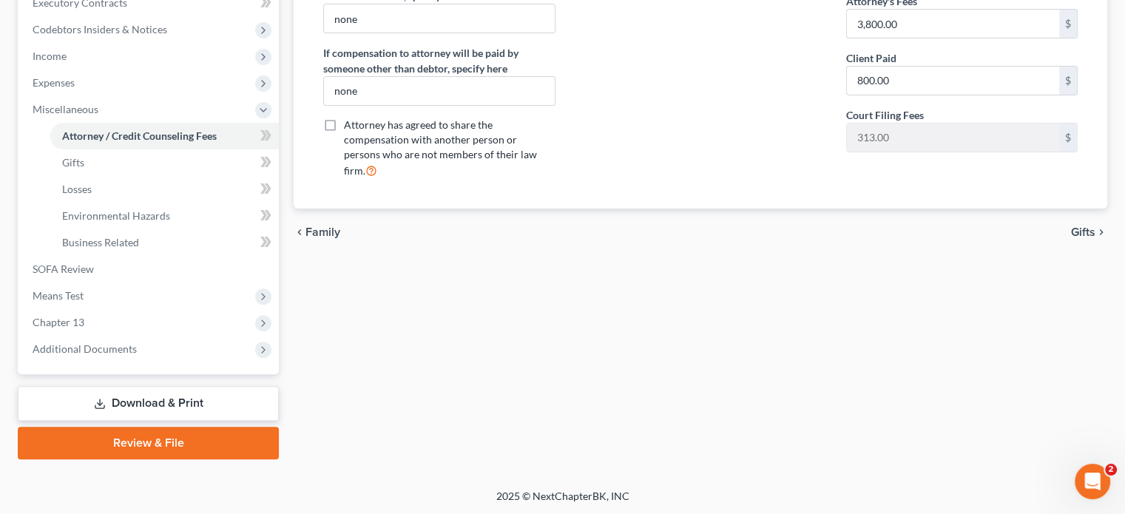
click at [168, 446] on link "Review & File" at bounding box center [148, 443] width 261 height 33
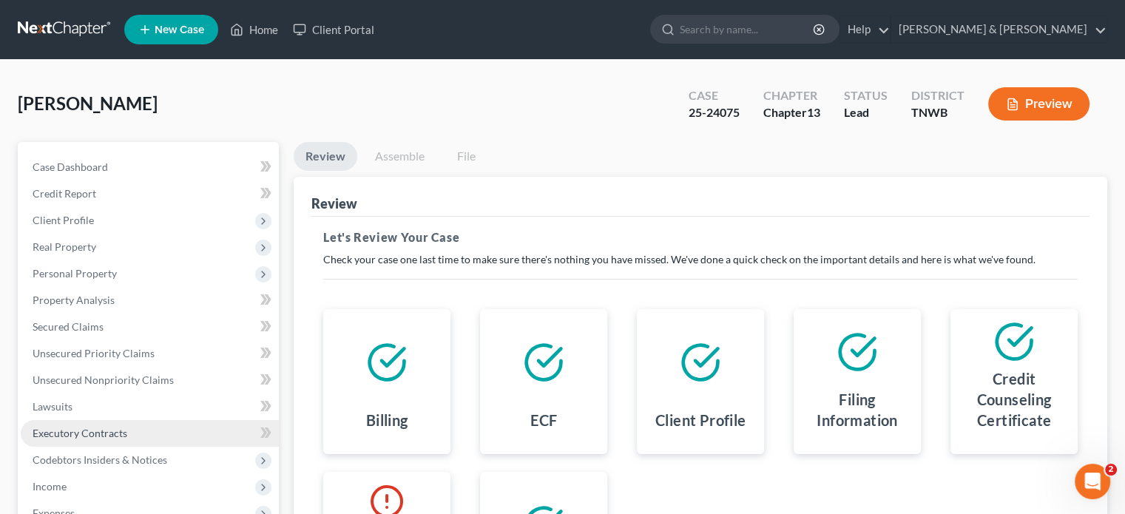
scroll to position [148, 0]
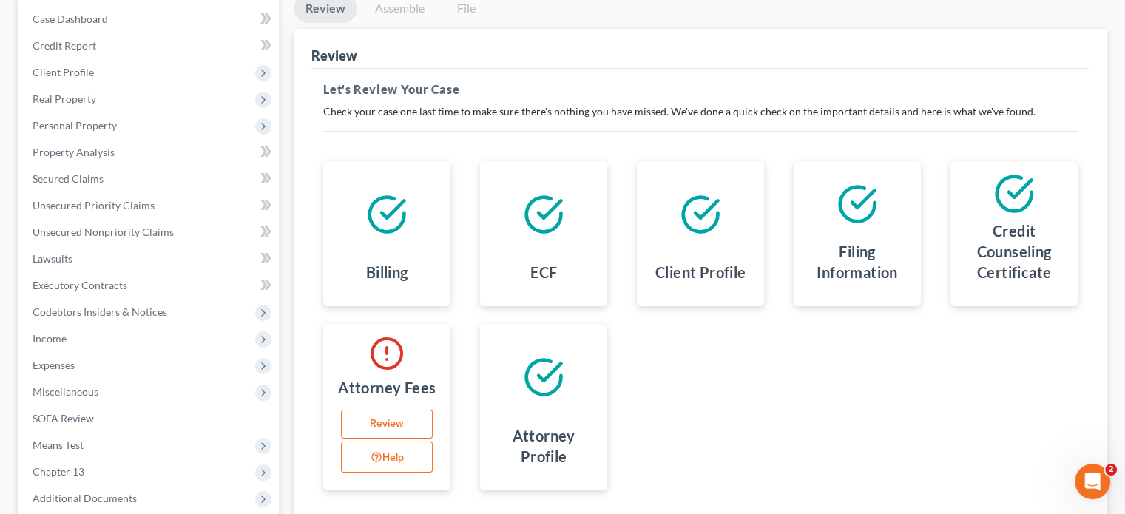
click at [382, 431] on link "Review" at bounding box center [387, 425] width 92 height 30
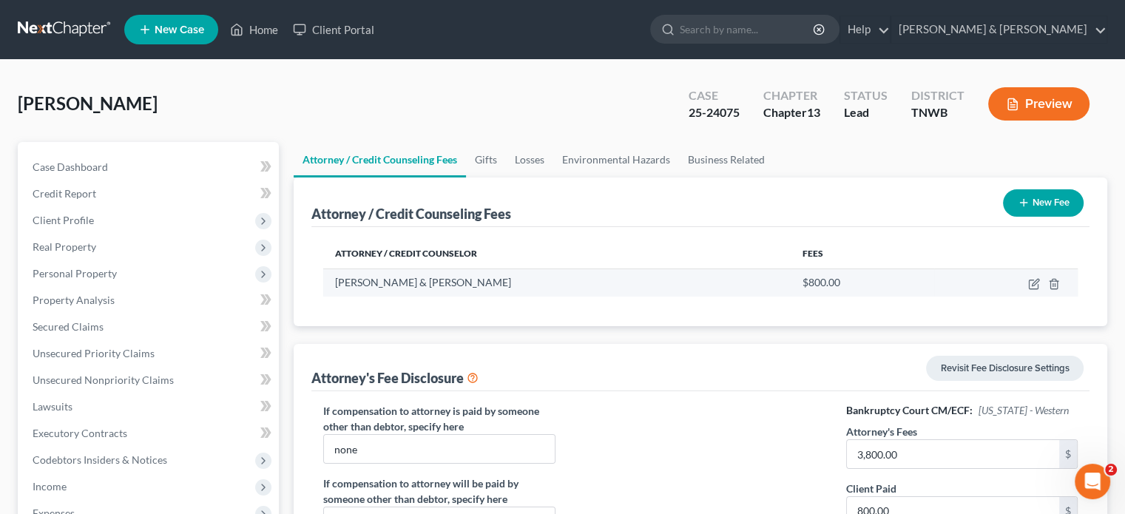
click at [619, 286] on div "[PERSON_NAME] & [PERSON_NAME]" at bounding box center [556, 282] width 443 height 15
click at [1037, 284] on icon "button" at bounding box center [1032, 284] width 9 height 9
select select "44"
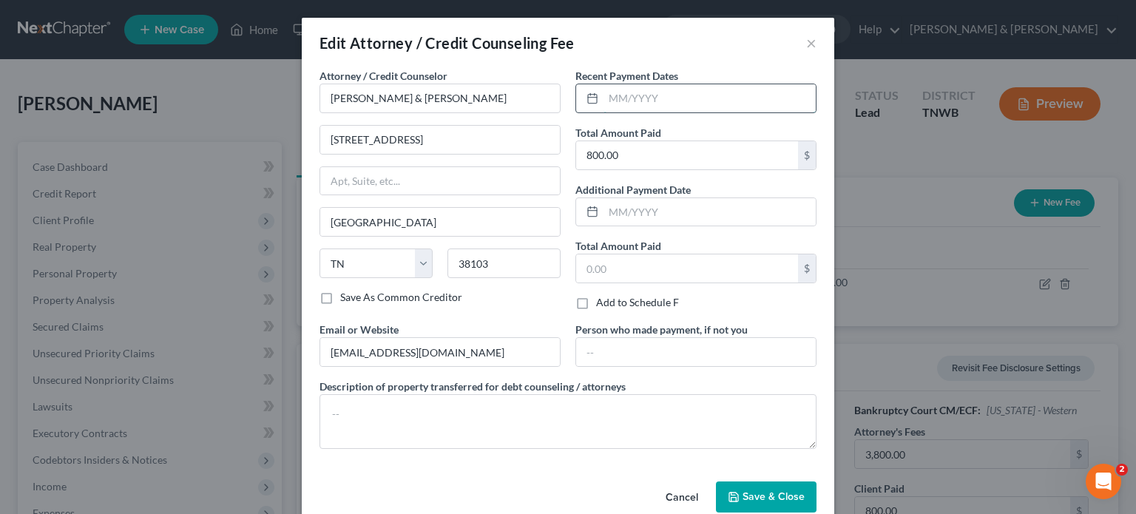
click at [658, 98] on input "text" at bounding box center [709, 98] width 212 height 28
type input "0"
type input "08/05/2025"
click at [762, 495] on span "Save & Close" at bounding box center [773, 496] width 62 height 13
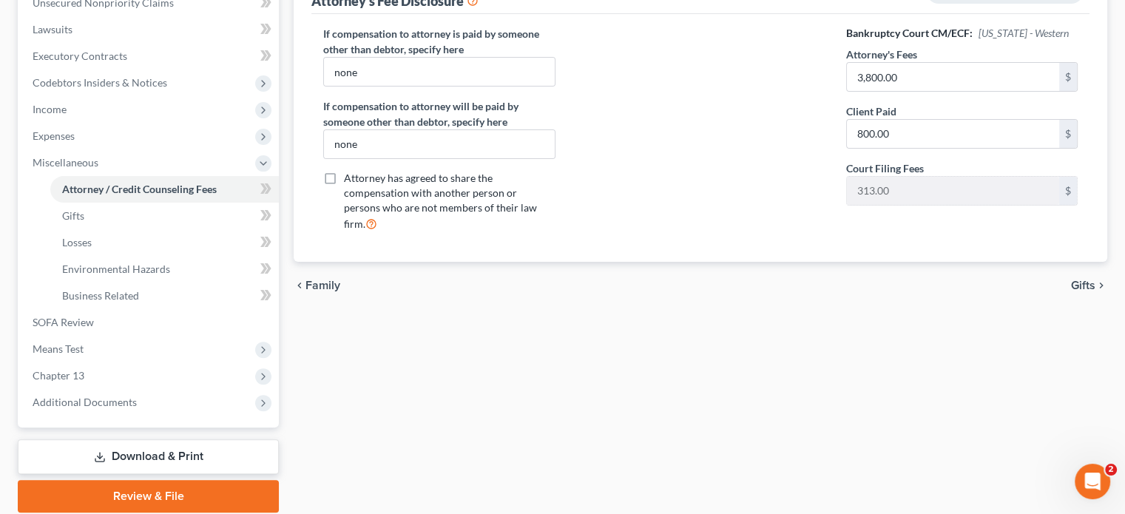
scroll to position [430, 0]
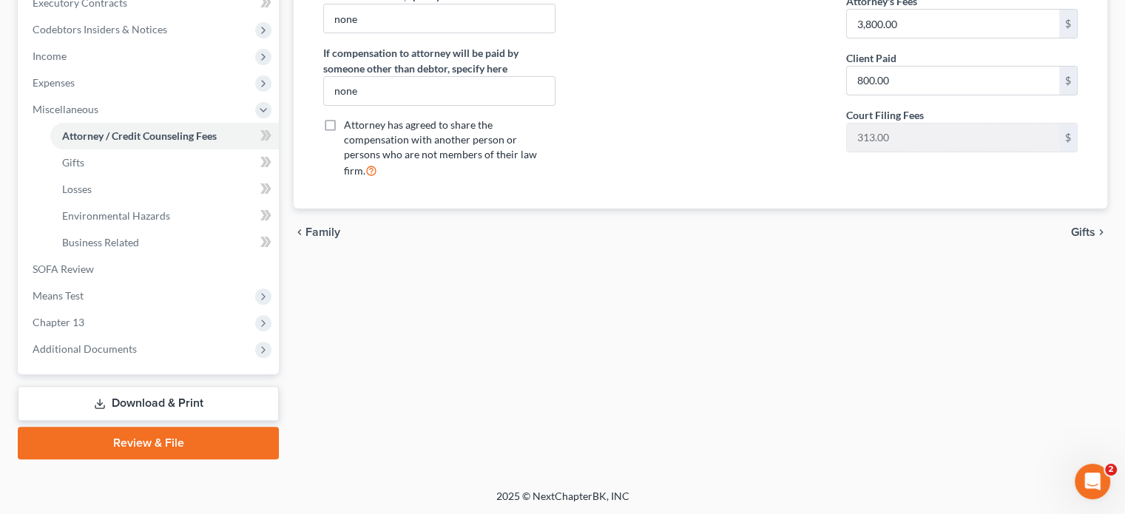
drag, startPoint x: 164, startPoint y: 445, endPoint x: 350, endPoint y: 418, distance: 187.5
click at [164, 445] on link "Review & File" at bounding box center [148, 443] width 261 height 33
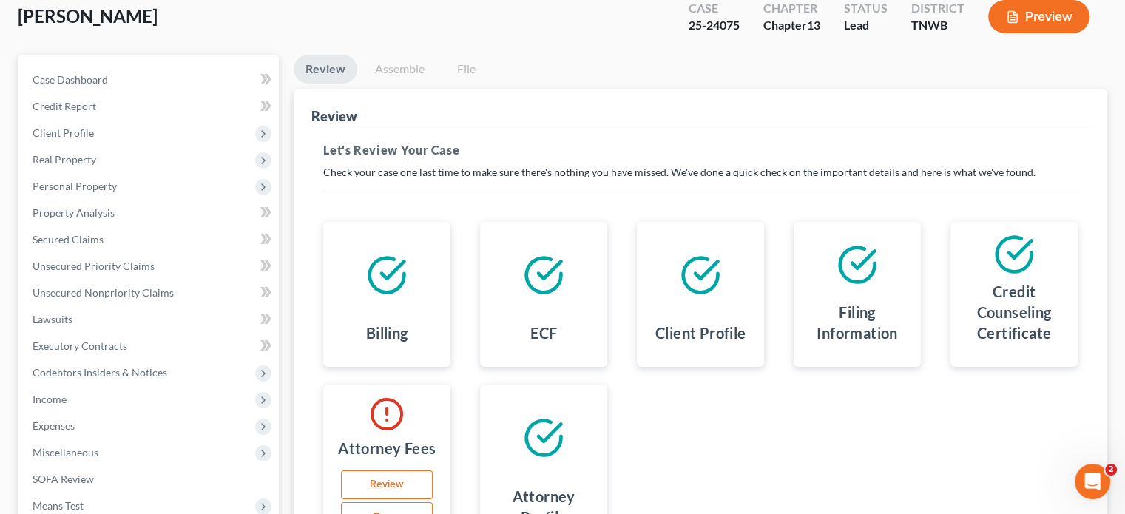
scroll to position [222, 0]
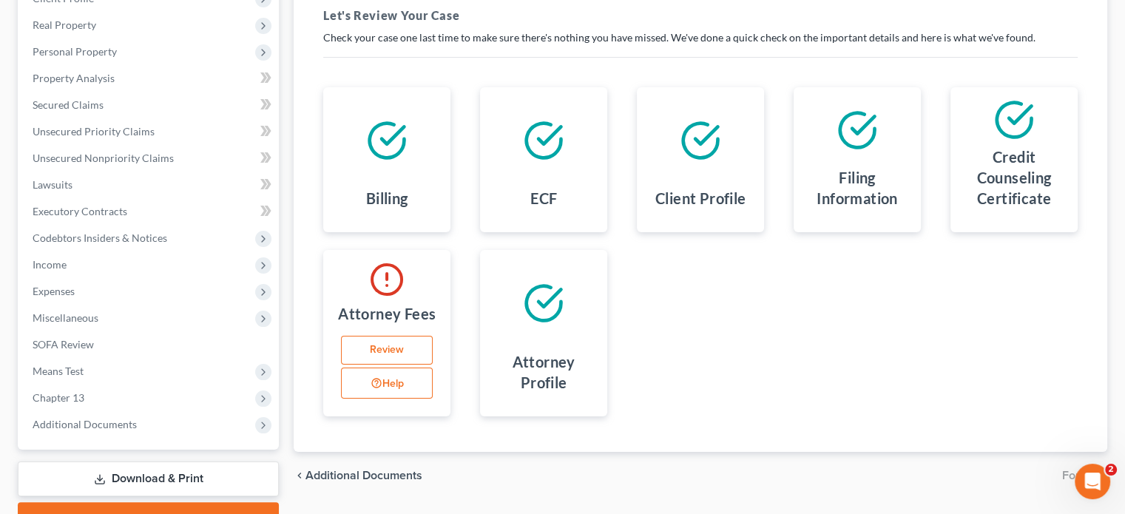
click at [390, 357] on link "Review" at bounding box center [387, 351] width 92 height 30
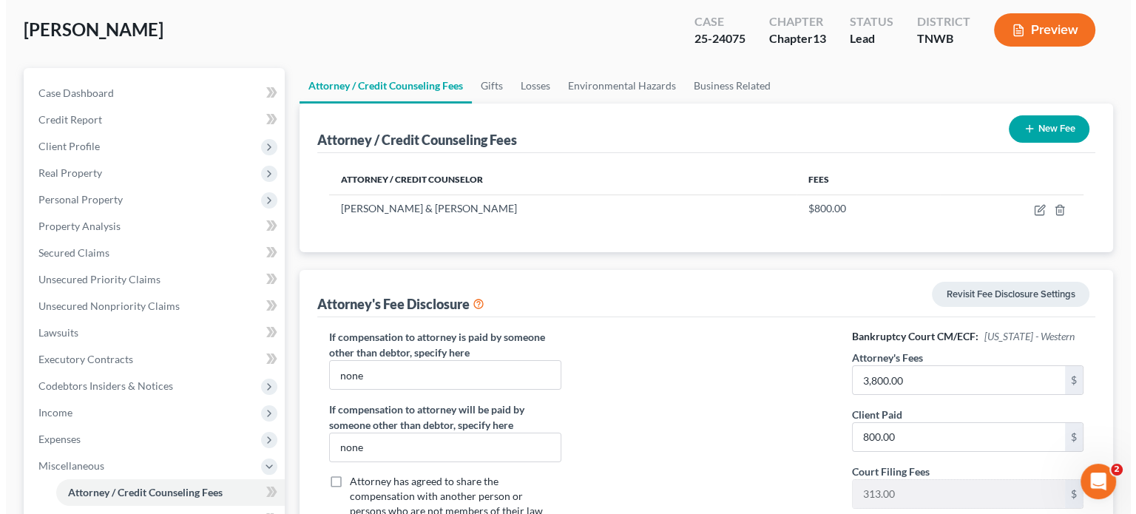
scroll to position [74, 0]
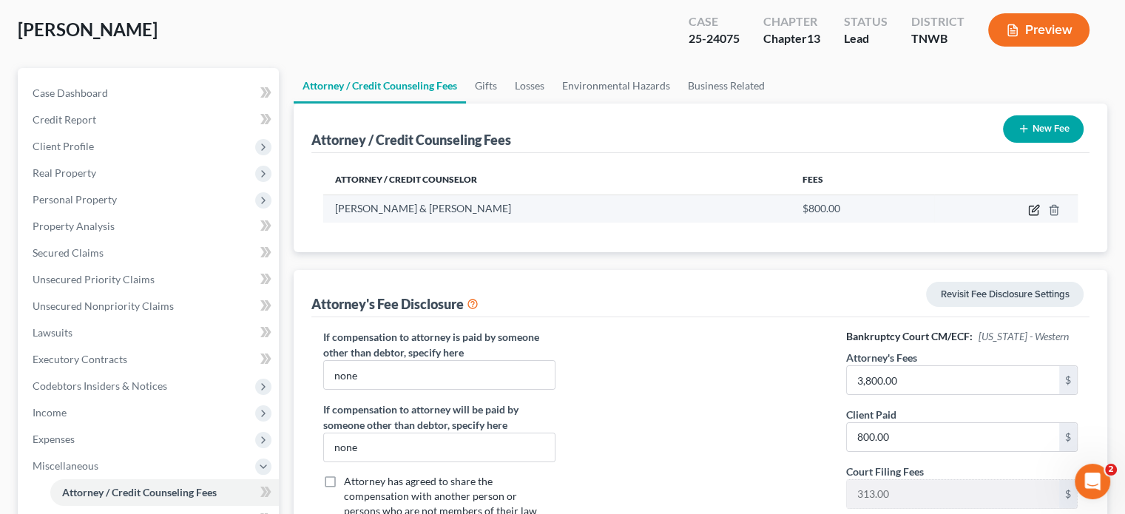
click at [1032, 209] on icon "button" at bounding box center [1034, 210] width 12 height 12
select select "44"
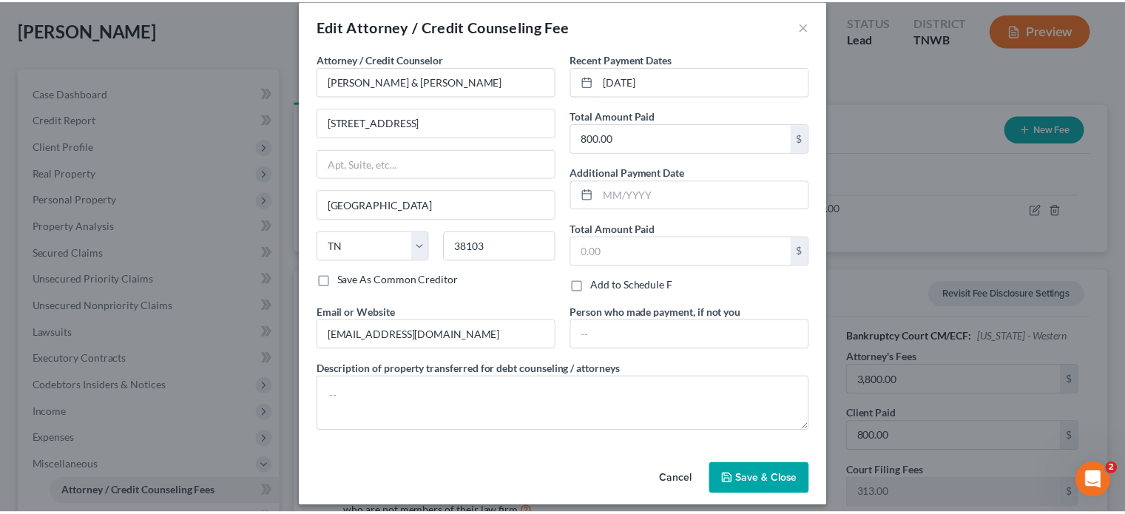
scroll to position [26, 0]
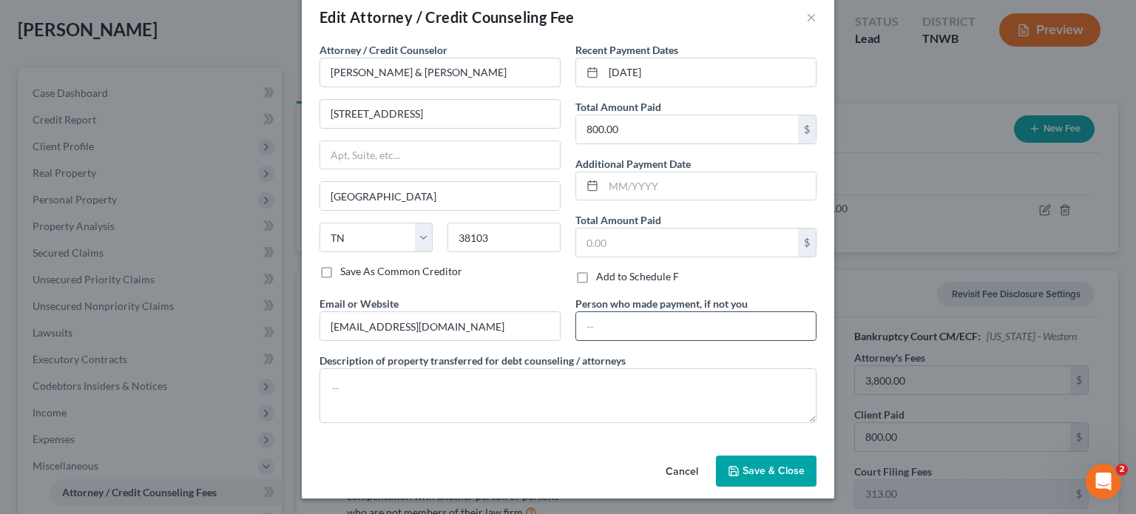
click at [665, 325] on input "text" at bounding box center [696, 326] width 240 height 28
type input "karen hood"
click at [769, 474] on span "Save & Close" at bounding box center [773, 470] width 62 height 13
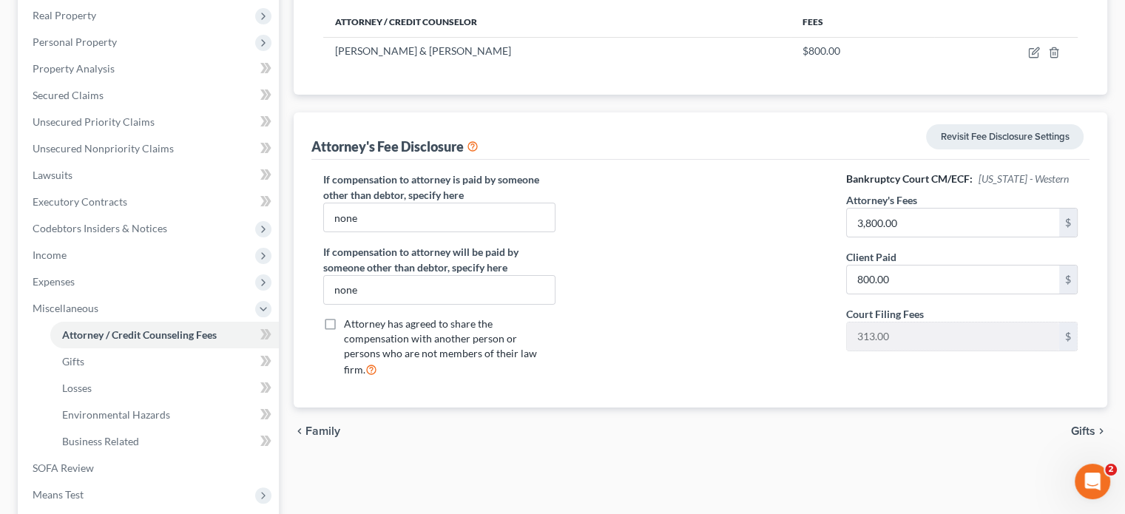
scroll to position [430, 0]
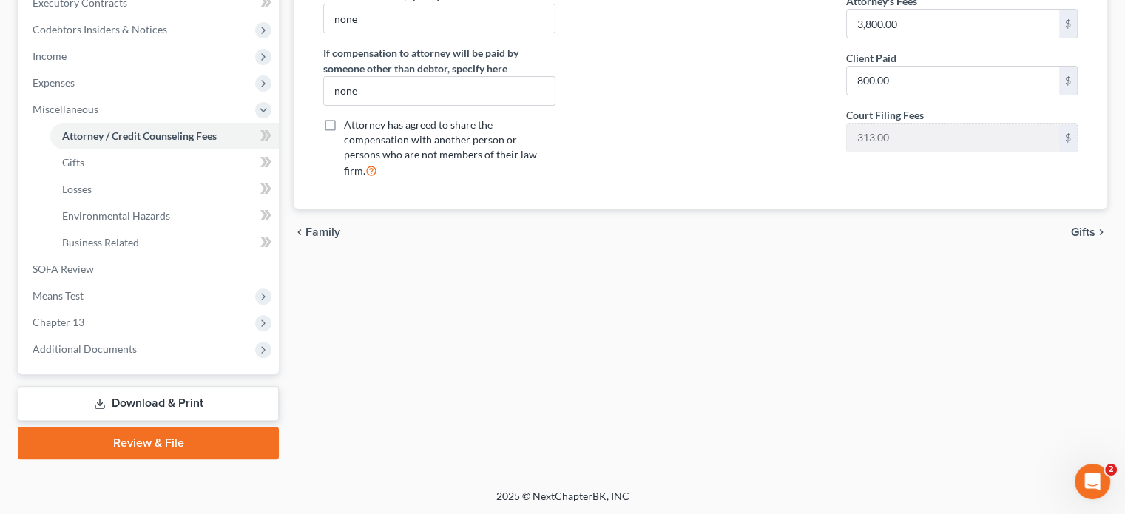
click at [208, 431] on link "Review & File" at bounding box center [148, 443] width 261 height 33
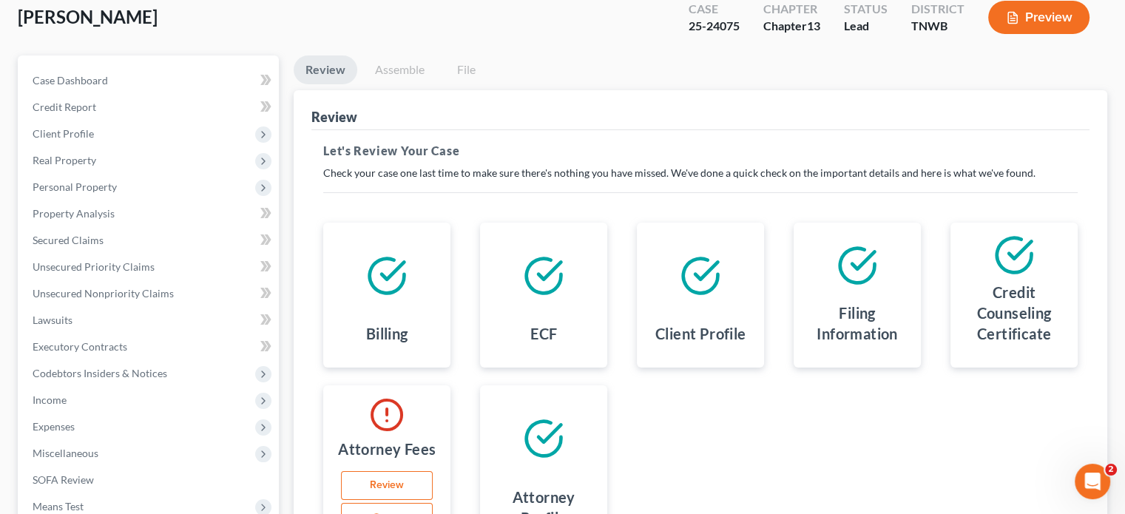
scroll to position [148, 0]
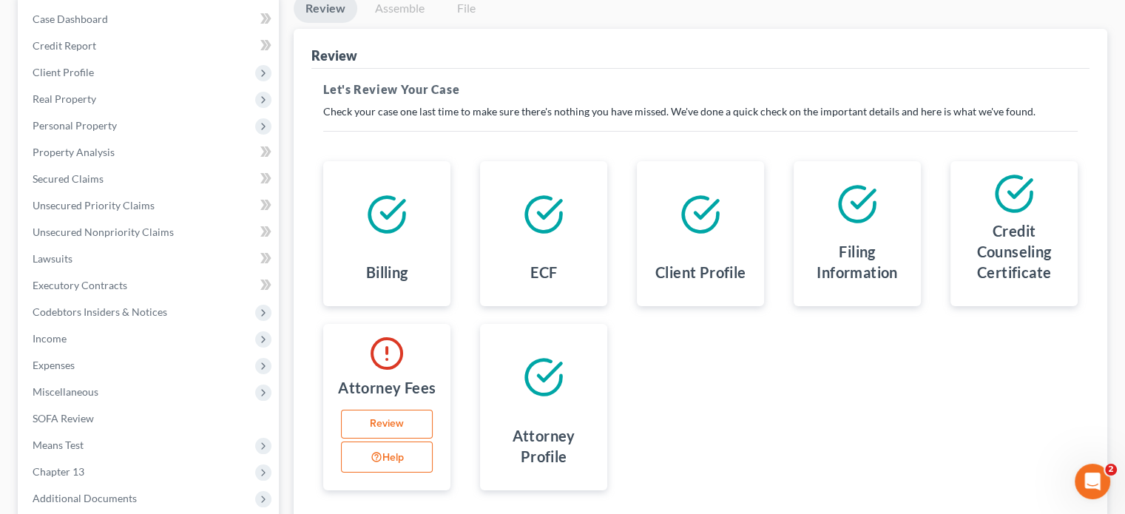
click at [370, 458] on icon "button" at bounding box center [376, 457] width 12 height 15
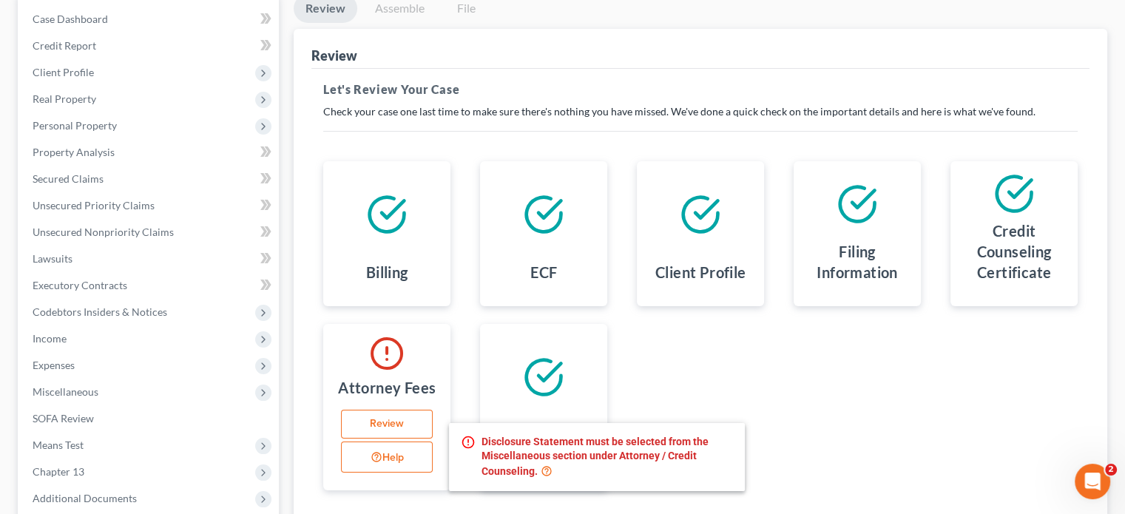
click at [802, 382] on div "Billing ECF Client Profile Filing Information Credit Counseling Certificate Att…" at bounding box center [700, 325] width 784 height 365
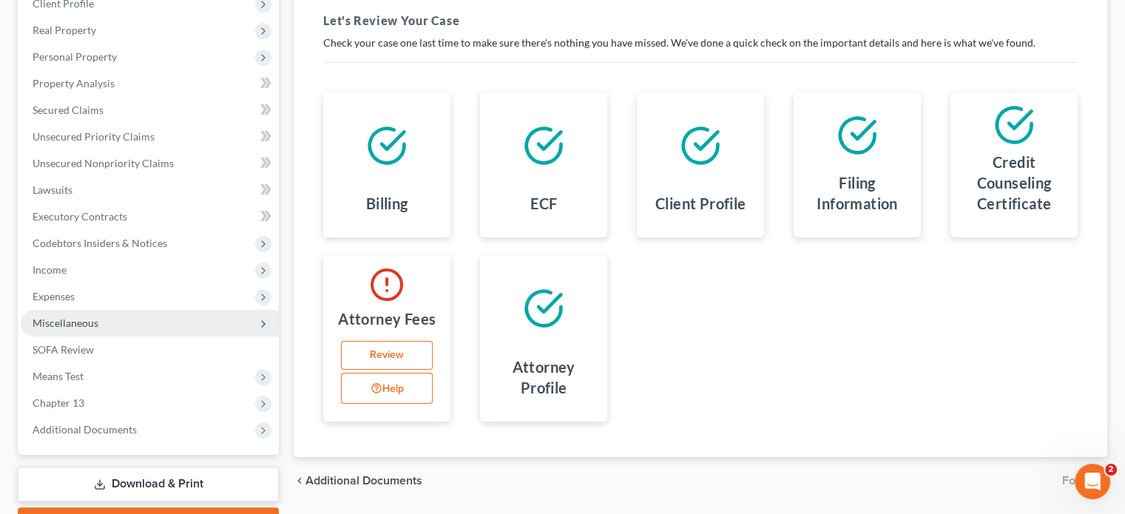
scroll to position [297, 0]
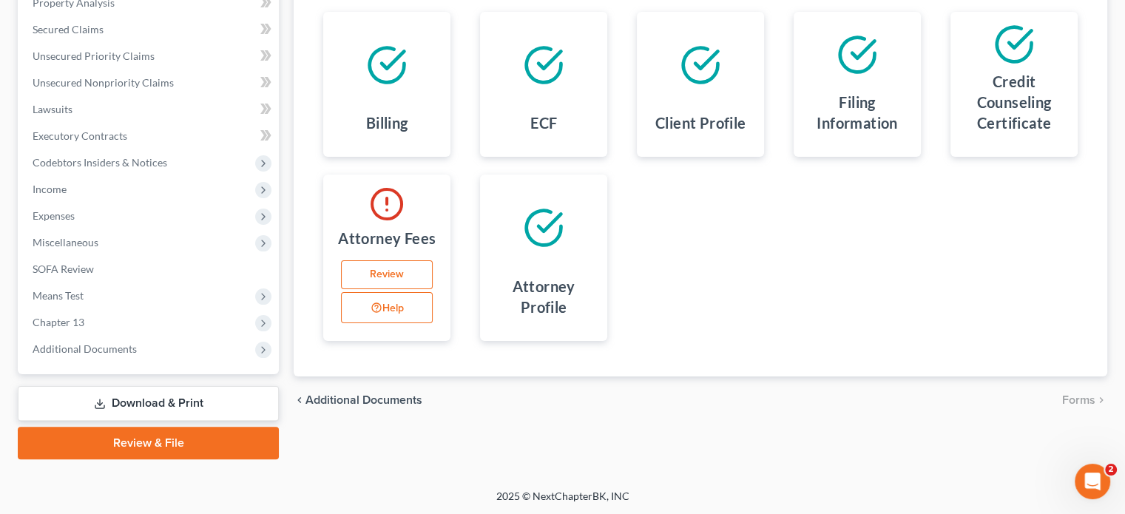
click at [212, 405] on link "Download & Print" at bounding box center [148, 403] width 261 height 35
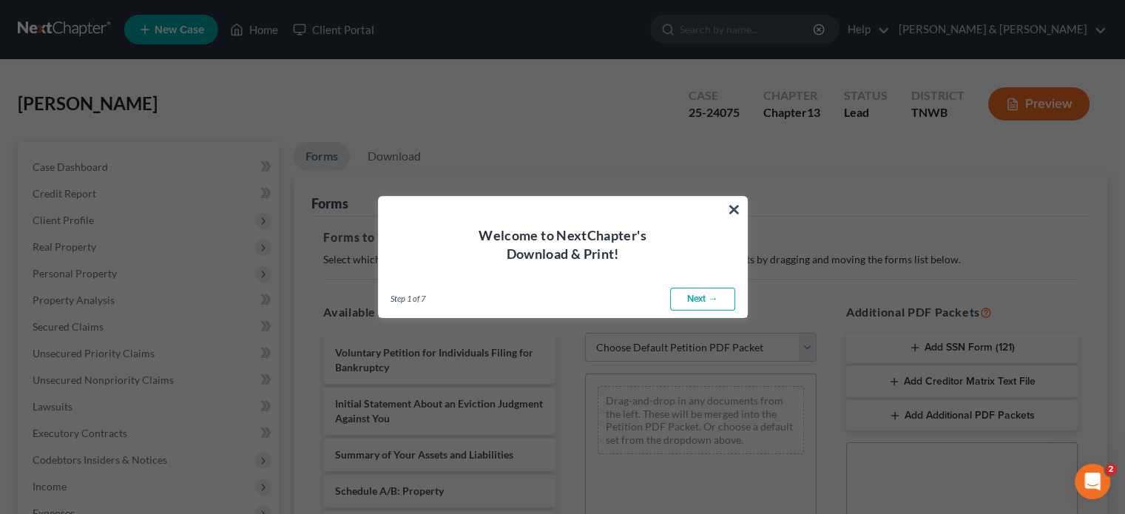
click at [710, 298] on link "Next →" at bounding box center [702, 300] width 65 height 24
select select "0"
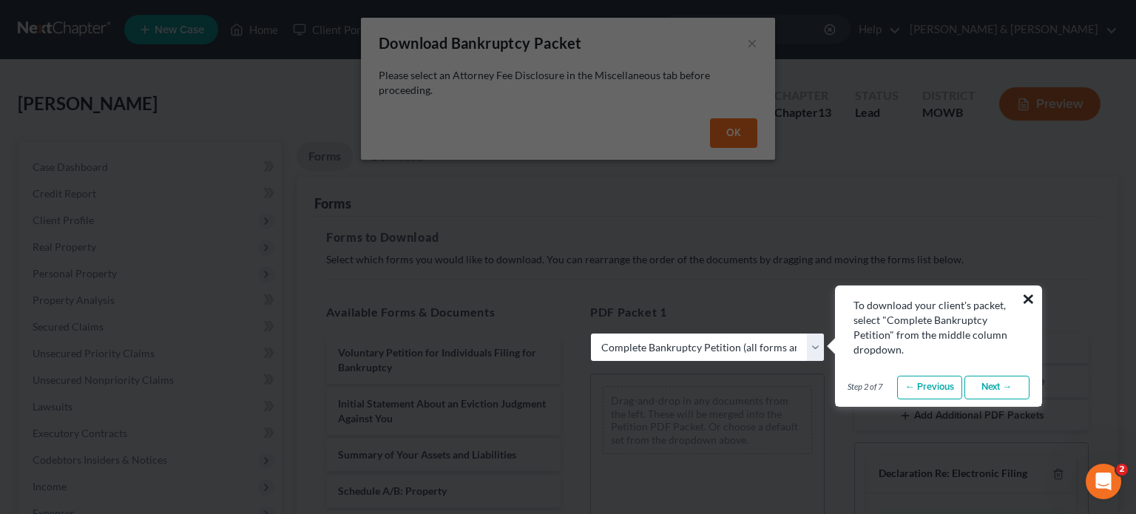
click at [1029, 301] on button "×" at bounding box center [1028, 299] width 14 height 24
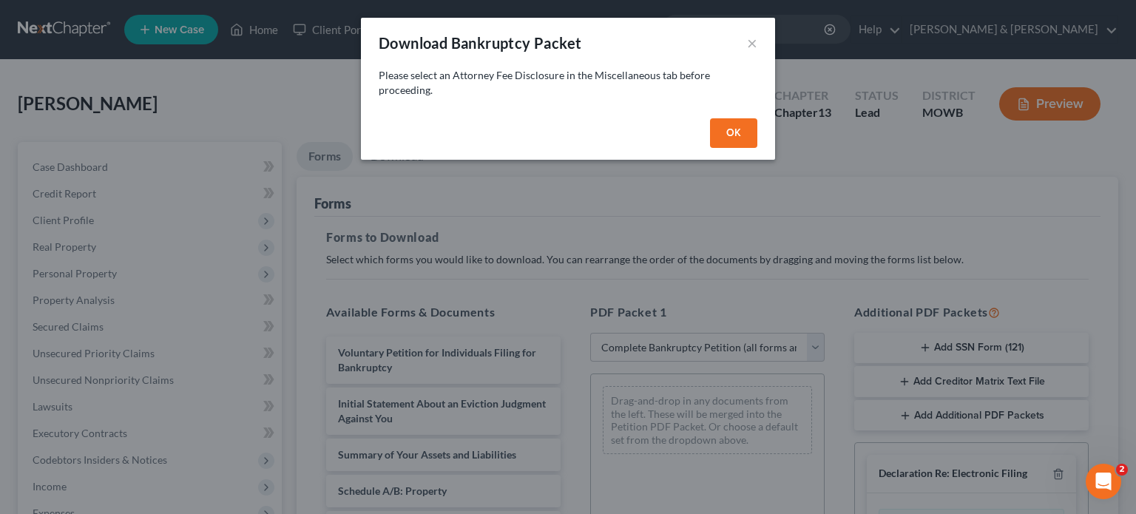
click at [733, 132] on button "OK" at bounding box center [733, 133] width 47 height 30
select select
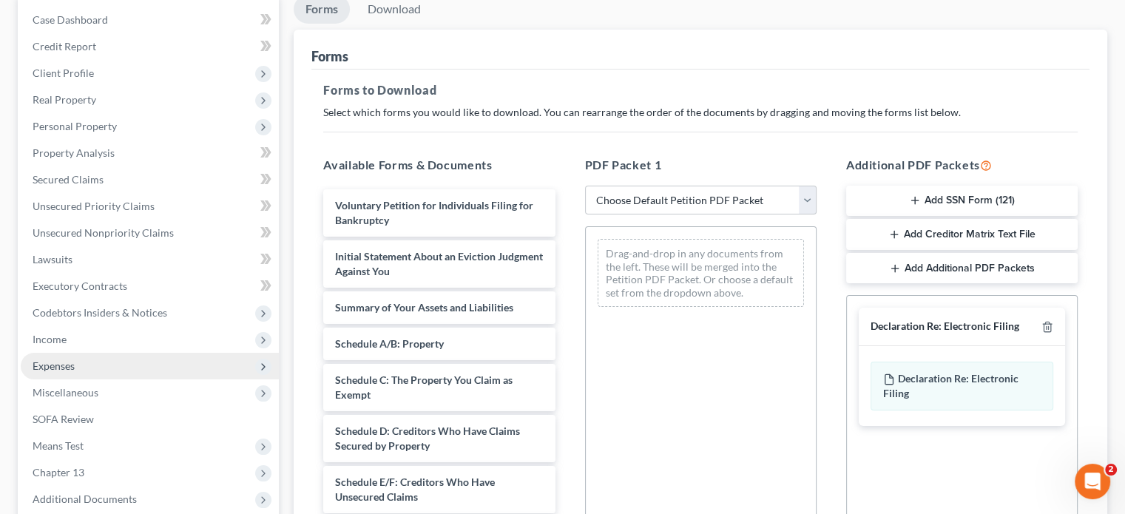
scroll to position [222, 0]
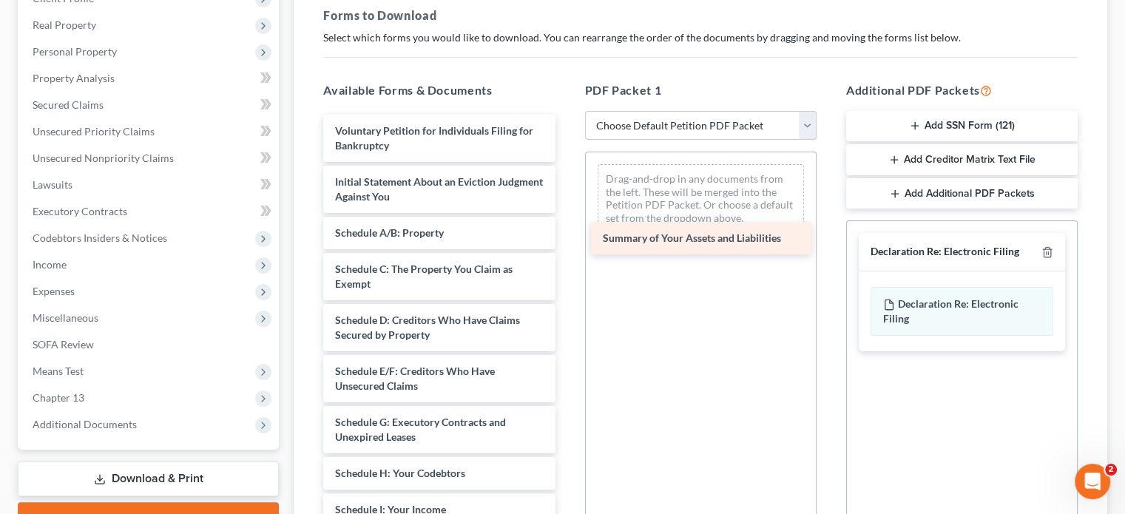
drag, startPoint x: 411, startPoint y: 232, endPoint x: 679, endPoint y: 239, distance: 267.7
click at [566, 239] on div "Summary of Your Assets and Liabilities Voluntary Petition for Individuals Filin…" at bounding box center [438, 495] width 255 height 760
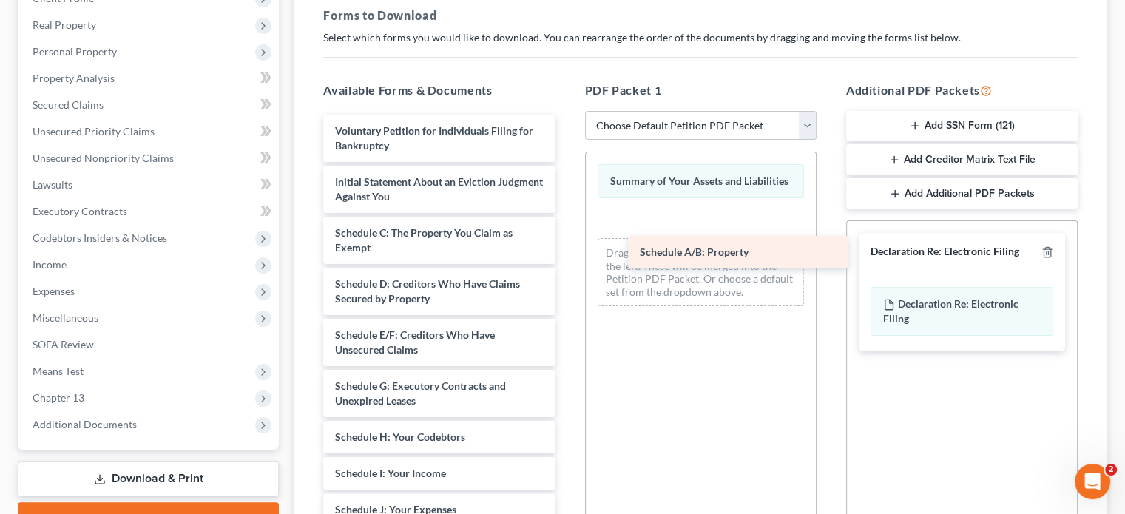
drag, startPoint x: 427, startPoint y: 234, endPoint x: 696, endPoint y: 263, distance: 270.7
click at [566, 256] on div "Schedule A/B: Property Voluntary Petition for Individuals Filing for Bankruptcy…" at bounding box center [438, 477] width 255 height 724
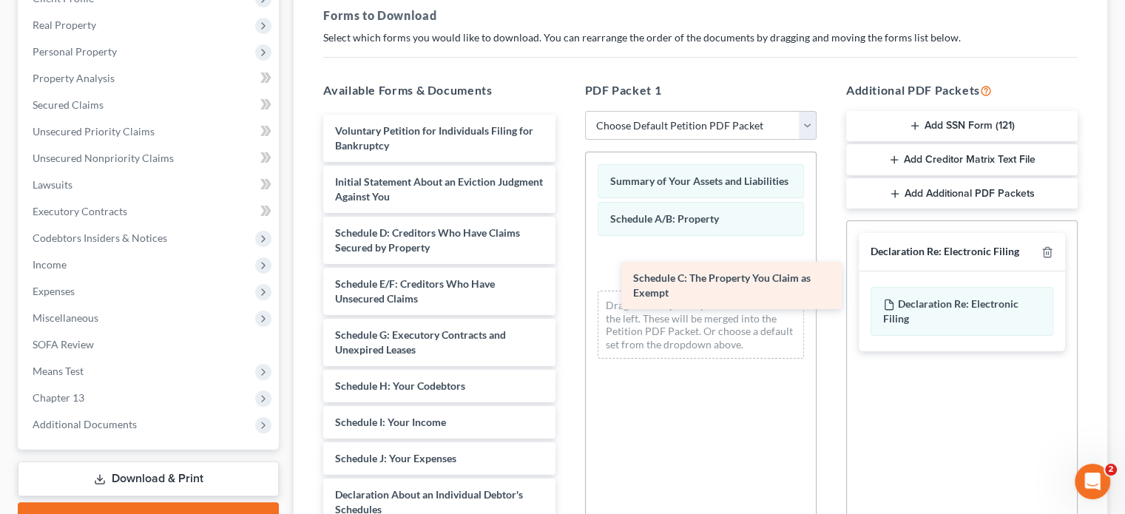
drag, startPoint x: 421, startPoint y: 244, endPoint x: 719, endPoint y: 291, distance: 301.6
click at [566, 291] on div "Schedule C: The Property You Claim as Exempt Voluntary Petition for Individuals…" at bounding box center [438, 451] width 255 height 673
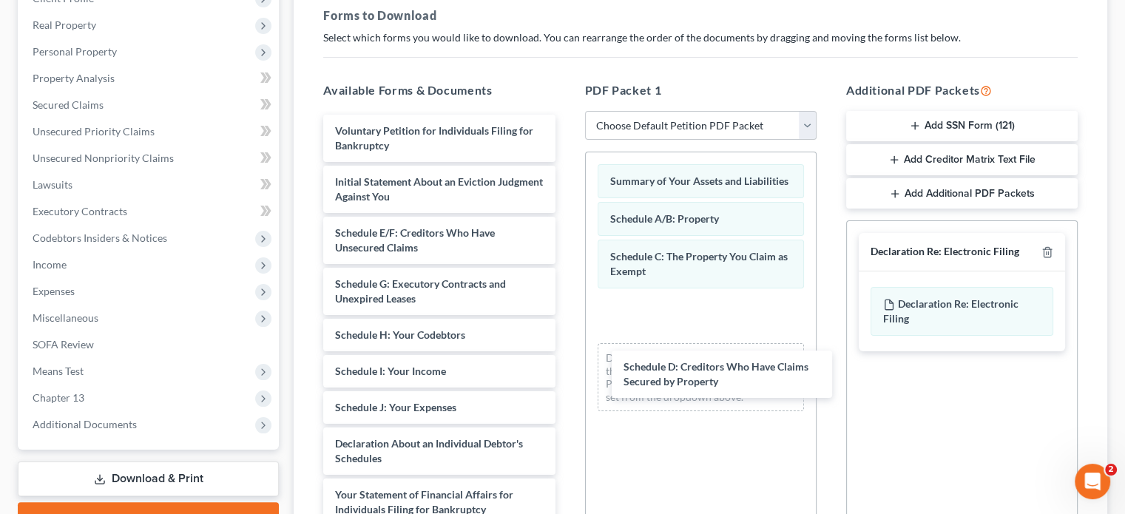
drag, startPoint x: 469, startPoint y: 279, endPoint x: 567, endPoint y: 381, distance: 141.2
click at [566, 382] on div "Schedule D: Creditors Who Have Claims Secured by Property Voluntary Petition fo…" at bounding box center [438, 426] width 255 height 622
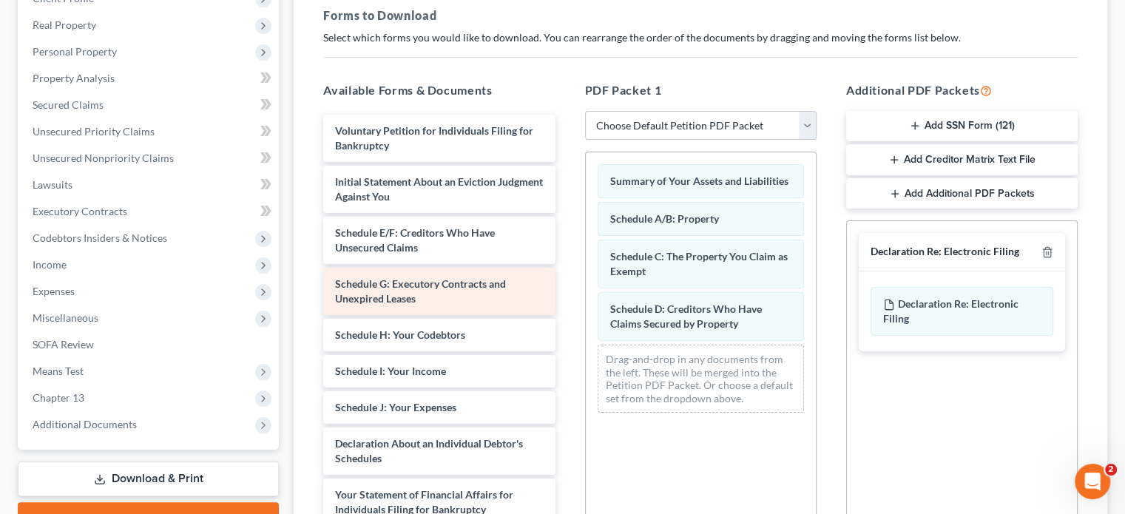
click at [428, 301] on div "Schedule G: Executory Contracts and Unexpired Leases" at bounding box center [438, 291] width 231 height 47
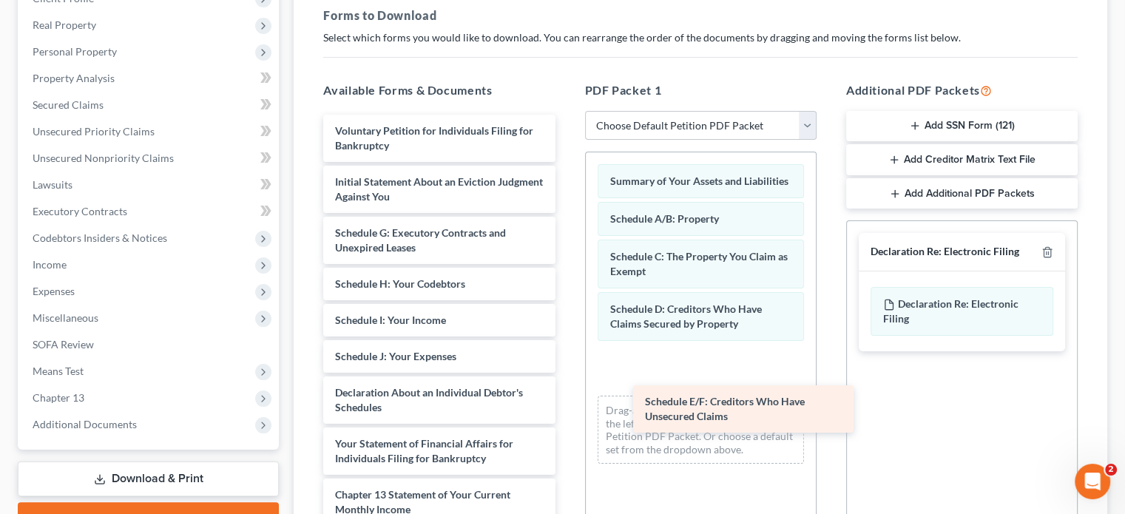
drag, startPoint x: 423, startPoint y: 245, endPoint x: 733, endPoint y: 416, distance: 353.8
click at [566, 416] on div "Schedule E/F: Creditors Who Have Unsecured Claims Voluntary Petition for Indivi…" at bounding box center [438, 400] width 255 height 571
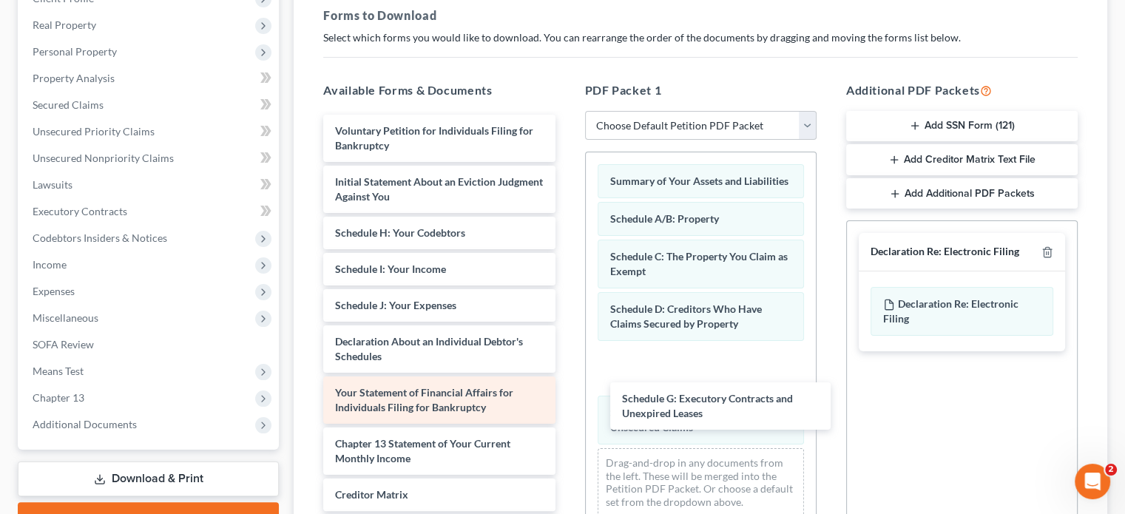
drag, startPoint x: 411, startPoint y: 247, endPoint x: 529, endPoint y: 404, distance: 197.0
click at [566, 416] on div "Schedule G: Executory Contracts and Unexpired Leases Voluntary Petition for Ind…" at bounding box center [438, 375] width 255 height 520
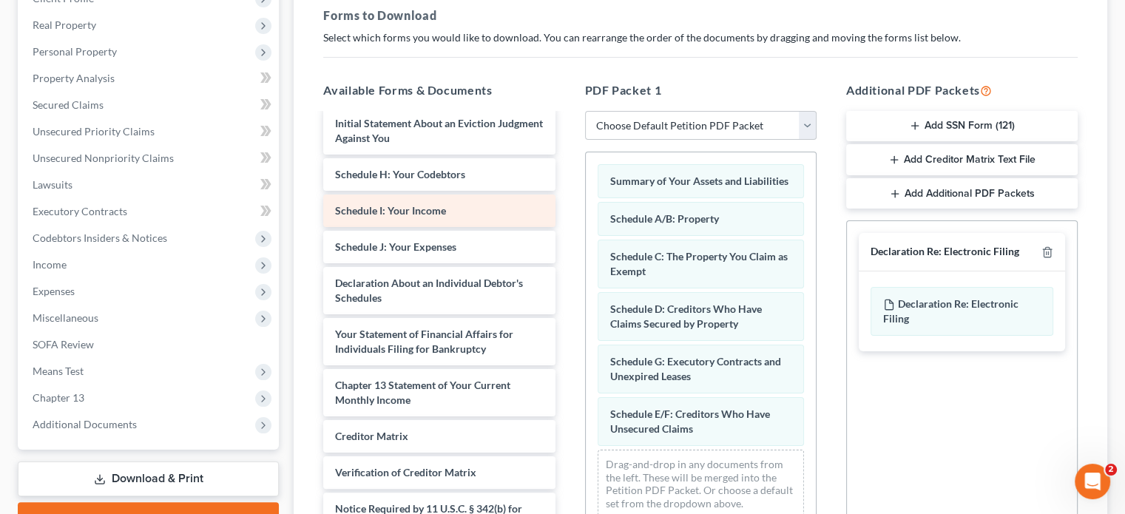
scroll to position [47, 0]
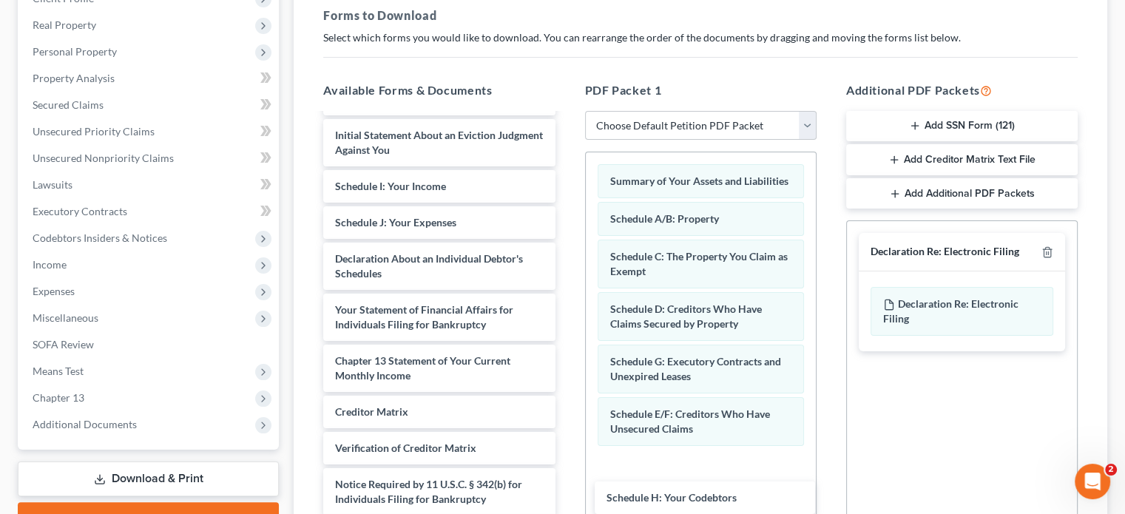
drag, startPoint x: 417, startPoint y: 186, endPoint x: 668, endPoint y: 459, distance: 371.0
click at [566, 496] on div "Schedule H: Your Codebtors Voluntary Petition for Individuals Filing for Bankru…" at bounding box center [438, 310] width 255 height 484
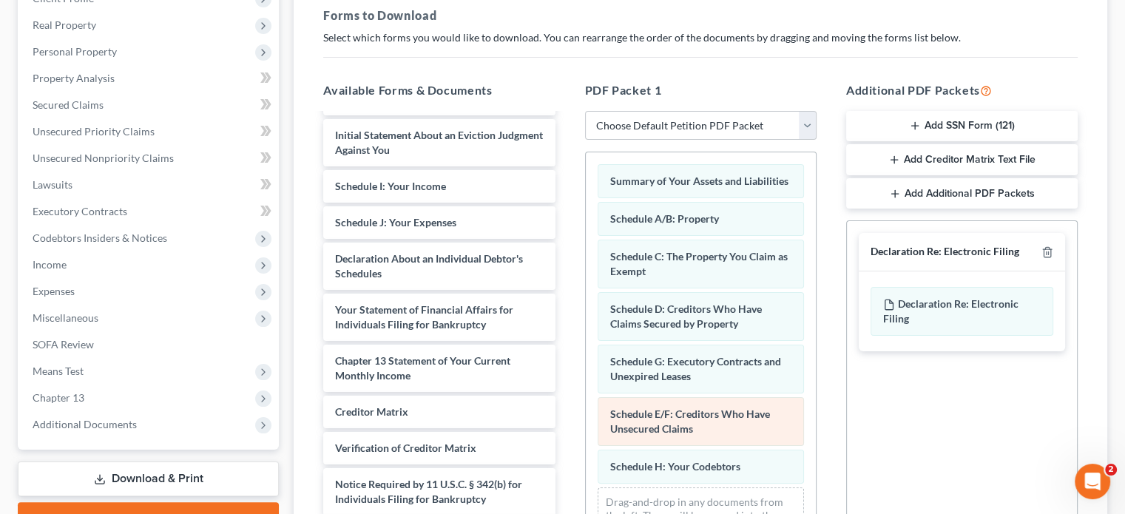
scroll to position [21, 0]
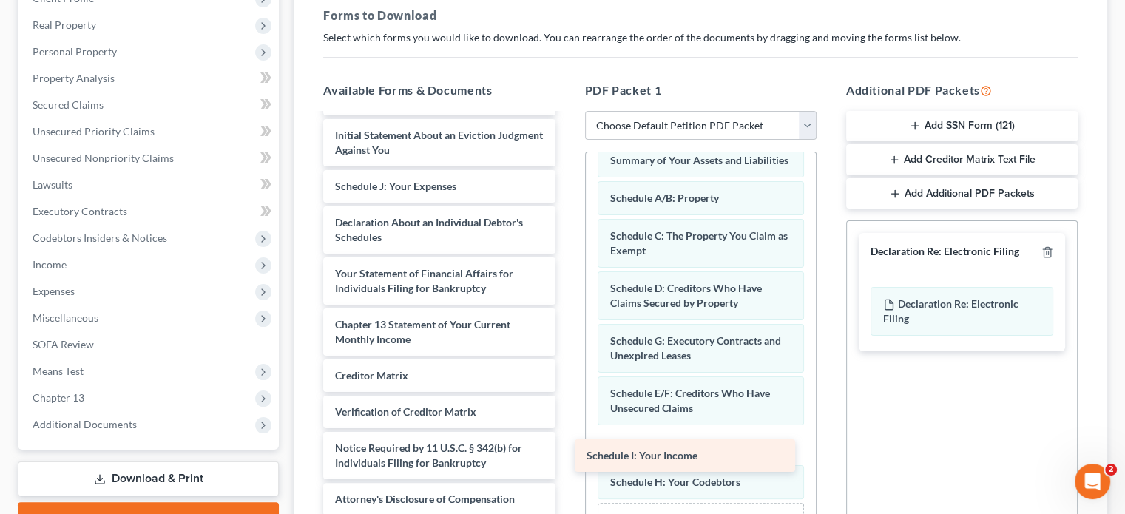
drag, startPoint x: 402, startPoint y: 182, endPoint x: 654, endPoint y: 452, distance: 369.4
click at [566, 452] on div "Schedule I: Your Income Voluntary Petition for Individuals Filing for Bankruptc…" at bounding box center [438, 291] width 255 height 447
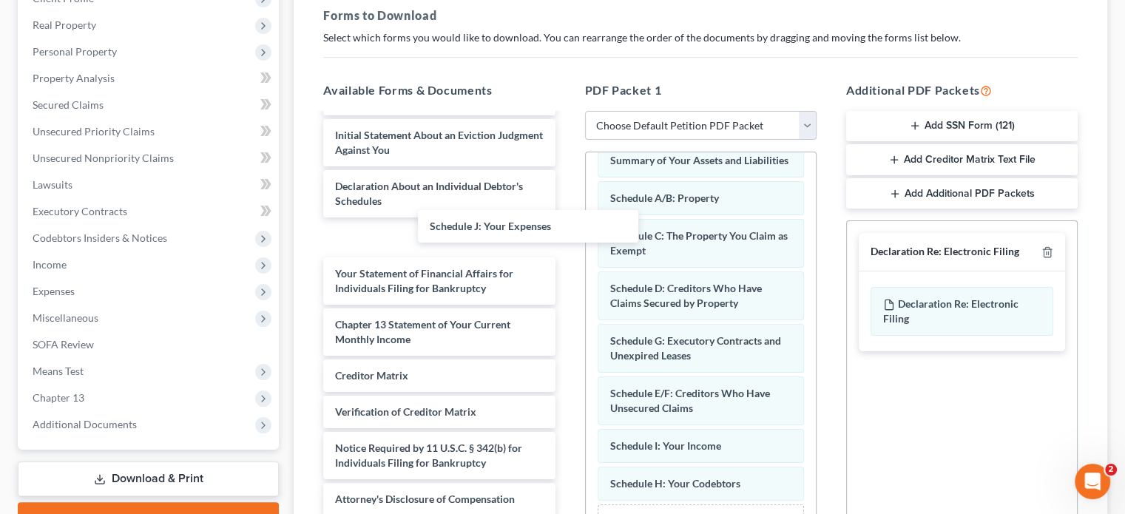
scroll to position [12, 0]
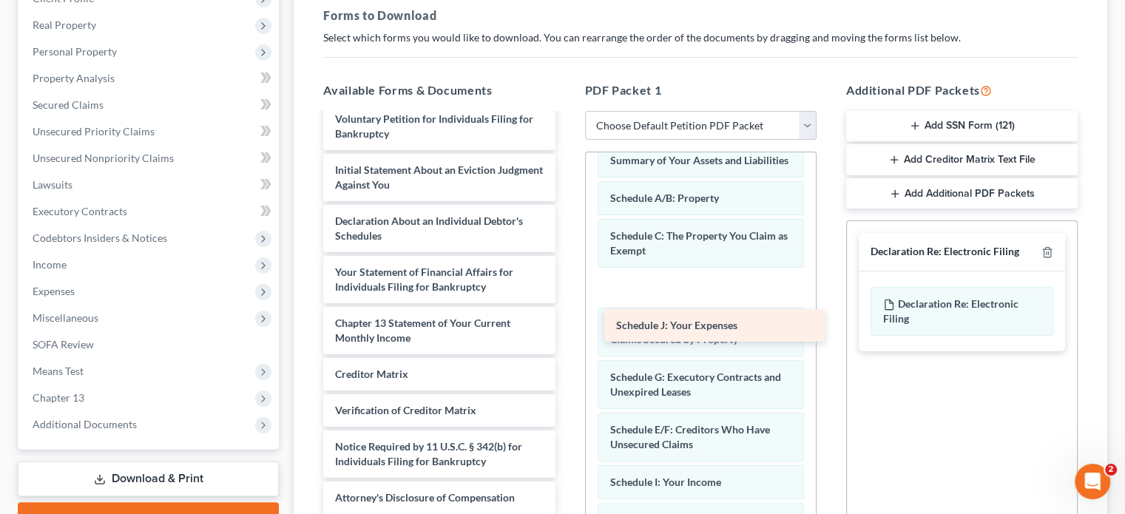
drag, startPoint x: 414, startPoint y: 193, endPoint x: 692, endPoint y: 331, distance: 310.2
click at [566, 331] on div "Schedule J: Your Expenses Voluntary Petition for Individuals Filing for Bankrup…" at bounding box center [438, 308] width 255 height 411
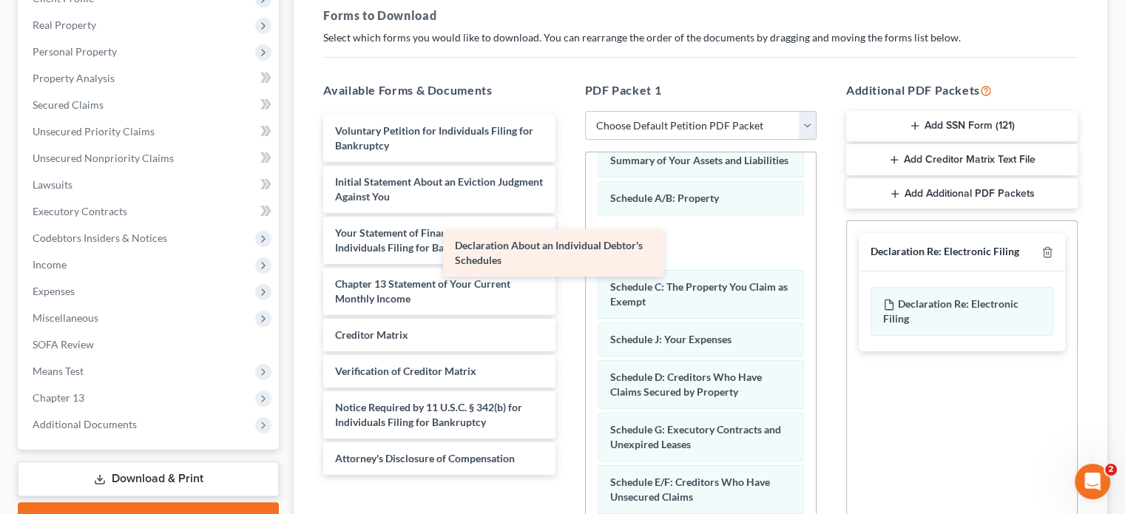
scroll to position [0, 0]
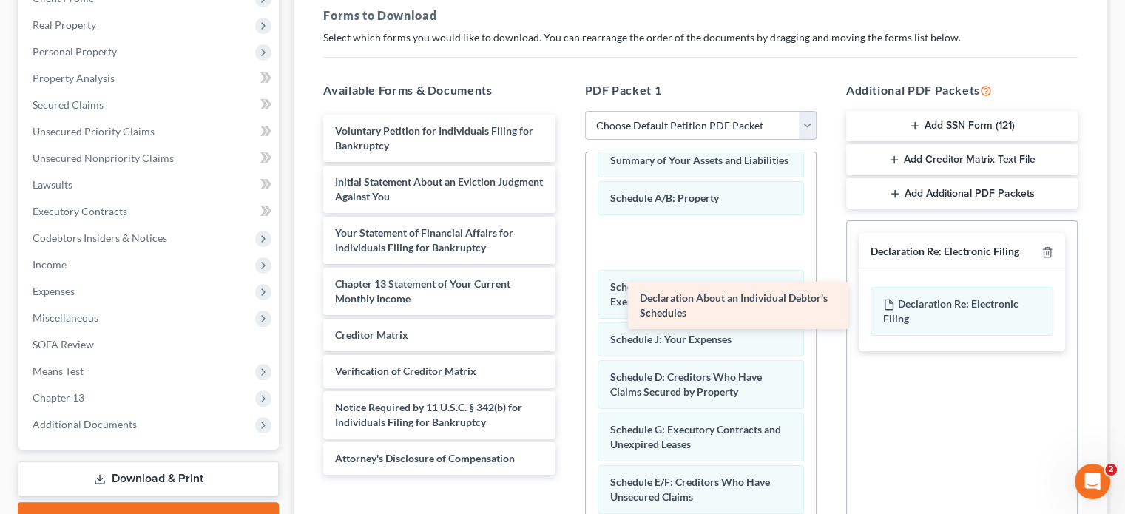
drag, startPoint x: 444, startPoint y: 225, endPoint x: 743, endPoint y: 318, distance: 313.6
click at [566, 303] on div "Declaration About an Individual Debtor's Schedules Voluntary Petition for Indiv…" at bounding box center [438, 295] width 255 height 360
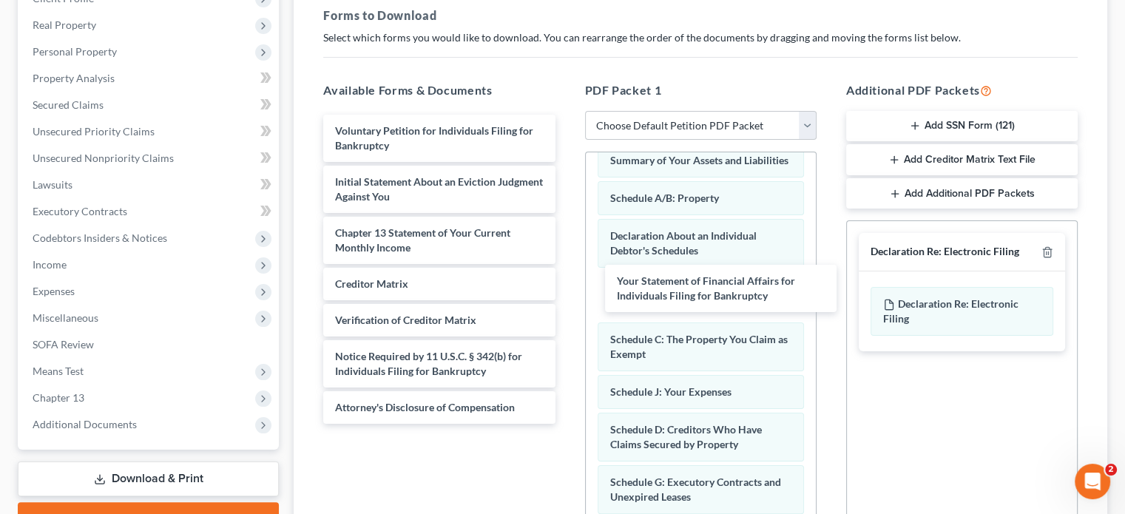
drag, startPoint x: 423, startPoint y: 251, endPoint x: 680, endPoint y: 295, distance: 261.0
click at [566, 301] on div "Your Statement of Financial Affairs for Individuals Filing for Bankruptcy Volun…" at bounding box center [438, 269] width 255 height 309
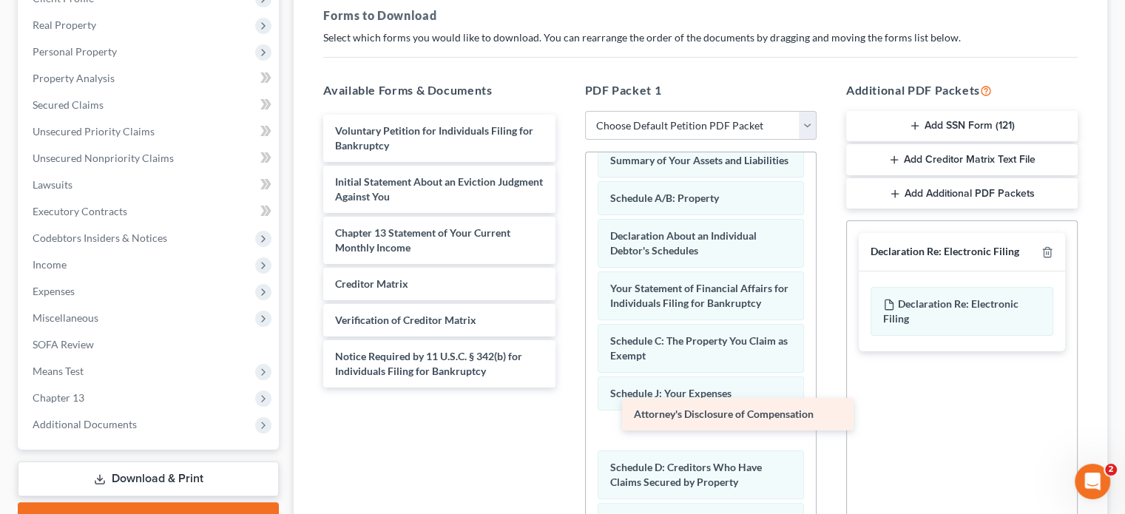
drag, startPoint x: 434, startPoint y: 413, endPoint x: 733, endPoint y: 421, distance: 298.8
click at [566, 387] on div "Attorney's Disclosure of Compensation Voluntary Petition for Individuals Filing…" at bounding box center [438, 251] width 255 height 273
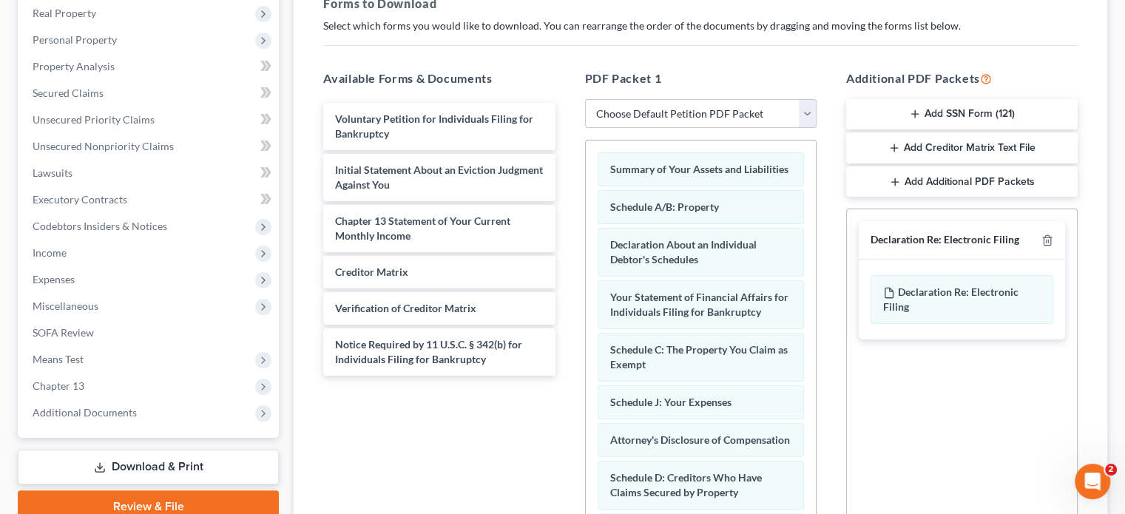
scroll to position [250, 0]
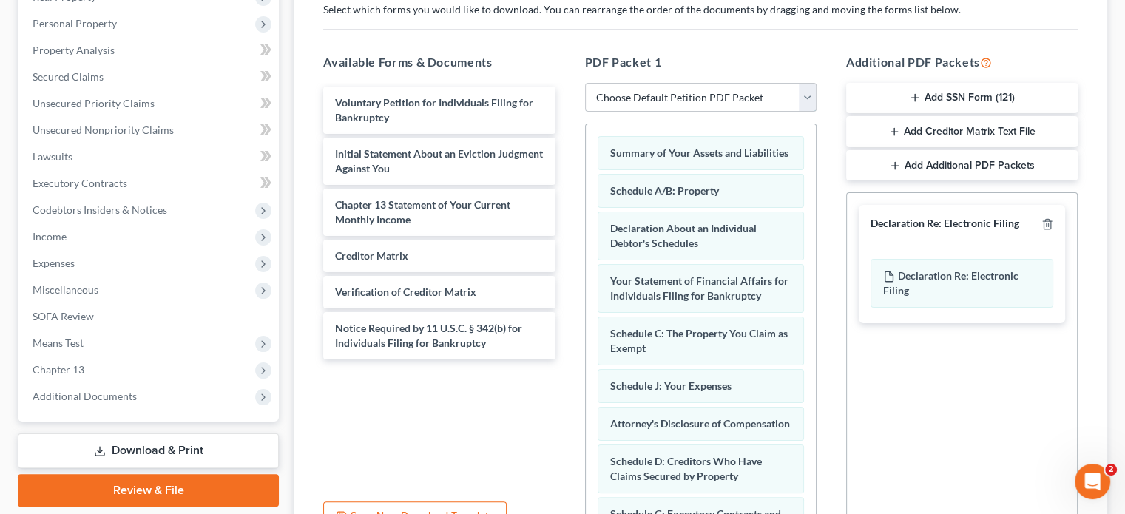
click at [802, 93] on select "Choose Default Petition PDF Packet Complete Bankruptcy Petition (all forms and …" at bounding box center [700, 98] width 231 height 30
click at [585, 83] on select "Choose Default Petition PDF Packet Complete Bankruptcy Petition (all forms and …" at bounding box center [700, 98] width 231 height 30
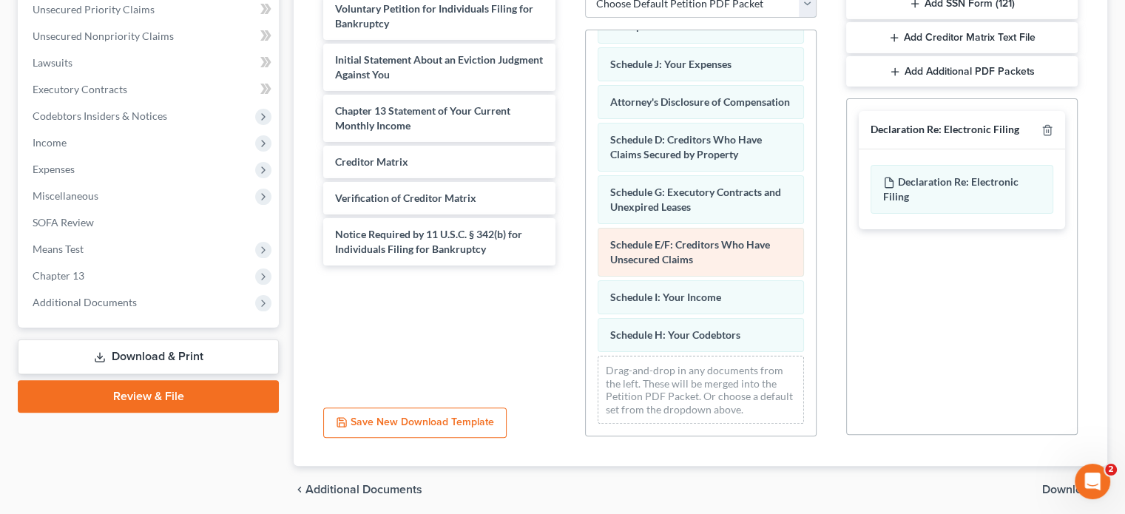
scroll to position [398, 0]
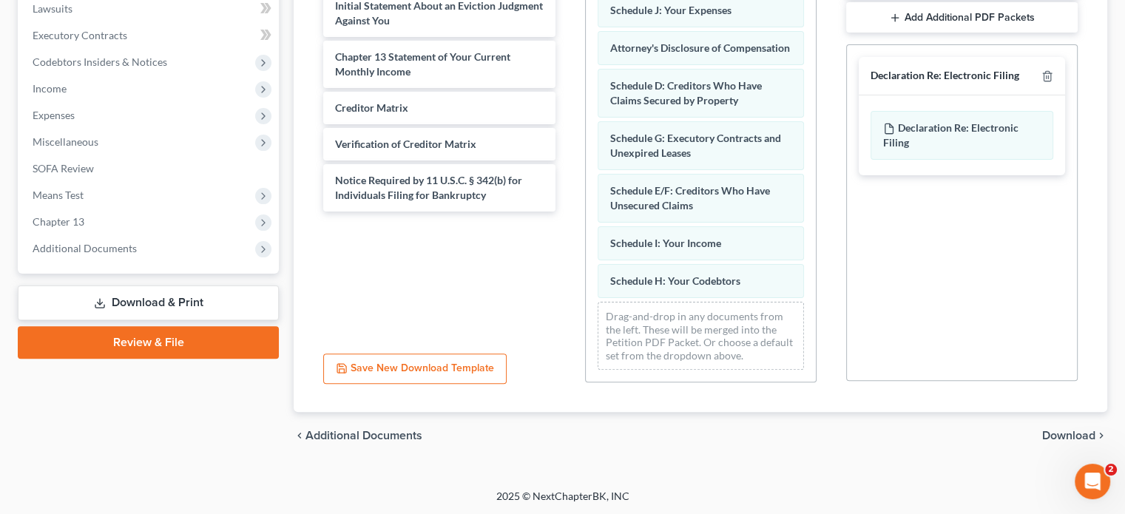
click at [177, 301] on link "Download & Print" at bounding box center [148, 302] width 261 height 35
click at [189, 345] on link "Review & File" at bounding box center [148, 342] width 261 height 33
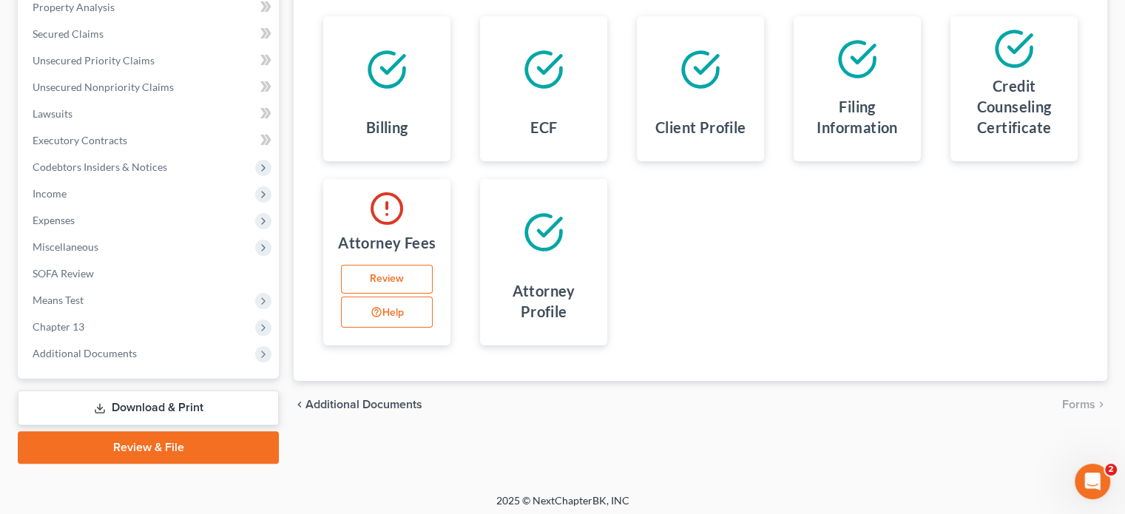
scroll to position [297, 0]
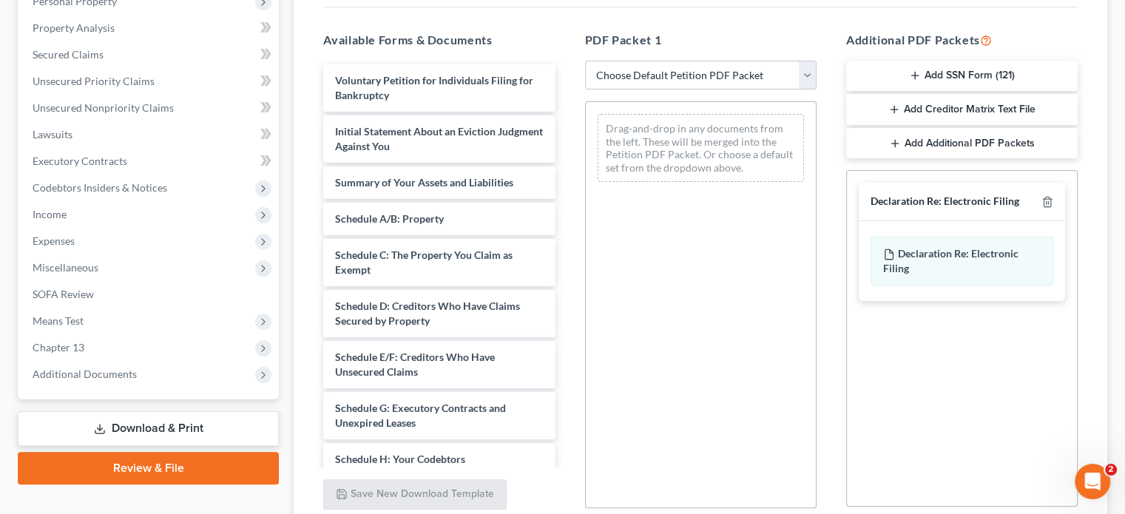
scroll to position [250, 0]
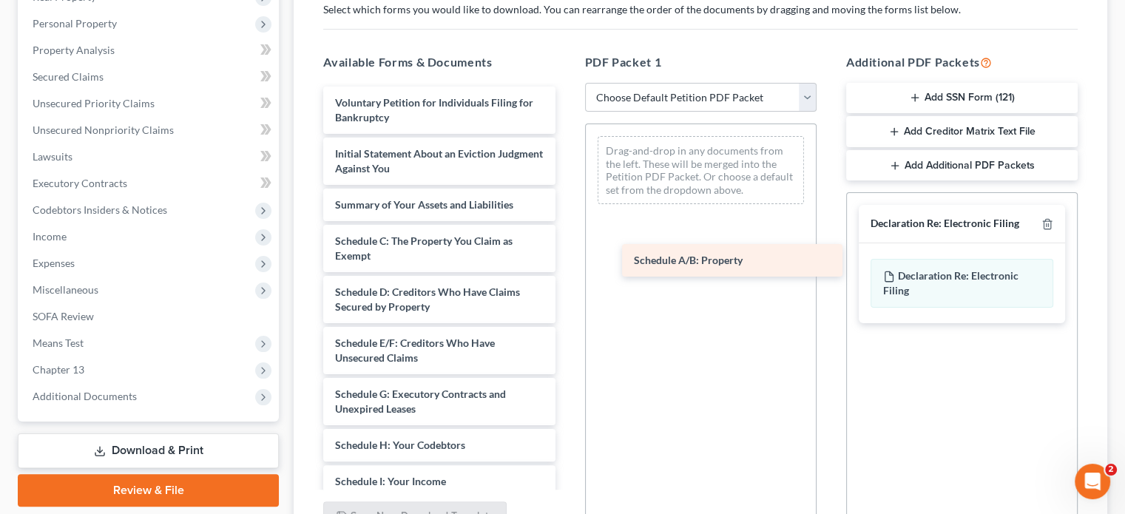
drag, startPoint x: 420, startPoint y: 239, endPoint x: 719, endPoint y: 260, distance: 299.4
click at [566, 260] on div "Schedule A/B: Property Voluntary Petition for Individuals Filing for Bankruptcy…" at bounding box center [438, 467] width 255 height 760
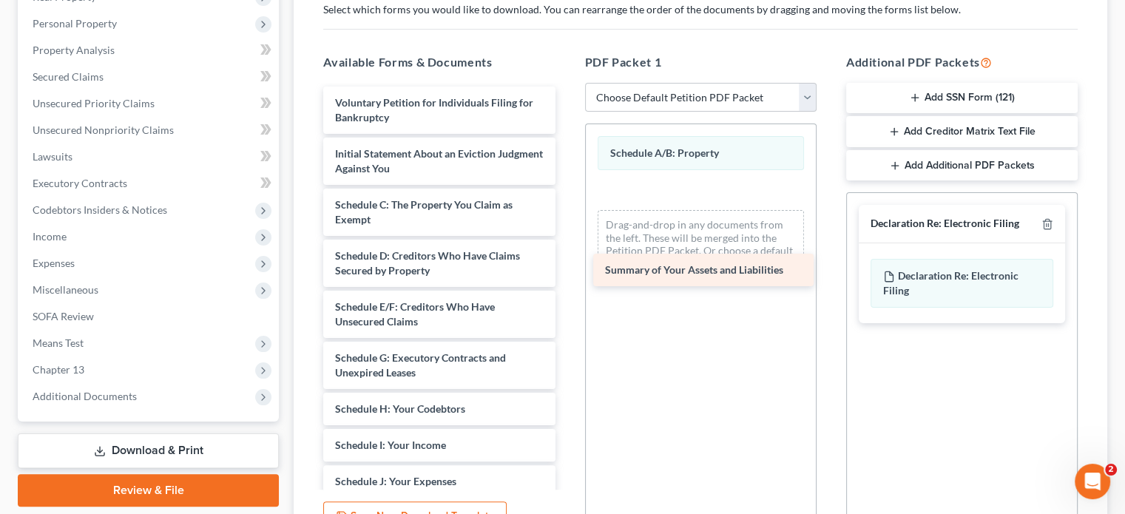
drag, startPoint x: 421, startPoint y: 201, endPoint x: 691, endPoint y: 267, distance: 278.5
click at [566, 267] on div "Summary of Your Assets and Liabilities Voluntary Petition for Individuals Filin…" at bounding box center [438, 449] width 255 height 724
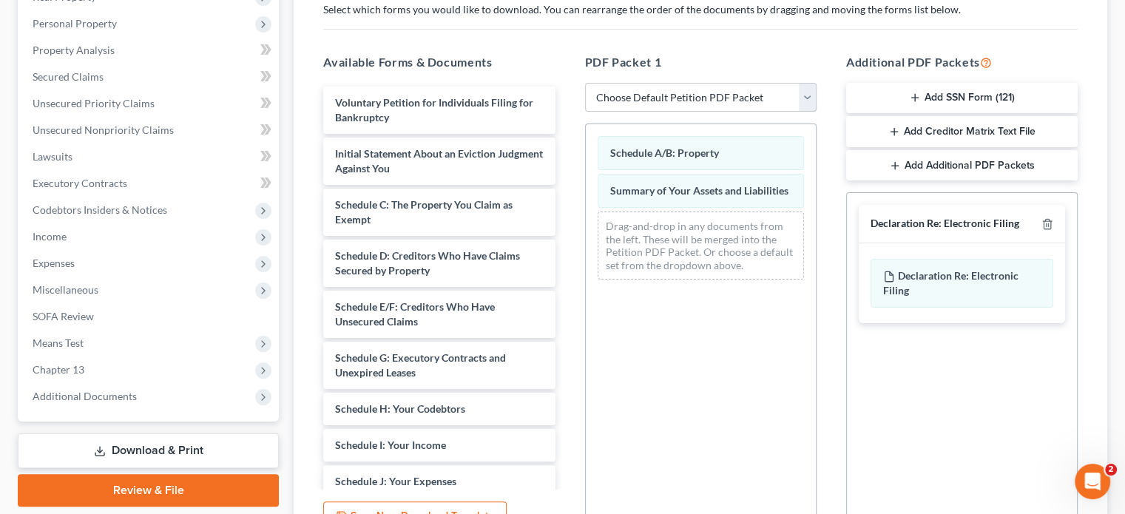
click at [805, 101] on select "Choose Default Petition PDF Packet Complete Bankruptcy Petition (all forms and …" at bounding box center [700, 98] width 231 height 30
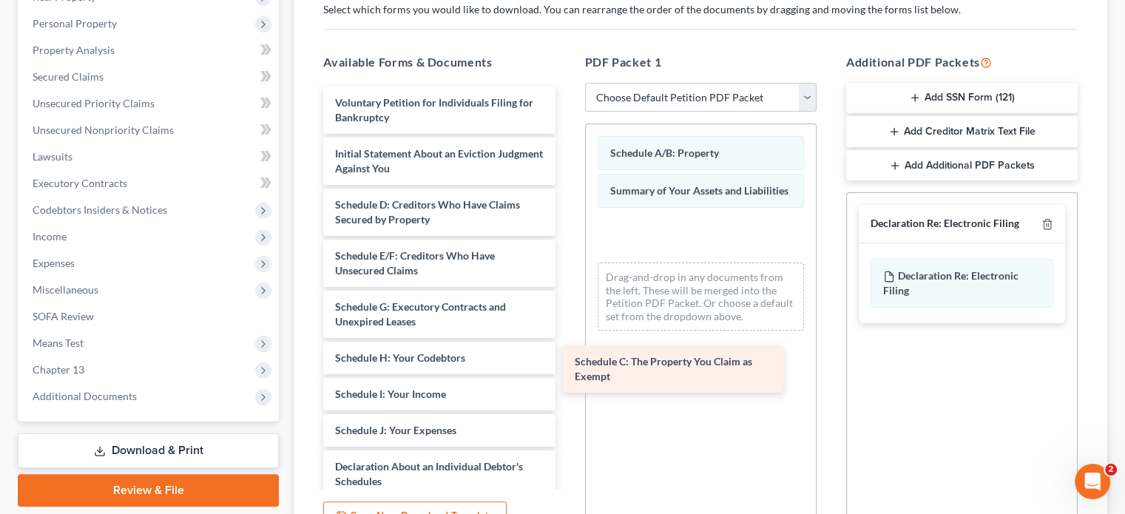
drag, startPoint x: 442, startPoint y: 209, endPoint x: 600, endPoint y: 342, distance: 207.2
click at [566, 365] on div "Schedule C: The Property You Claim as Exempt Voluntary Petition for Individuals…" at bounding box center [438, 423] width 255 height 673
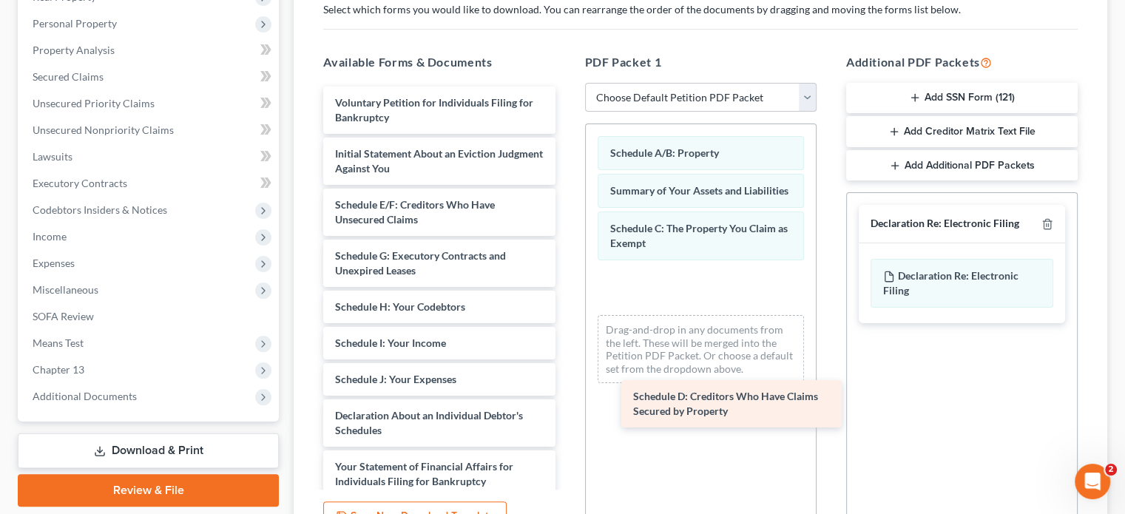
drag, startPoint x: 398, startPoint y: 209, endPoint x: 699, endPoint y: 404, distance: 359.3
click at [566, 404] on div "Schedule D: Creditors Who Have Claims Secured by Property Voluntary Petition fo…" at bounding box center [438, 398] width 255 height 622
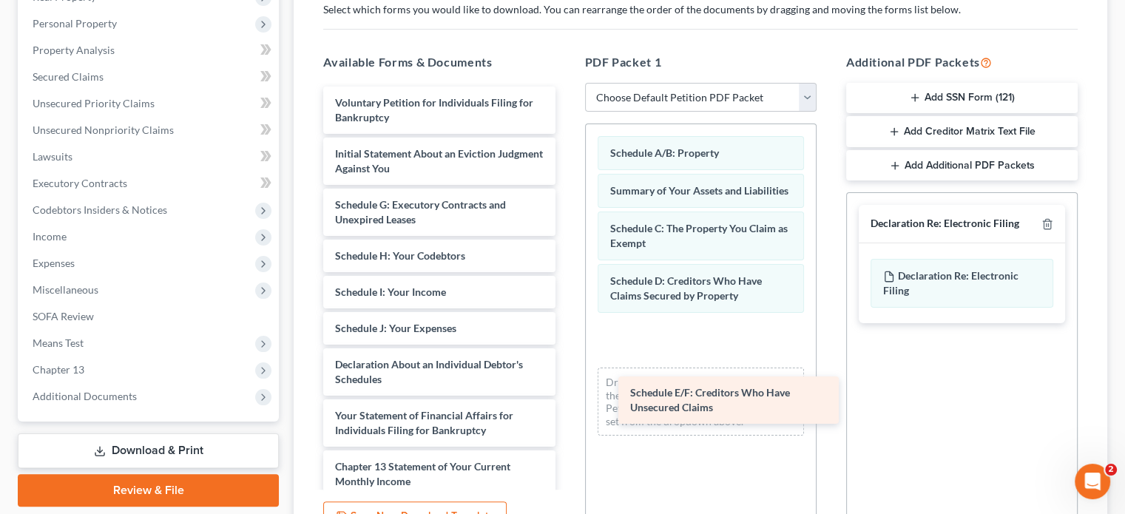
drag, startPoint x: 450, startPoint y: 204, endPoint x: 742, endPoint y: 391, distance: 347.4
click at [566, 391] on div "Schedule E/F: Creditors Who Have Unsecured Claims Voluntary Petition for Indivi…" at bounding box center [438, 372] width 255 height 571
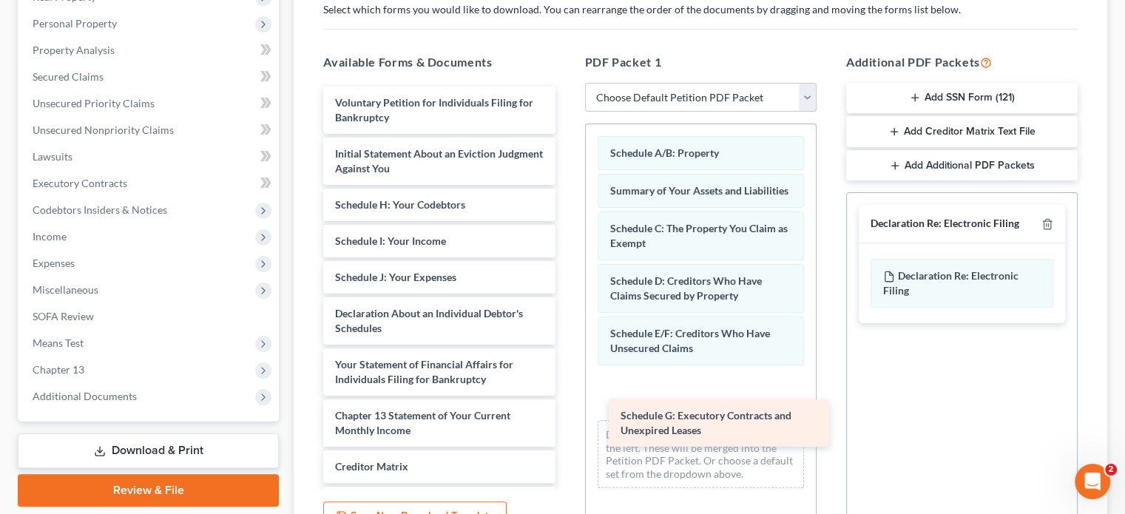
drag, startPoint x: 399, startPoint y: 219, endPoint x: 685, endPoint y: 431, distance: 355.6
click at [566, 431] on div "Schedule G: Executory Contracts and Unexpired Leases Voluntary Petition for Ind…" at bounding box center [438, 347] width 255 height 520
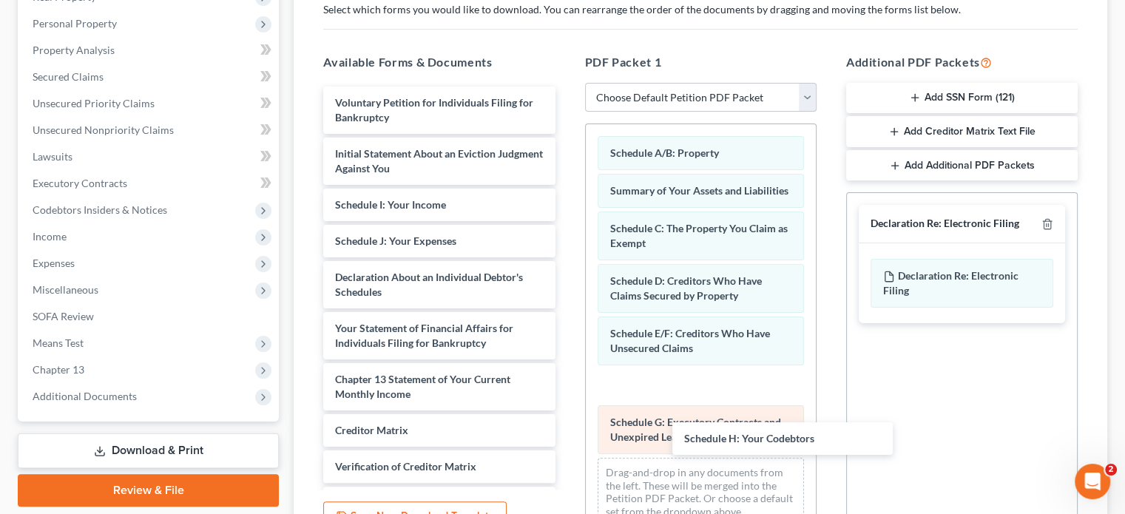
drag, startPoint x: 413, startPoint y: 200, endPoint x: 739, endPoint y: 421, distance: 394.4
click at [566, 435] on div "Schedule H: Your Codebtors Voluntary Petition for Individuals Filing for Bankru…" at bounding box center [438, 329] width 255 height 484
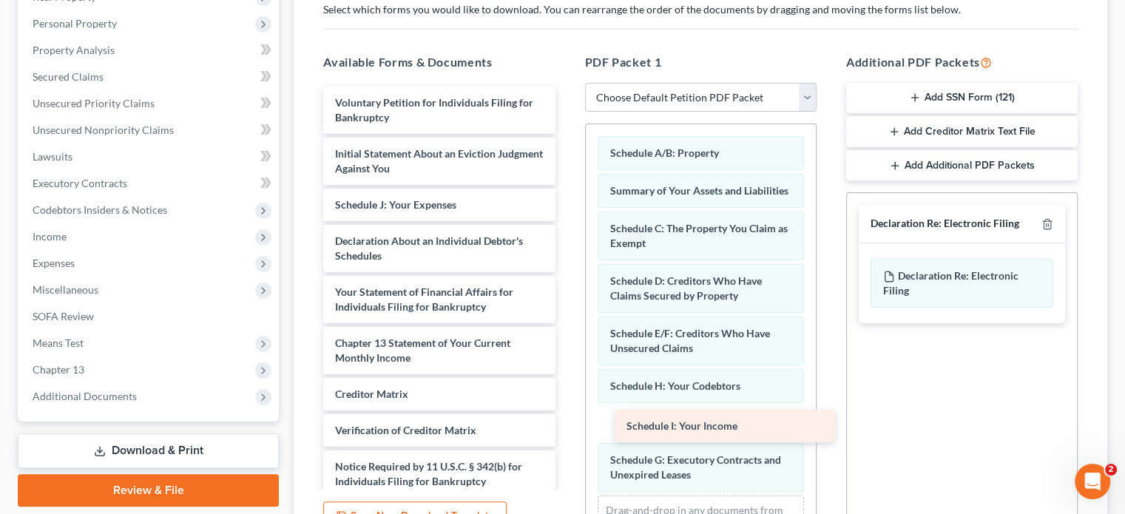
drag, startPoint x: 447, startPoint y: 212, endPoint x: 738, endPoint y: 435, distance: 366.6
click at [566, 435] on div "Schedule I: Your Income Voluntary Petition for Individuals Filing for Bankruptc…" at bounding box center [438, 310] width 255 height 447
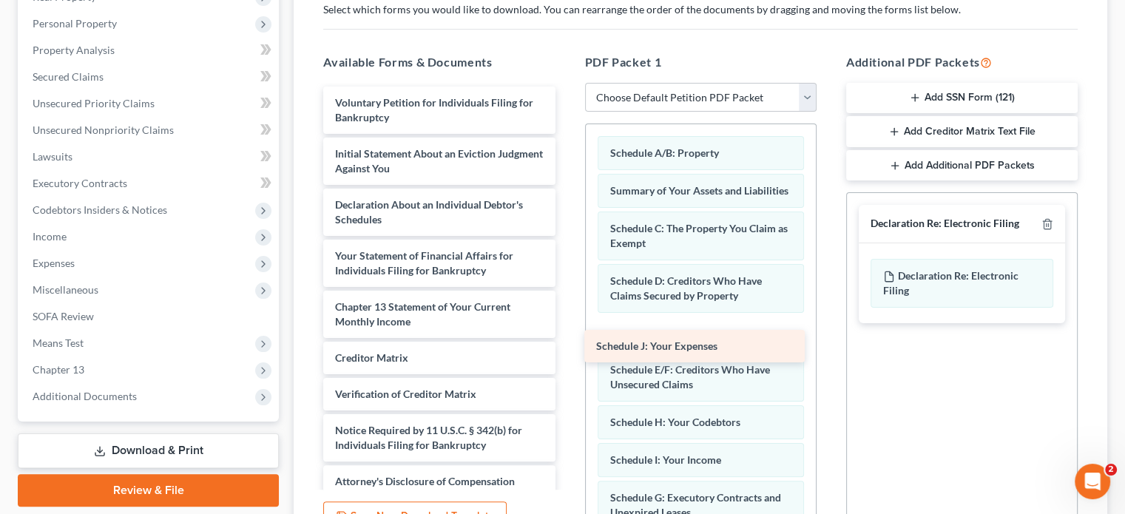
drag, startPoint x: 432, startPoint y: 206, endPoint x: 693, endPoint y: 349, distance: 297.5
click at [566, 349] on div "Schedule J: Your Expenses Voluntary Petition for Individuals Filing for Bankrup…" at bounding box center [438, 292] width 255 height 411
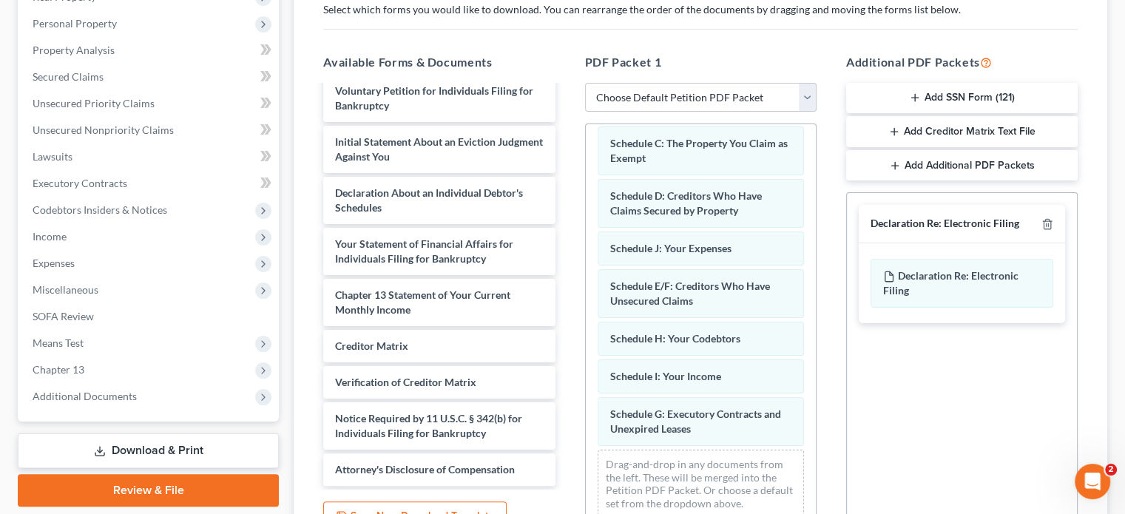
scroll to position [0, 0]
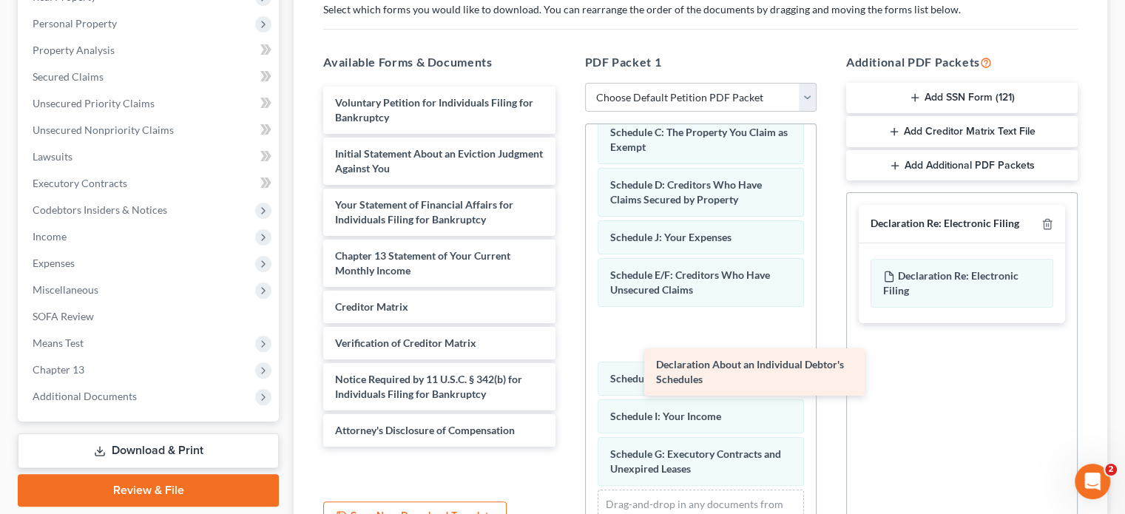
drag, startPoint x: 395, startPoint y: 212, endPoint x: 683, endPoint y: 372, distance: 329.6
click at [566, 369] on div "Declaration About an Individual Debtor's Schedules Voluntary Petition for Indiv…" at bounding box center [438, 267] width 255 height 360
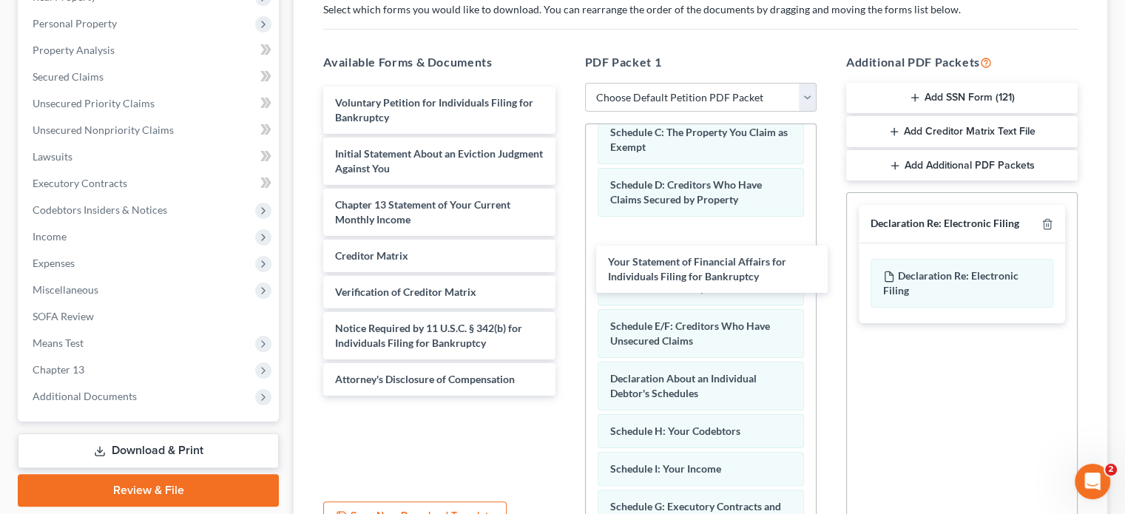
click at [566, 276] on div "Your Statement of Financial Affairs for Individuals Filing for Bankruptcy Volun…" at bounding box center [438, 241] width 255 height 309
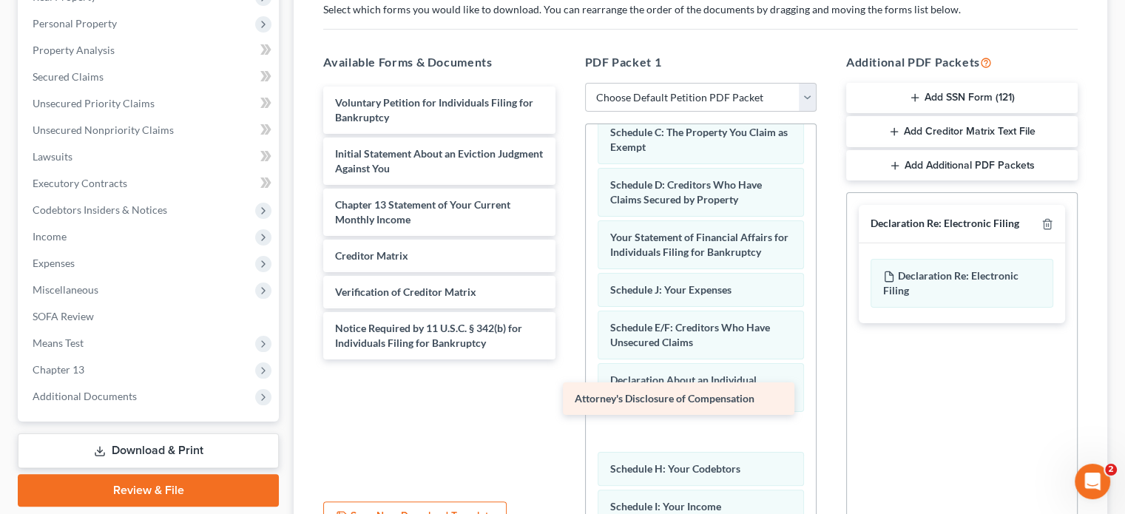
drag, startPoint x: 444, startPoint y: 384, endPoint x: 683, endPoint y: 404, distance: 240.4
click at [566, 359] on div "Attorney's Disclosure of Compensation Voluntary Petition for Individuals Filing…" at bounding box center [438, 223] width 255 height 273
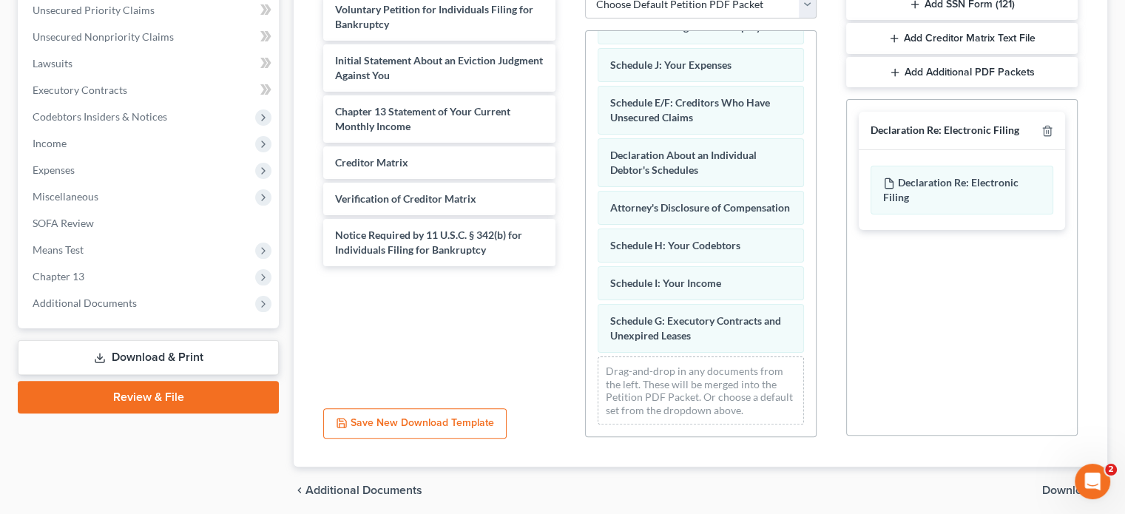
scroll to position [398, 0]
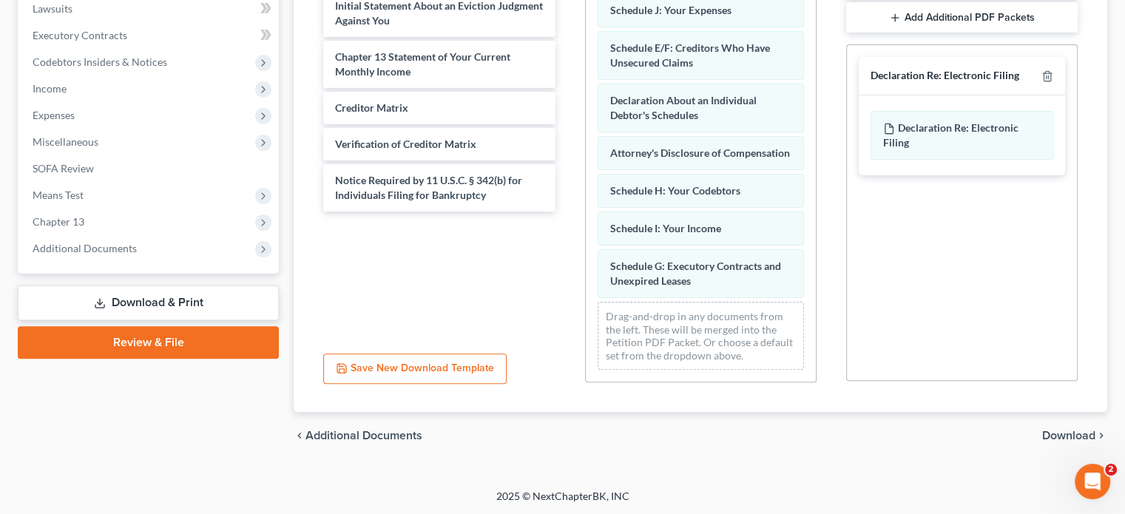
click at [1079, 434] on span "Download" at bounding box center [1068, 436] width 53 height 12
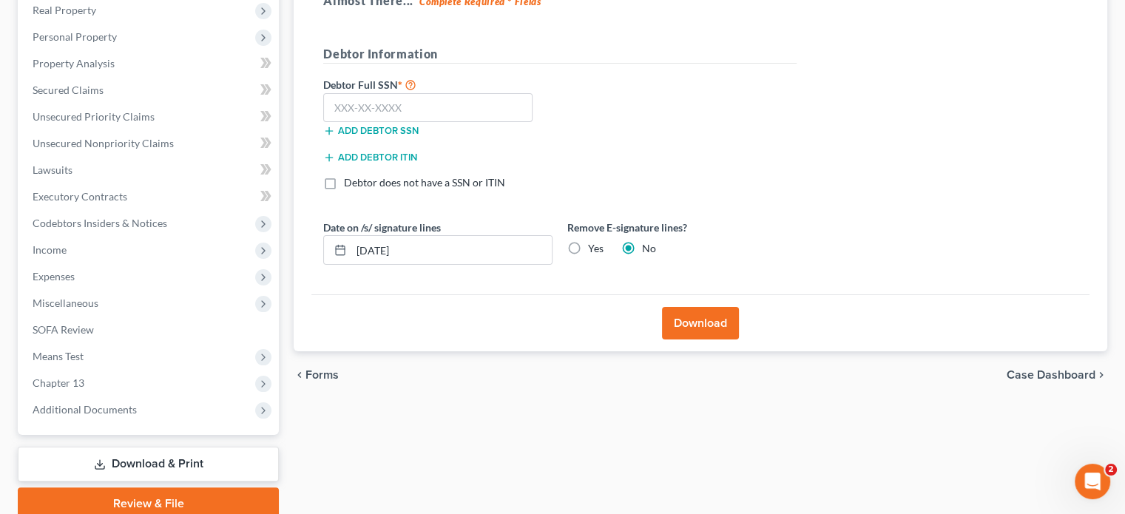
scroll to position [149, 0]
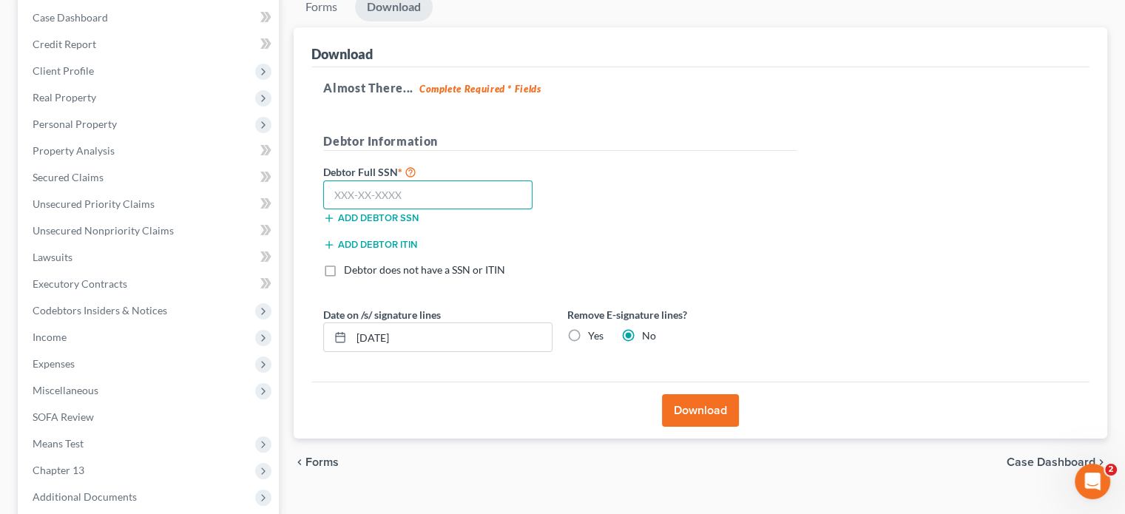
click at [416, 187] on input "text" at bounding box center [427, 195] width 209 height 30
type input "415-04-9129"
click at [717, 412] on button "Download" at bounding box center [700, 410] width 77 height 33
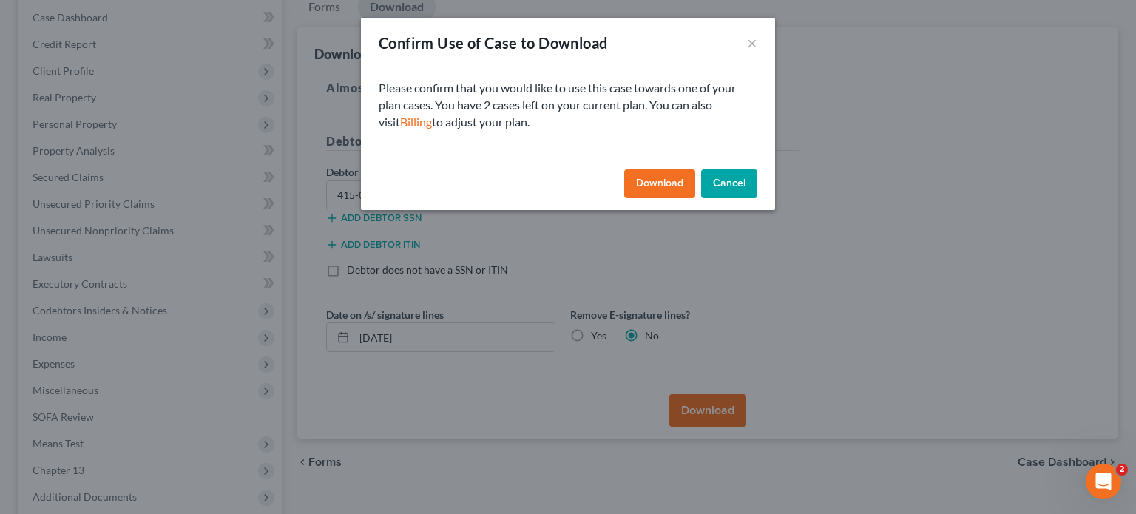
click at [654, 178] on button "Download" at bounding box center [659, 184] width 71 height 30
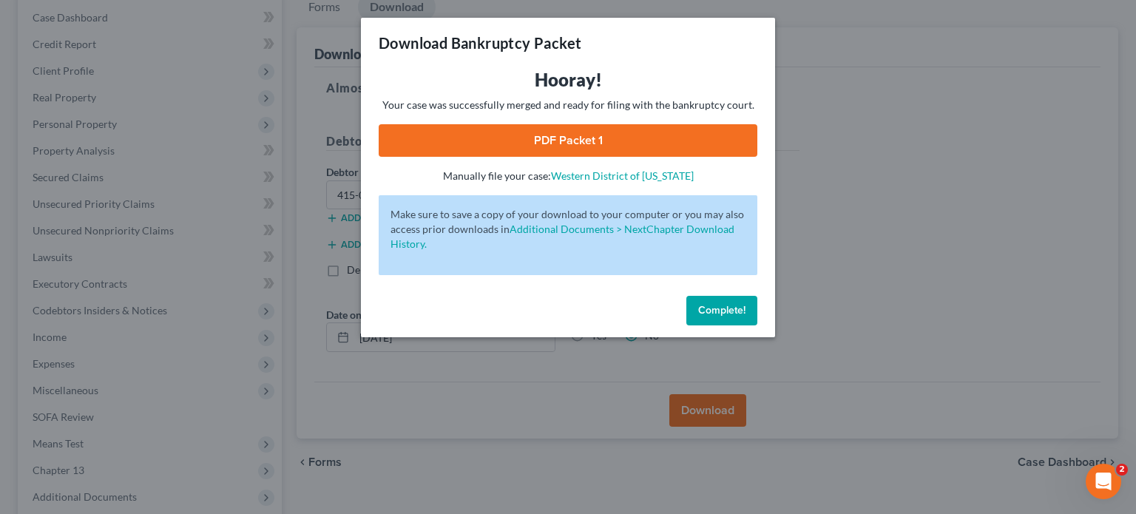
click at [618, 144] on link "PDF Packet 1" at bounding box center [568, 140] width 379 height 33
click at [929, 124] on div "Download Bankruptcy Packet Hooray! Your case was successfully merged and ready …" at bounding box center [568, 257] width 1136 height 514
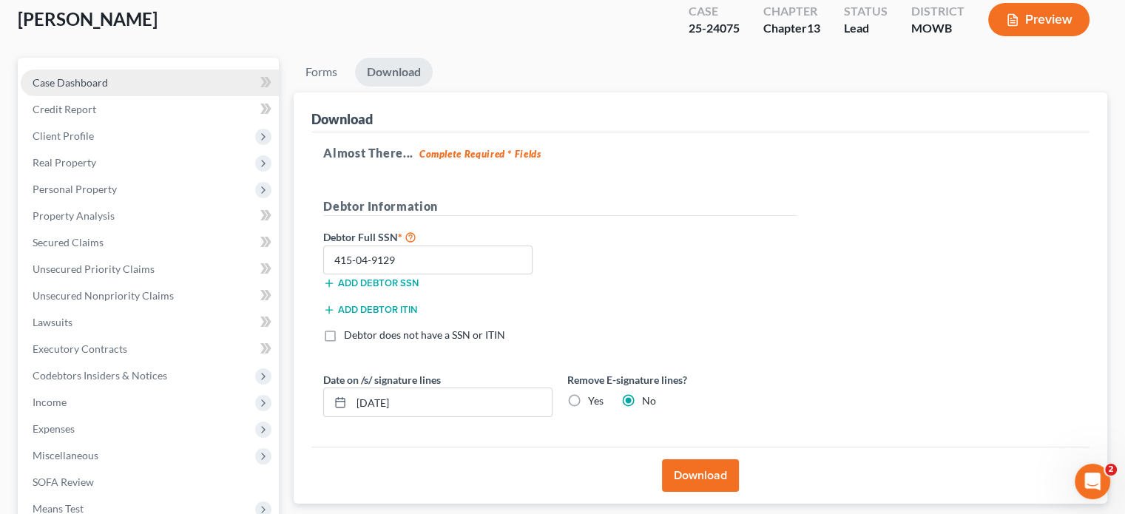
scroll to position [0, 0]
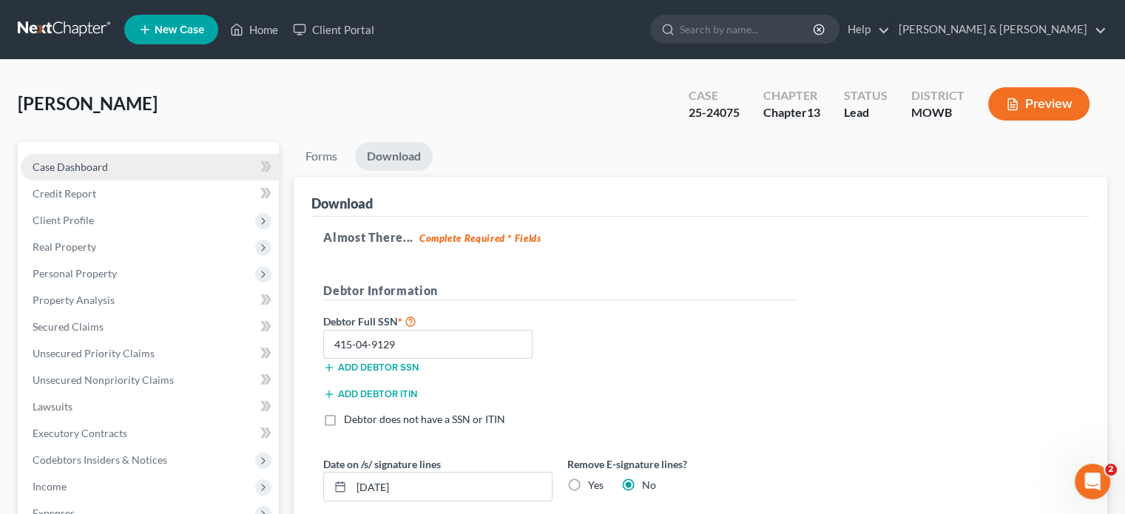
click at [101, 170] on span "Case Dashboard" at bounding box center [70, 166] width 75 height 13
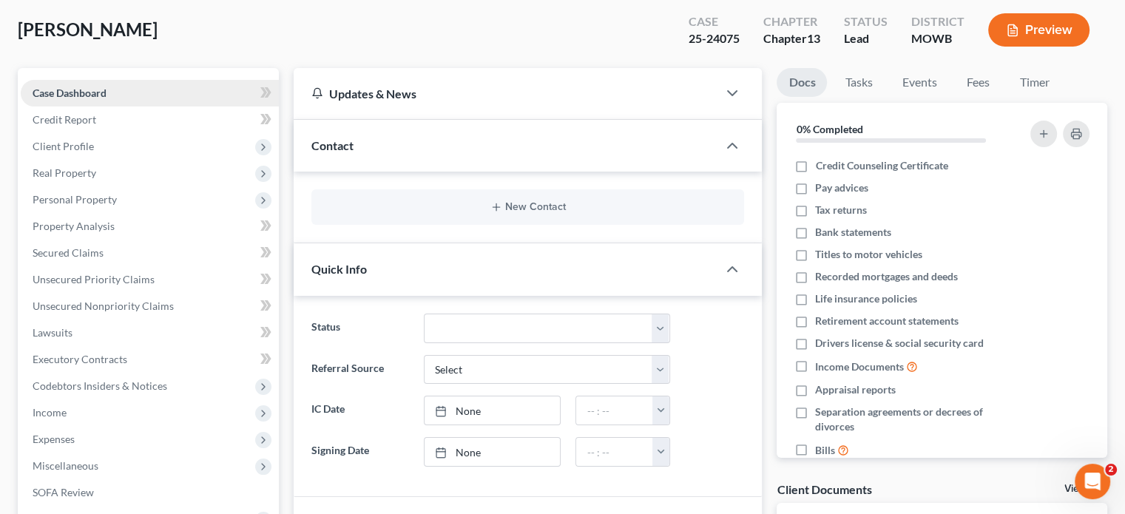
scroll to position [21, 0]
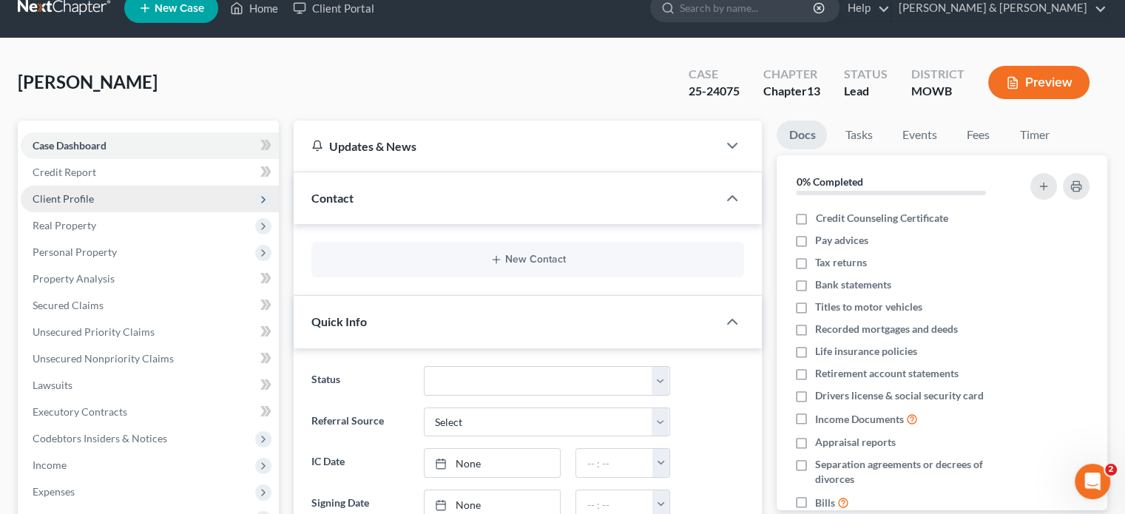
click at [130, 198] on span "Client Profile" at bounding box center [150, 199] width 258 height 27
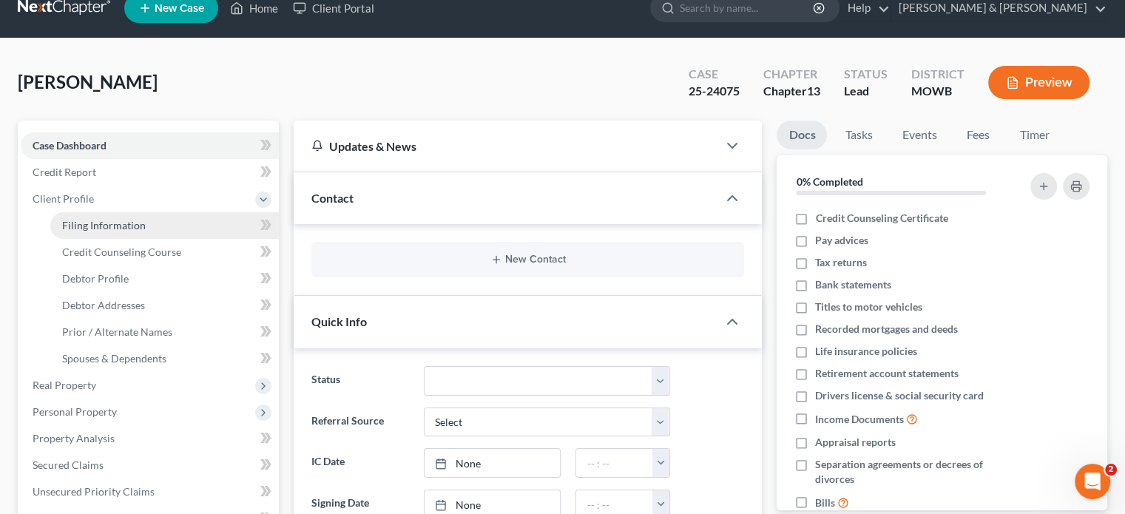
click at [129, 219] on span "Filing Information" at bounding box center [104, 225] width 84 height 13
select select "1"
select select "0"
select select "3"
select select "76"
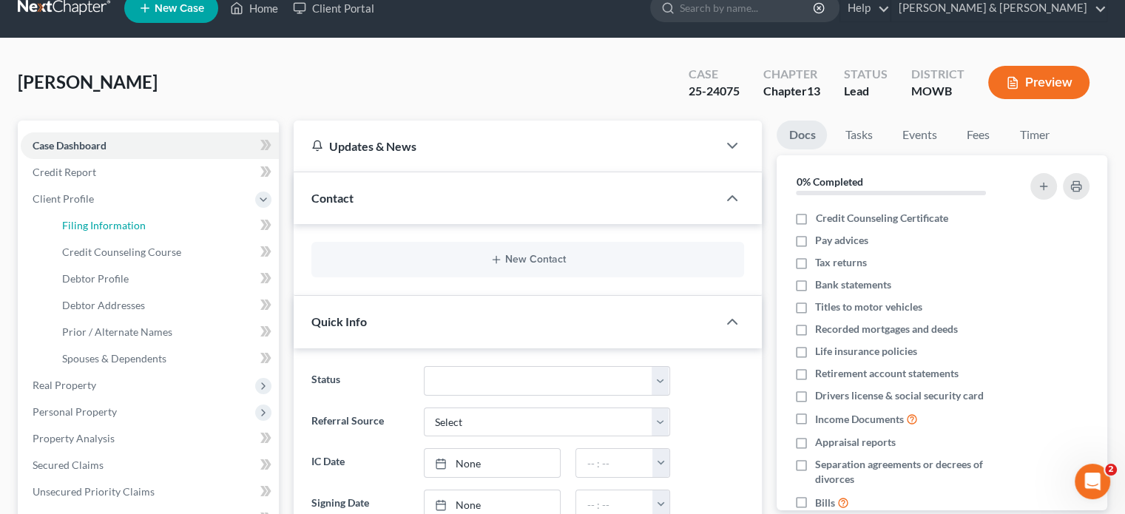
select select "0"
select select "44"
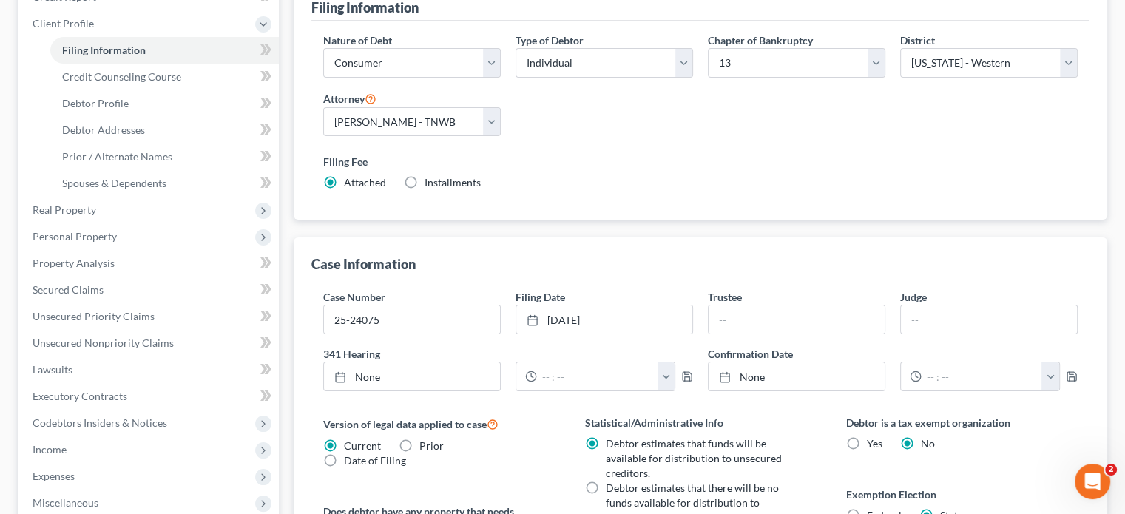
scroll to position [296, 0]
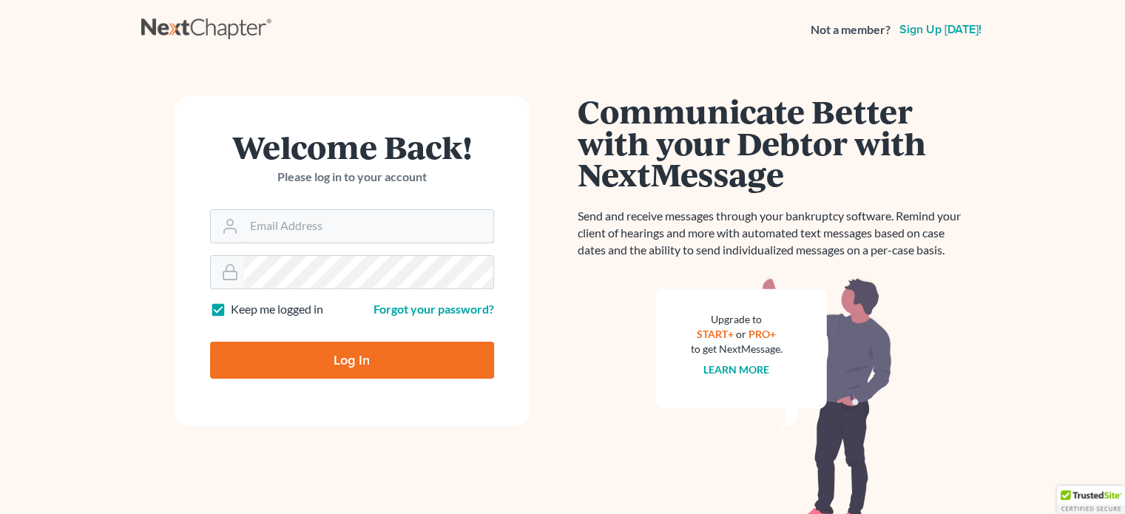
type input "[EMAIL_ADDRESS][DOMAIN_NAME]"
click at [323, 357] on input "Log In" at bounding box center [352, 360] width 284 height 37
type input "Thinking..."
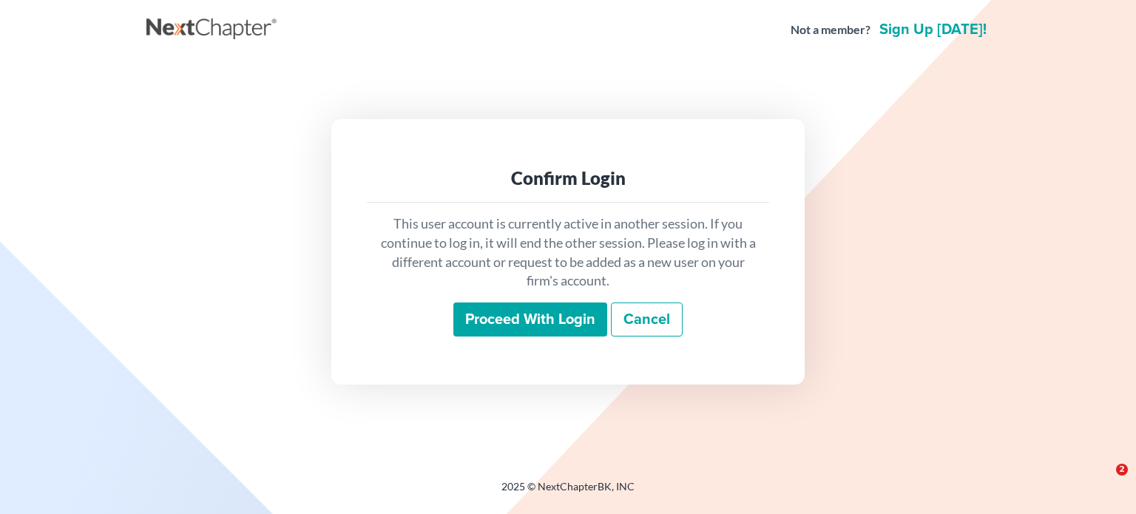
click at [553, 315] on input "Proceed with login" at bounding box center [530, 319] width 154 height 34
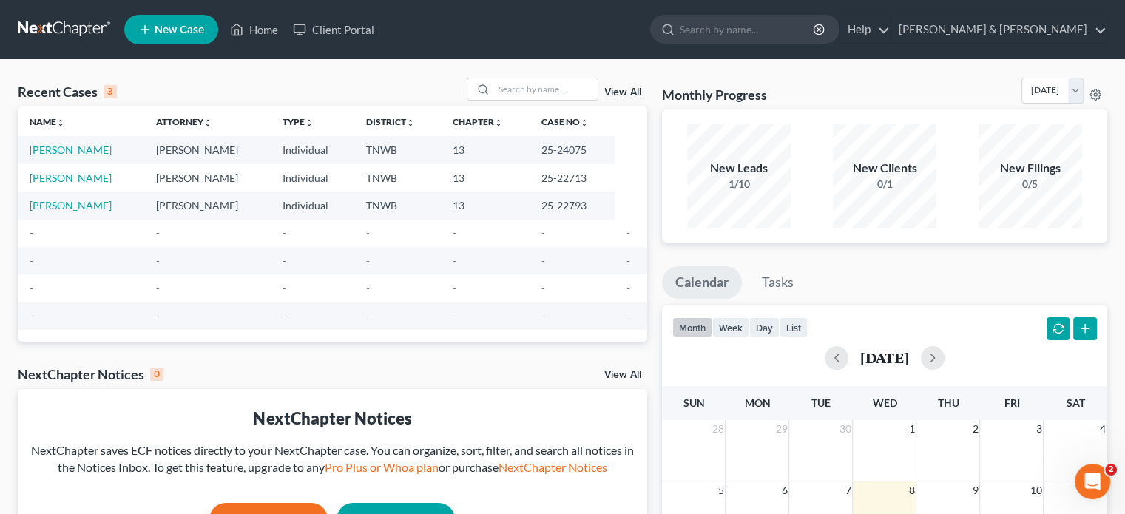
click at [65, 150] on link "[PERSON_NAME]" at bounding box center [71, 149] width 82 height 13
select select "10"
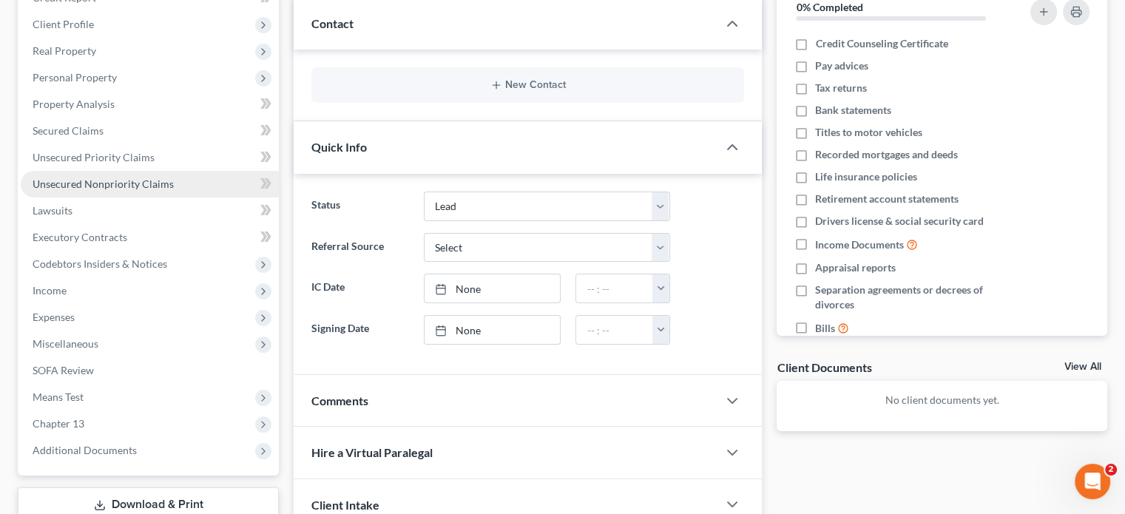
scroll to position [317, 0]
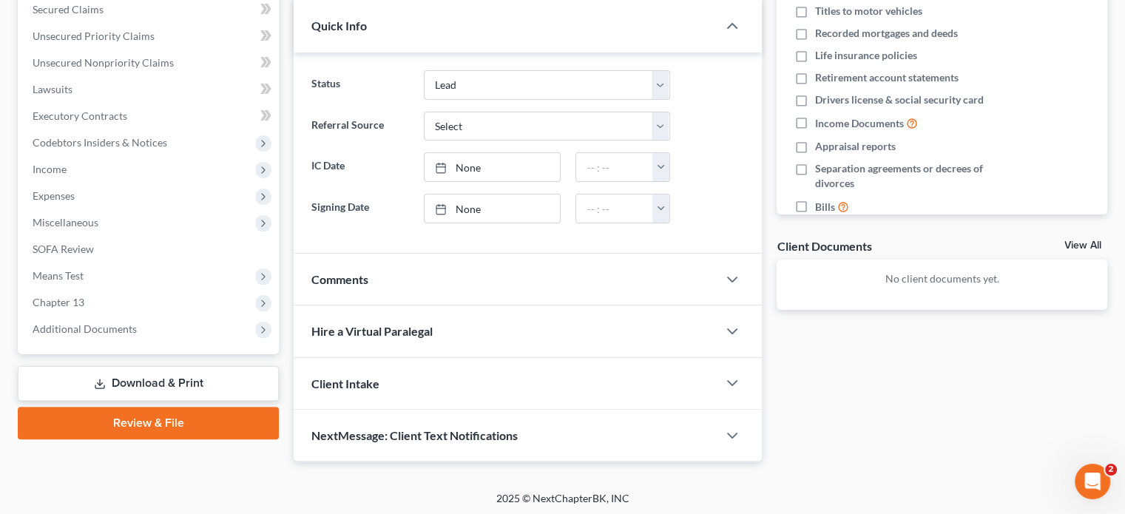
click at [155, 425] on link "Review & File" at bounding box center [148, 423] width 261 height 33
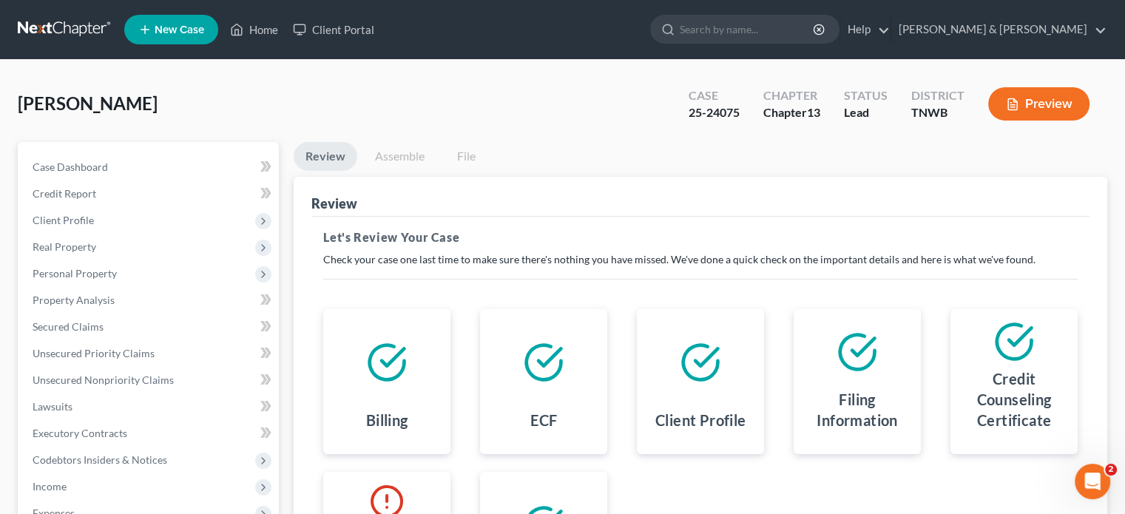
click at [414, 156] on link "Assemble" at bounding box center [399, 156] width 73 height 29
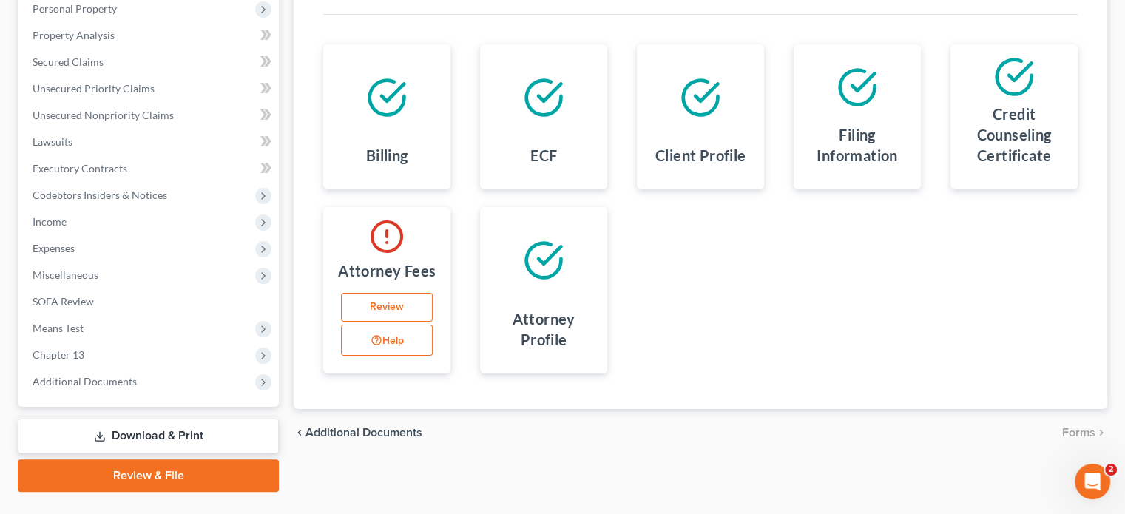
scroll to position [297, 0]
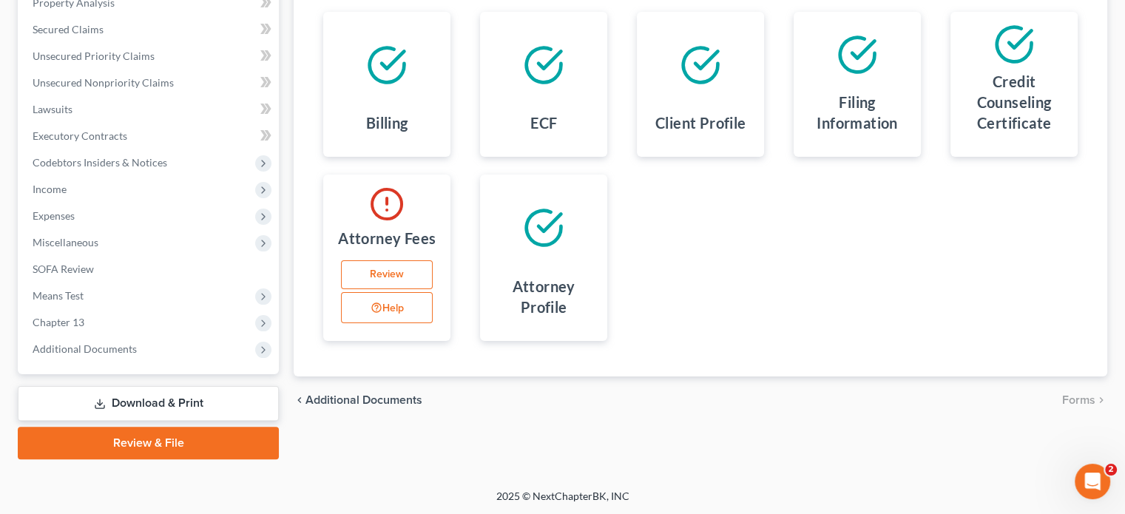
click at [162, 404] on link "Download & Print" at bounding box center [148, 403] width 261 height 35
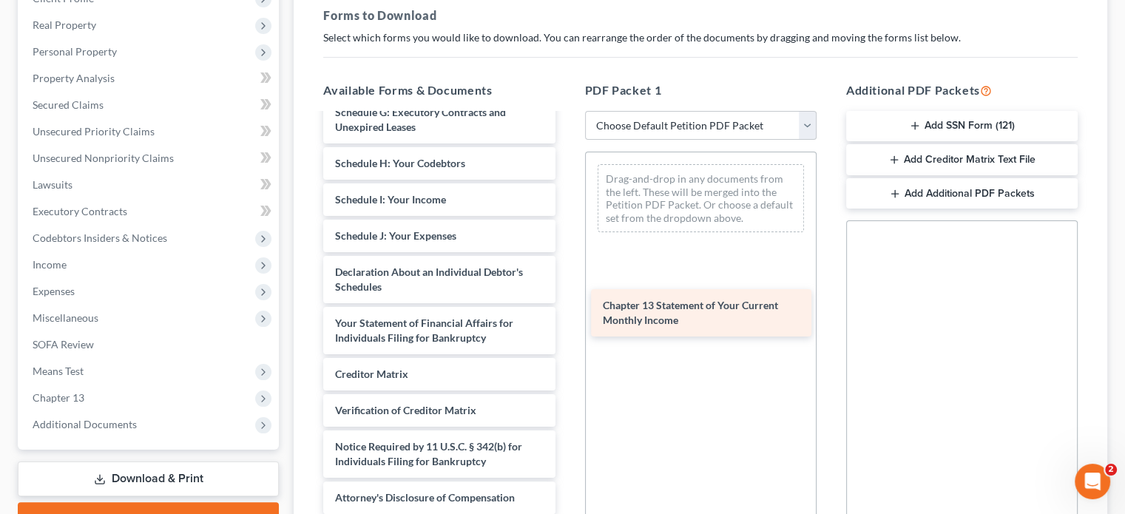
scroll to position [346, 0]
drag, startPoint x: 394, startPoint y: 332, endPoint x: 685, endPoint y: 313, distance: 291.9
click at [566, 313] on div "Chapter 13 Statement of Your Current Monthly Income Voluntary Petition for Indi…" at bounding box center [438, 141] width 255 height 745
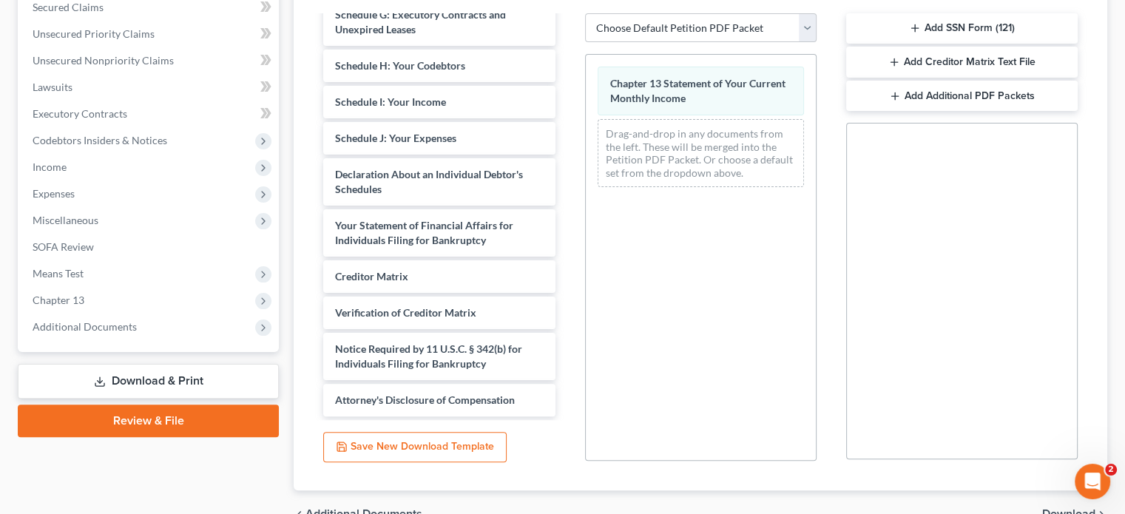
scroll to position [398, 0]
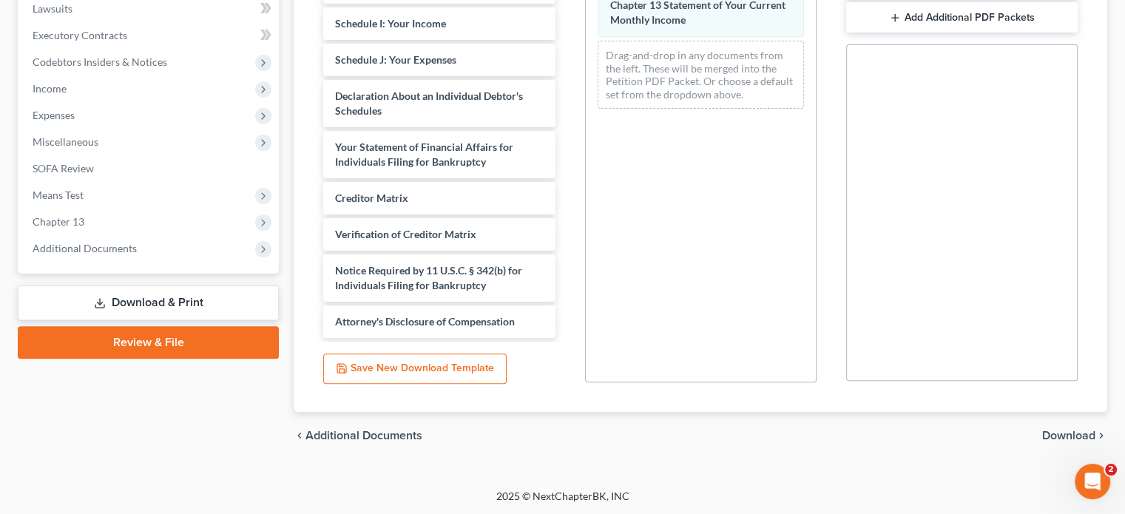
click at [1070, 431] on span "Download" at bounding box center [1068, 436] width 53 height 12
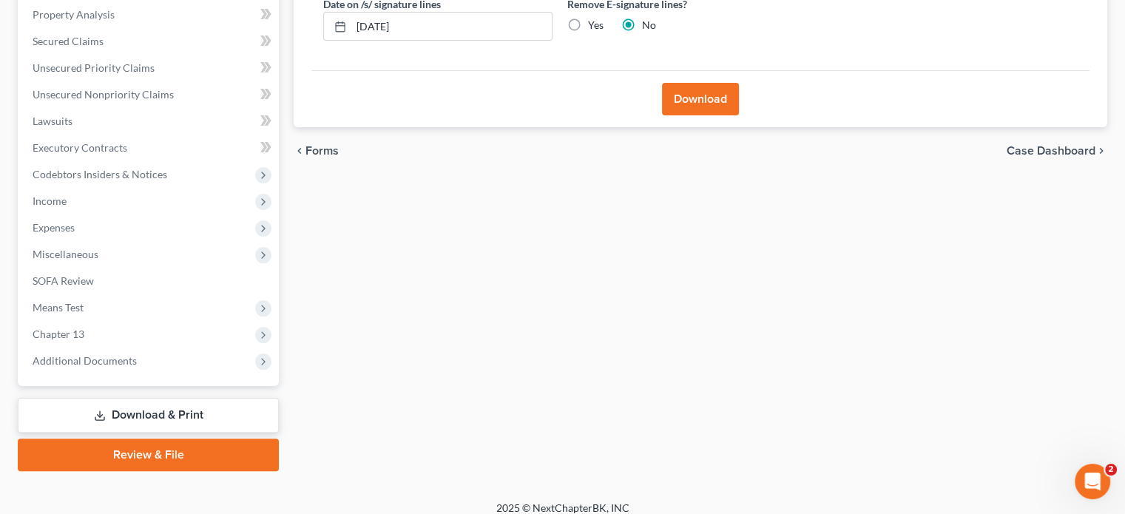
scroll to position [149, 0]
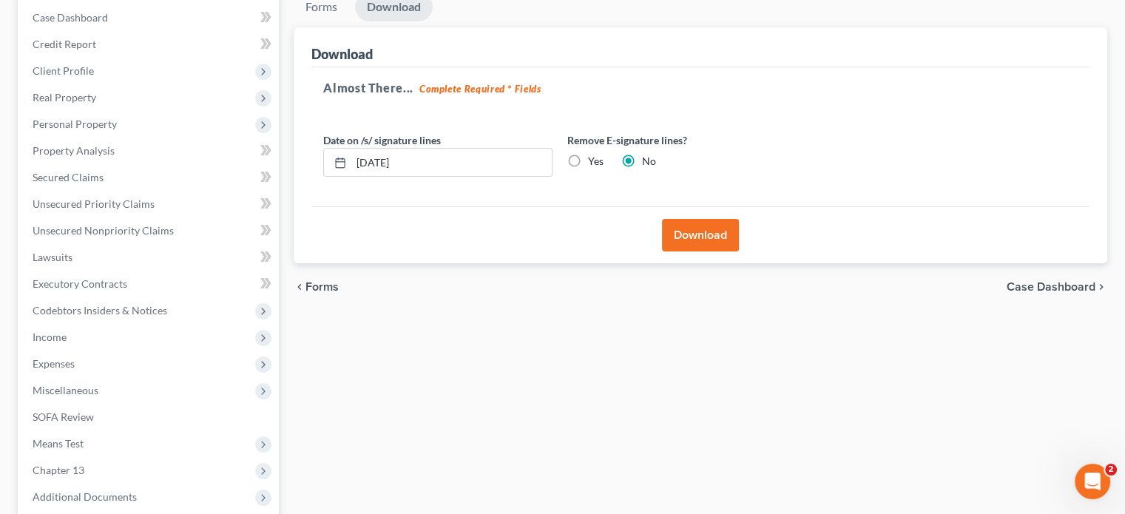
click at [694, 228] on button "Download" at bounding box center [700, 235] width 77 height 33
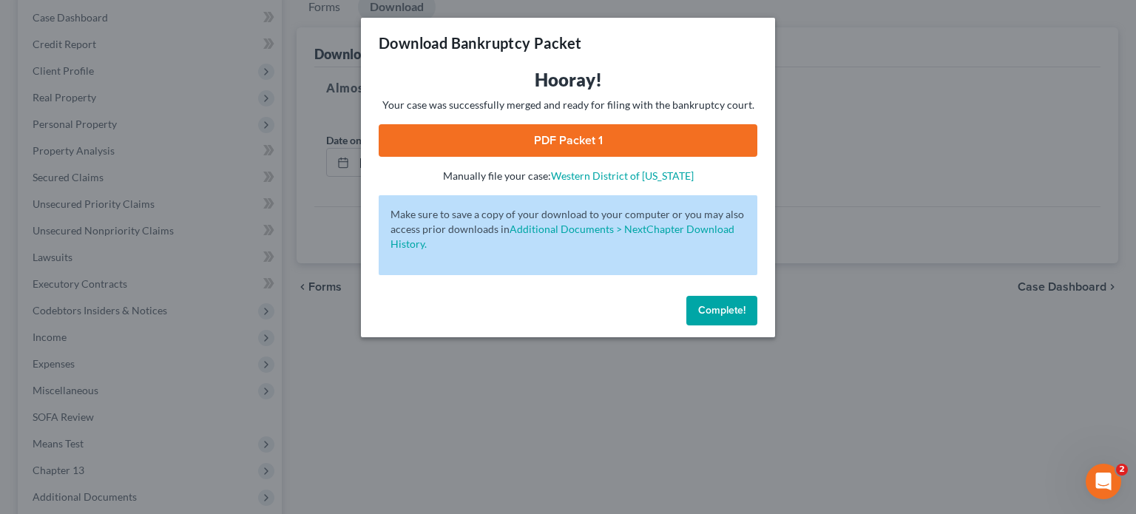
click at [729, 305] on span "Complete!" at bounding box center [721, 310] width 47 height 13
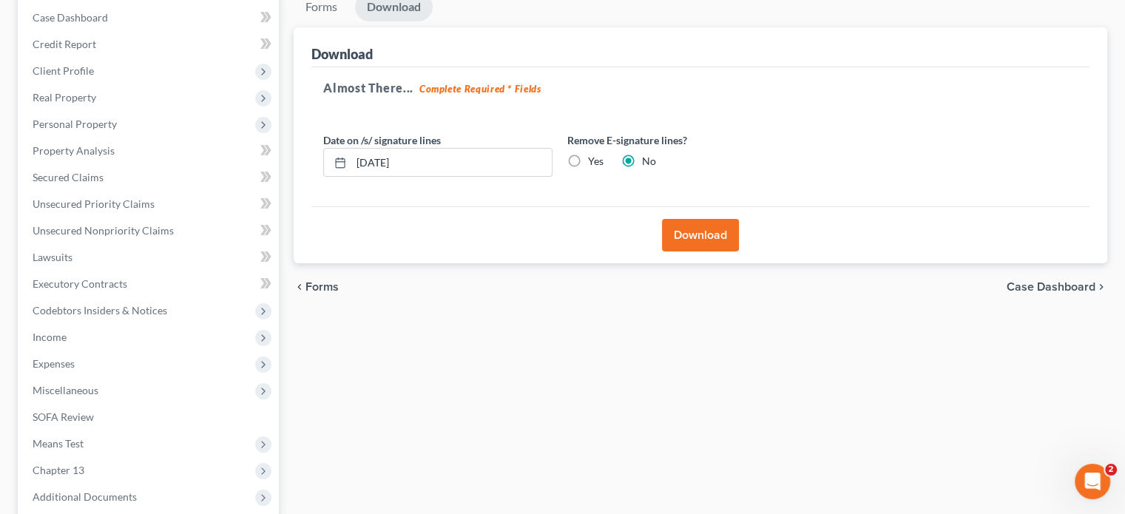
click at [700, 234] on button "Download" at bounding box center [700, 235] width 77 height 33
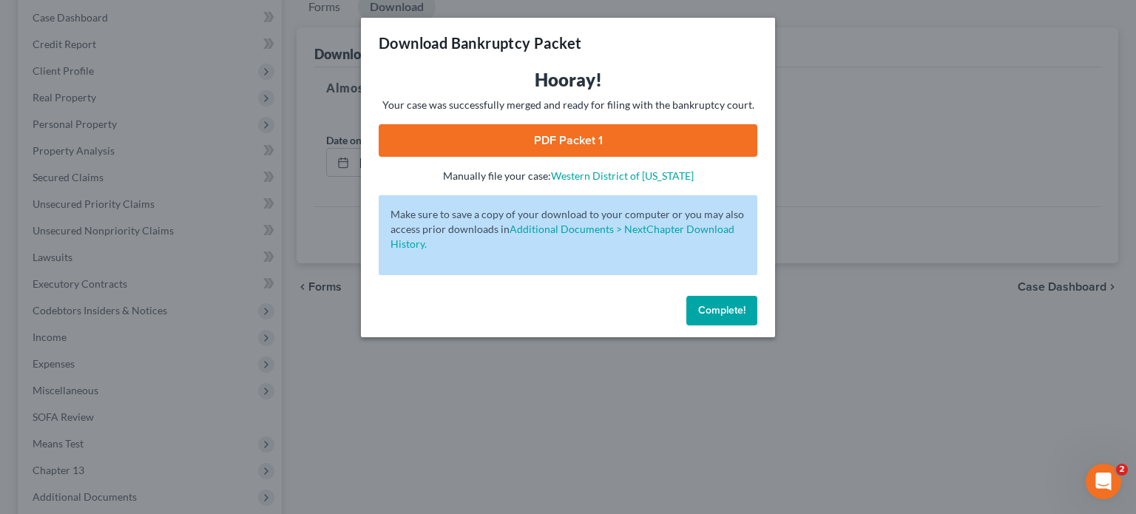
click at [705, 313] on span "Complete!" at bounding box center [721, 310] width 47 height 13
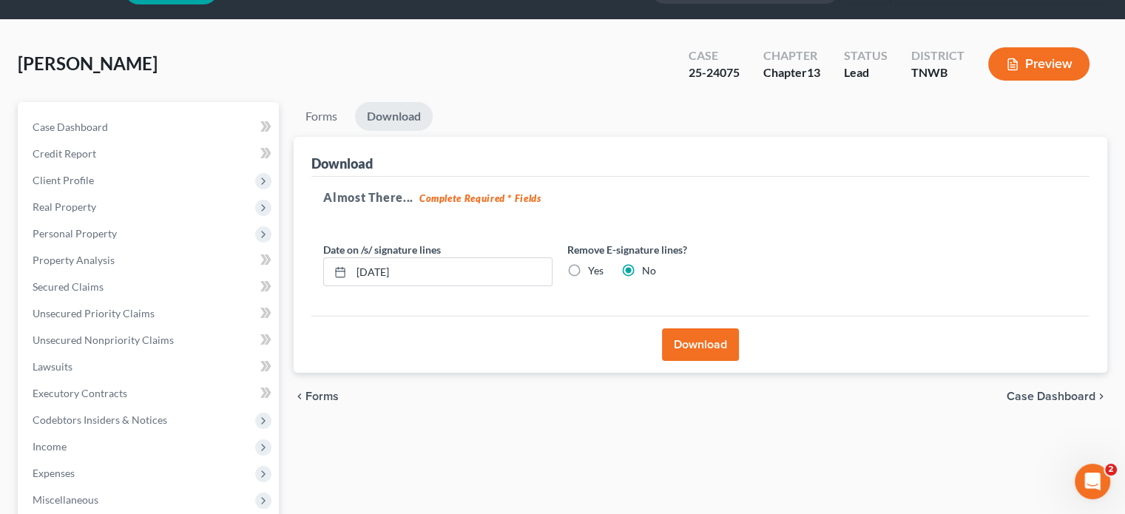
scroll to position [74, 0]
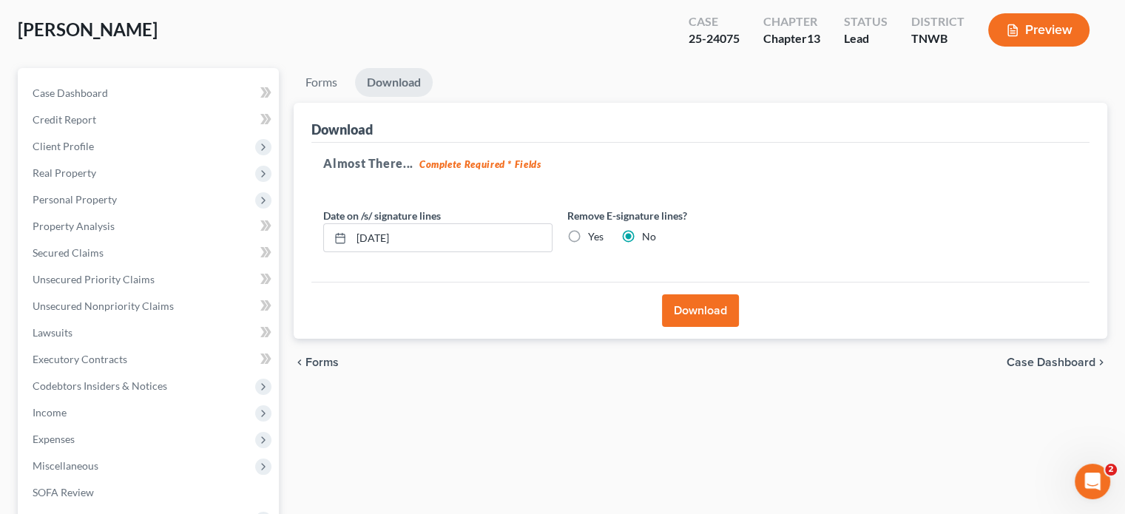
click at [410, 82] on link "Download" at bounding box center [394, 82] width 78 height 29
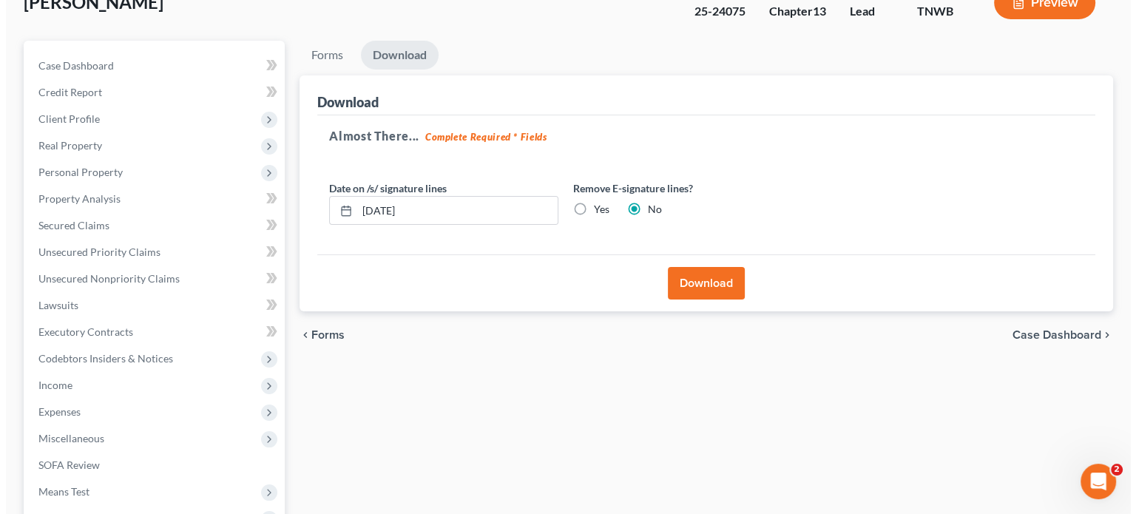
scroll to position [75, 0]
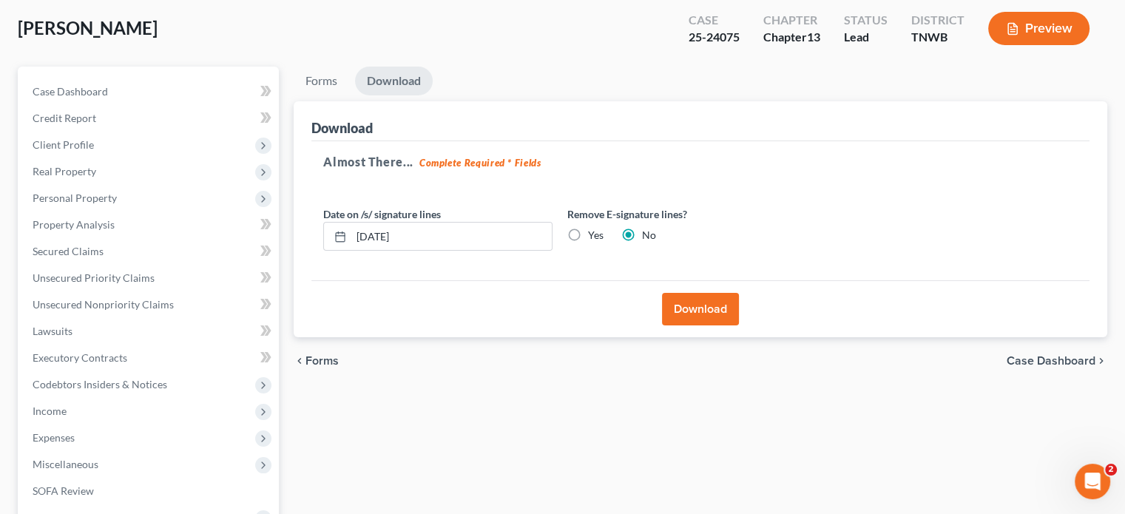
click at [688, 311] on button "Download" at bounding box center [700, 309] width 77 height 33
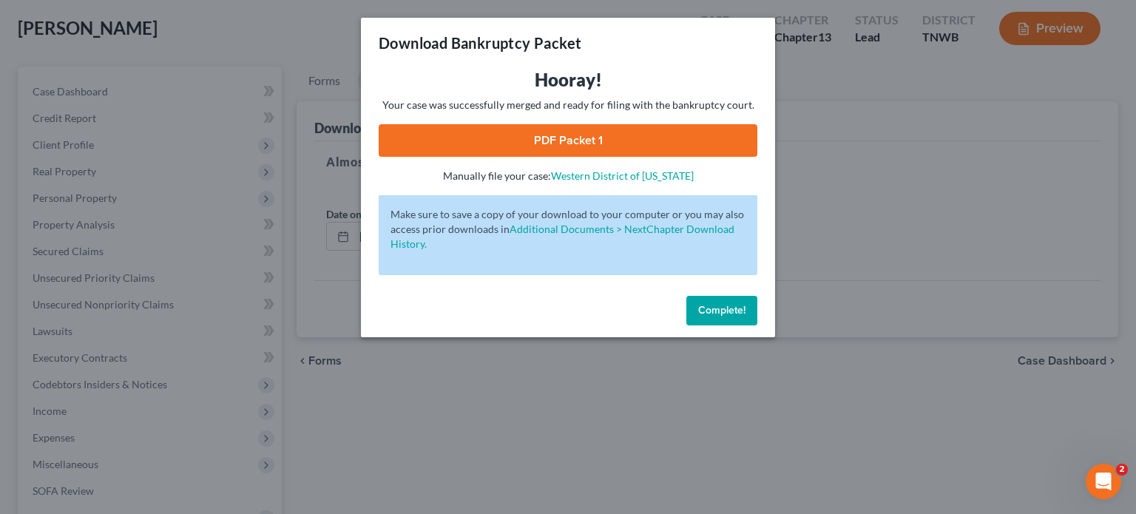
click at [574, 143] on link "PDF Packet 1" at bounding box center [568, 140] width 379 height 33
